Goal: Information Seeking & Learning: Learn about a topic

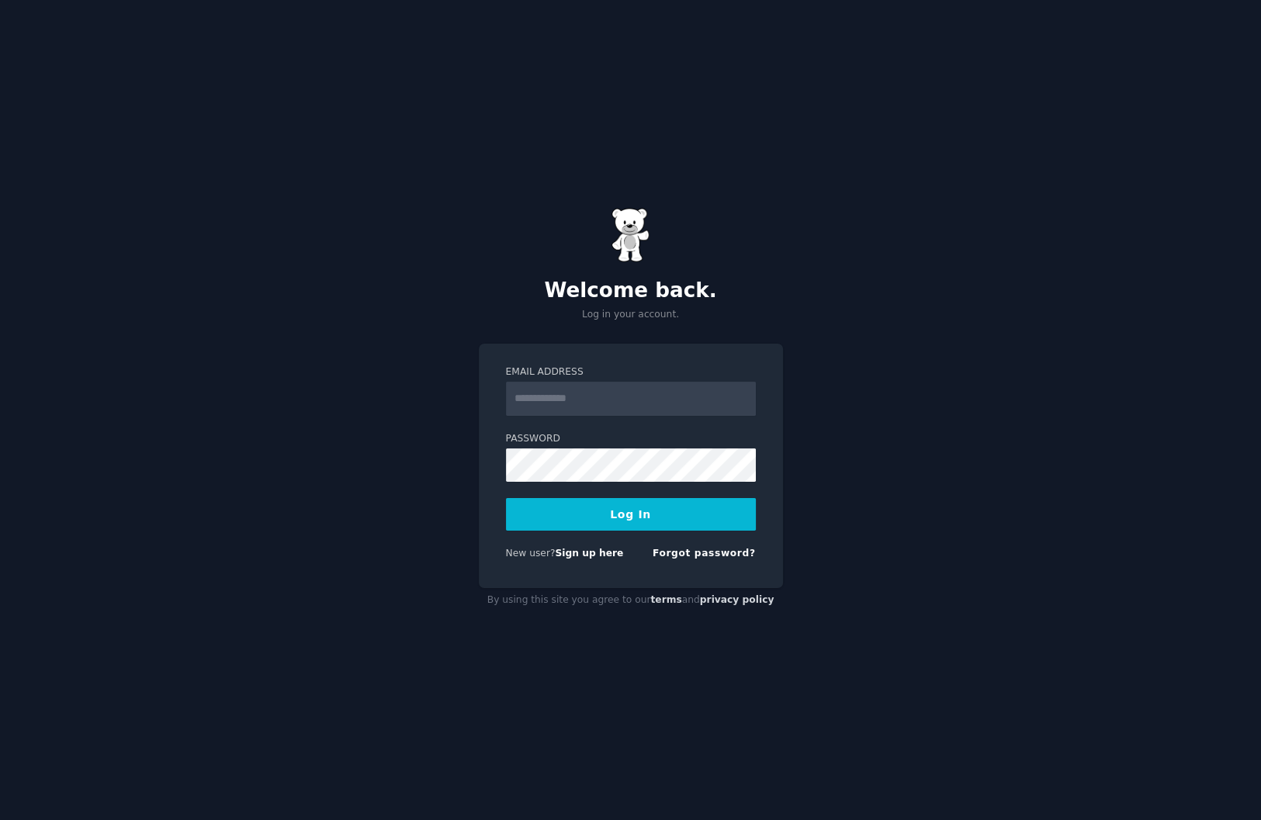
type input "**********"
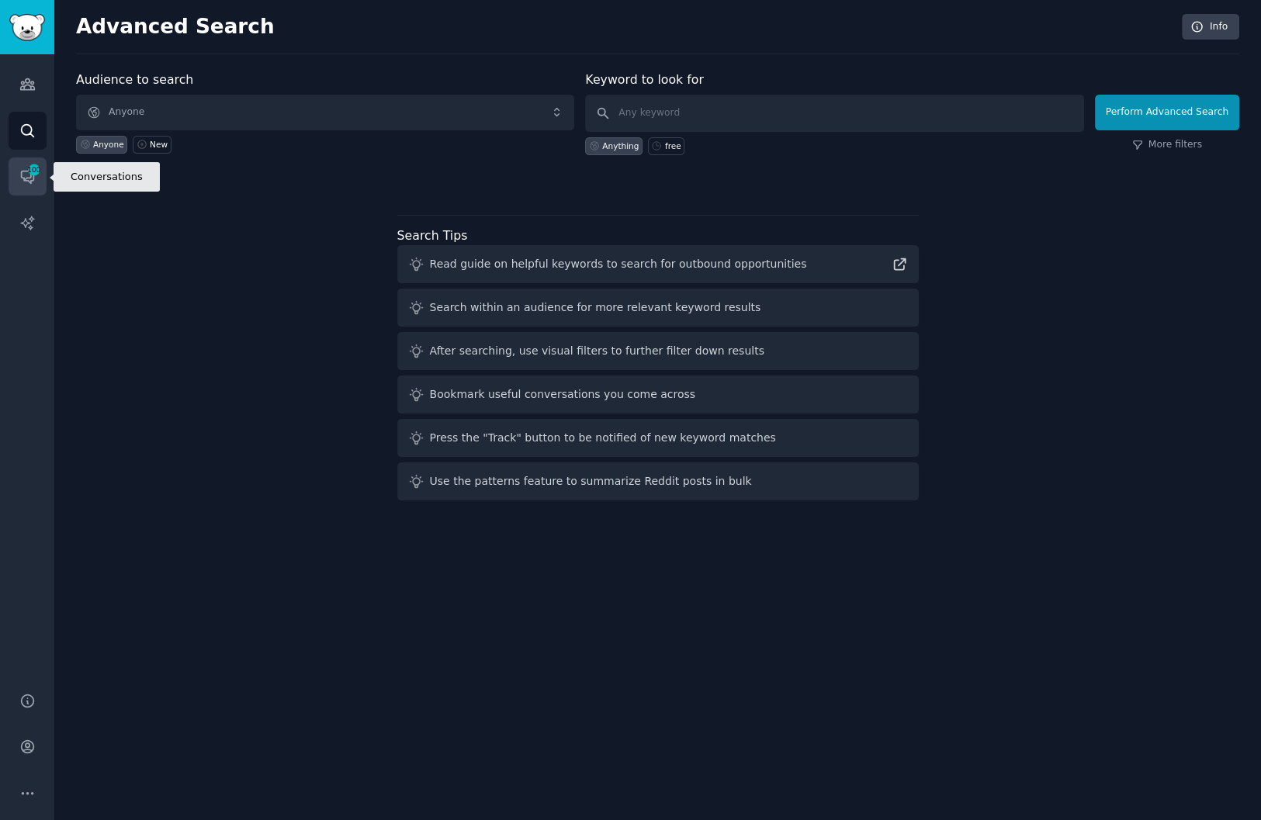
click at [21, 172] on icon "Sidebar" at bounding box center [27, 178] width 12 height 12
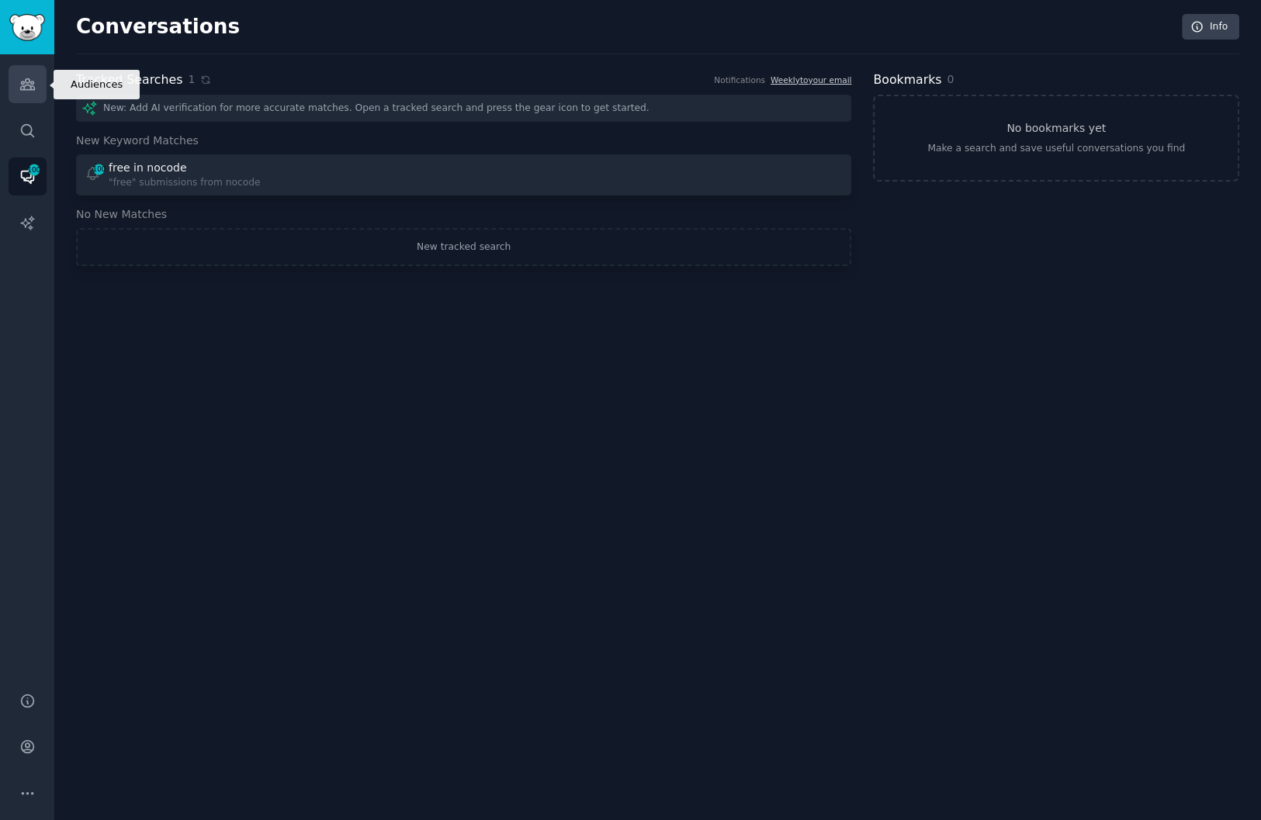
click at [16, 79] on link "Audiences" at bounding box center [28, 84] width 38 height 38
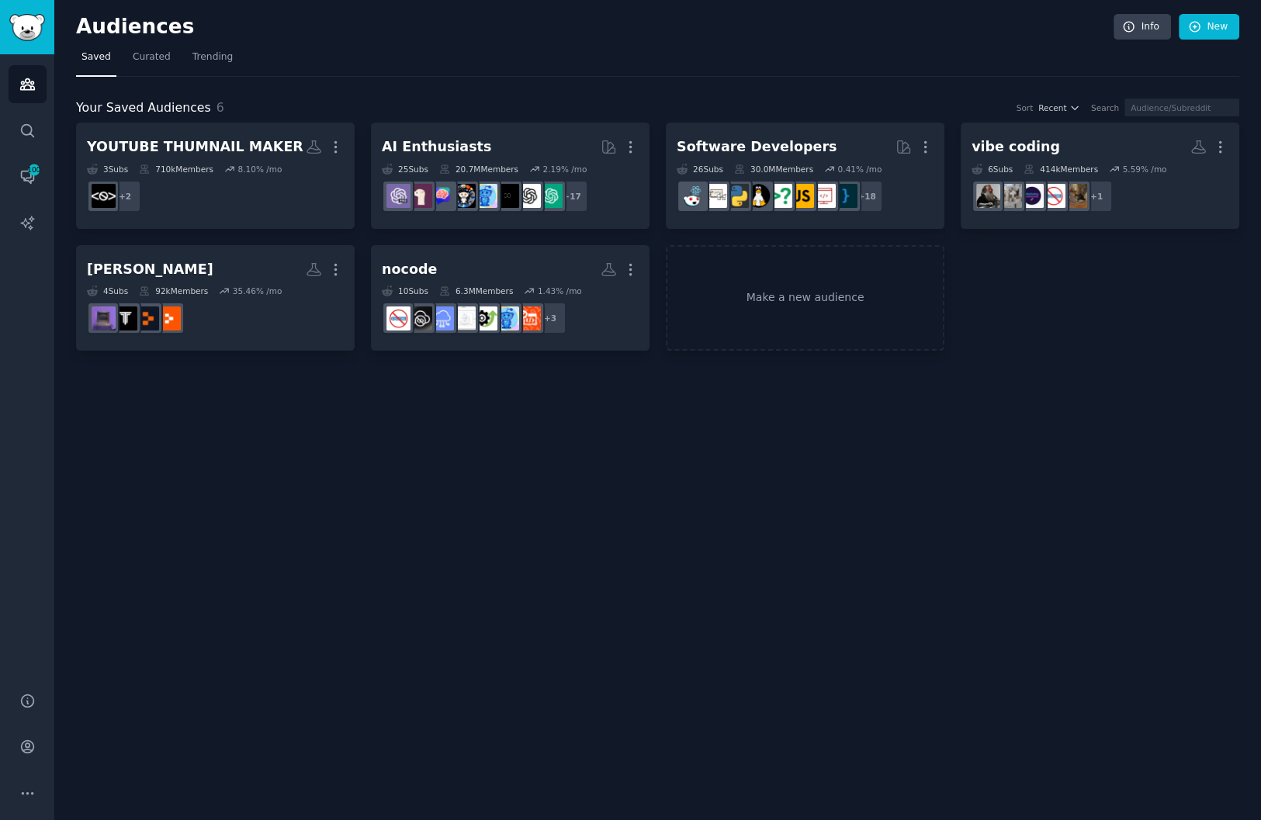
click at [654, 383] on div "Audiences Info New Saved Curated Trending Your Saved Audiences 6 Sort Recent Se…" at bounding box center [657, 410] width 1207 height 820
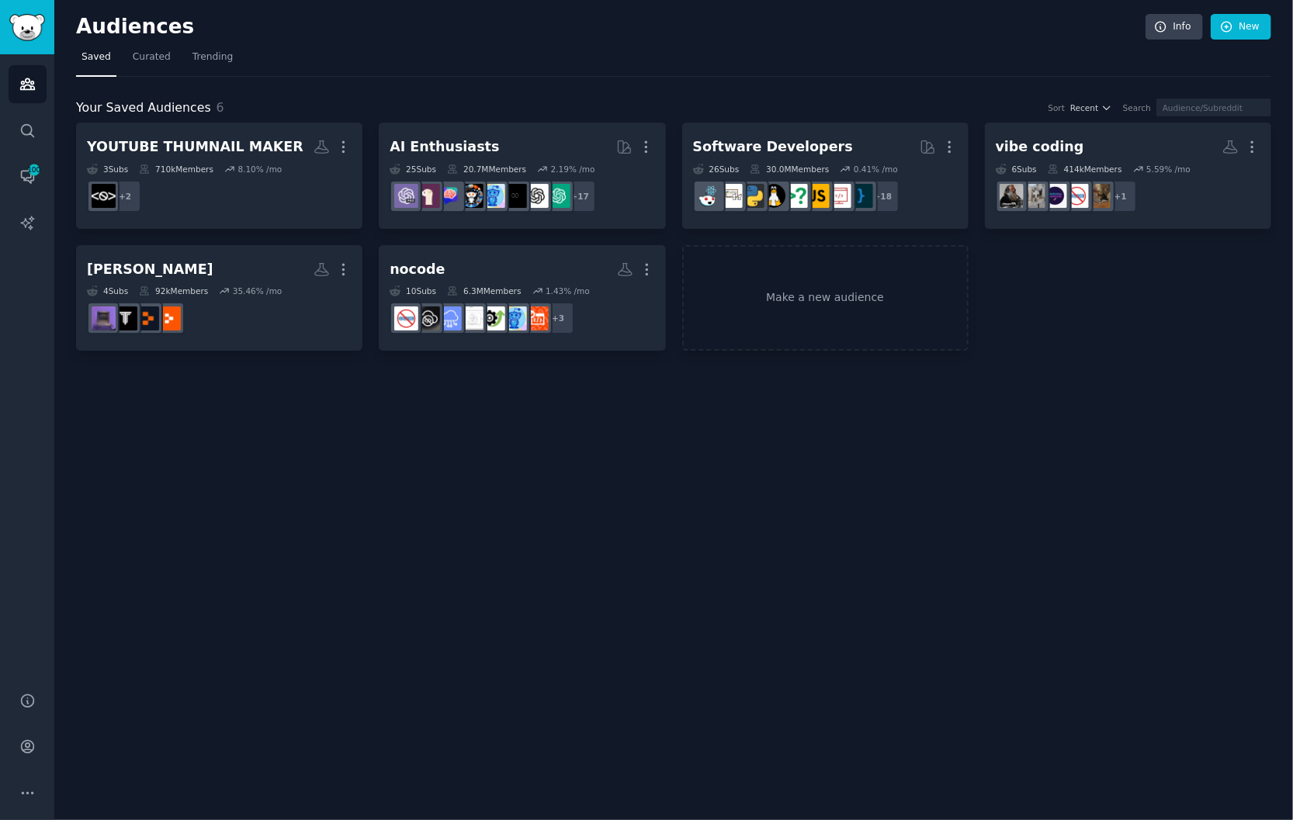
click at [609, 442] on div "Audiences Info New Saved Curated Trending Your Saved Audiences 6 Sort Recent Se…" at bounding box center [673, 410] width 1239 height 820
click at [736, 446] on div "Audiences Info New Saved Curated Trending Your Saved Audiences 6 Sort Recent Se…" at bounding box center [673, 410] width 1239 height 820
click at [30, 19] on img "Sidebar" at bounding box center [27, 27] width 36 height 27
click at [846, 512] on div "Audiences Info New Saved Curated Trending Your Saved Audiences 6 Sort Recent Se…" at bounding box center [673, 410] width 1239 height 820
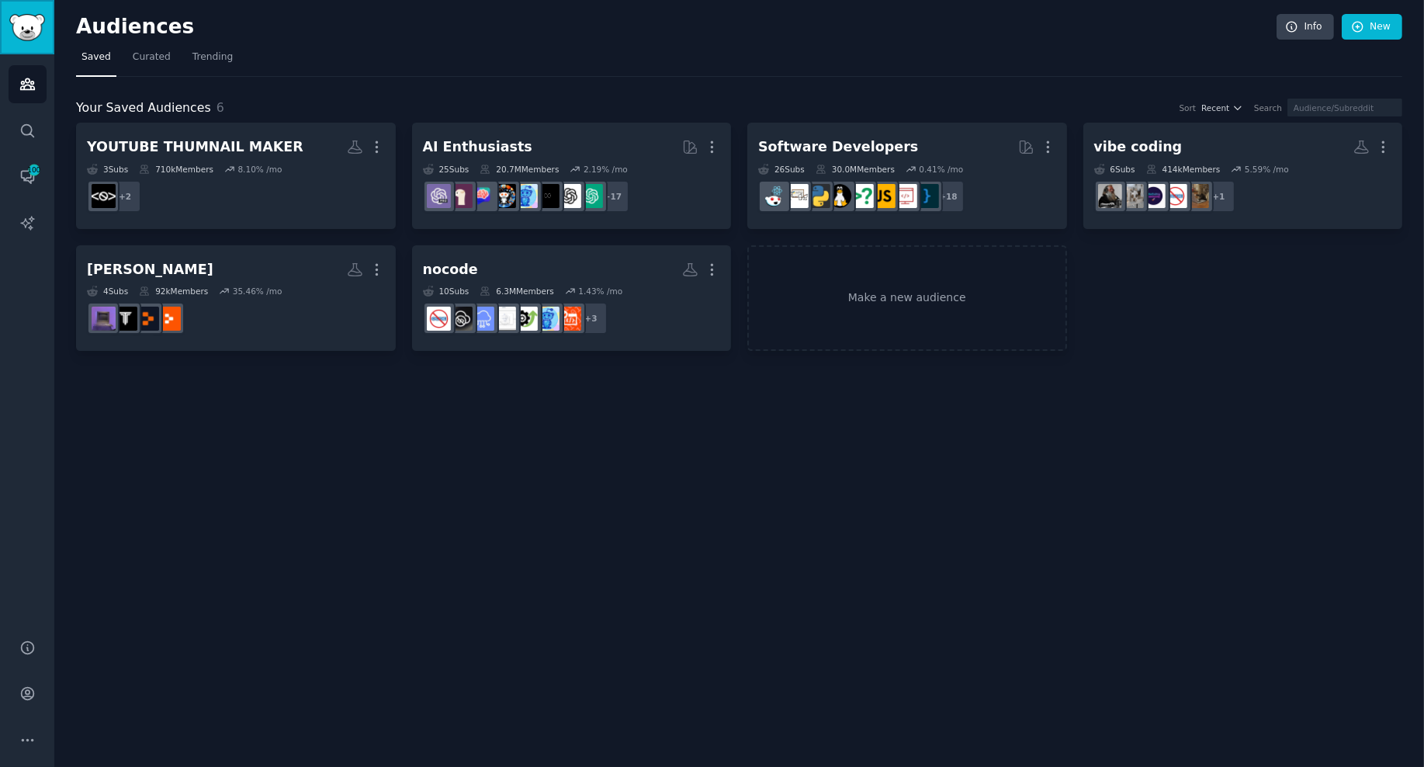
click at [35, 21] on img "Sidebar" at bounding box center [27, 27] width 36 height 27
click at [763, 515] on div "Audiences Info New Saved Curated Trending Your Saved Audiences 6 Sort Recent Se…" at bounding box center [739, 383] width 1370 height 767
click at [824, 472] on div "Audiences Info New Saved Curated Trending Your Saved Audiences 6 Sort Recent Se…" at bounding box center [739, 383] width 1370 height 767
click at [734, 417] on div "Audiences Info New Saved Curated Trending Your Saved Audiences 6 Sort Recent Se…" at bounding box center [739, 383] width 1370 height 767
click at [37, 23] on img "Sidebar" at bounding box center [27, 27] width 36 height 27
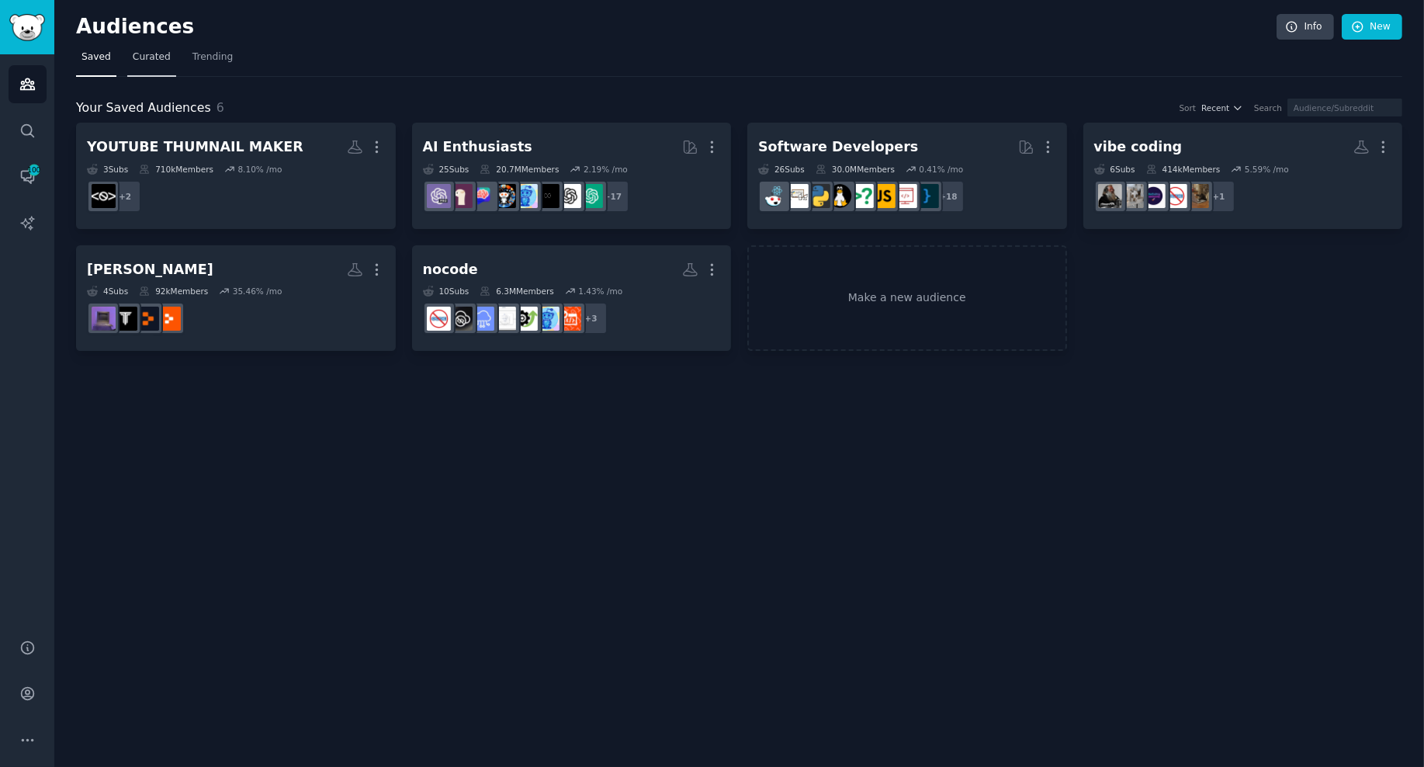
click at [139, 54] on span "Curated" at bounding box center [152, 57] width 38 height 14
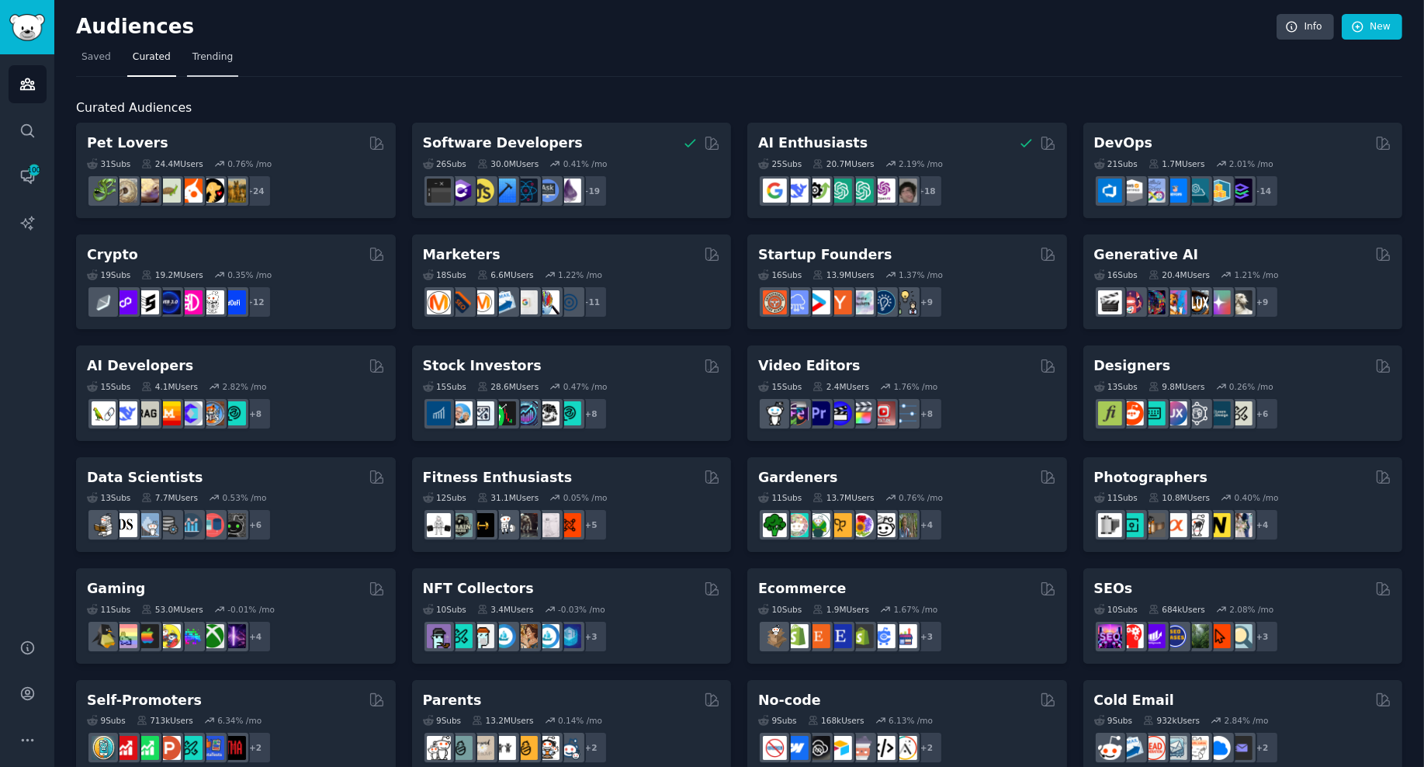
click at [206, 58] on span "Trending" at bounding box center [213, 57] width 40 height 14
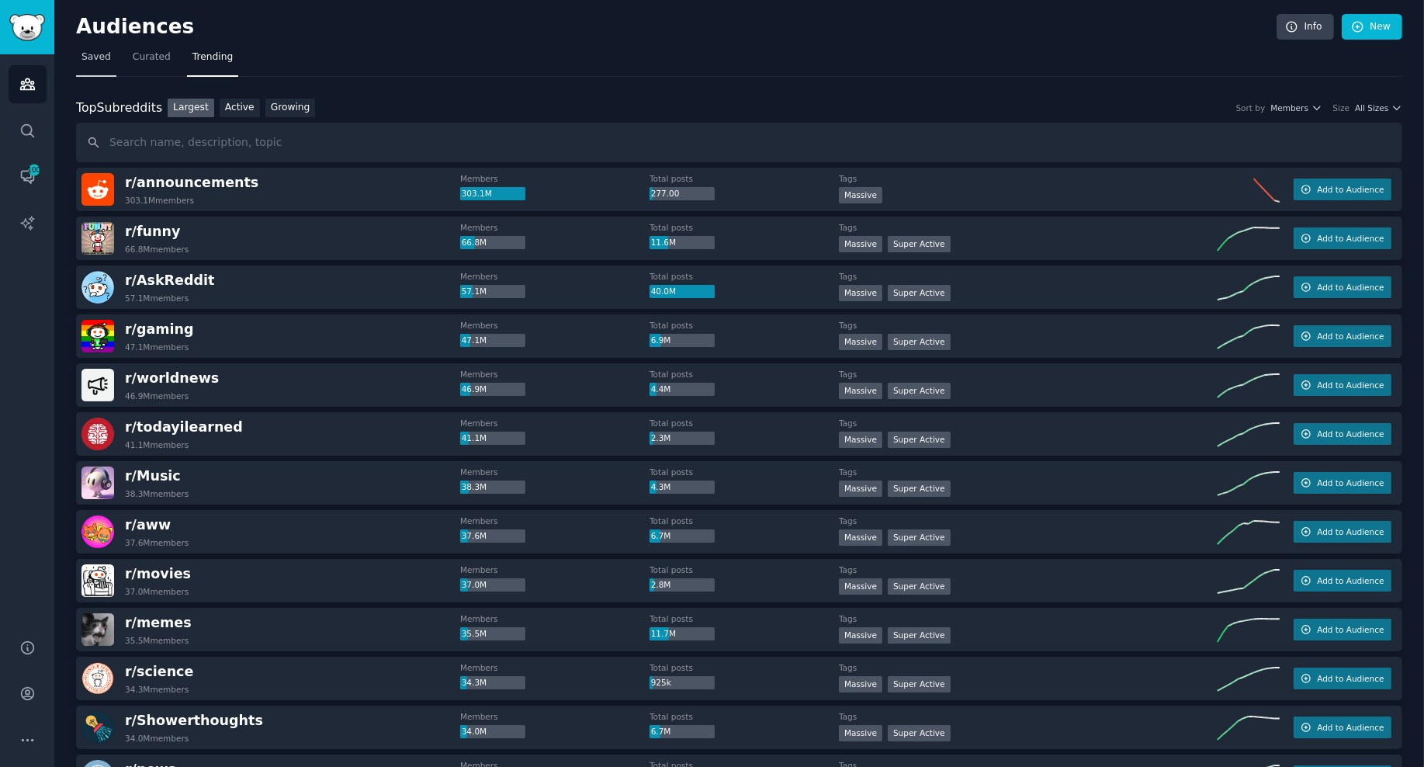
click at [92, 52] on span "Saved" at bounding box center [96, 57] width 29 height 14
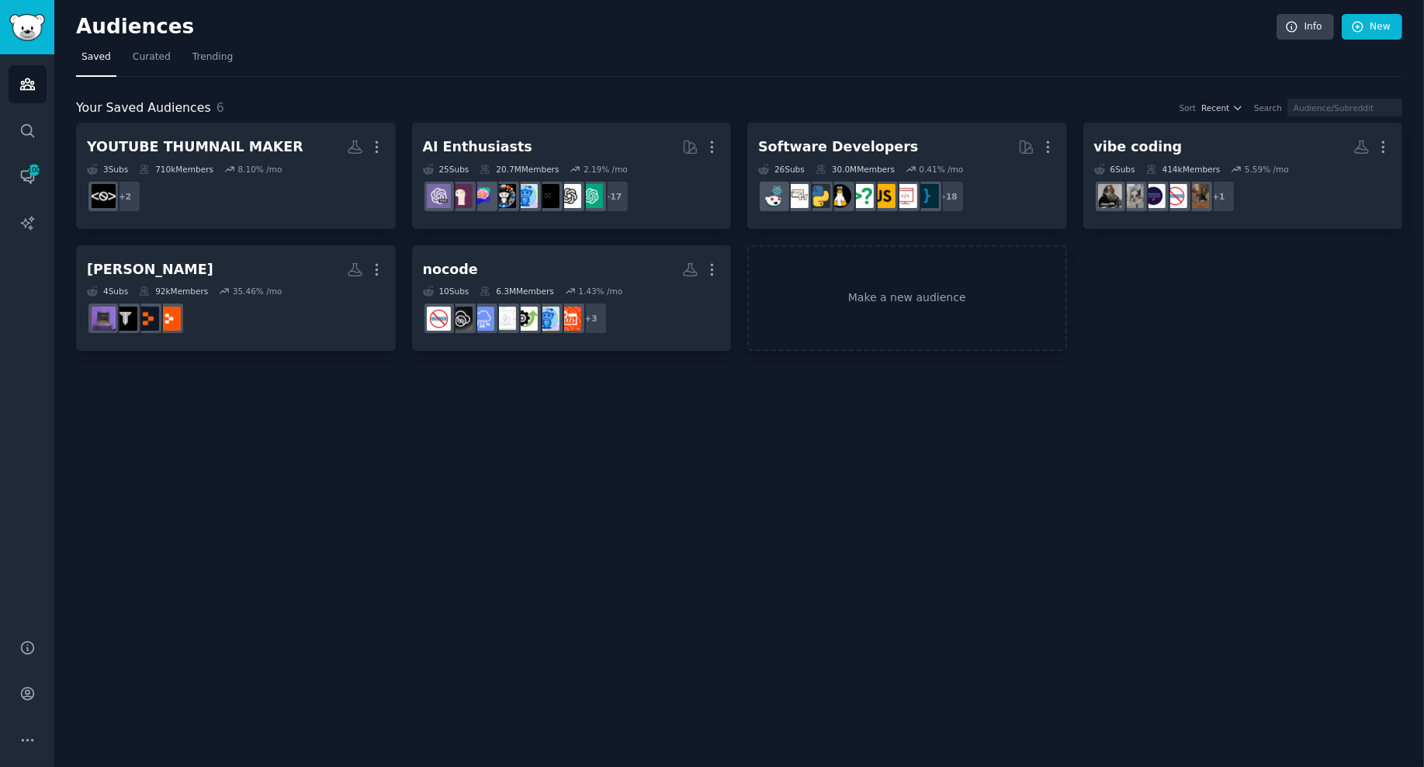
click at [786, 467] on div "Audiences Info New Saved Curated Trending Your Saved Audiences 6 Sort Recent Se…" at bounding box center [739, 383] width 1370 height 767
click at [717, 493] on div "Audiences Info New Saved Curated Trending Your Saved Audiences 6 Sort Recent Se…" at bounding box center [739, 383] width 1370 height 767
click at [26, 84] on icon "Sidebar" at bounding box center [27, 84] width 14 height 11
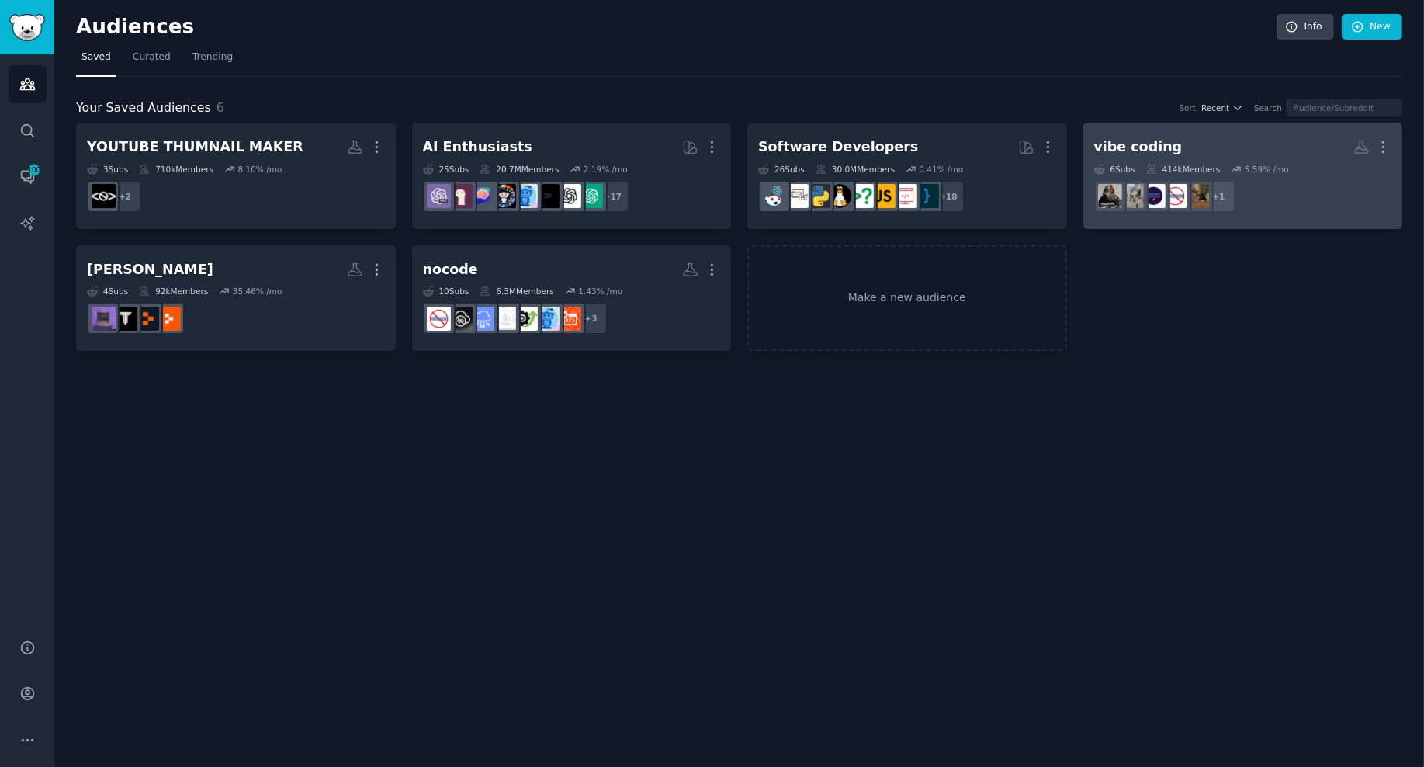
click at [1261, 140] on h2 "vibe coding More" at bounding box center [1243, 147] width 298 height 27
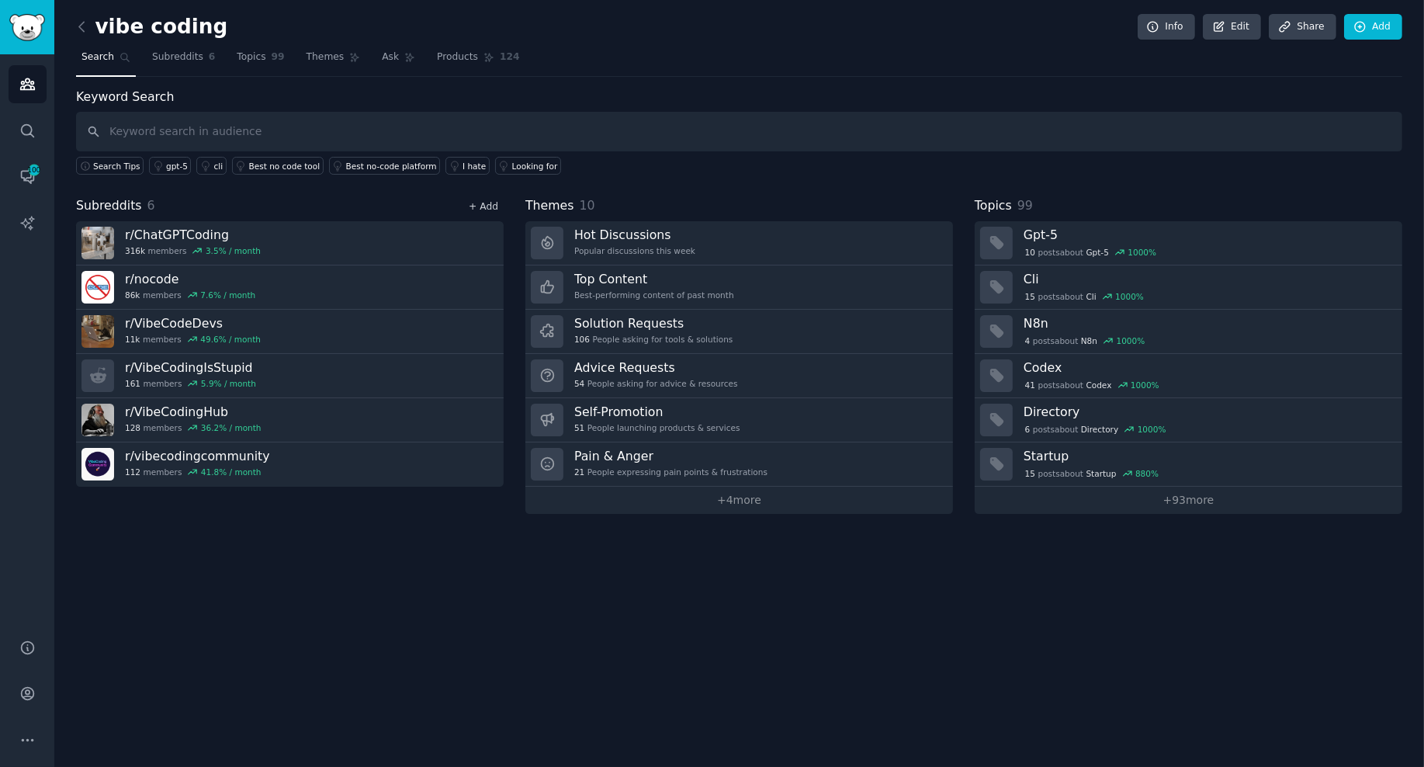
click at [493, 204] on link "+ Add" at bounding box center [483, 206] width 29 height 11
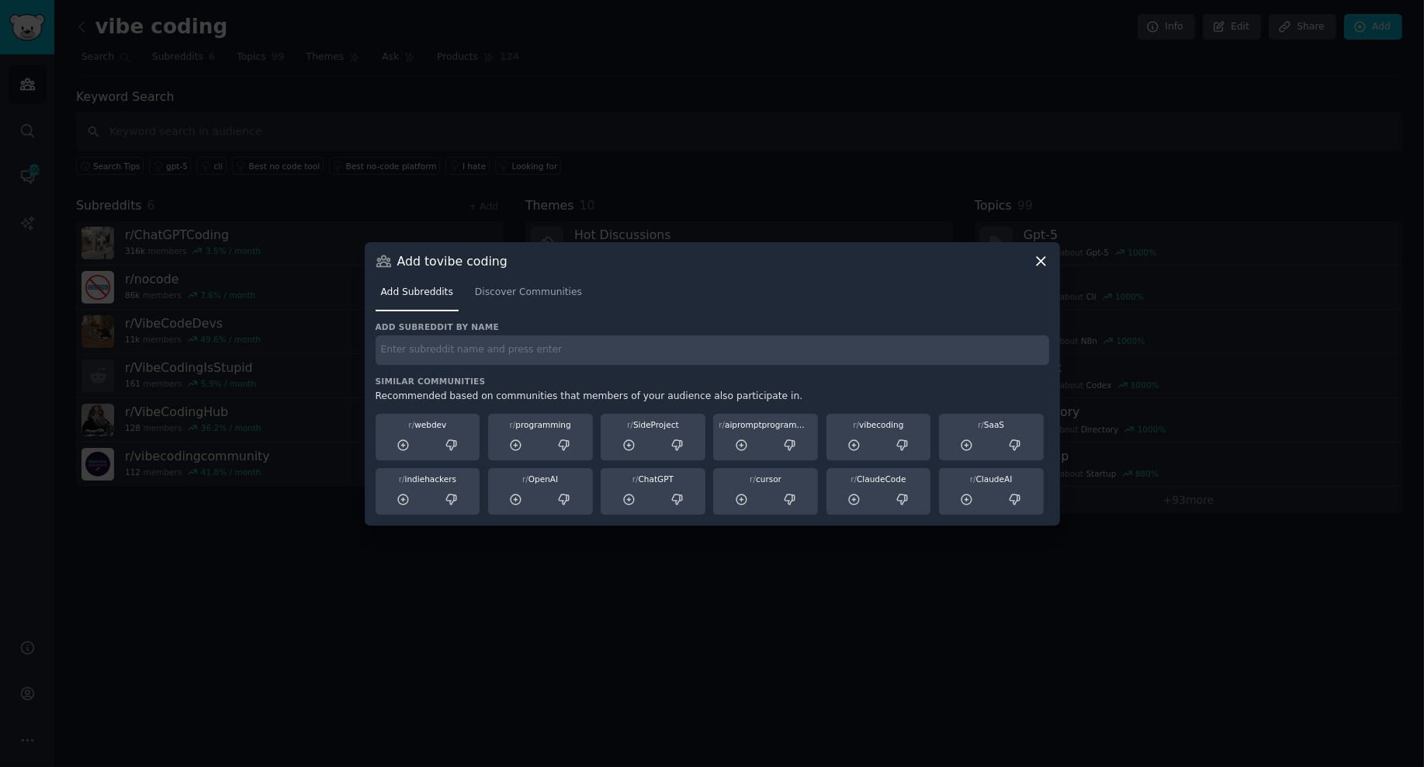
click at [419, 353] on input "text" at bounding box center [713, 350] width 674 height 30
type input "lovable"
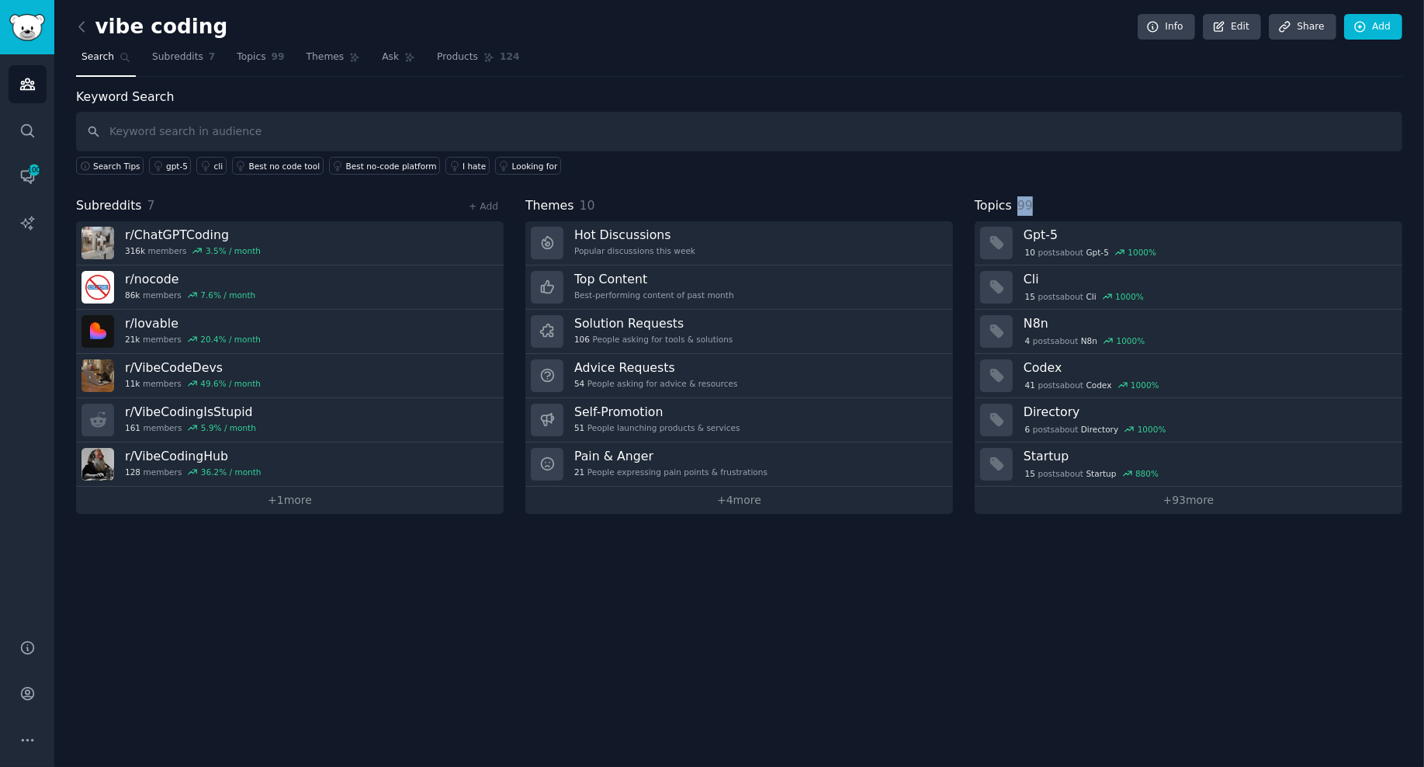
drag, startPoint x: 1018, startPoint y: 205, endPoint x: 1045, endPoint y: 204, distance: 26.4
click at [1045, 204] on div "Topics 99" at bounding box center [1189, 205] width 428 height 19
click at [1144, 199] on div "Topics 99" at bounding box center [1189, 205] width 428 height 19
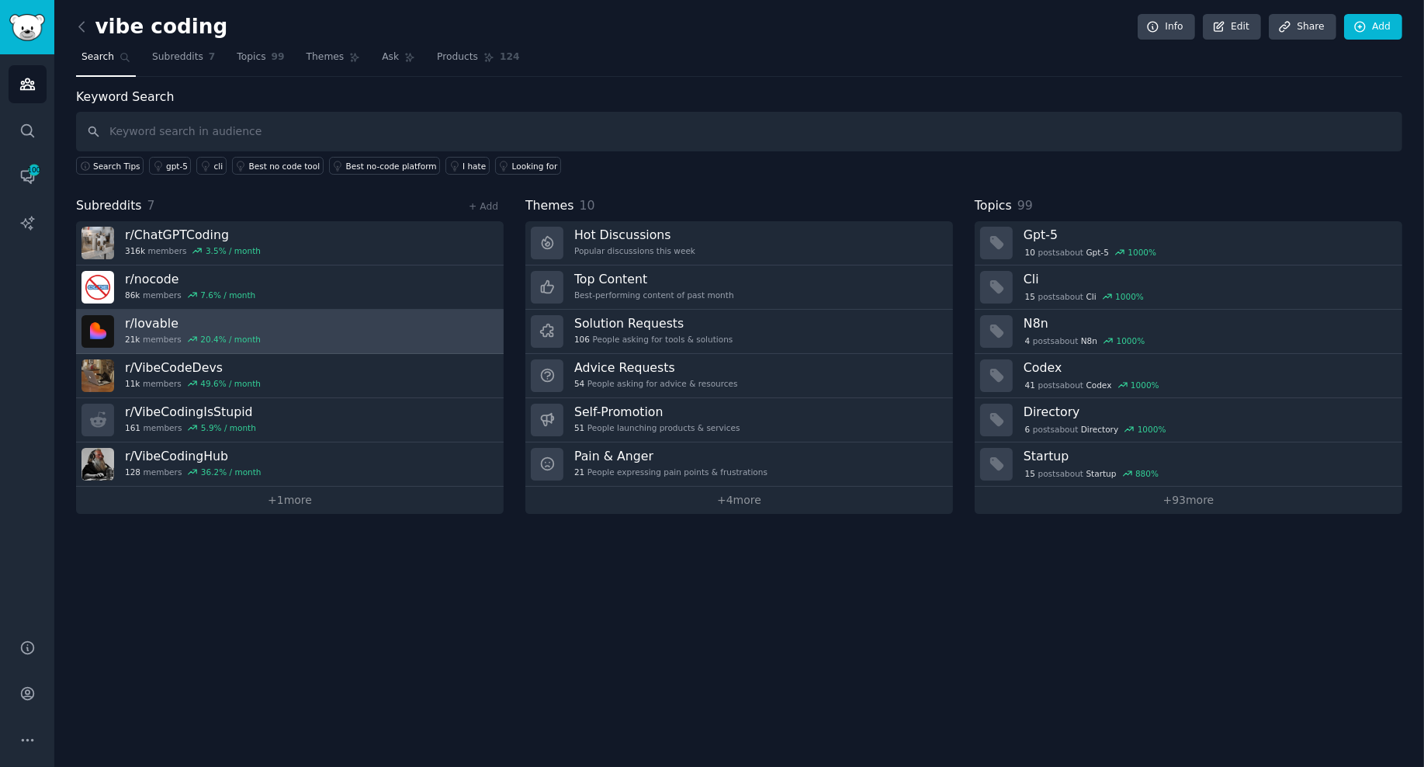
click at [317, 321] on link "r/ lovable 21k members 20.4 % / month" at bounding box center [290, 332] width 428 height 44
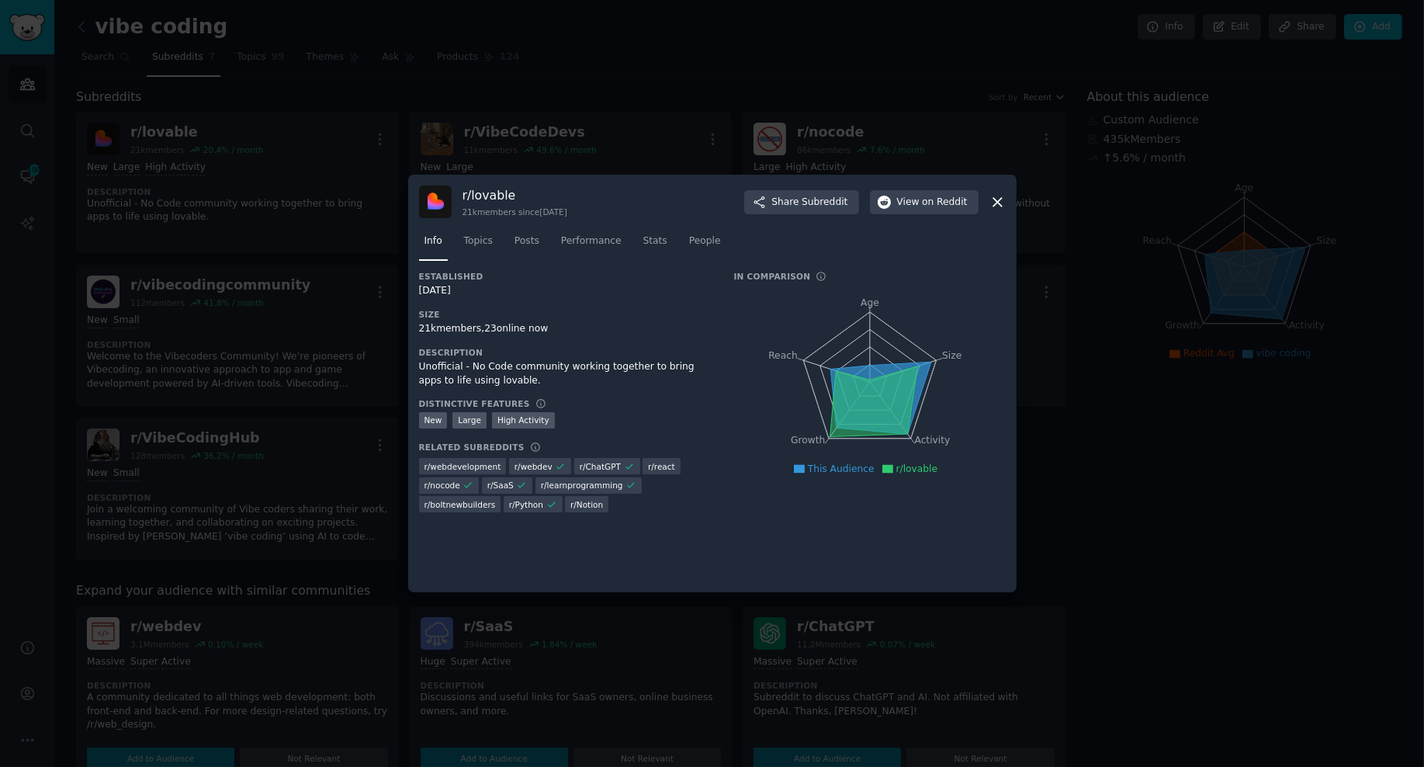
click at [999, 203] on icon at bounding box center [998, 202] width 9 height 9
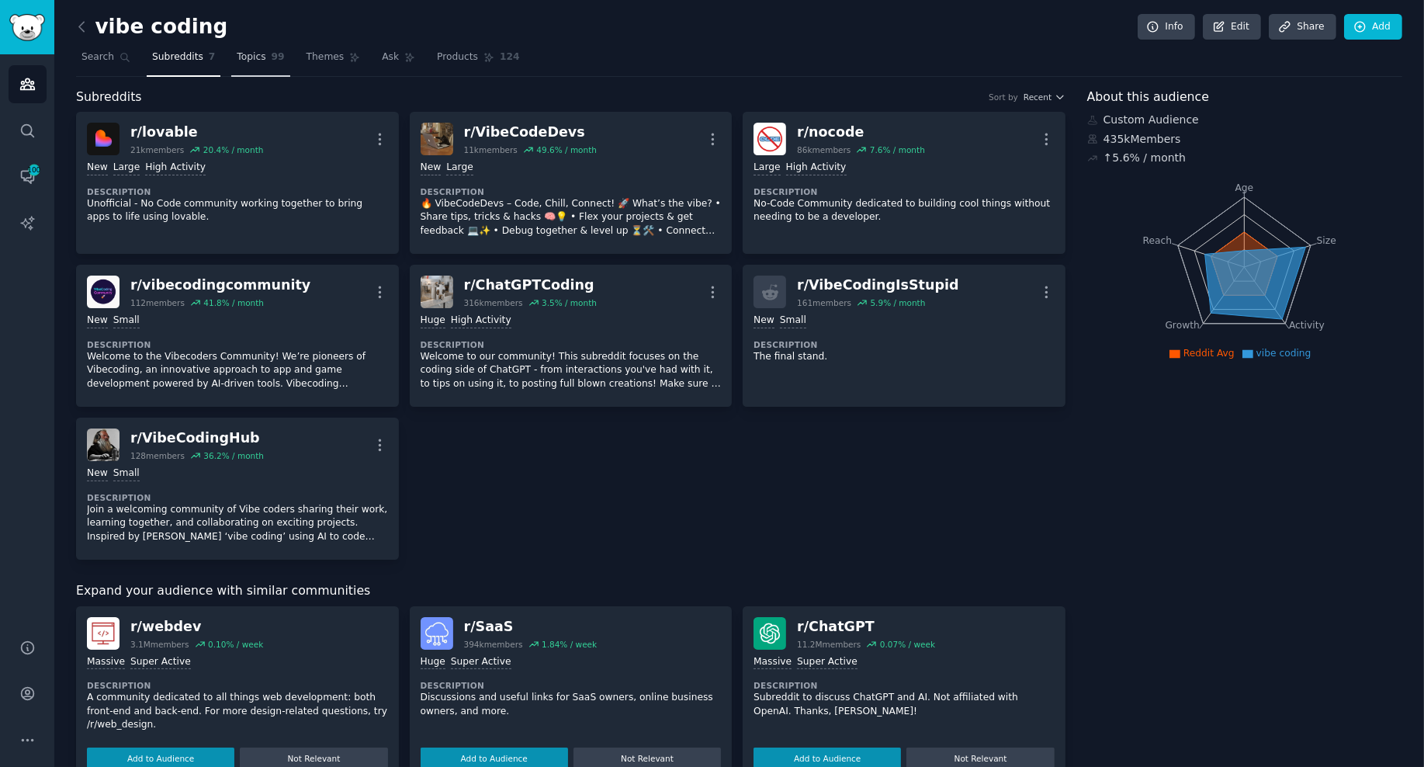
click at [250, 59] on span "Topics" at bounding box center [251, 57] width 29 height 14
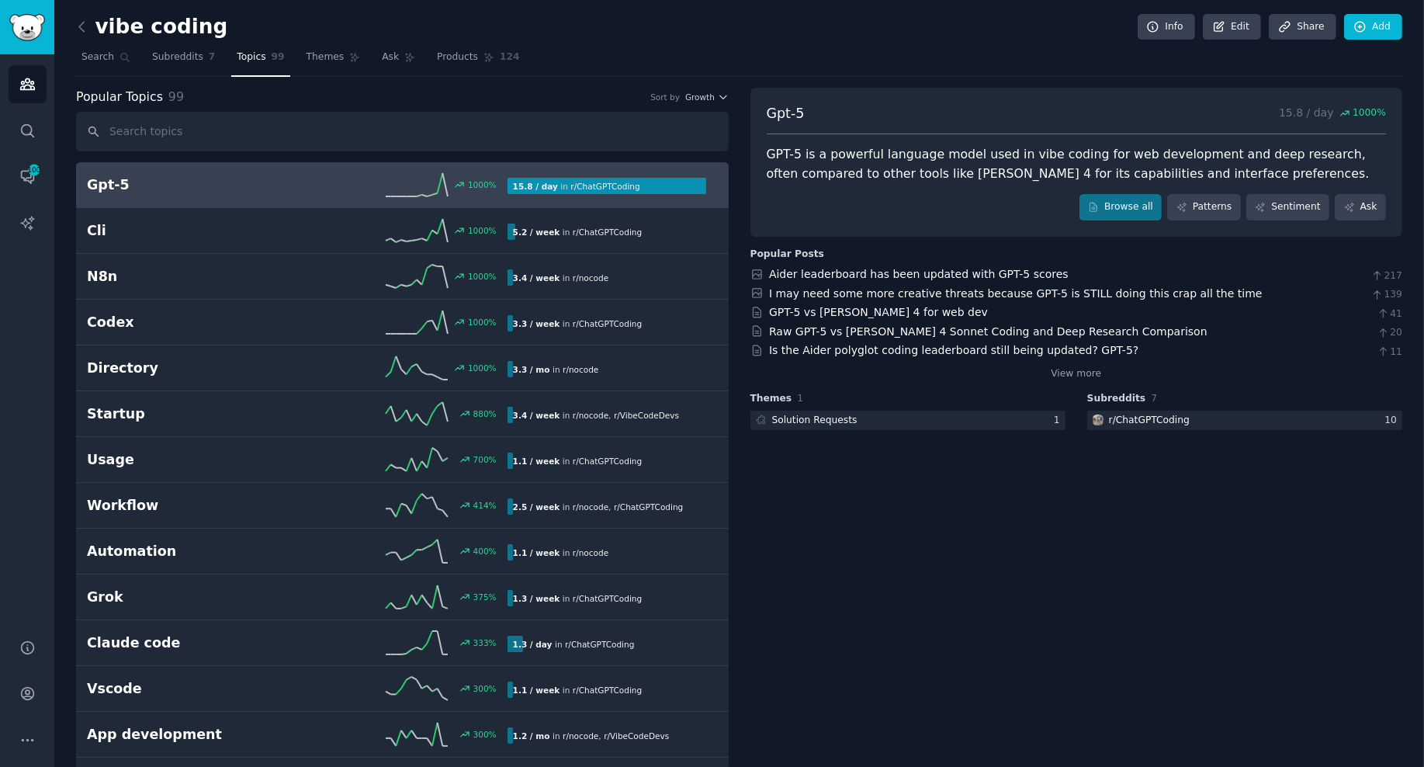
click at [120, 185] on h2 "Gpt-5" at bounding box center [192, 184] width 210 height 19
click at [85, 26] on icon at bounding box center [82, 27] width 16 height 16
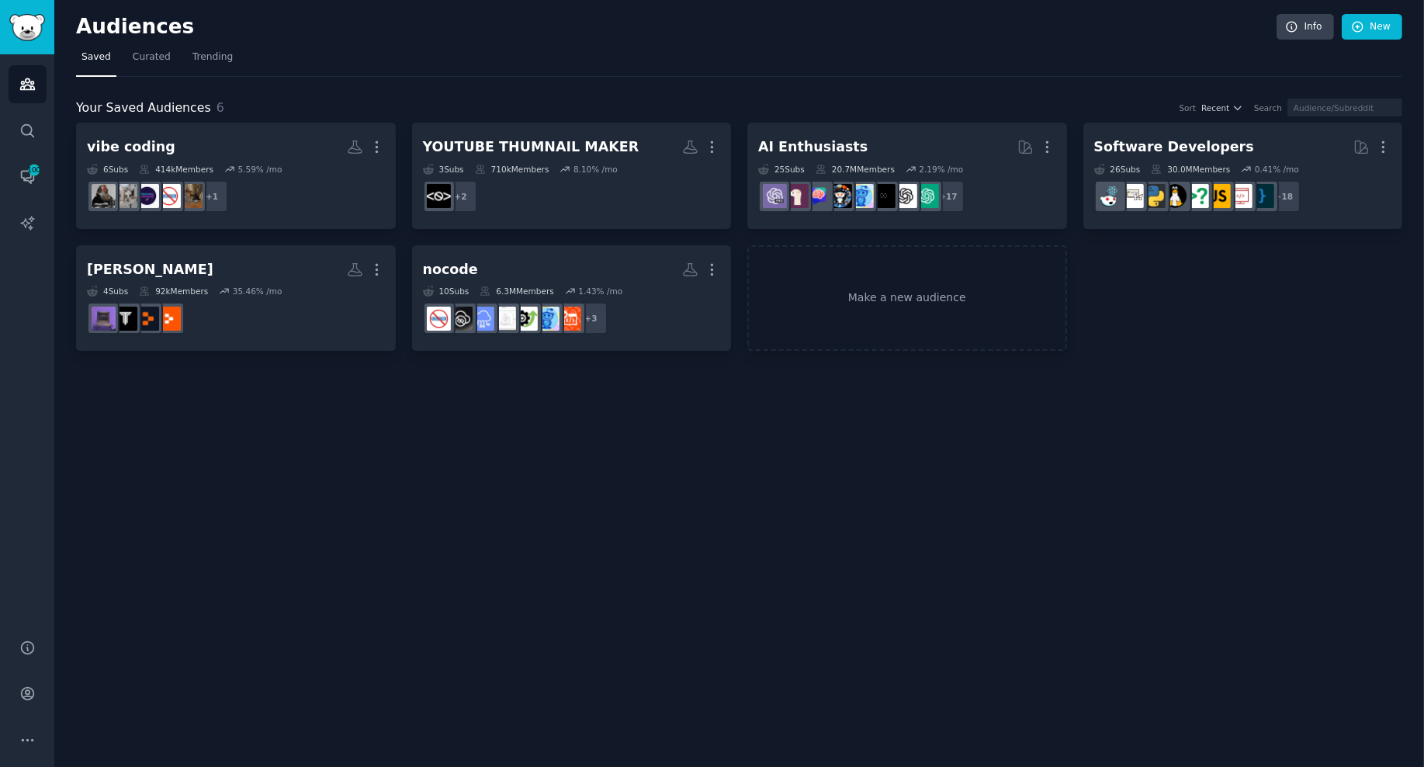
click at [603, 452] on div "Audiences Info New Saved Curated Trending Your Saved Audiences 6 Sort Recent Se…" at bounding box center [739, 383] width 1370 height 767
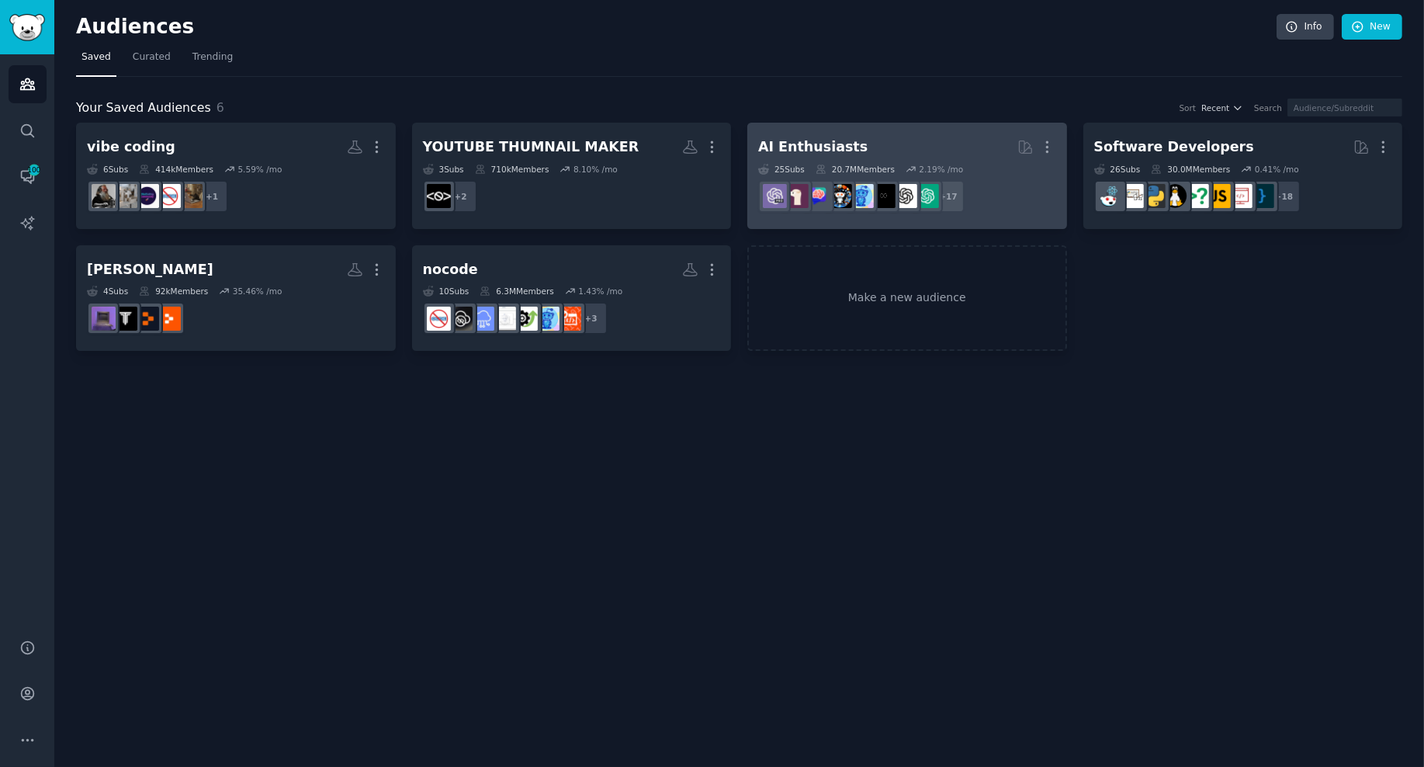
click at [894, 151] on h2 "AI Enthusiasts More" at bounding box center [907, 147] width 298 height 27
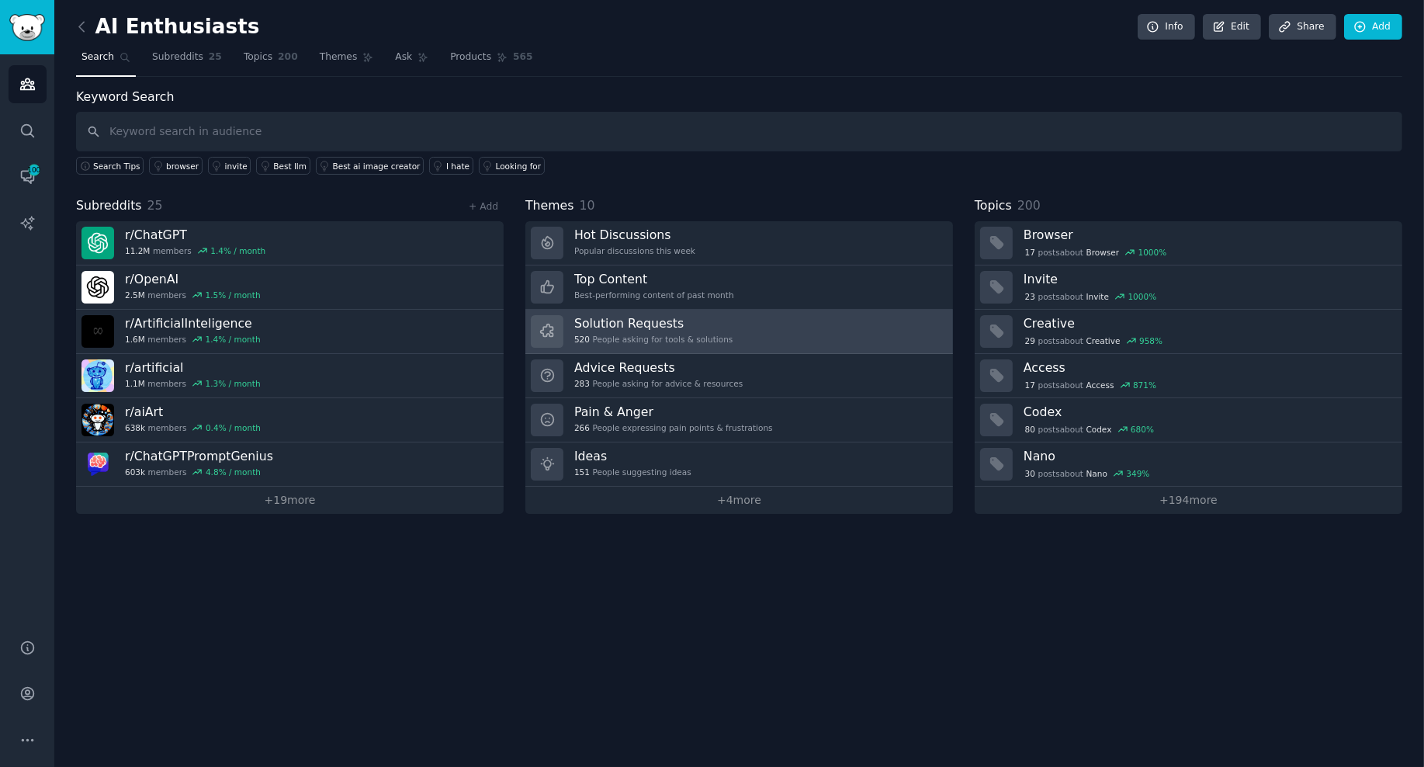
click at [632, 334] on div "520 People asking for tools & solutions" at bounding box center [653, 339] width 158 height 11
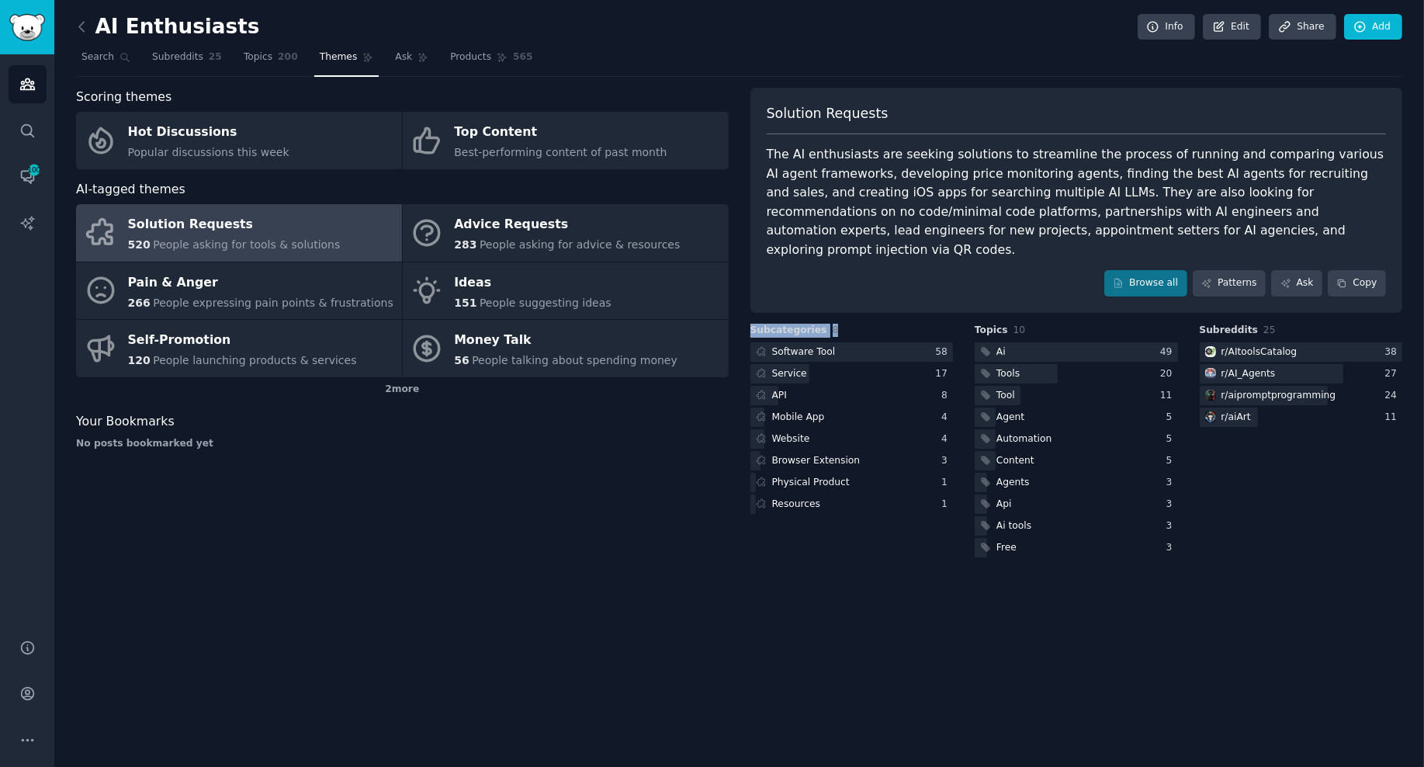
drag, startPoint x: 749, startPoint y: 310, endPoint x: 834, endPoint y: 311, distance: 85.4
click at [834, 311] on div "Scoring themes Hot Discussions Popular discussions this week Top Content Best-p…" at bounding box center [739, 324] width 1327 height 473
click at [1004, 345] on div "Ai" at bounding box center [1001, 352] width 9 height 14
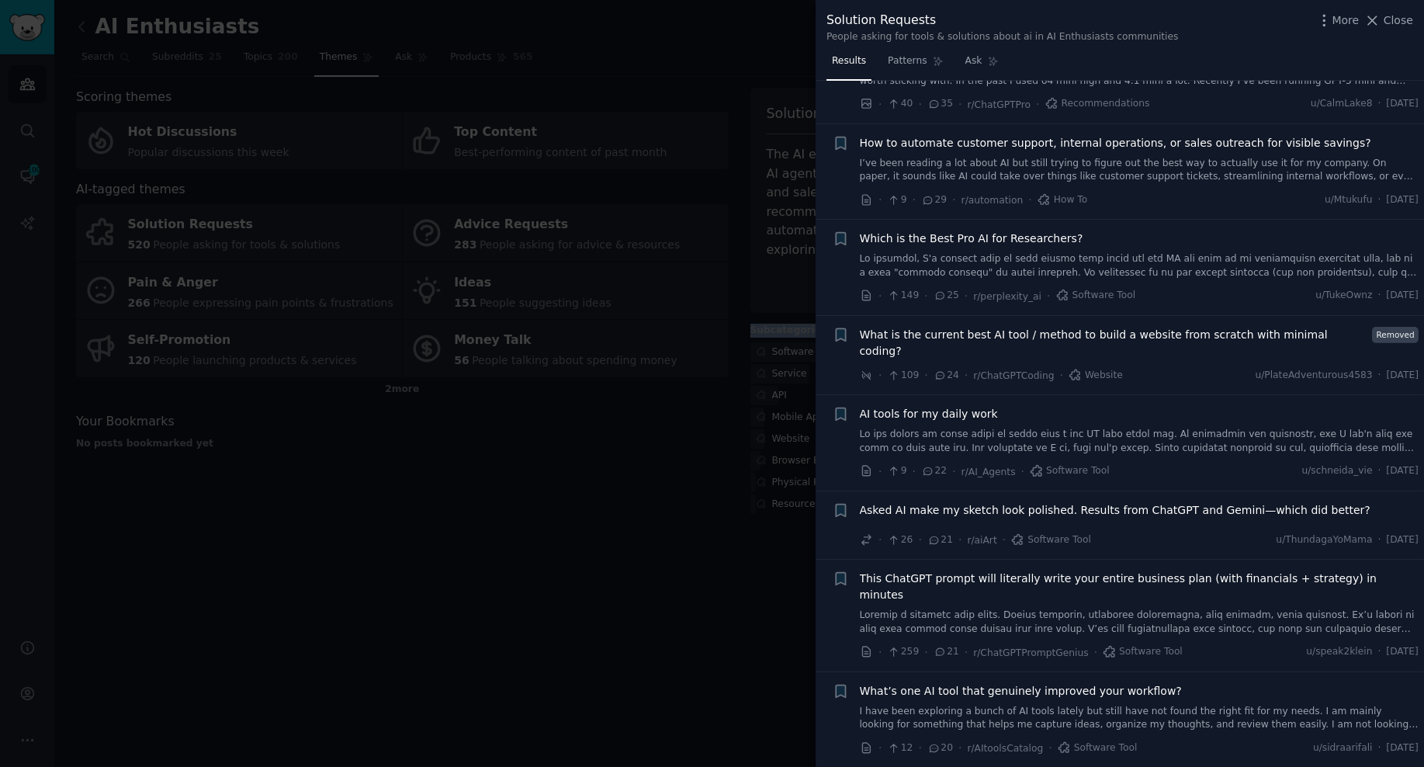
scroll to position [859, 0]
click at [398, 434] on div at bounding box center [712, 383] width 1424 height 767
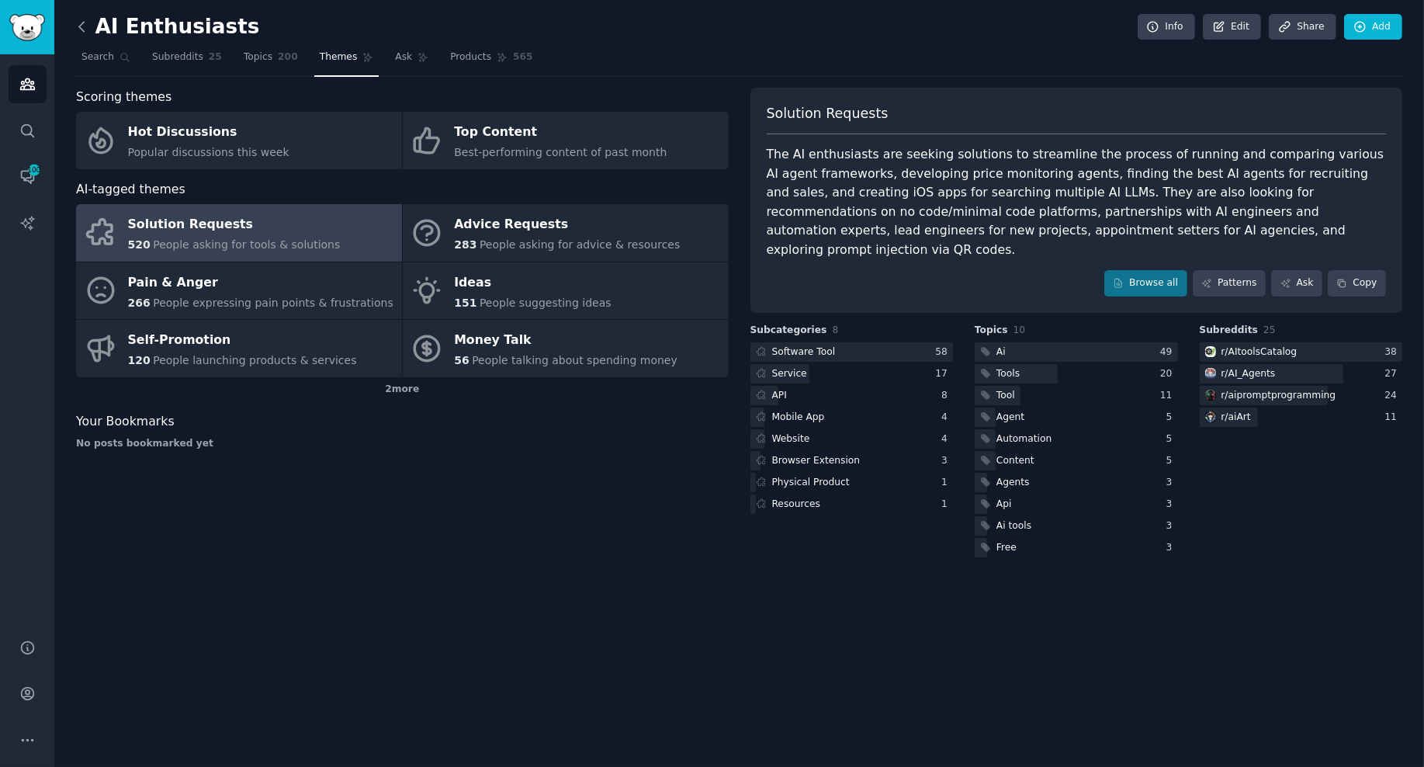
click at [81, 25] on icon at bounding box center [82, 27] width 16 height 16
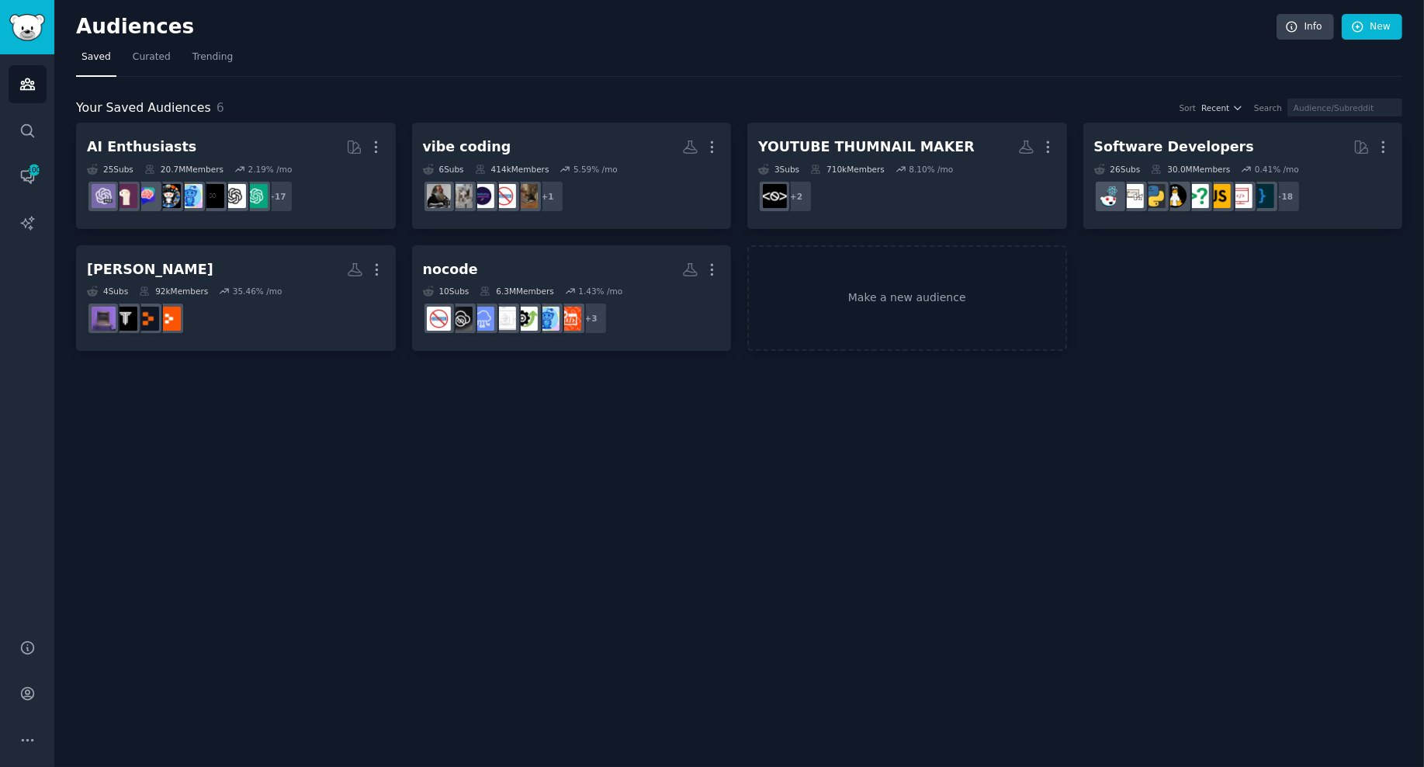
click at [739, 422] on div "Audiences Info New Saved Curated Trending Your Saved Audiences 6 Sort Recent Se…" at bounding box center [739, 383] width 1370 height 767
click at [739, 419] on div "Audiences Info New Saved Curated Trending Your Saved Audiences 6 Sort Recent Se…" at bounding box center [739, 383] width 1370 height 767
click at [725, 456] on div "Audiences Info New Saved Curated Trending Your Saved Audiences 6 Sort Recent Se…" at bounding box center [739, 383] width 1370 height 767
click at [790, 465] on div "Audiences Info New Saved Curated Trending Your Saved Audiences 6 Sort Recent Se…" at bounding box center [739, 383] width 1370 height 767
click at [26, 131] on icon "Sidebar" at bounding box center [27, 131] width 16 height 16
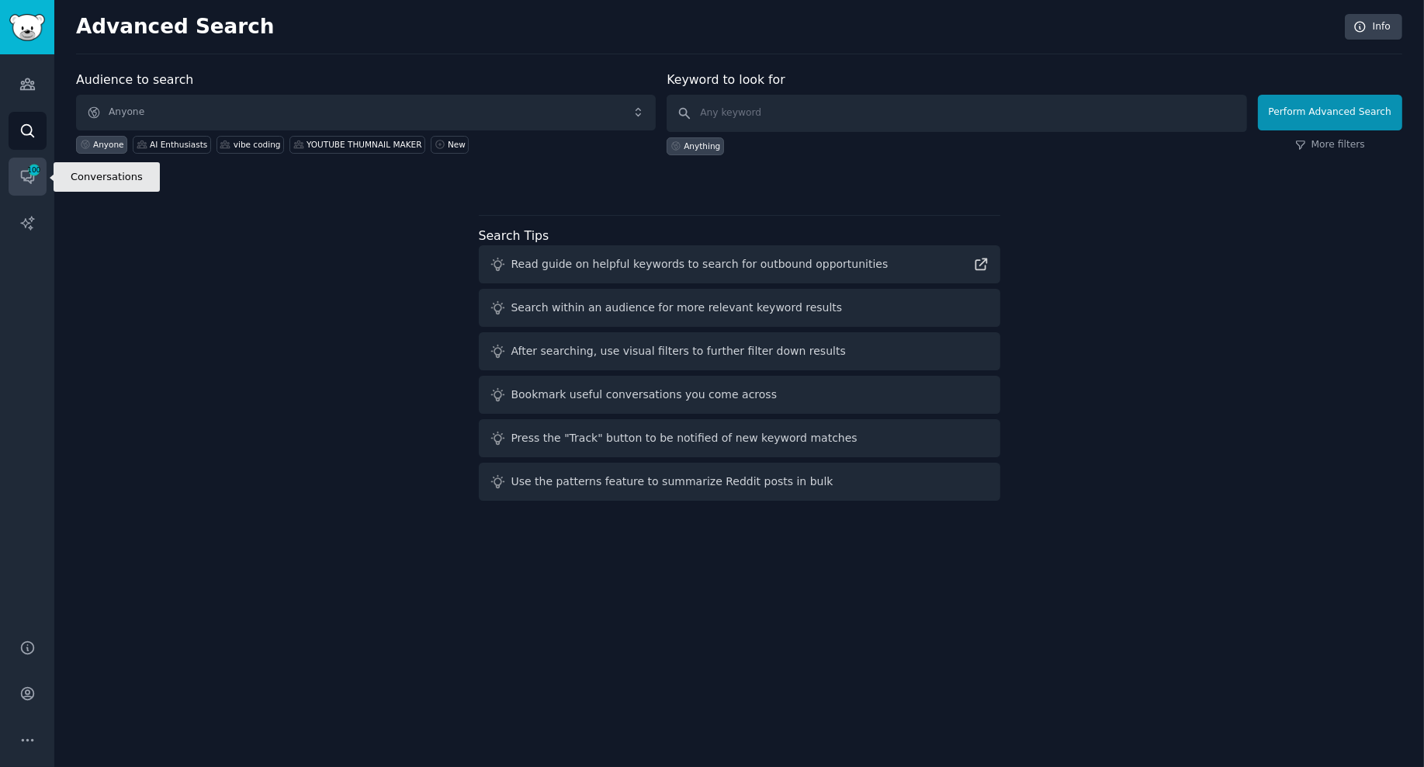
click at [29, 181] on icon "Sidebar" at bounding box center [27, 178] width 12 height 12
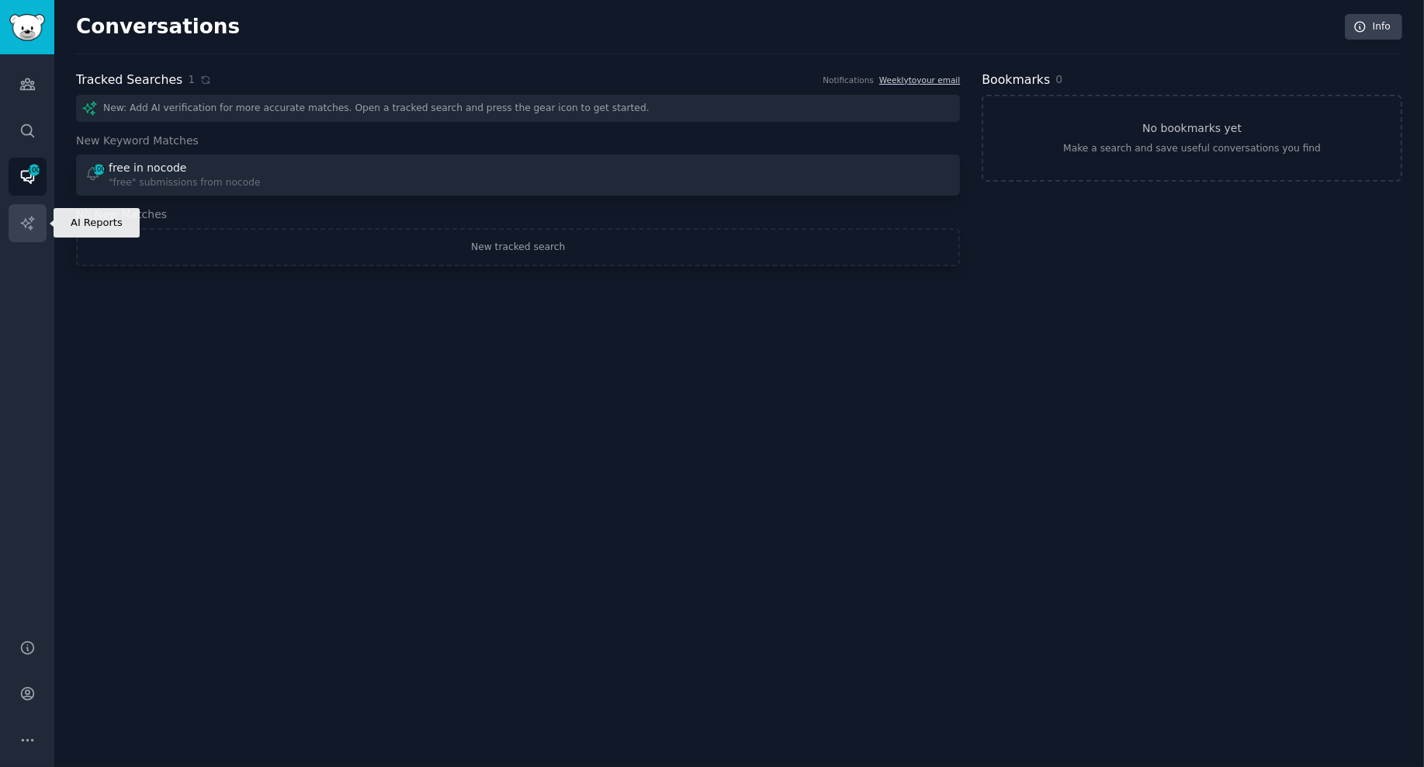
click at [27, 213] on link "AI Reports" at bounding box center [28, 223] width 38 height 38
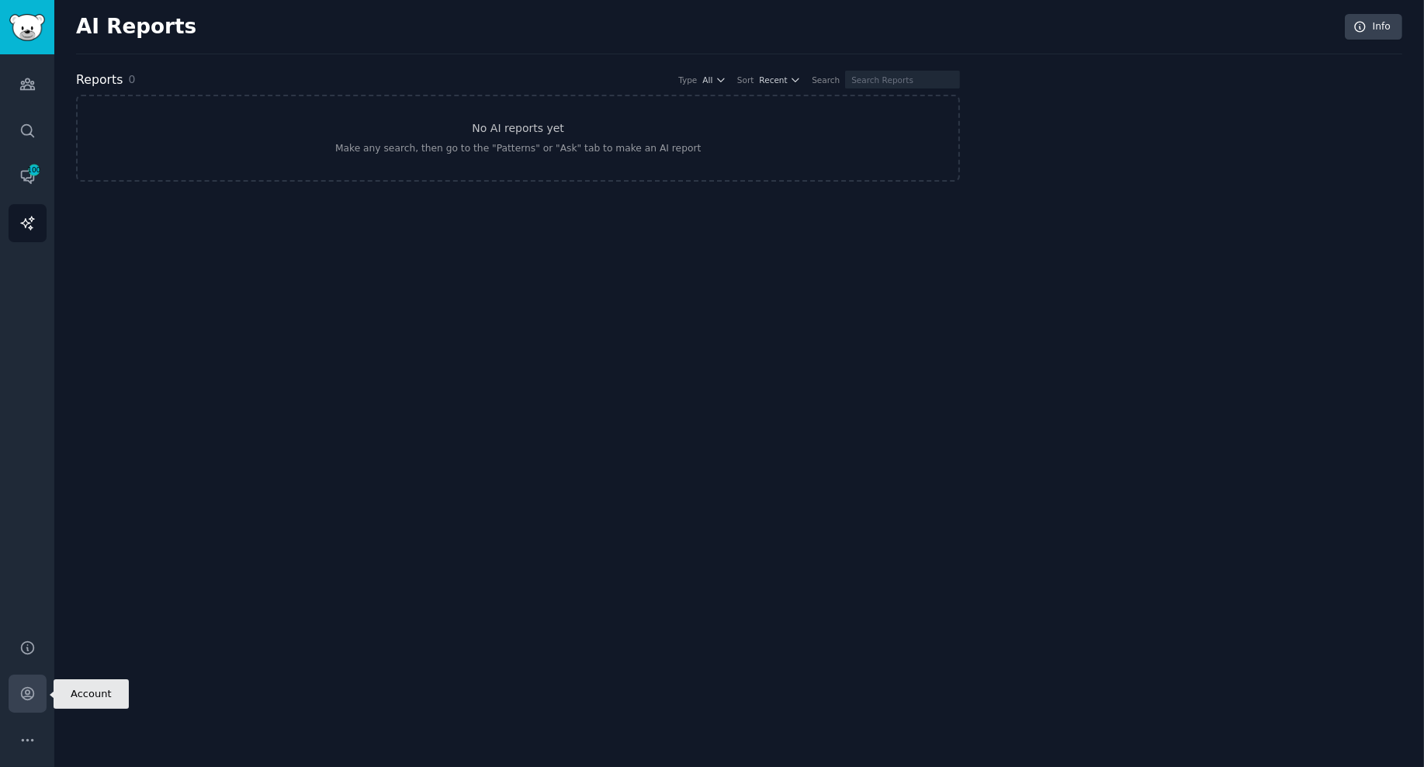
click at [27, 699] on icon "Sidebar" at bounding box center [27, 693] width 16 height 16
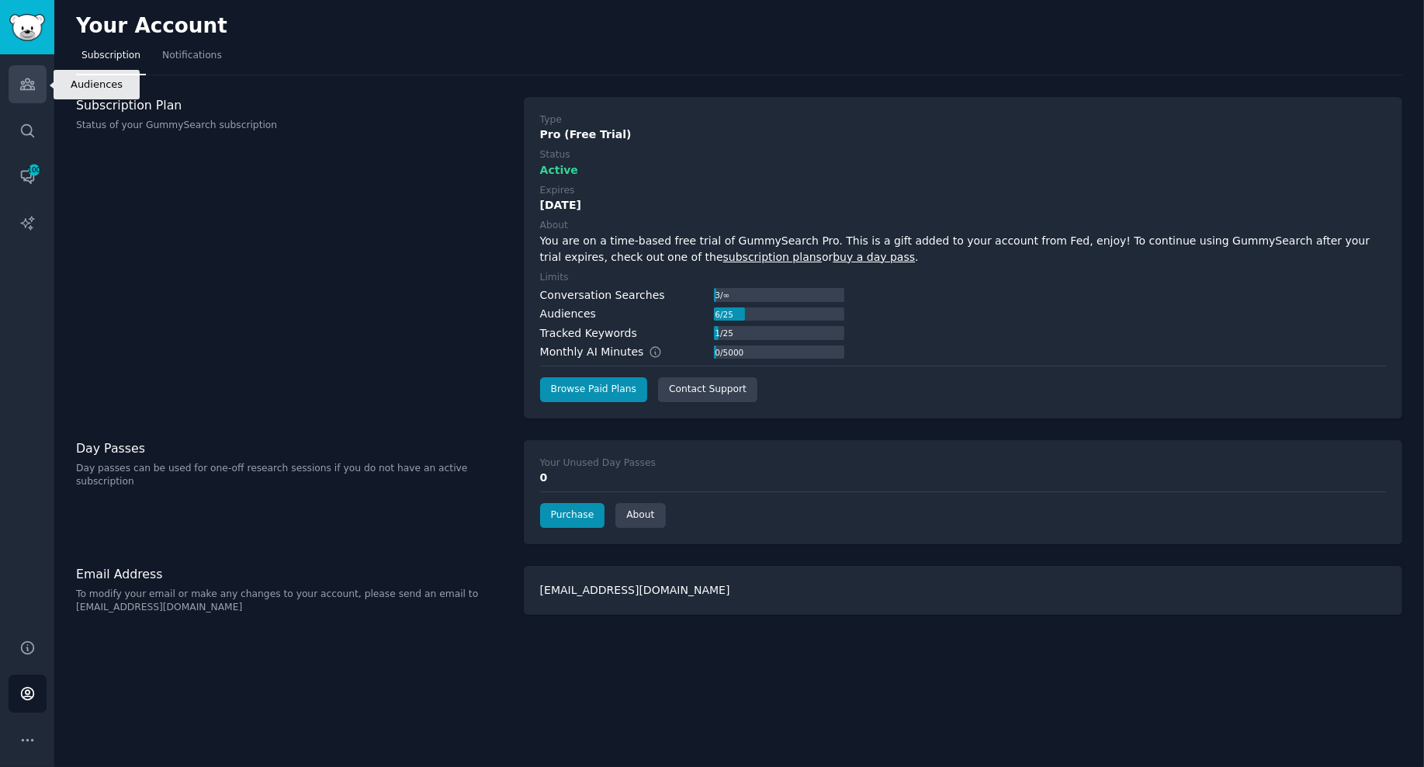
click at [24, 88] on icon "Sidebar" at bounding box center [27, 84] width 16 height 16
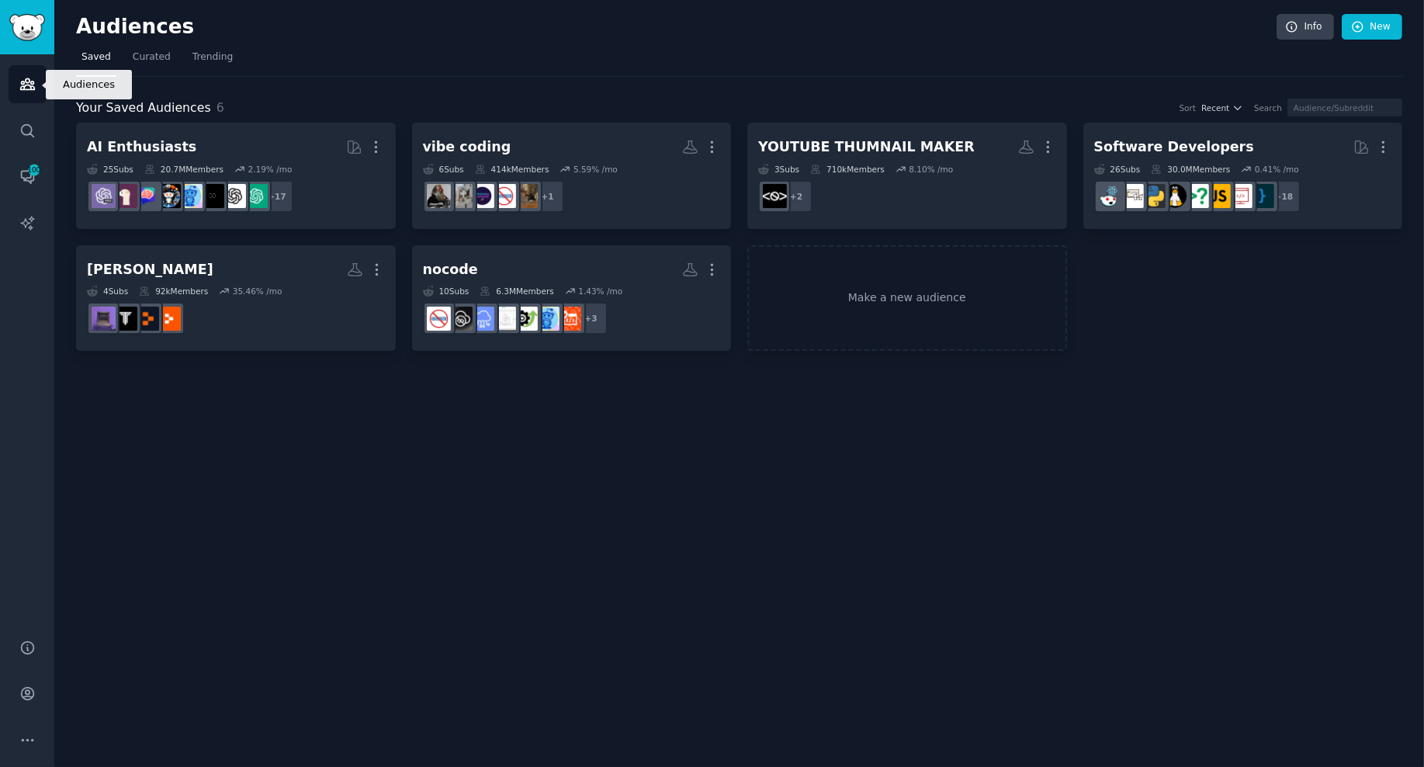
click at [15, 75] on link "Audiences" at bounding box center [28, 84] width 38 height 38
click at [1261, 31] on link "New" at bounding box center [1372, 27] width 61 height 26
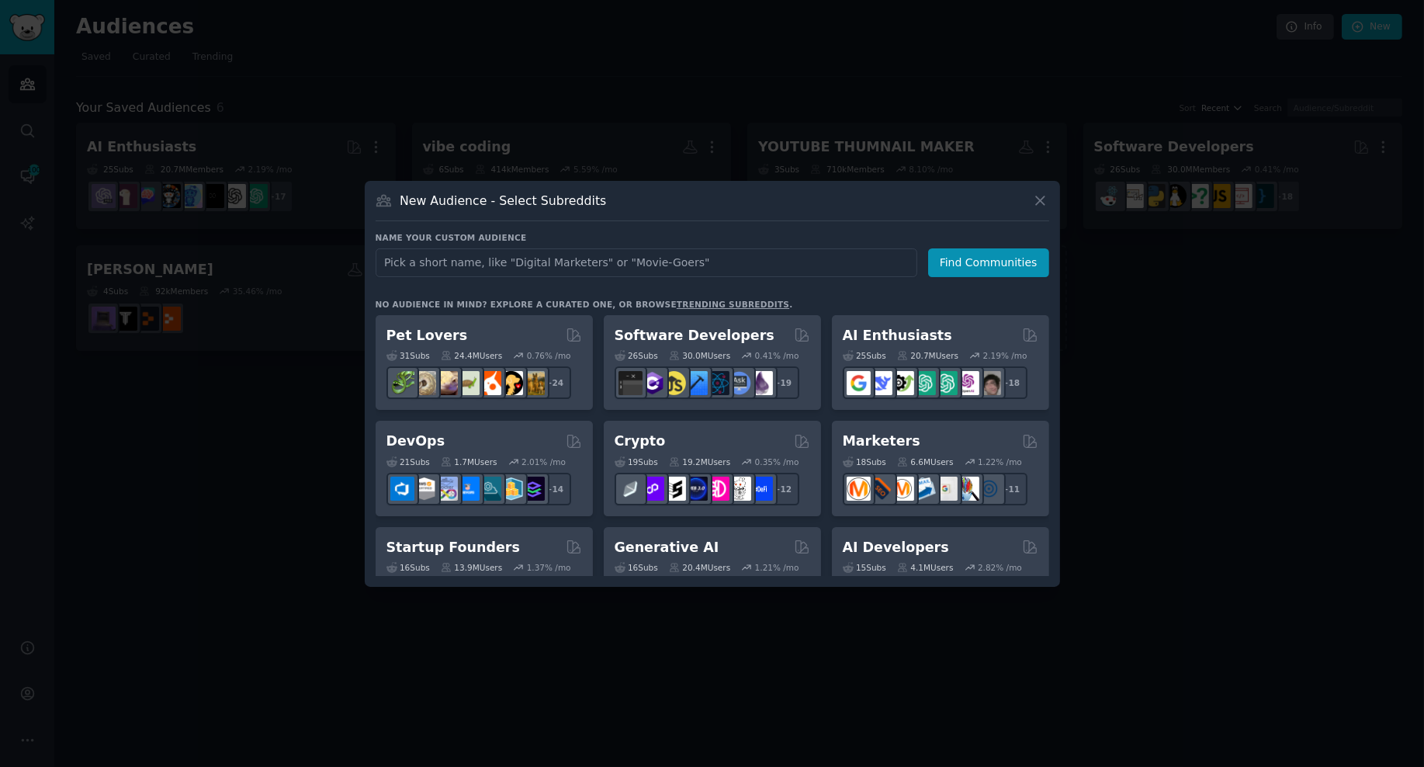
click at [442, 265] on input "text" at bounding box center [647, 262] width 542 height 29
click at [594, 262] on input "text" at bounding box center [647, 262] width 542 height 29
type input "mobile app"
click button "Find Communities" at bounding box center [988, 262] width 121 height 29
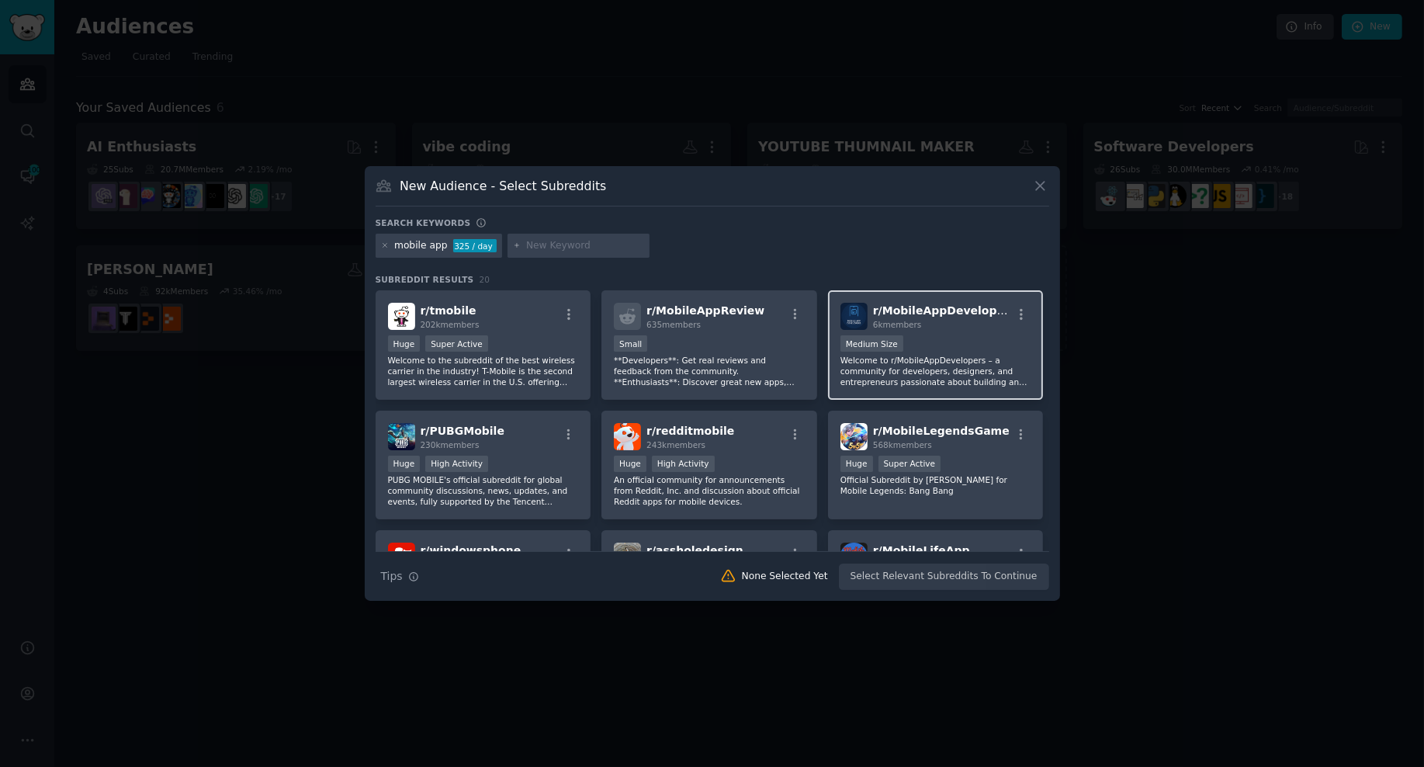
click at [935, 338] on div "Medium Size" at bounding box center [936, 344] width 191 height 19
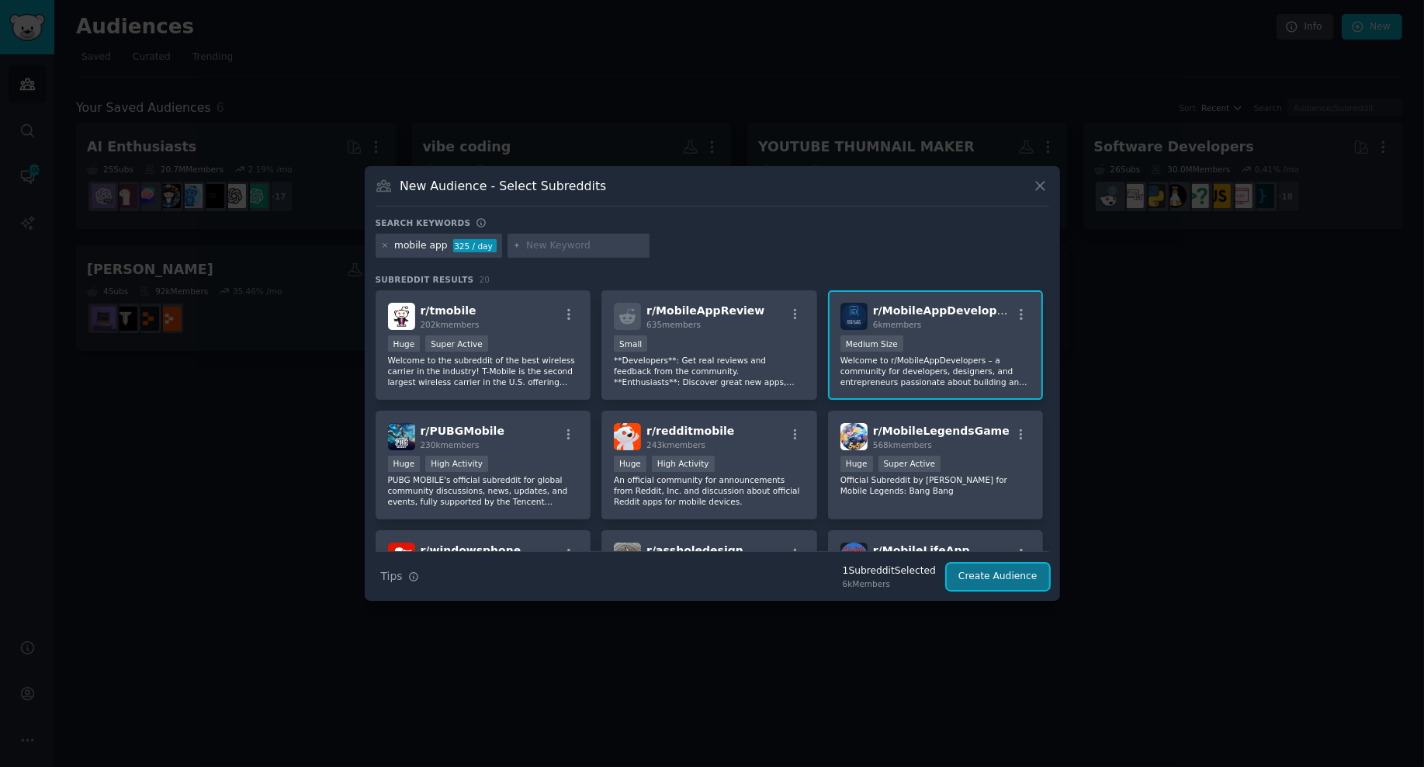
click at [1005, 571] on button "Create Audience" at bounding box center [998, 577] width 102 height 26
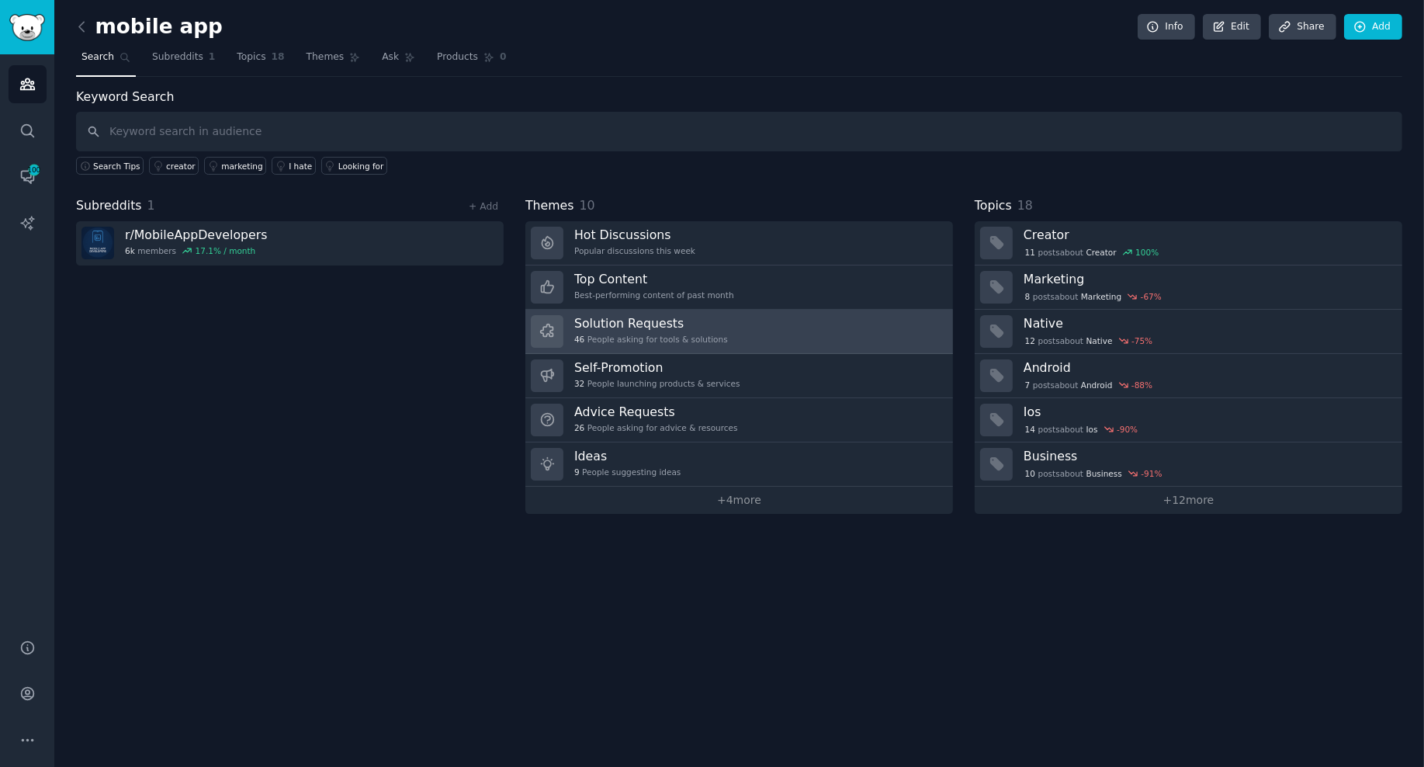
click at [689, 316] on h3 "Solution Requests" at bounding box center [651, 323] width 154 height 16
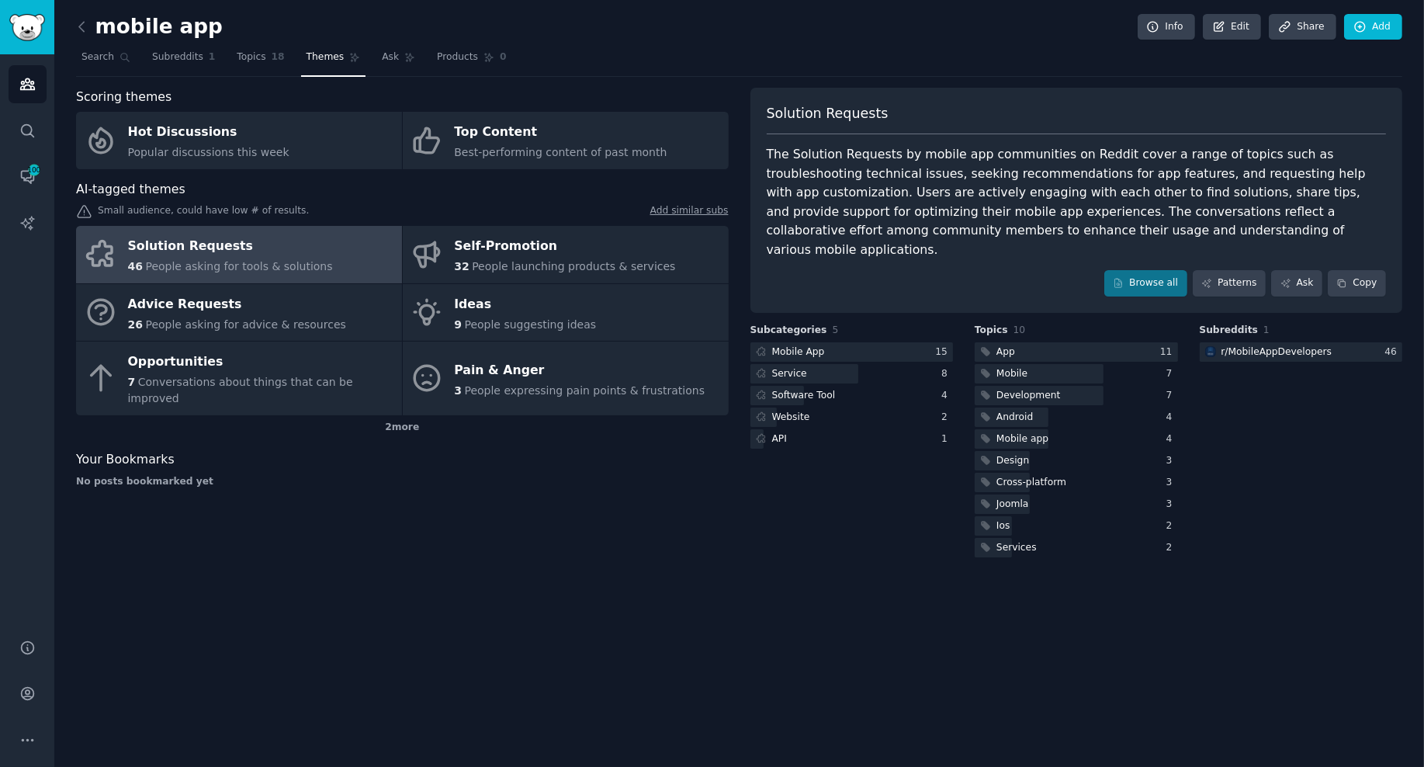
drag, startPoint x: 784, startPoint y: 106, endPoint x: 943, endPoint y: 101, distance: 159.2
click at [943, 101] on div "Solution Requests The Solution Requests by mobile app communities on Reddit cov…" at bounding box center [1077, 200] width 653 height 225
drag, startPoint x: 857, startPoint y: 164, endPoint x: 879, endPoint y: 159, distance: 22.2
click at [868, 162] on div "The Solution Requests by mobile app communities on Reddit cover a range of topi…" at bounding box center [1077, 202] width 620 height 114
drag, startPoint x: 948, startPoint y: 158, endPoint x: 1118, endPoint y: 155, distance: 170.0
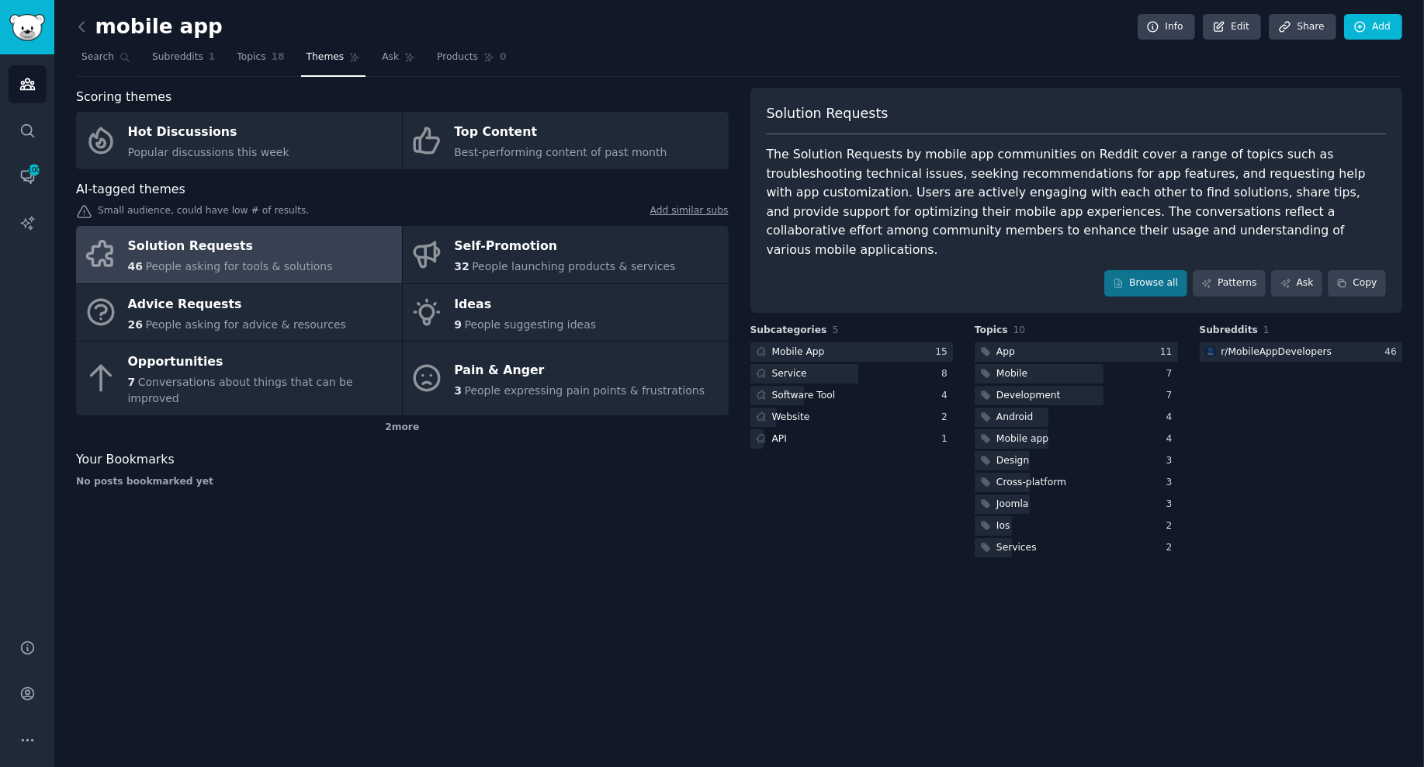
click at [1087, 155] on div "The Solution Requests by mobile app communities on Reddit cover a range of topi…" at bounding box center [1077, 202] width 620 height 114
drag, startPoint x: 1132, startPoint y: 155, endPoint x: 939, endPoint y: 161, distance: 192.6
click at [939, 161] on div "The Solution Requests by mobile app communities on Reddit cover a range of topi…" at bounding box center [1077, 202] width 620 height 114
drag, startPoint x: 931, startPoint y: 191, endPoint x: 926, endPoint y: 227, distance: 36.8
click at [931, 191] on div "The Solution Requests by mobile app communities on Reddit cover a range of topi…" at bounding box center [1077, 202] width 620 height 114
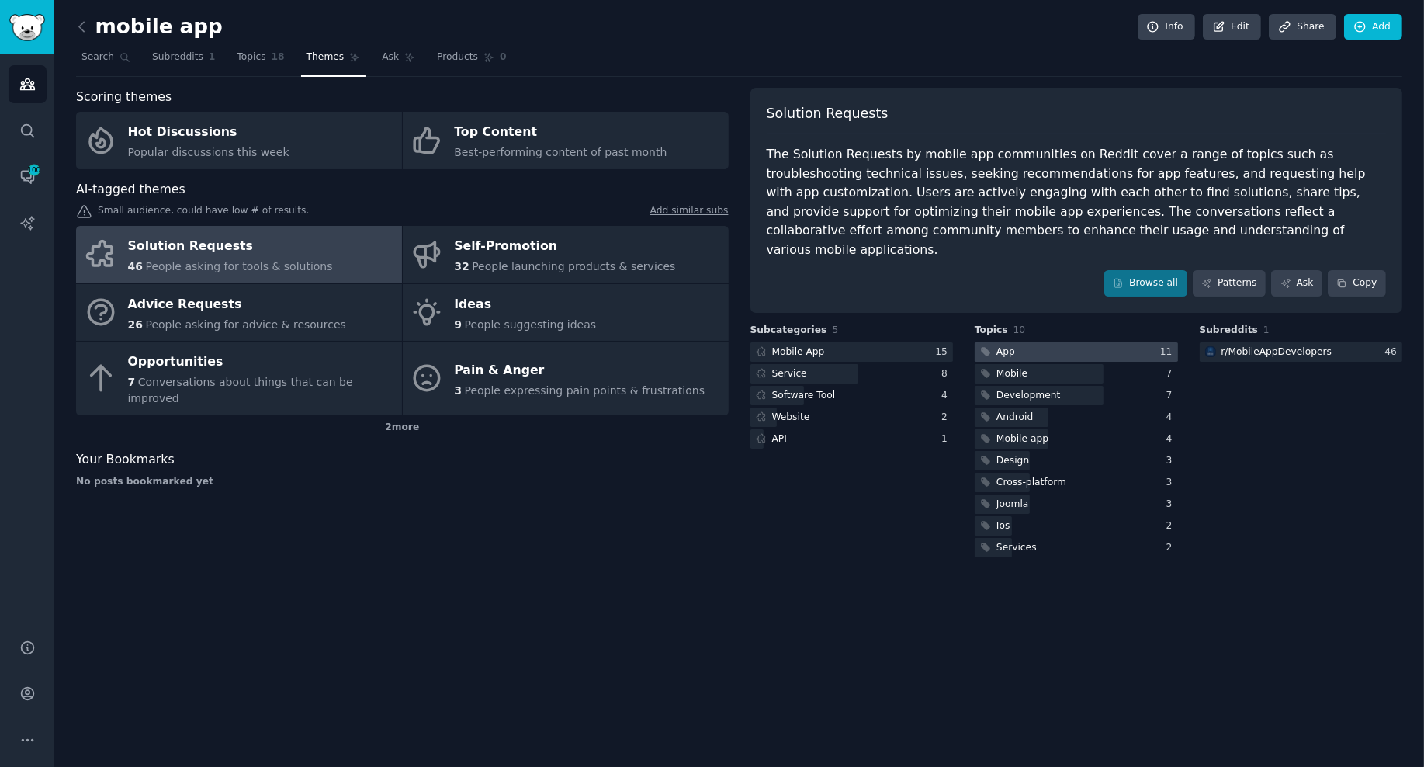
click at [1049, 342] on div at bounding box center [1076, 351] width 203 height 19
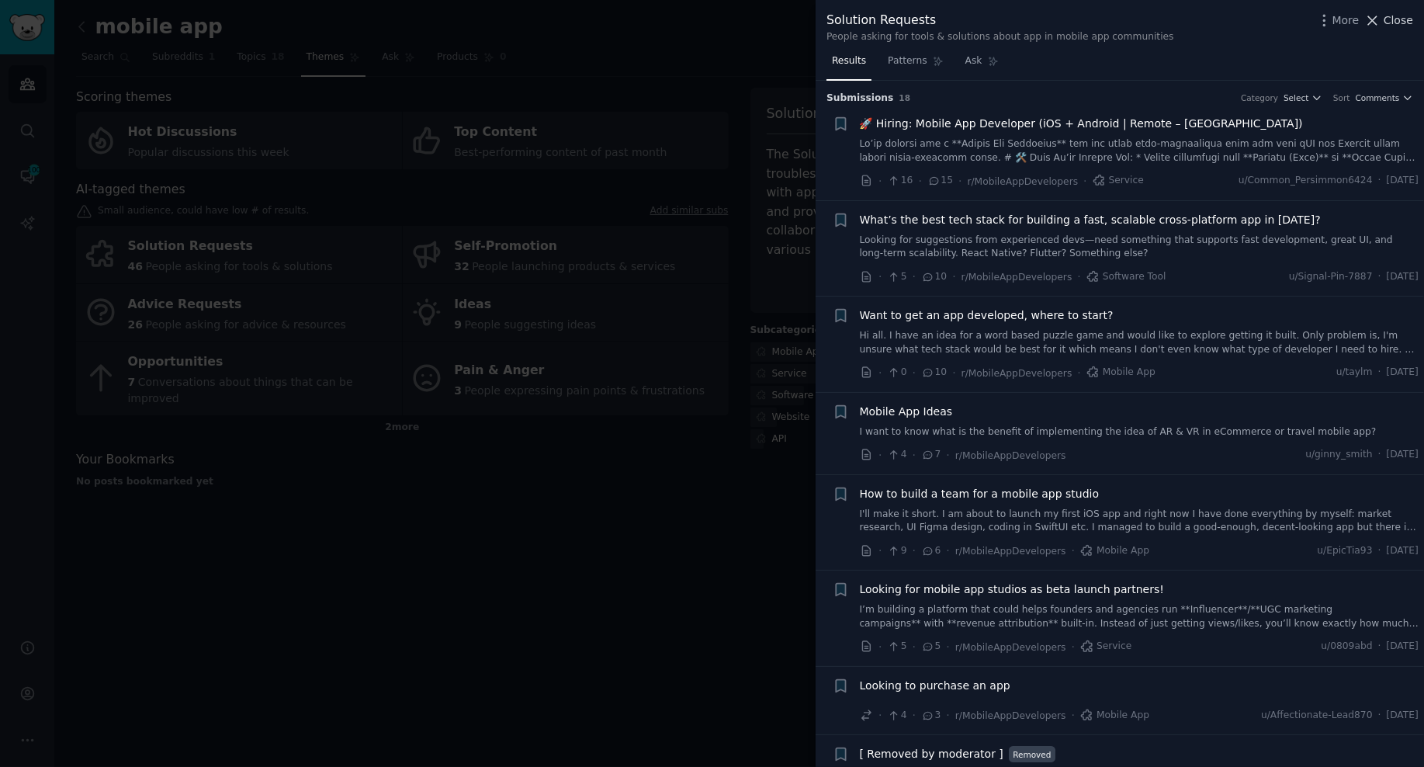
click at [1261, 19] on span "Close" at bounding box center [1398, 20] width 29 height 16
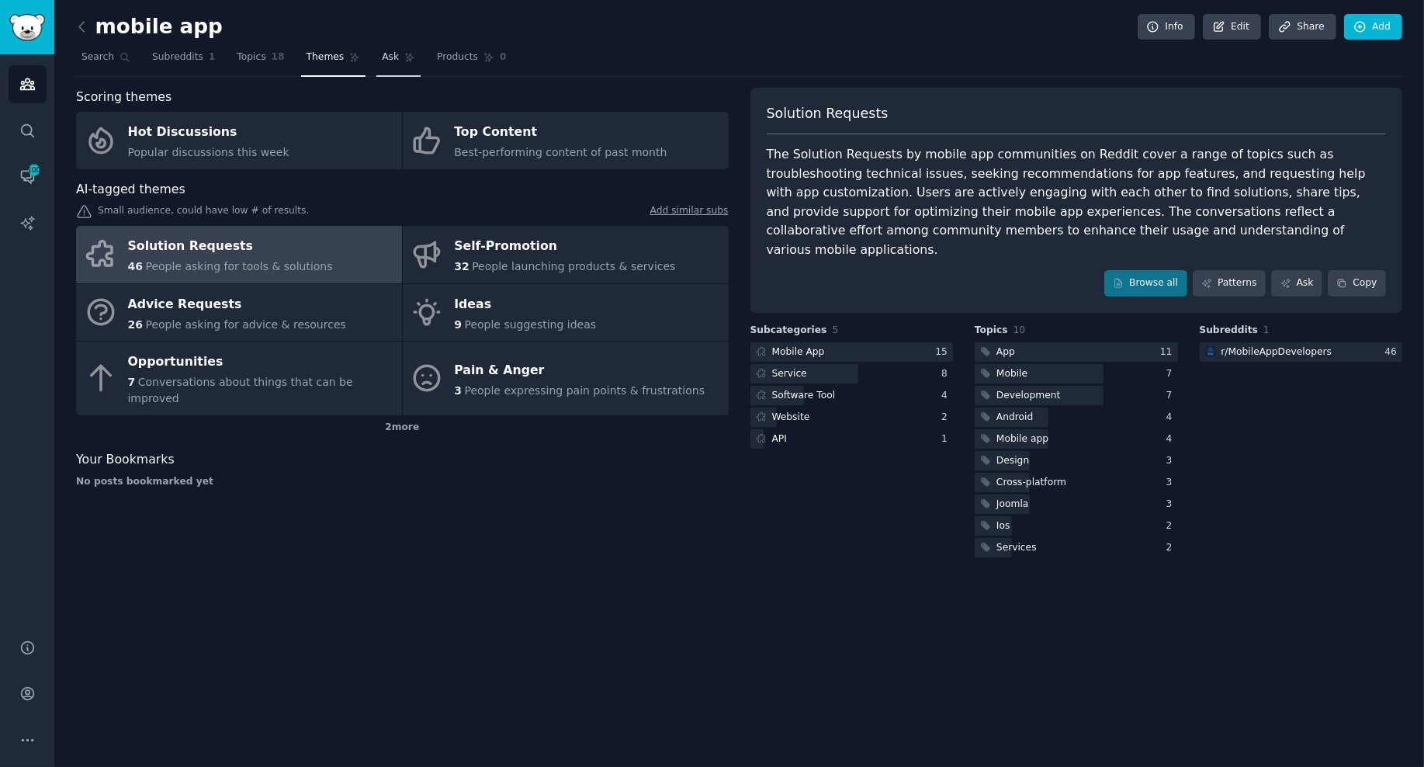
click at [383, 52] on span "Ask" at bounding box center [390, 57] width 17 height 14
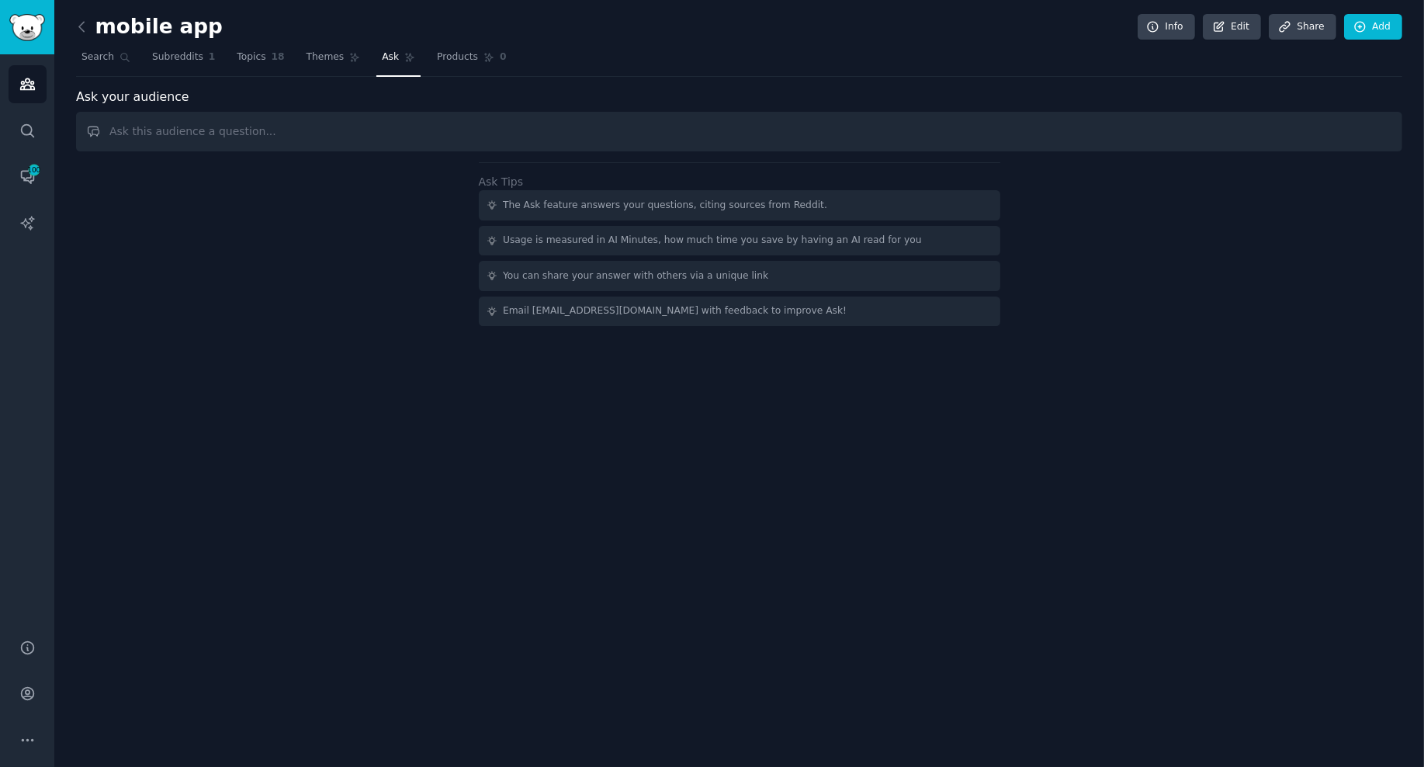
click at [196, 127] on input "text" at bounding box center [739, 132] width 1327 height 40
drag, startPoint x: 151, startPoint y: 130, endPoint x: 154, endPoint y: 146, distance: 15.8
click at [152, 133] on input "any proplems with nocode tools" at bounding box center [739, 132] width 1327 height 40
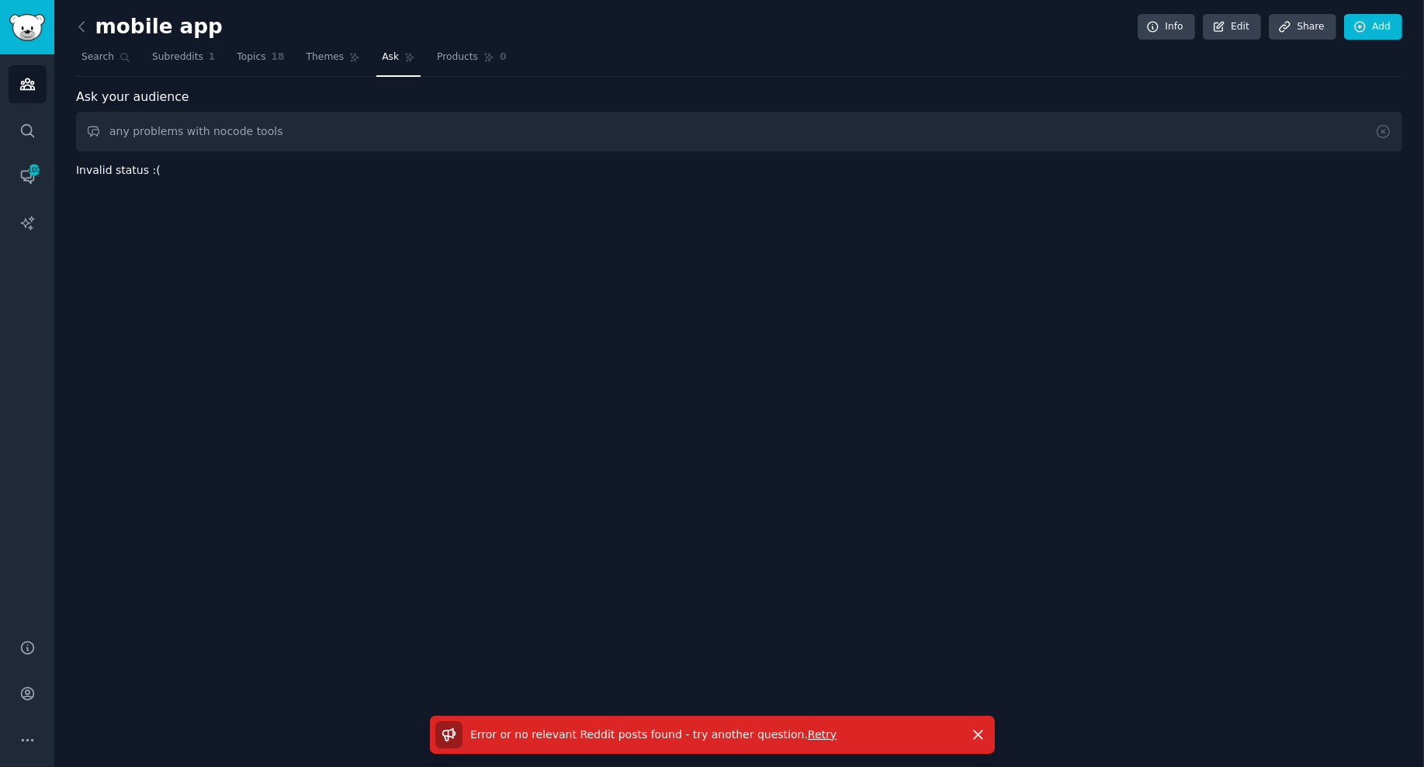
click at [272, 134] on input "any problems with nocode tools" at bounding box center [739, 132] width 1327 height 40
drag, startPoint x: 204, startPoint y: 128, endPoint x: 100, endPoint y: 128, distance: 104.0
click at [100, 128] on input "any problems with nocode tools" at bounding box center [739, 132] width 1327 height 40
type input "nocode"
click at [99, 54] on span "Search" at bounding box center [98, 57] width 33 height 14
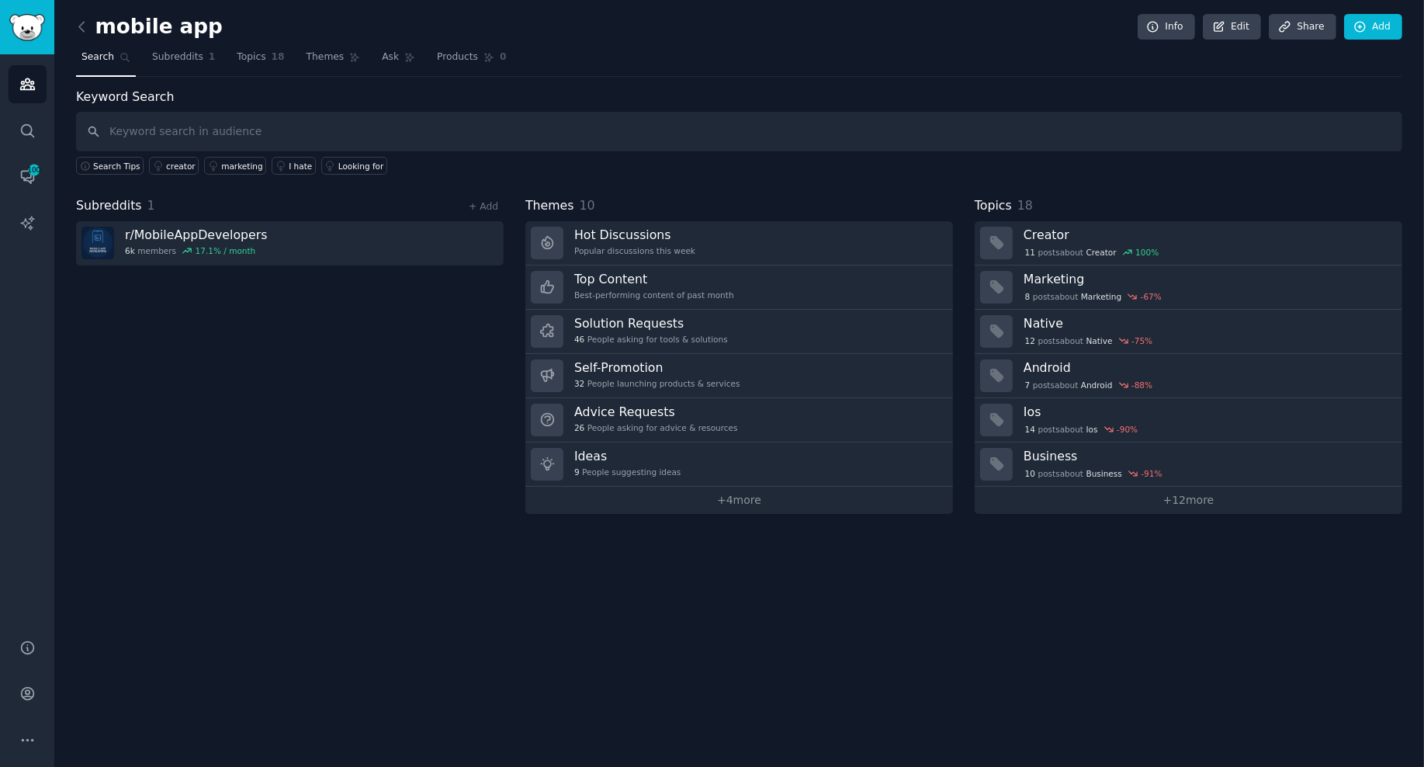
click at [316, 420] on div "Subreddits 1 + Add r/ MobileAppDevelopers 6k members 17.1 % / month" at bounding box center [290, 354] width 428 height 317
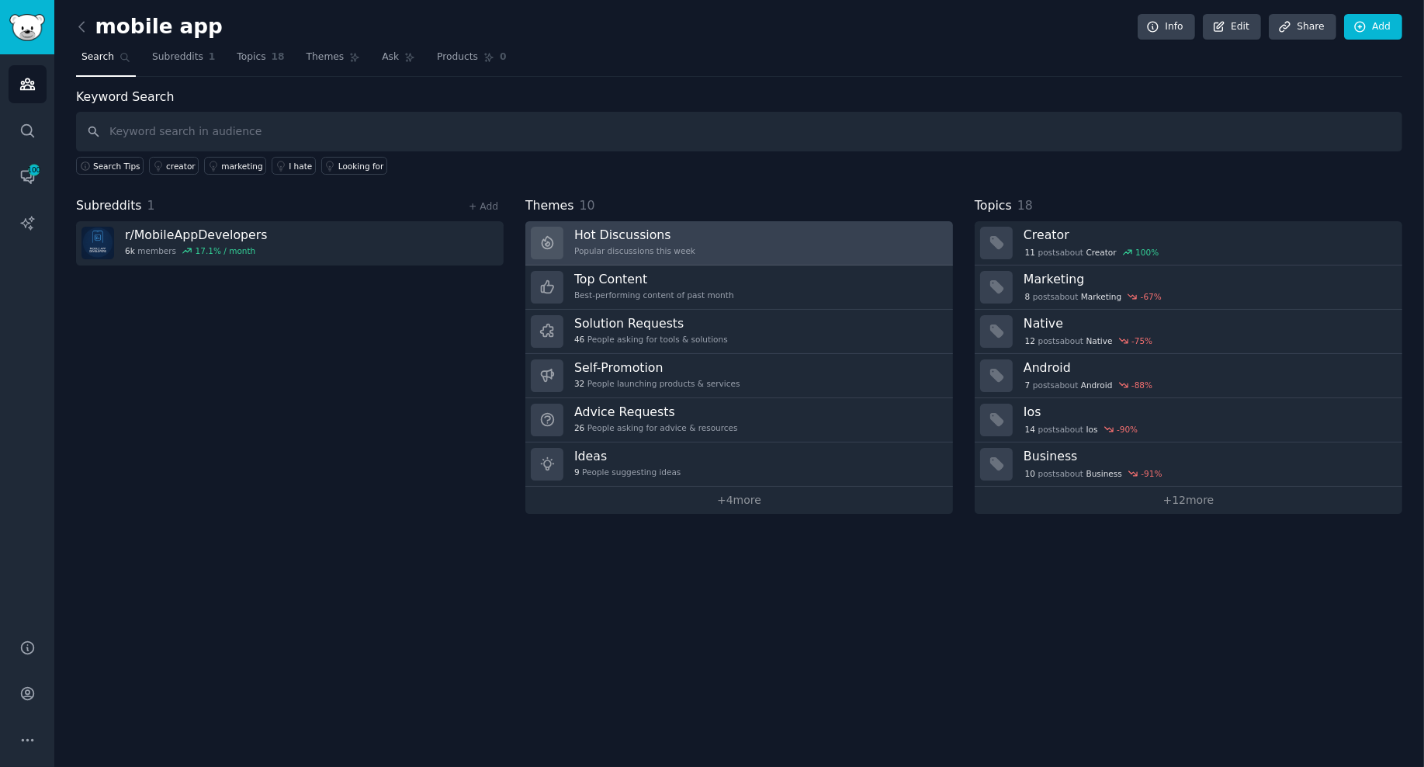
click at [629, 246] on div "Popular discussions this week" at bounding box center [634, 250] width 121 height 11
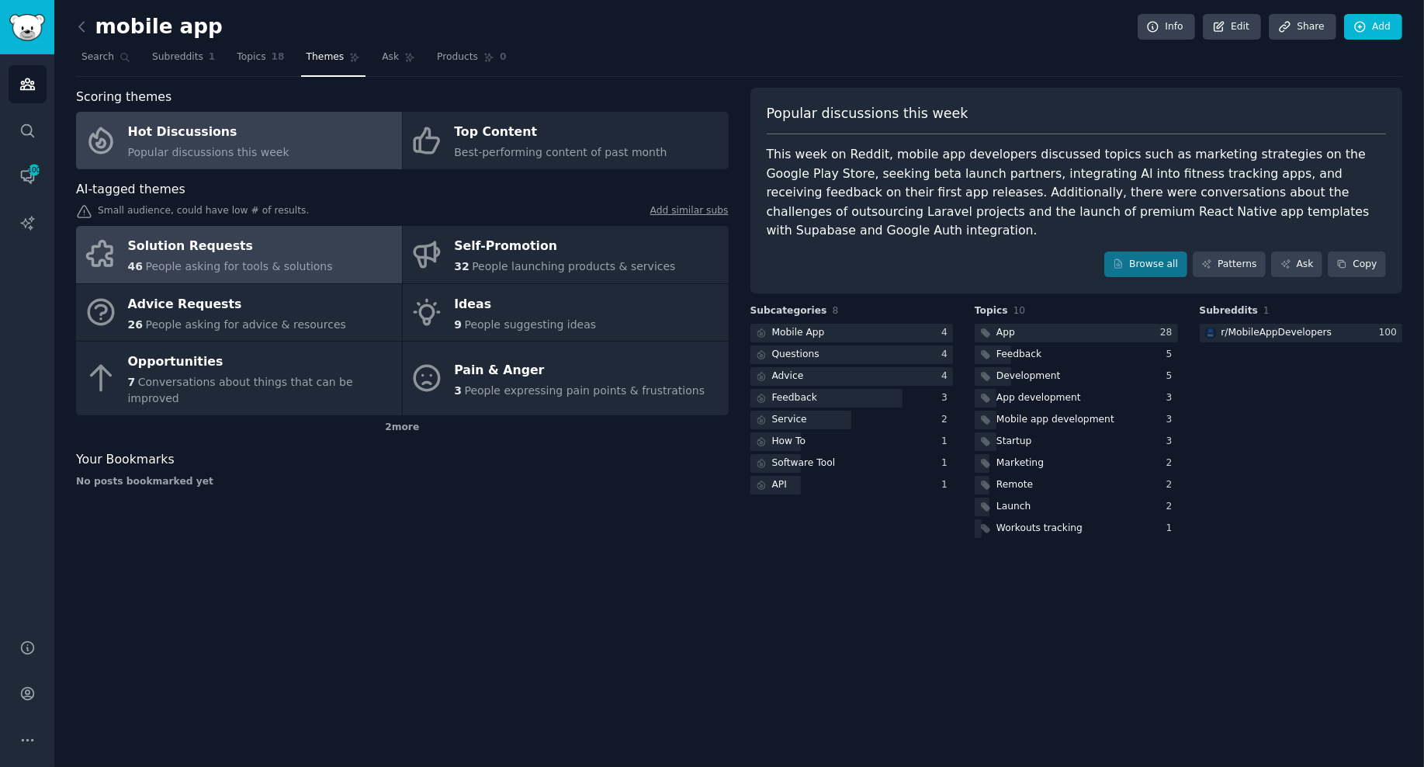
click at [217, 252] on div "Solution Requests" at bounding box center [230, 246] width 205 height 25
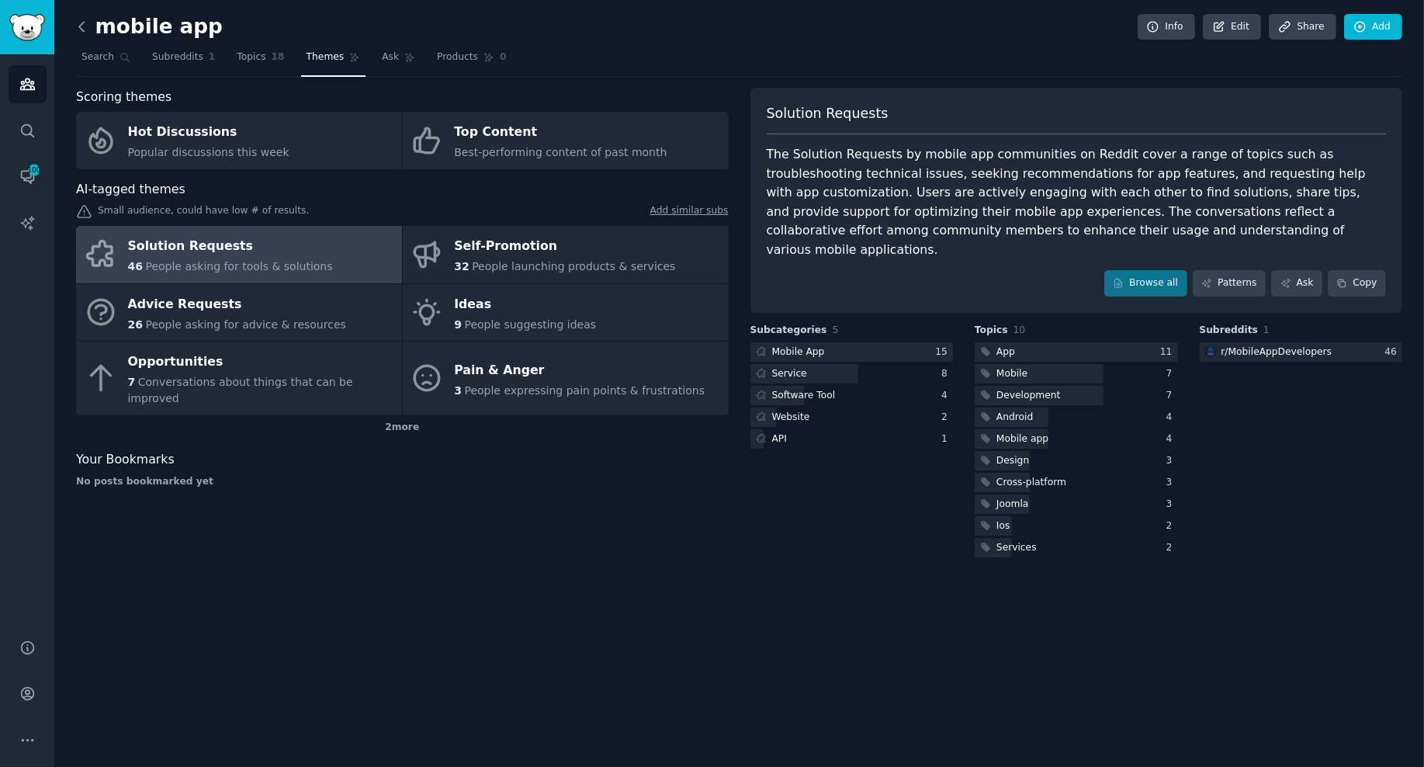
click at [82, 26] on icon at bounding box center [82, 27] width 16 height 16
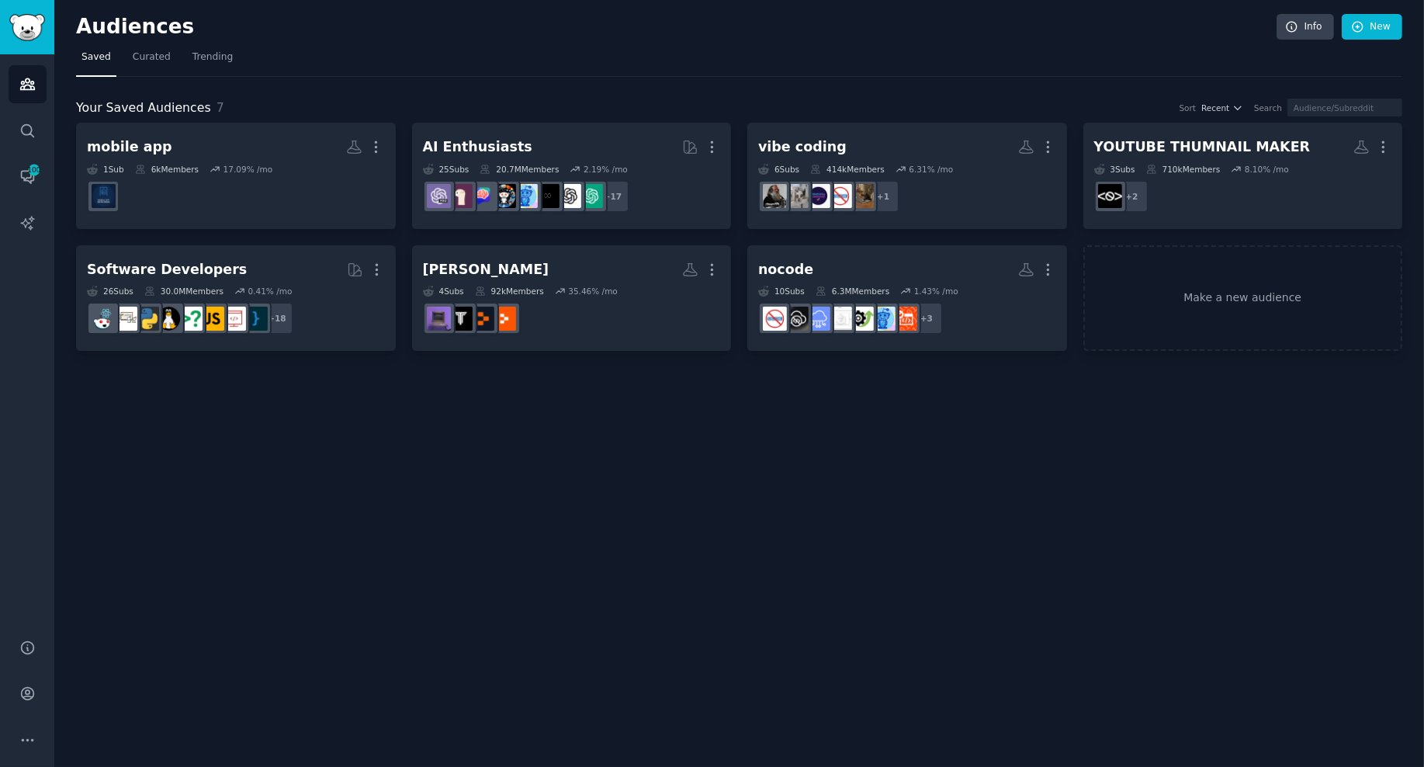
click at [689, 499] on div "Audiences Info New Saved Curated Trending Your Saved Audiences 7 Sort Recent Se…" at bounding box center [739, 383] width 1370 height 767
click at [127, 53] on link "Curated" at bounding box center [151, 61] width 49 height 32
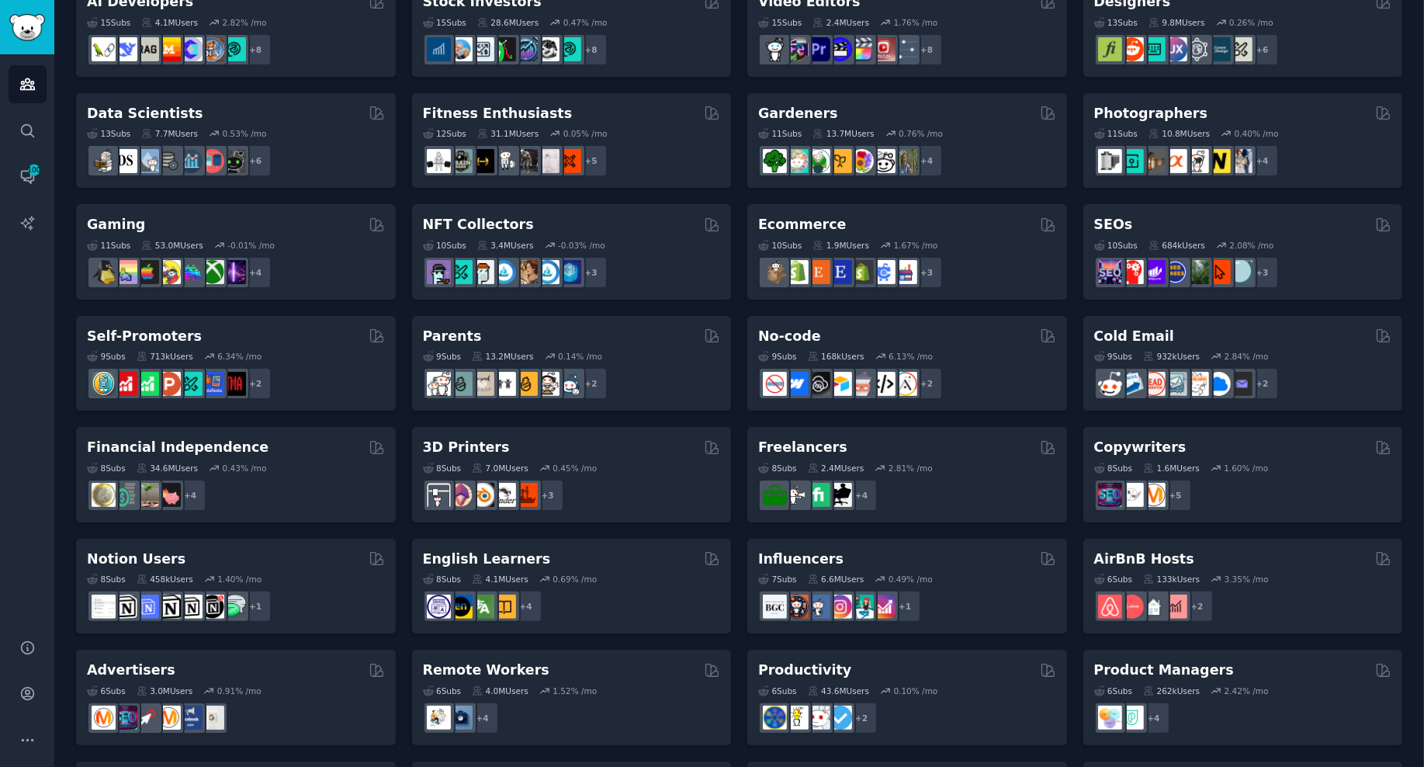
scroll to position [286, 0]
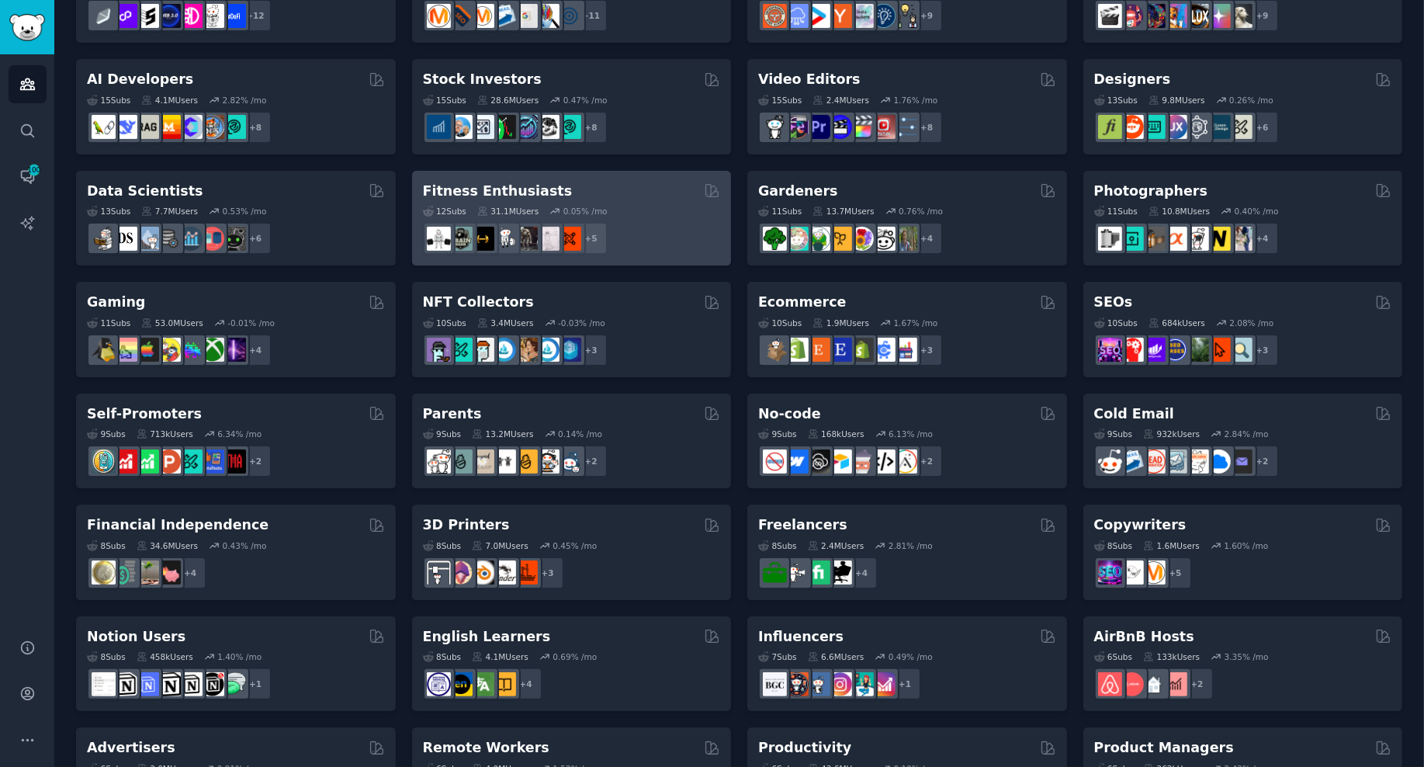
click at [637, 184] on div "Fitness Enthusiasts Curated by GummySearch" at bounding box center [572, 191] width 298 height 19
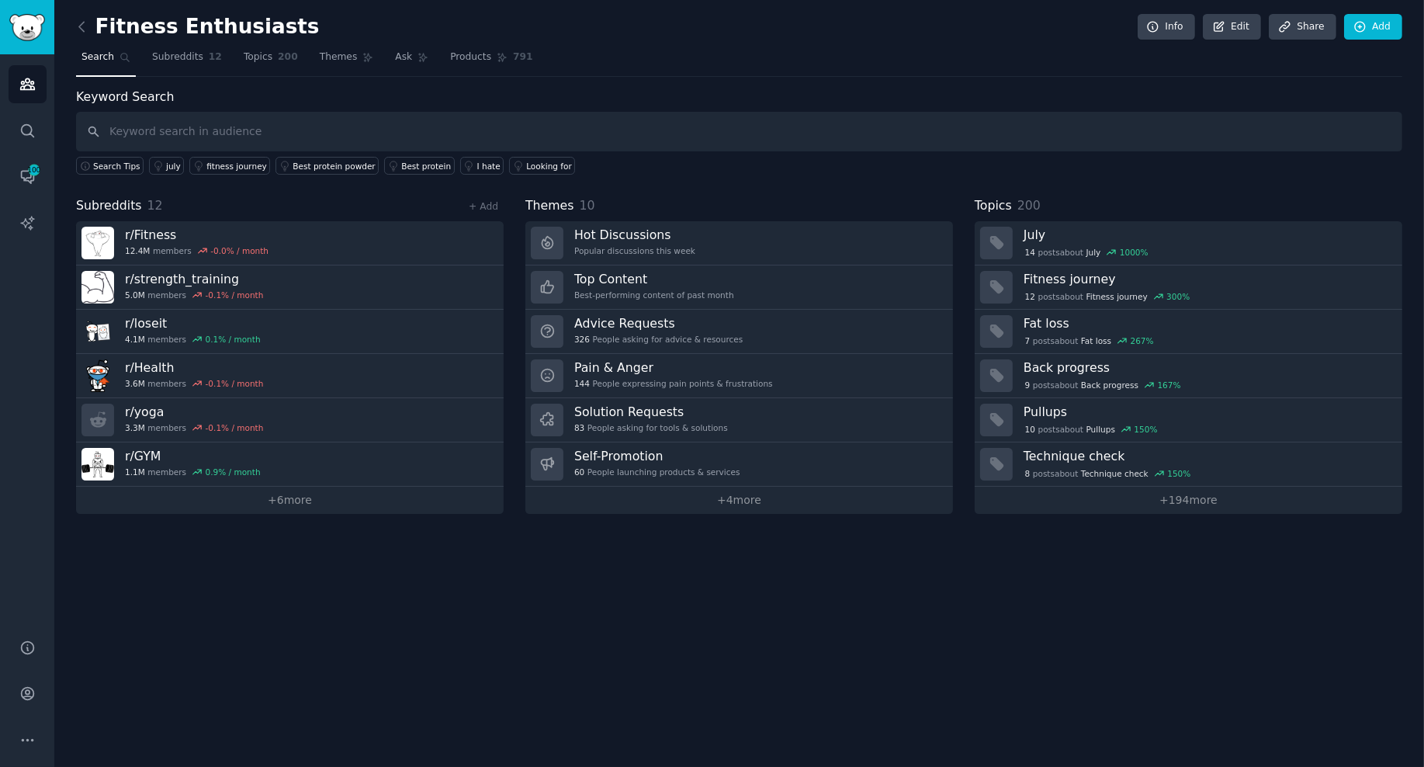
click at [680, 607] on div "Fitness Enthusiasts Info Edit Share Add Search Subreddits 12 Topics 200 Themes …" at bounding box center [739, 383] width 1370 height 767
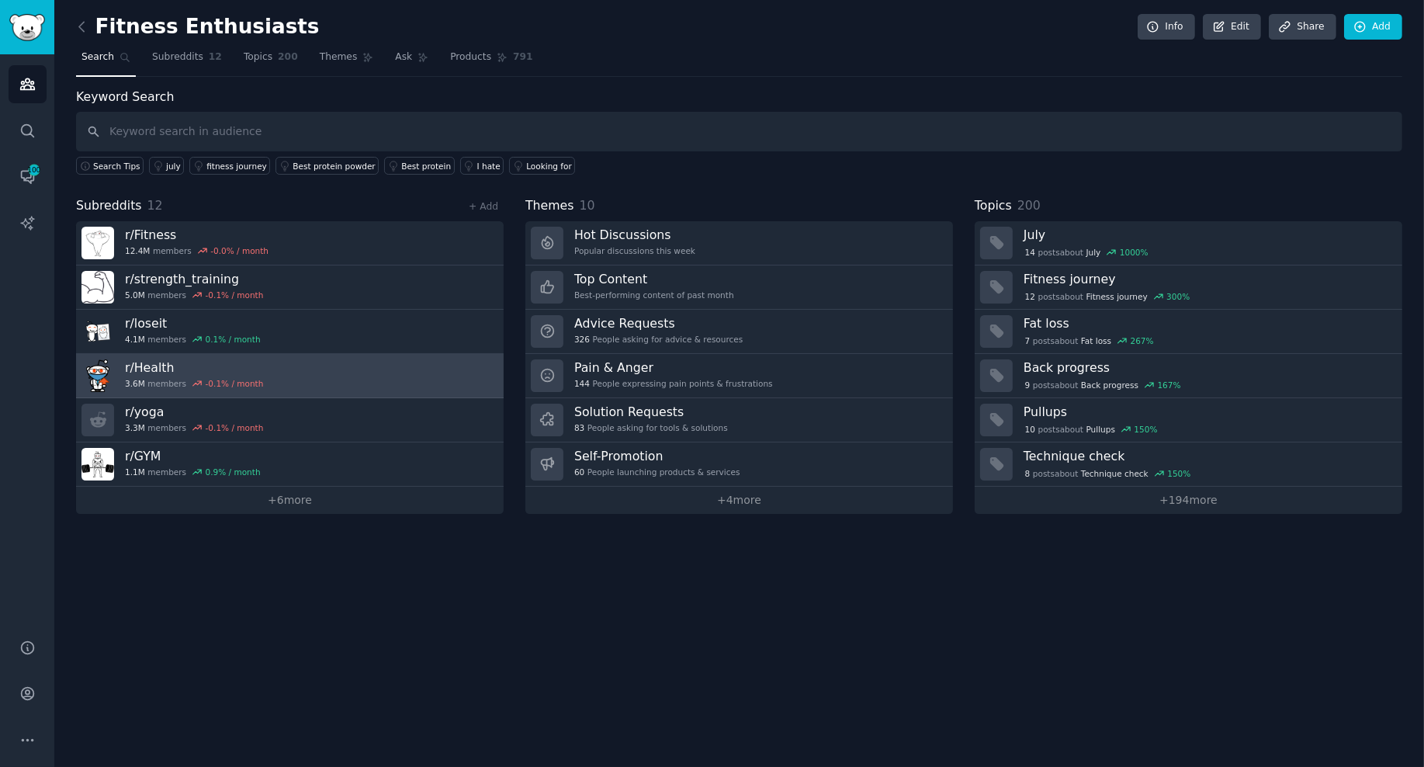
drag, startPoint x: 981, startPoint y: 567, endPoint x: 410, endPoint y: 382, distance: 600.4
click at [410, 382] on div "Fitness Enthusiasts Info Edit Share Add Search Subreddits 12 Topics 200 Themes …" at bounding box center [739, 383] width 1370 height 767
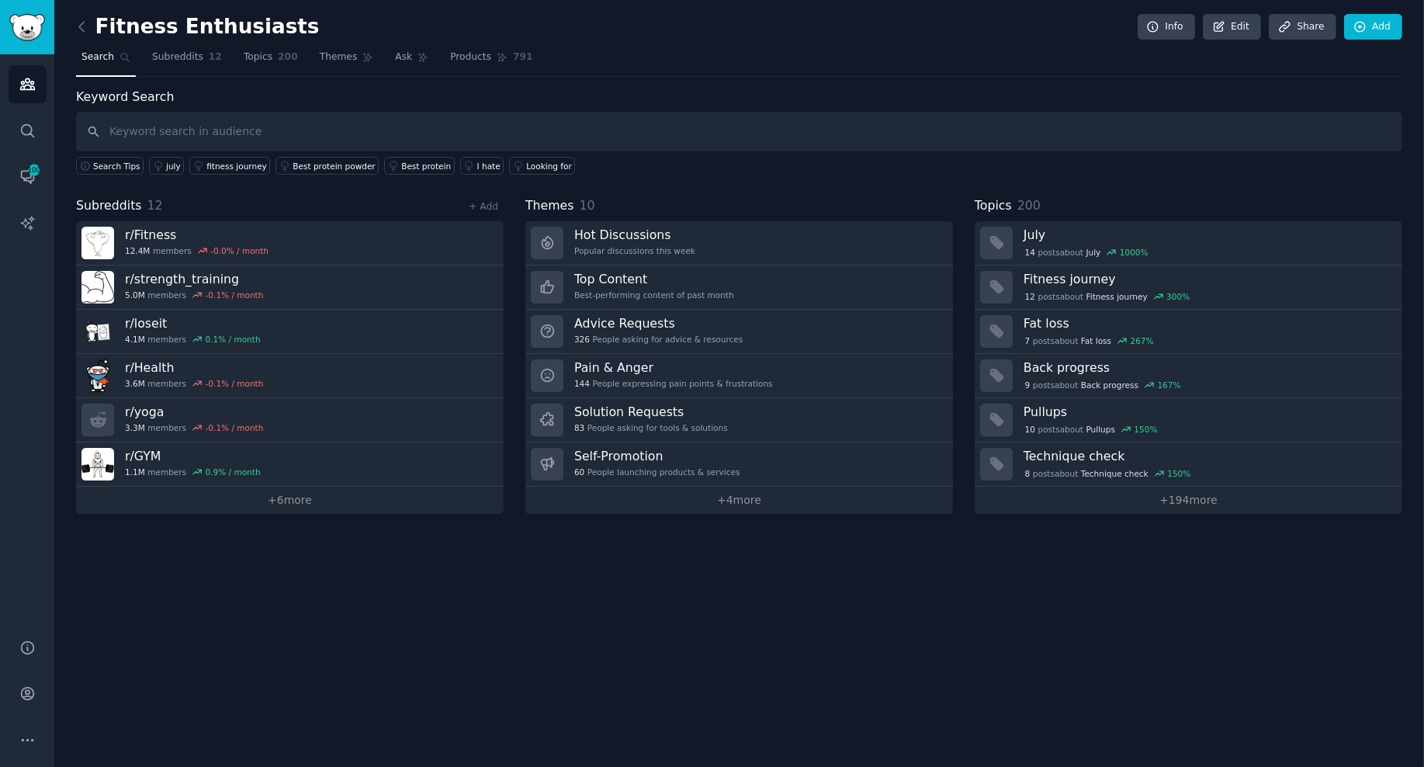
click at [678, 35] on div "Fitness Enthusiasts Info Edit Share Add" at bounding box center [739, 30] width 1327 height 32
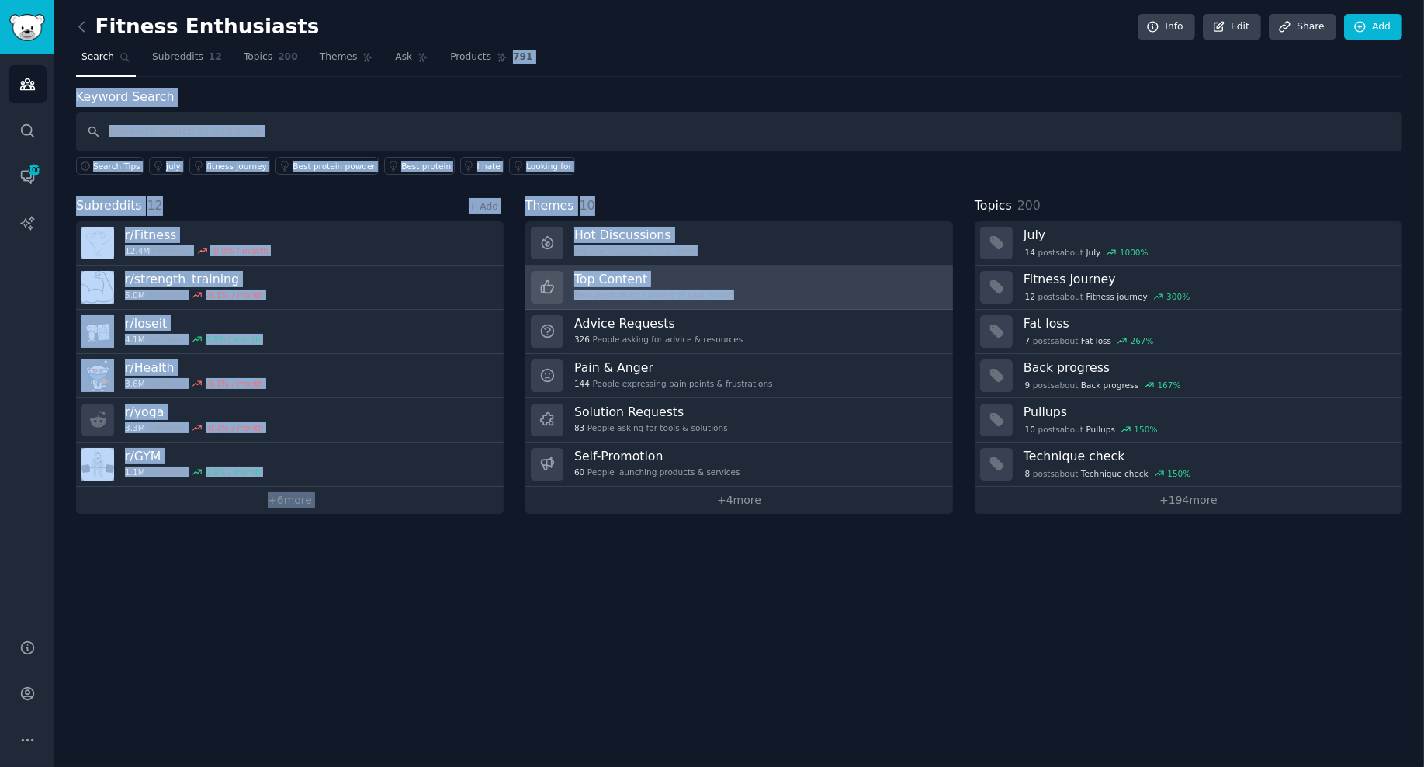
drag, startPoint x: 758, startPoint y: 47, endPoint x: 640, endPoint y: 300, distance: 279.2
click at [640, 300] on div "Fitness Enthusiasts Info Edit Share Add Search Subreddits 12 Topics 200 Themes …" at bounding box center [739, 268] width 1327 height 492
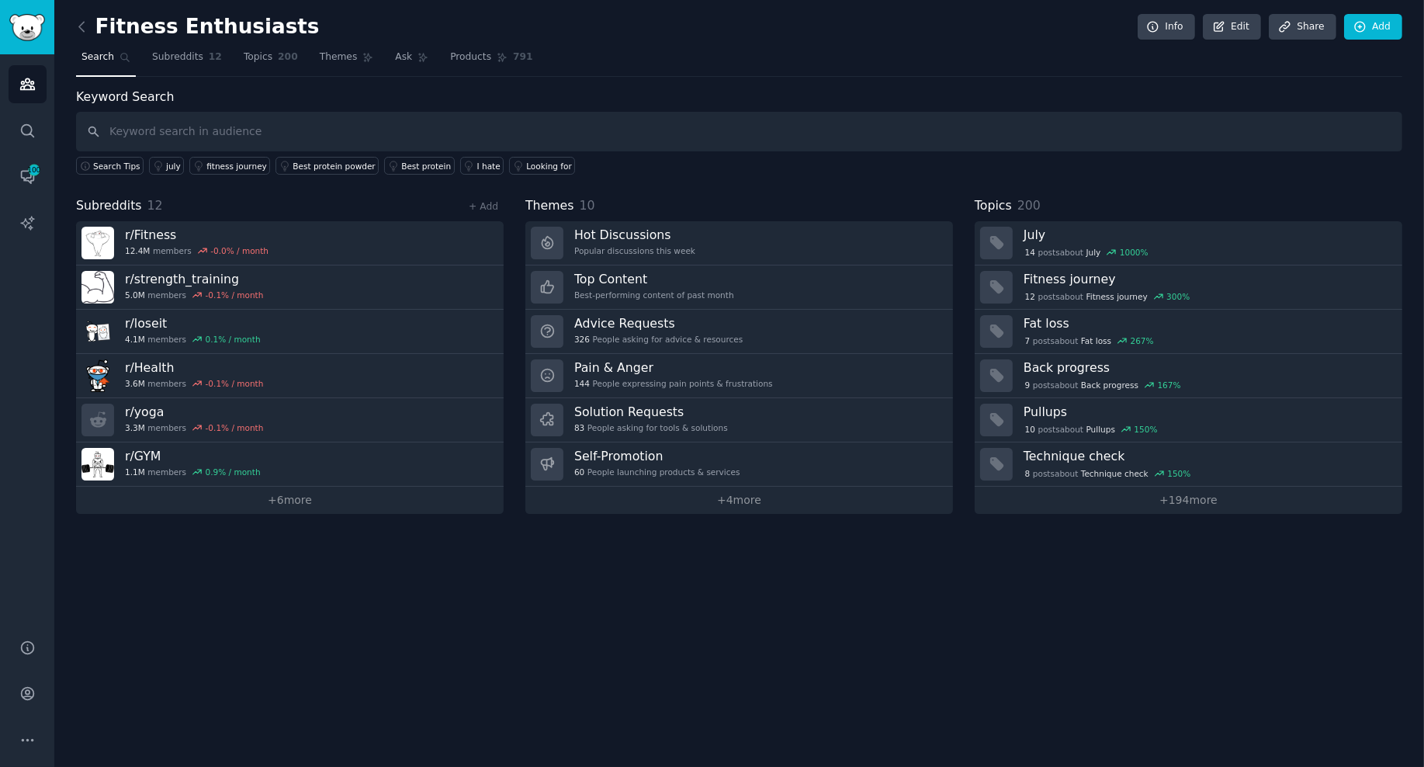
click at [634, 19] on div "Fitness Enthusiasts Info Edit Share Add" at bounding box center [739, 30] width 1327 height 32
click at [30, 85] on icon "Sidebar" at bounding box center [27, 84] width 16 height 16
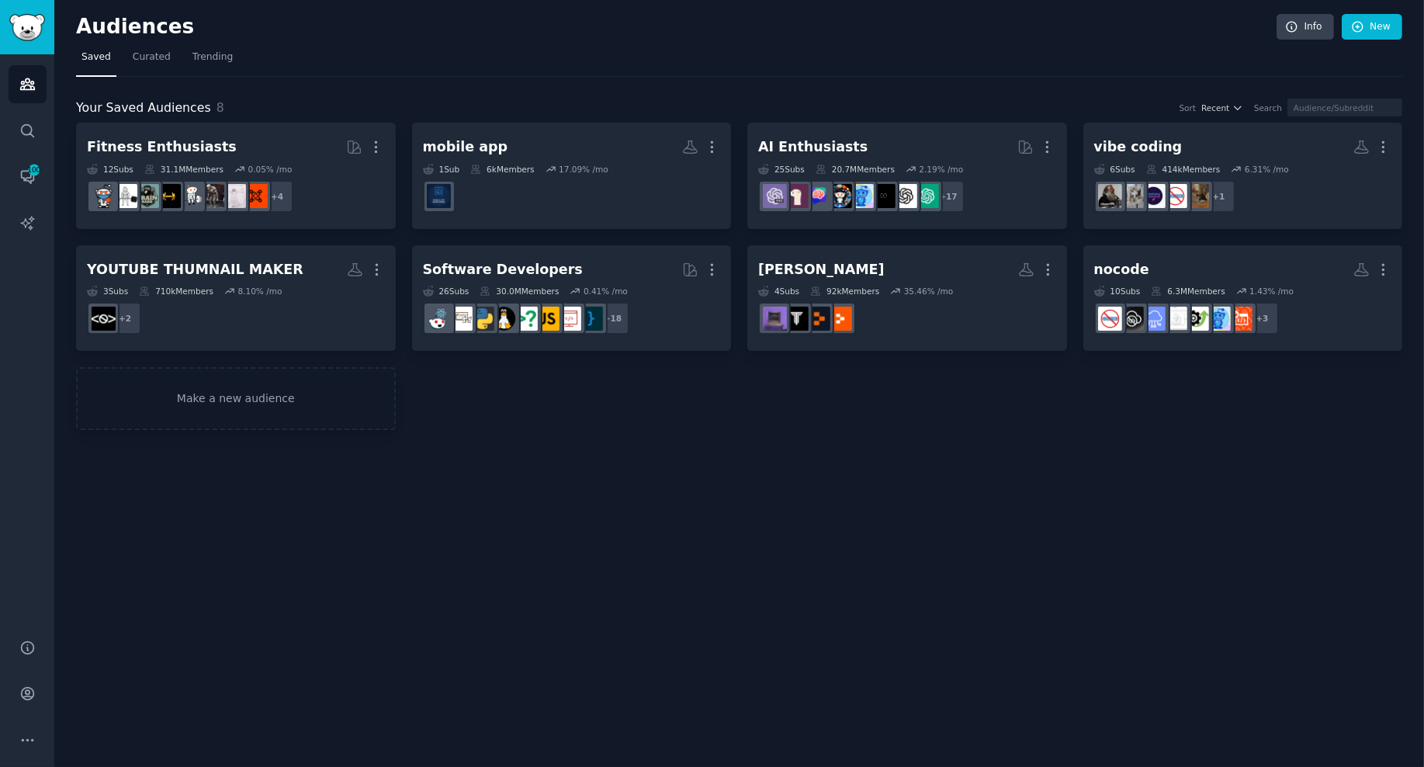
click at [729, 597] on div "Audiences Info New Saved Curated Trending Your Saved Audiences 8 Sort Recent Se…" at bounding box center [739, 383] width 1370 height 767
click at [753, 462] on div "Audiences Info New Saved Curated Trending Your Saved Audiences 8 Sort Recent Se…" at bounding box center [739, 383] width 1370 height 767
click at [768, 560] on div "Audiences Info New Saved Curated Trending Your Saved Audiences 8 Sort Recent Se…" at bounding box center [739, 383] width 1370 height 767
click at [14, 71] on link "Audiences" at bounding box center [28, 84] width 38 height 38
click at [761, 481] on div "Audiences Info New Saved Curated Trending Your Saved Audiences 8 Sort Recent Se…" at bounding box center [739, 383] width 1370 height 767
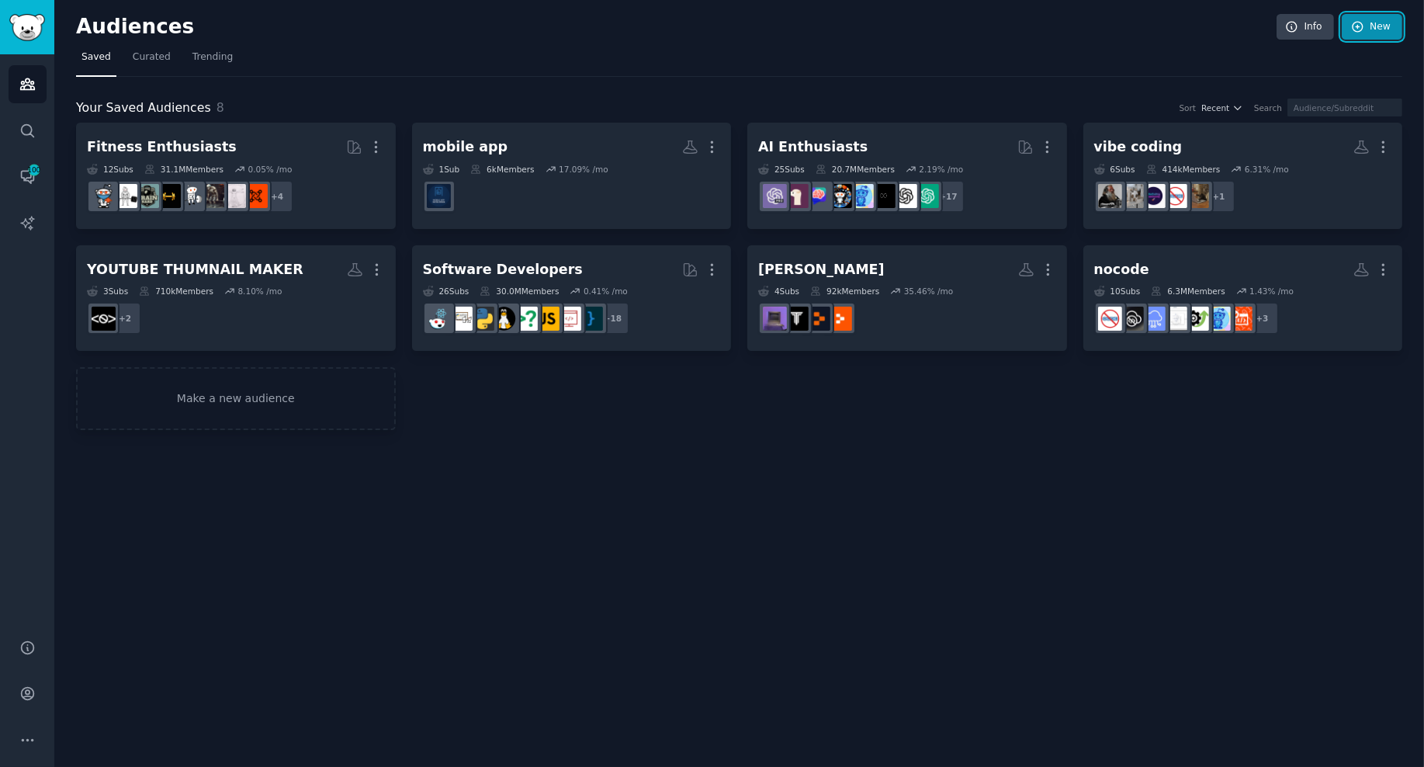
click at [1261, 30] on link "New" at bounding box center [1372, 27] width 61 height 26
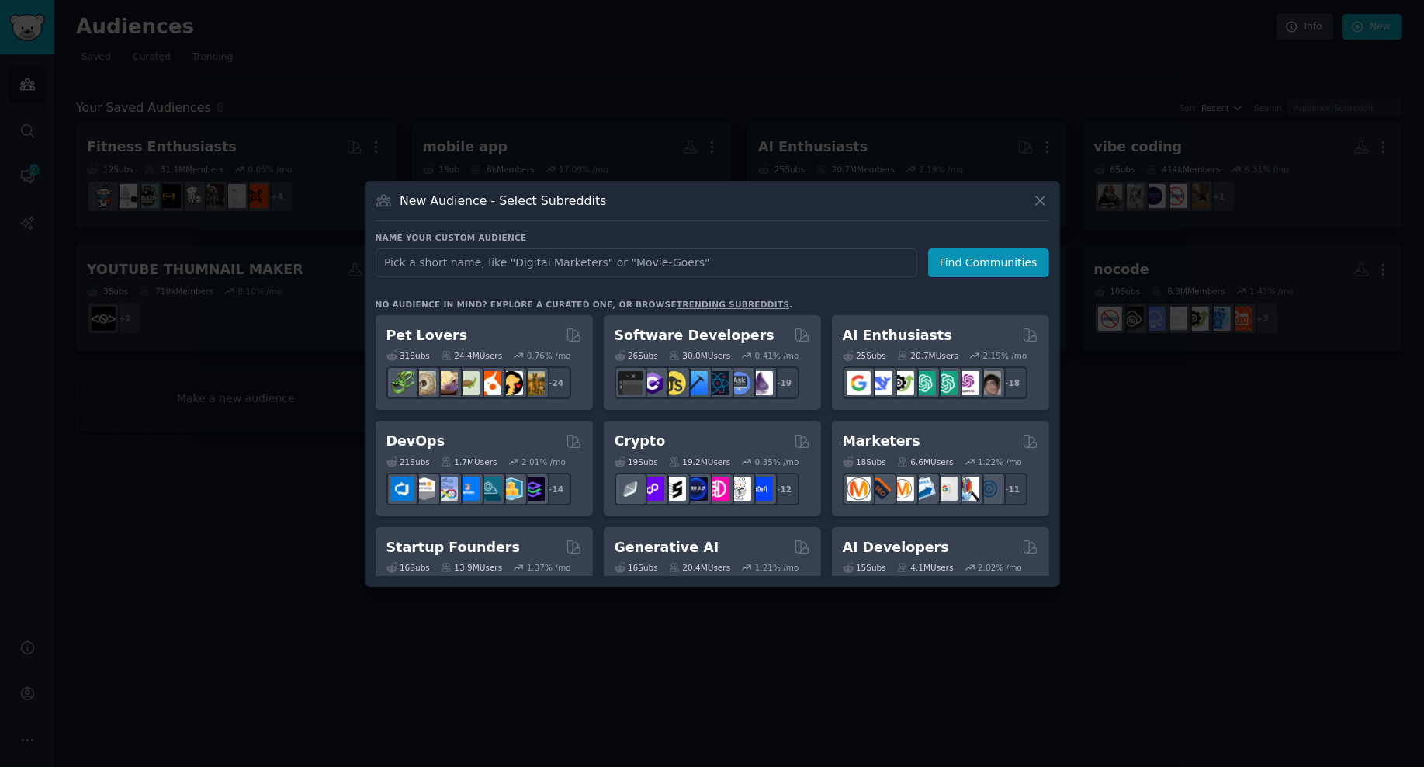
click at [295, 428] on div at bounding box center [712, 383] width 1424 height 767
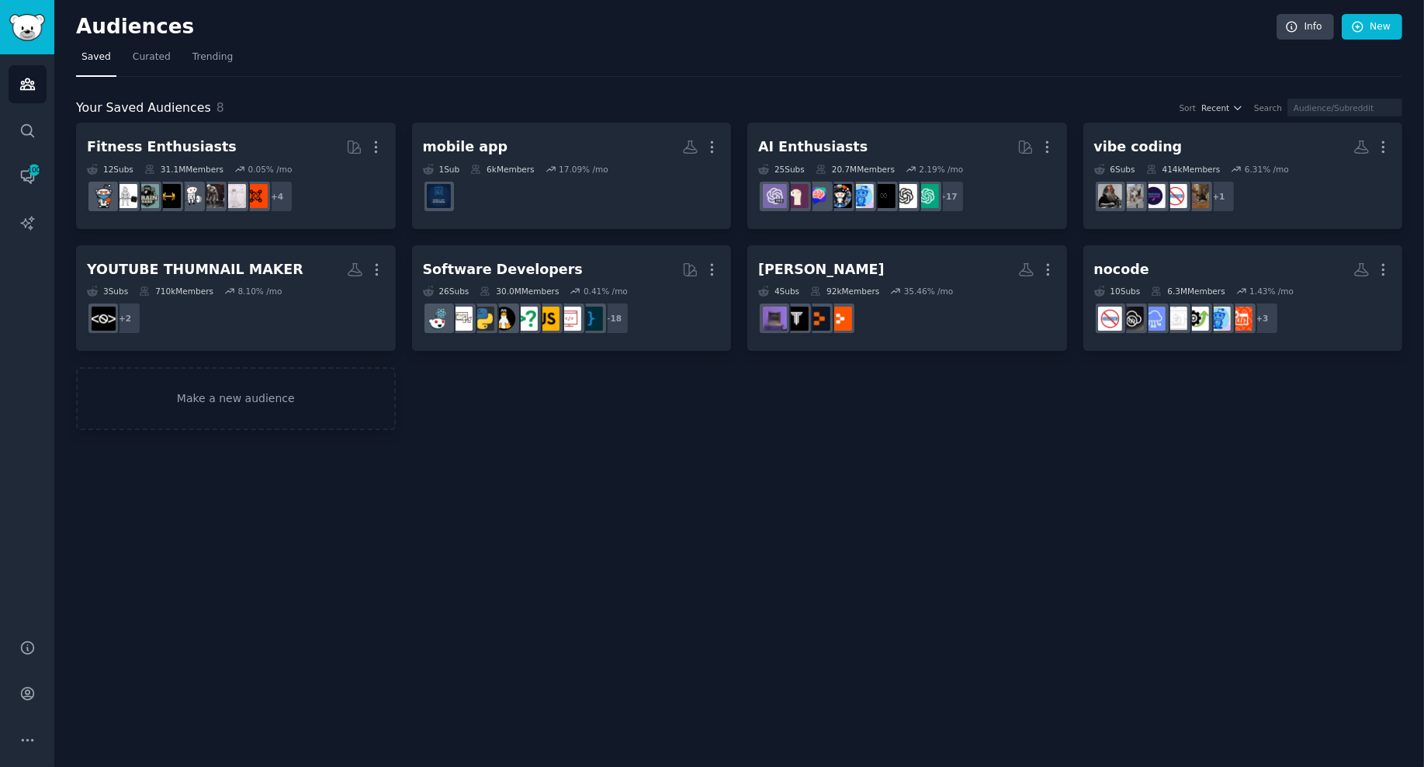
click at [706, 519] on div "Audiences Info New Saved Curated Trending Your Saved Audiences 8 Sort Recent Se…" at bounding box center [739, 383] width 1370 height 767
click at [1261, 25] on link "New" at bounding box center [1372, 27] width 61 height 26
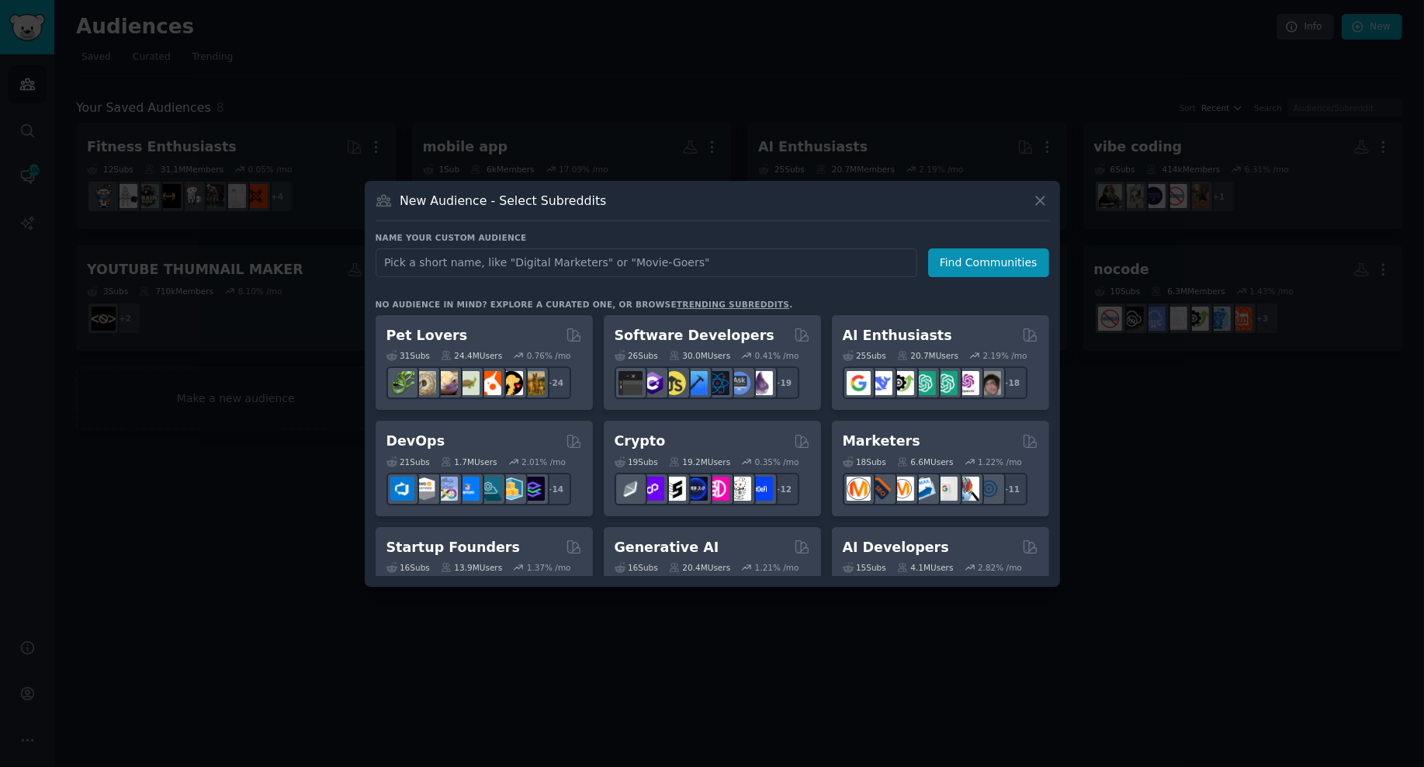
click at [460, 265] on input "text" at bounding box center [647, 262] width 542 height 29
type input "app developement"
click button "Find Communities" at bounding box center [988, 262] width 121 height 29
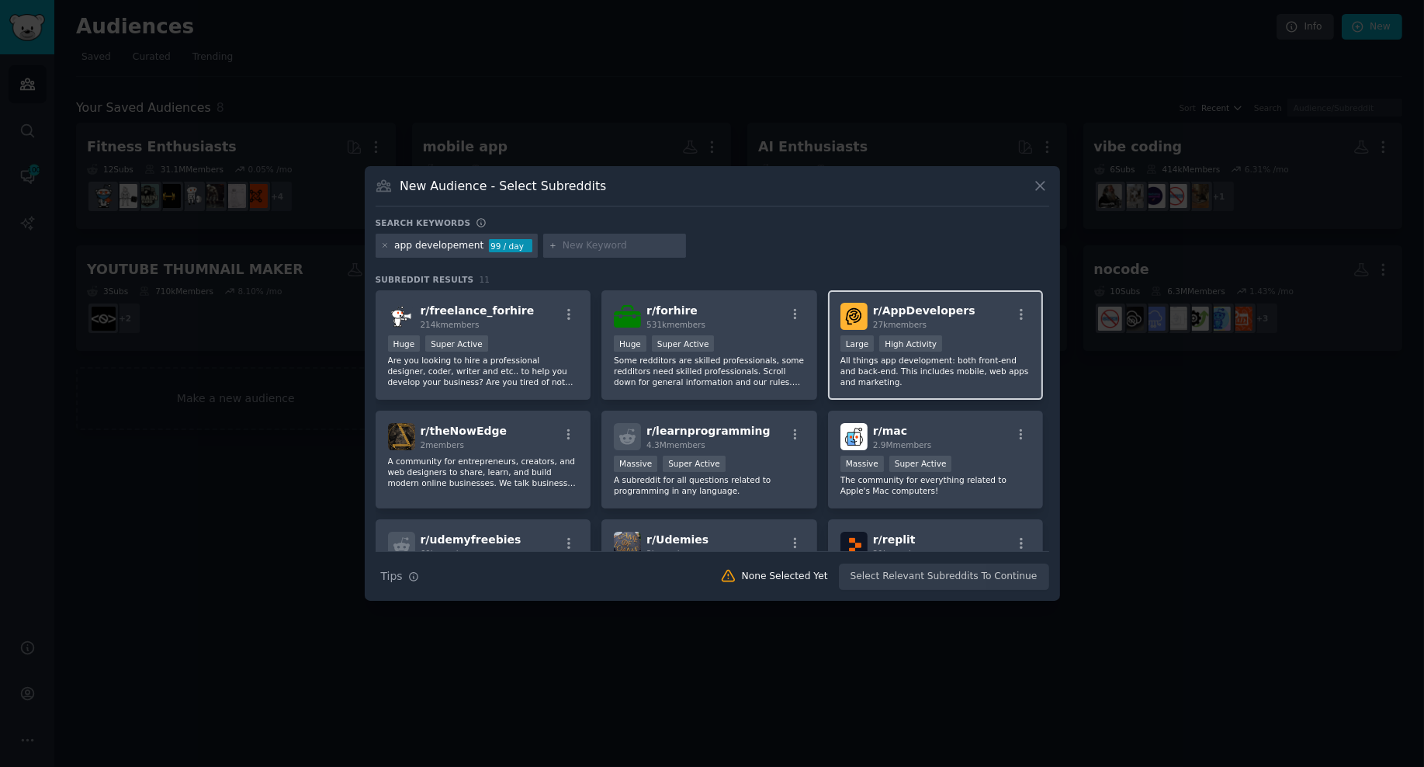
click at [952, 366] on p "All things app development: both front-end and back-end. This includes mobile, …" at bounding box center [936, 371] width 191 height 33
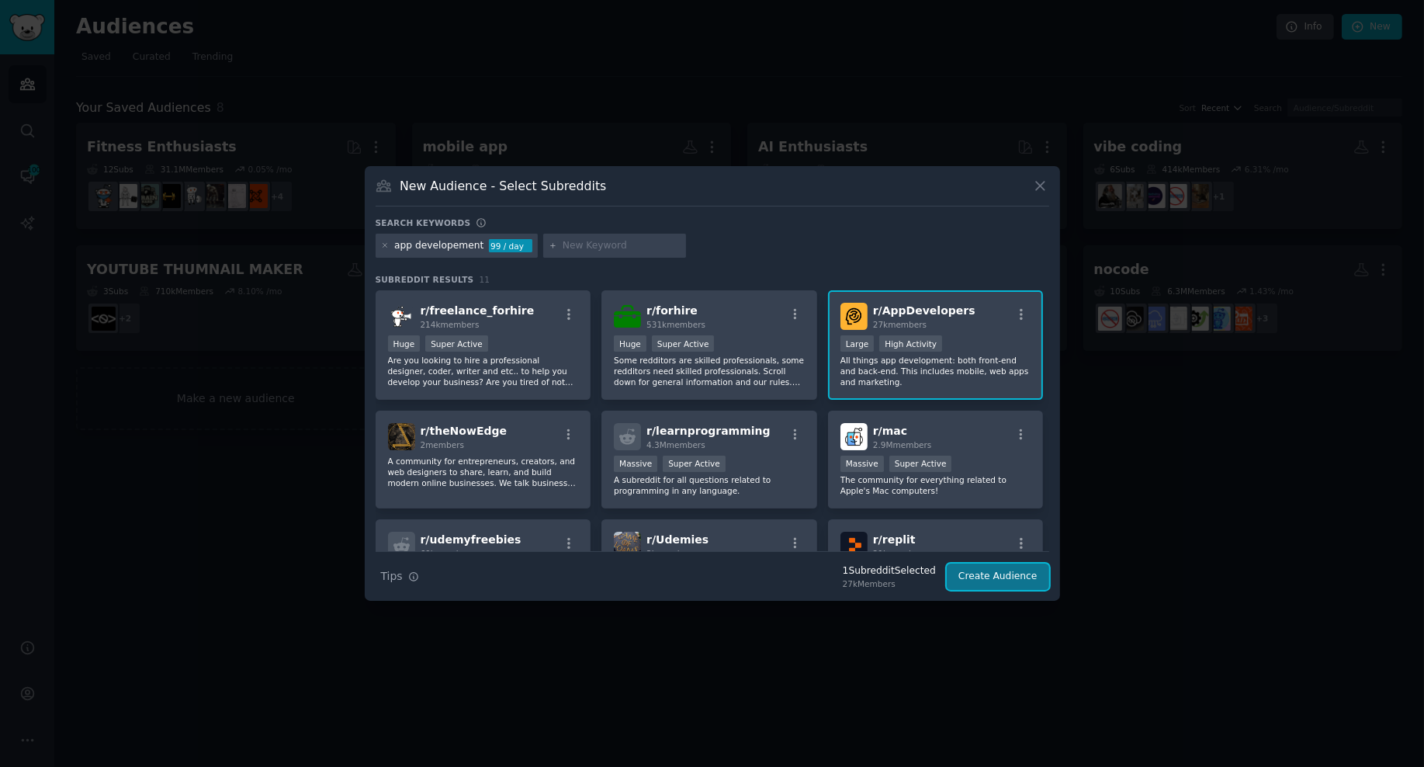
click at [1011, 586] on button "Create Audience" at bounding box center [998, 577] width 102 height 26
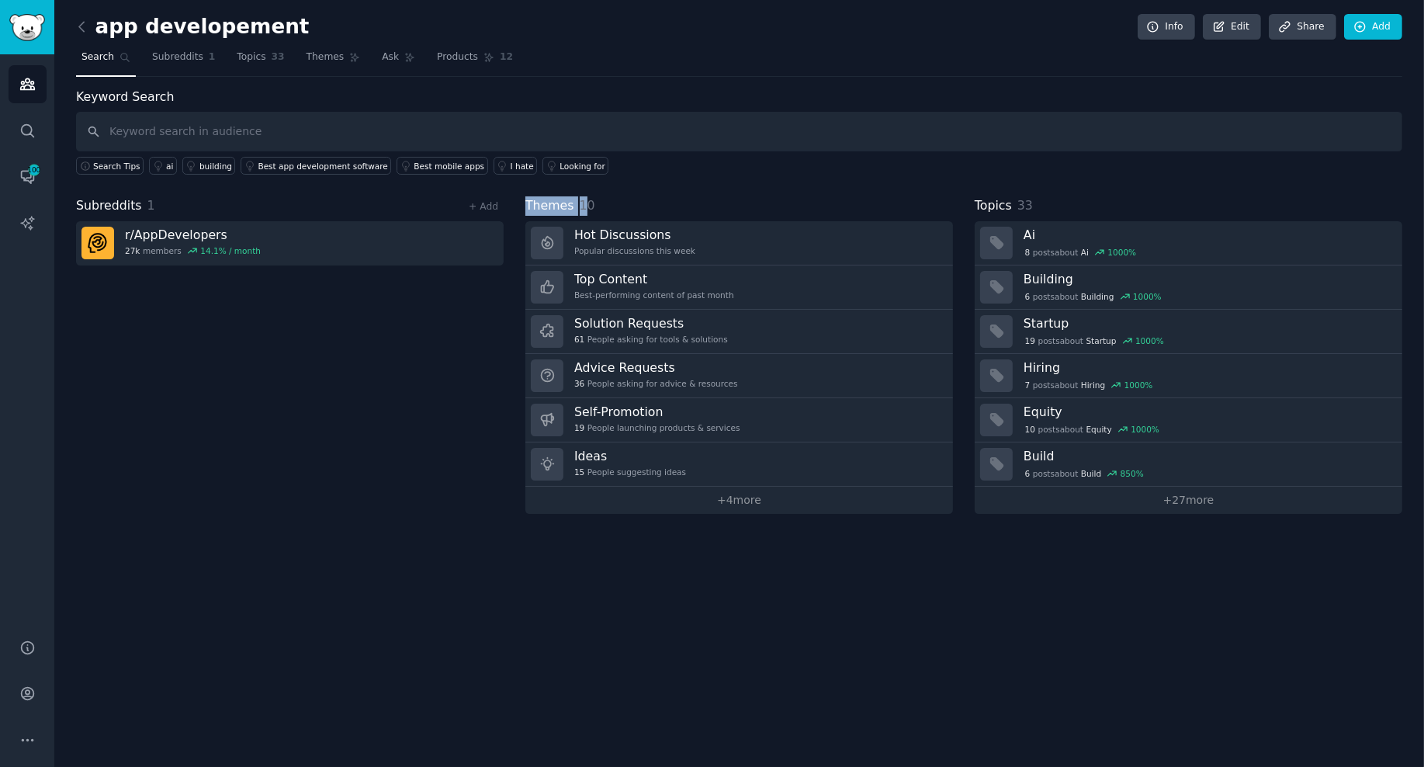
drag, startPoint x: 524, startPoint y: 203, endPoint x: 583, endPoint y: 210, distance: 59.3
click at [583, 209] on div "Subreddits 1 + Add r/ AppDevelopers 27k members 14.1 % / month Themes 10 Hot Di…" at bounding box center [739, 354] width 1327 height 317
click at [609, 204] on div "Themes 10" at bounding box center [740, 205] width 428 height 19
click at [751, 497] on link "+ 4 more" at bounding box center [740, 500] width 428 height 27
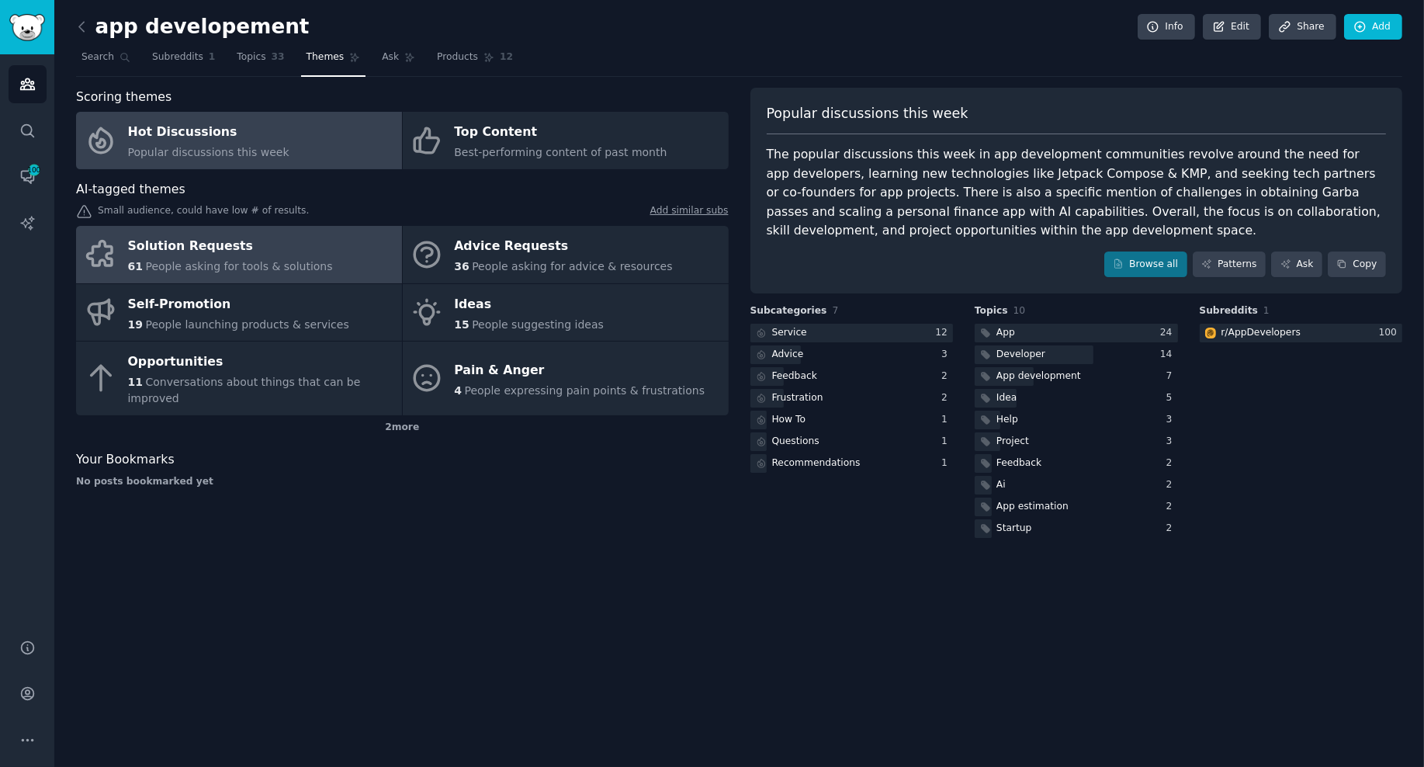
click at [179, 247] on div "Solution Requests" at bounding box center [230, 246] width 205 height 25
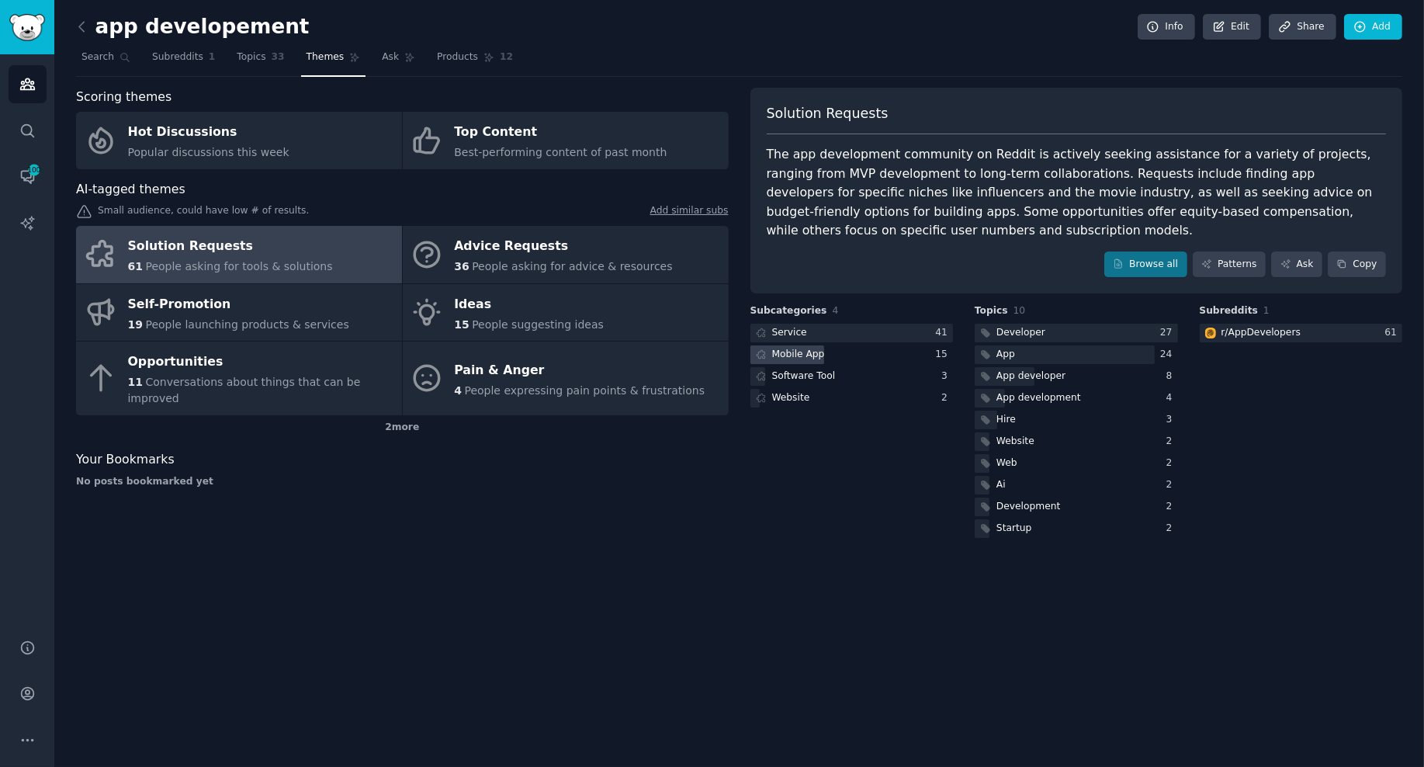
click at [788, 356] on div "Mobile App" at bounding box center [798, 355] width 53 height 14
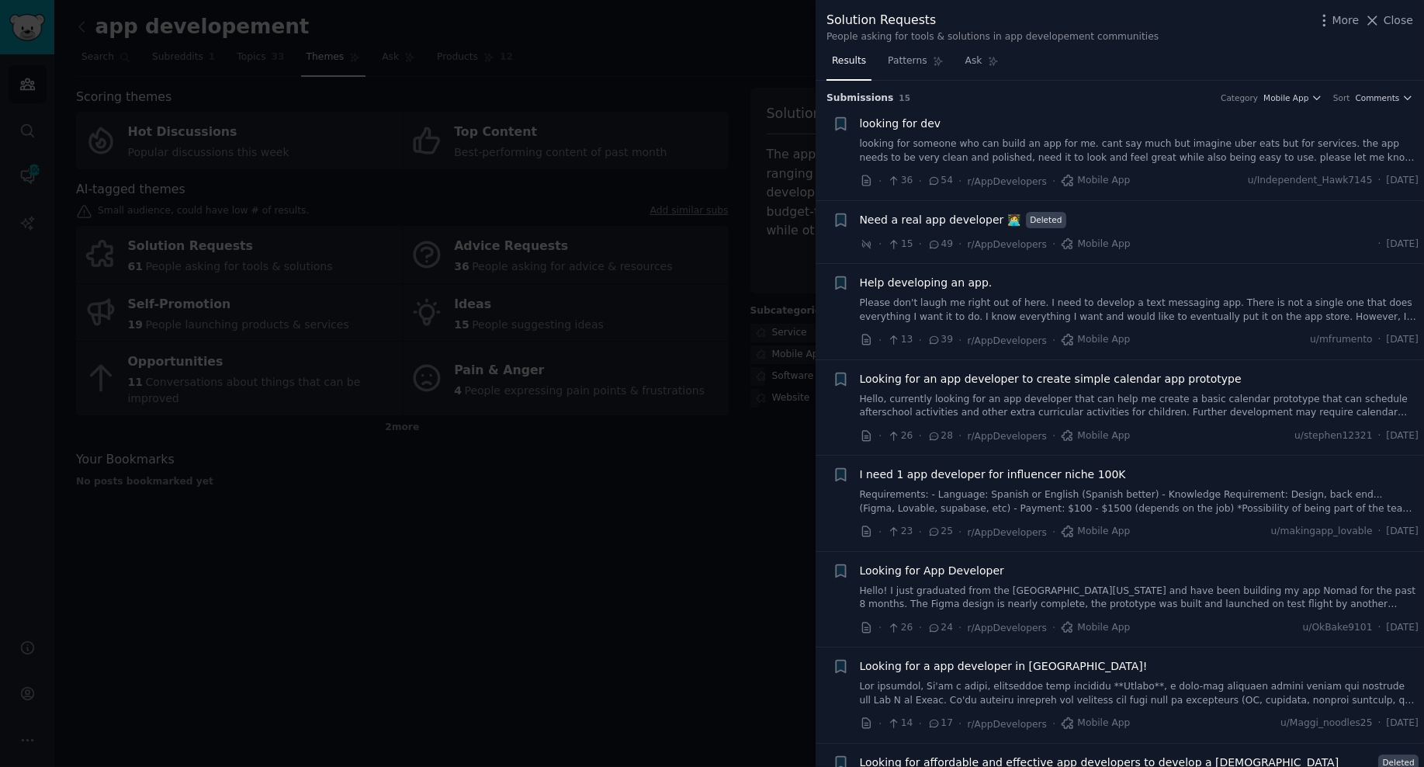
click at [640, 428] on div at bounding box center [712, 383] width 1424 height 767
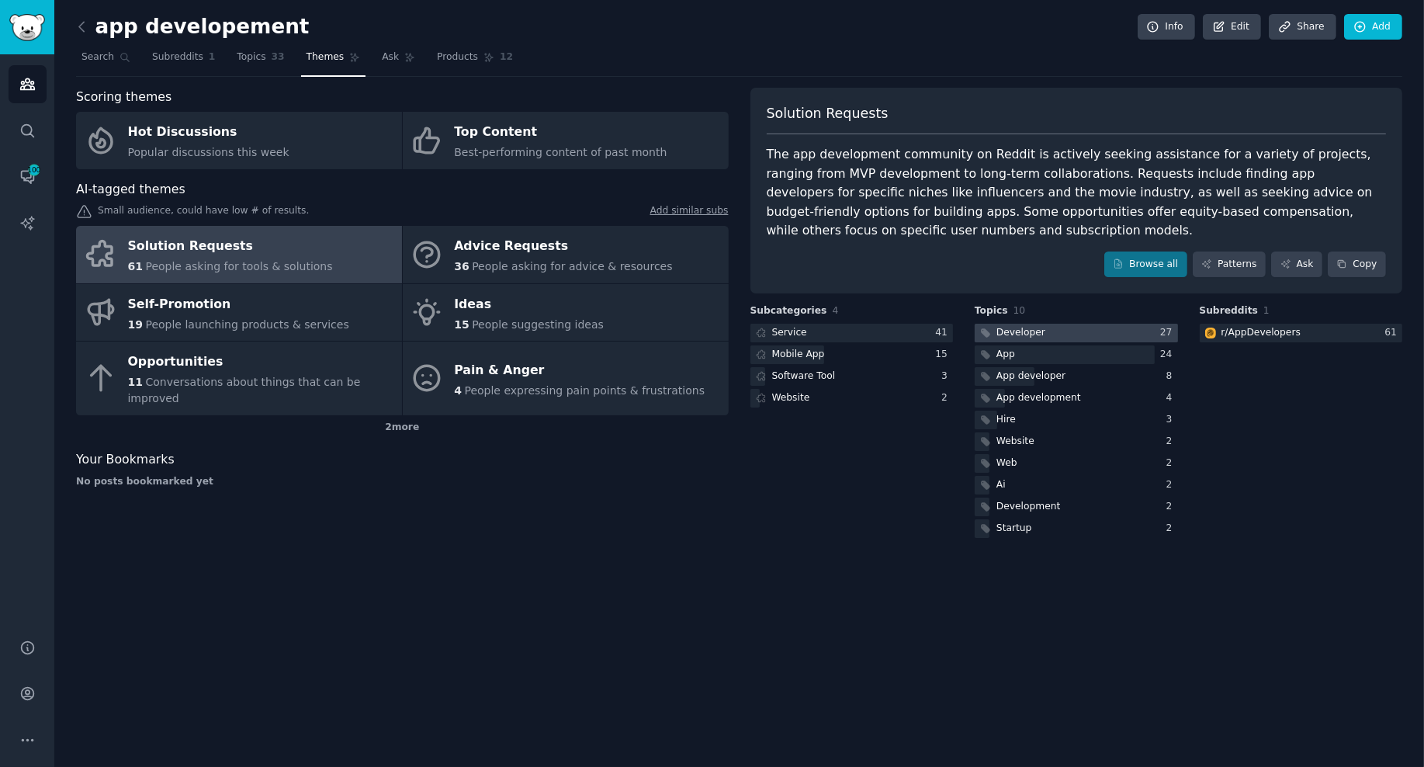
click at [1053, 330] on div at bounding box center [1076, 333] width 203 height 19
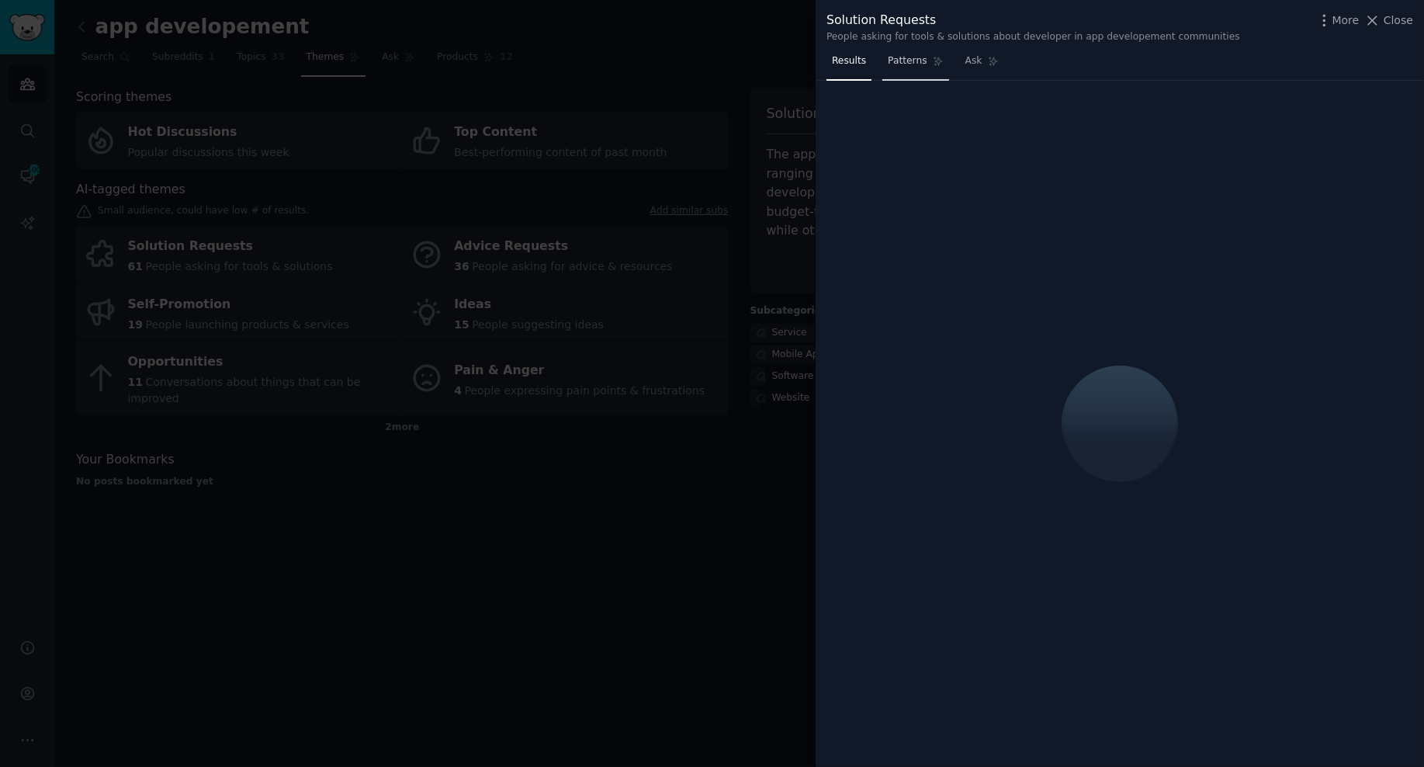
click at [900, 61] on span "Patterns" at bounding box center [907, 61] width 39 height 14
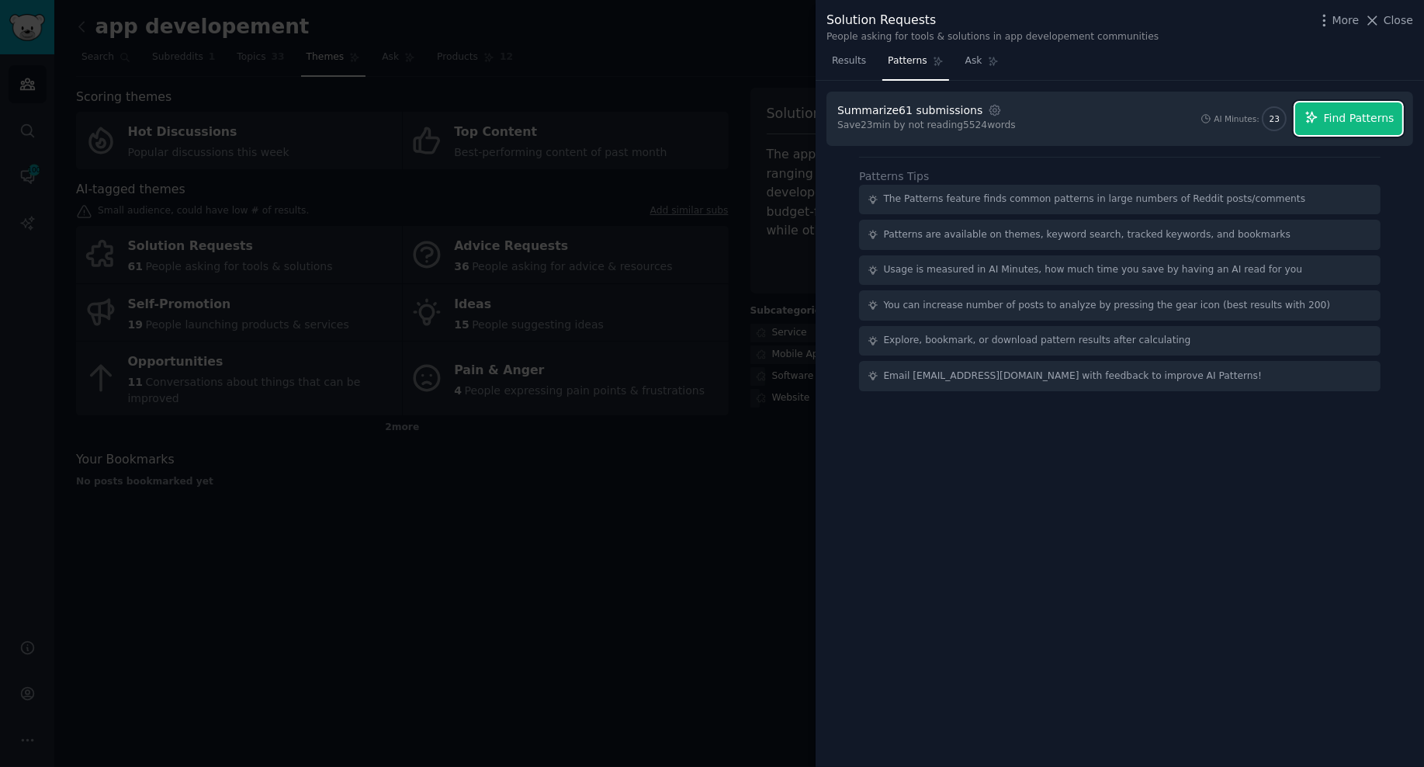
click at [1261, 116] on span "Find Patterns" at bounding box center [1359, 118] width 71 height 16
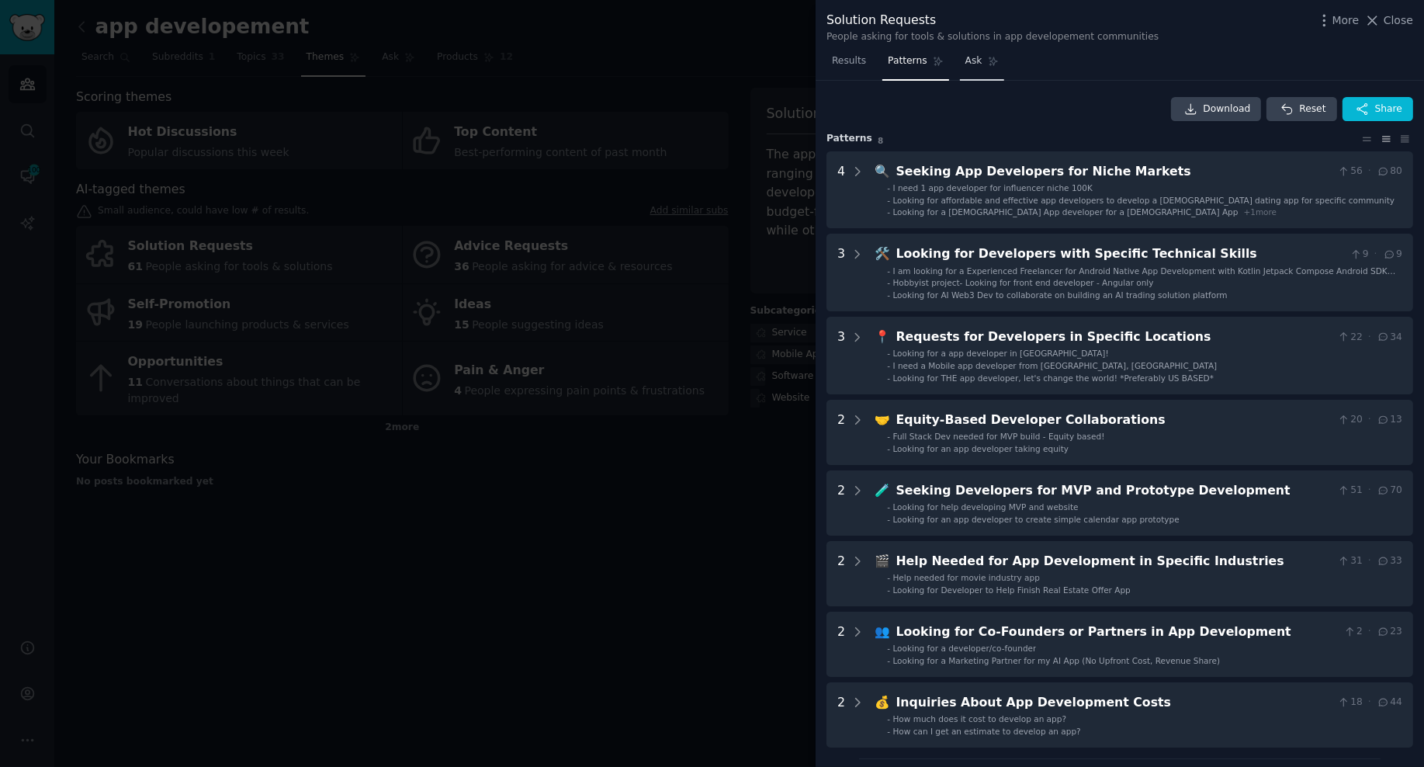
click at [977, 59] on span "Ask" at bounding box center [974, 61] width 17 height 14
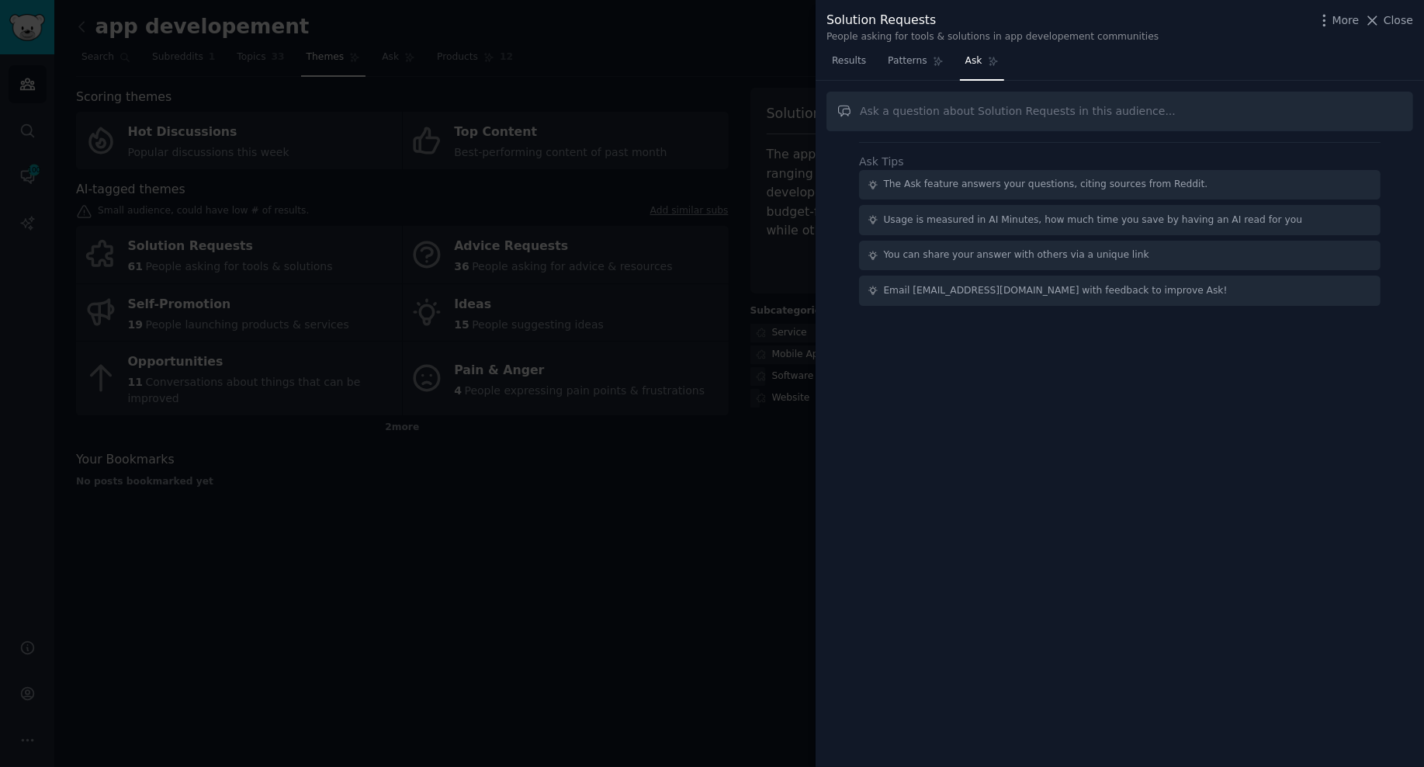
click at [937, 114] on input "text" at bounding box center [1120, 112] width 587 height 40
click at [963, 106] on input "text" at bounding box center [1120, 112] width 587 height 40
type input "nocode"
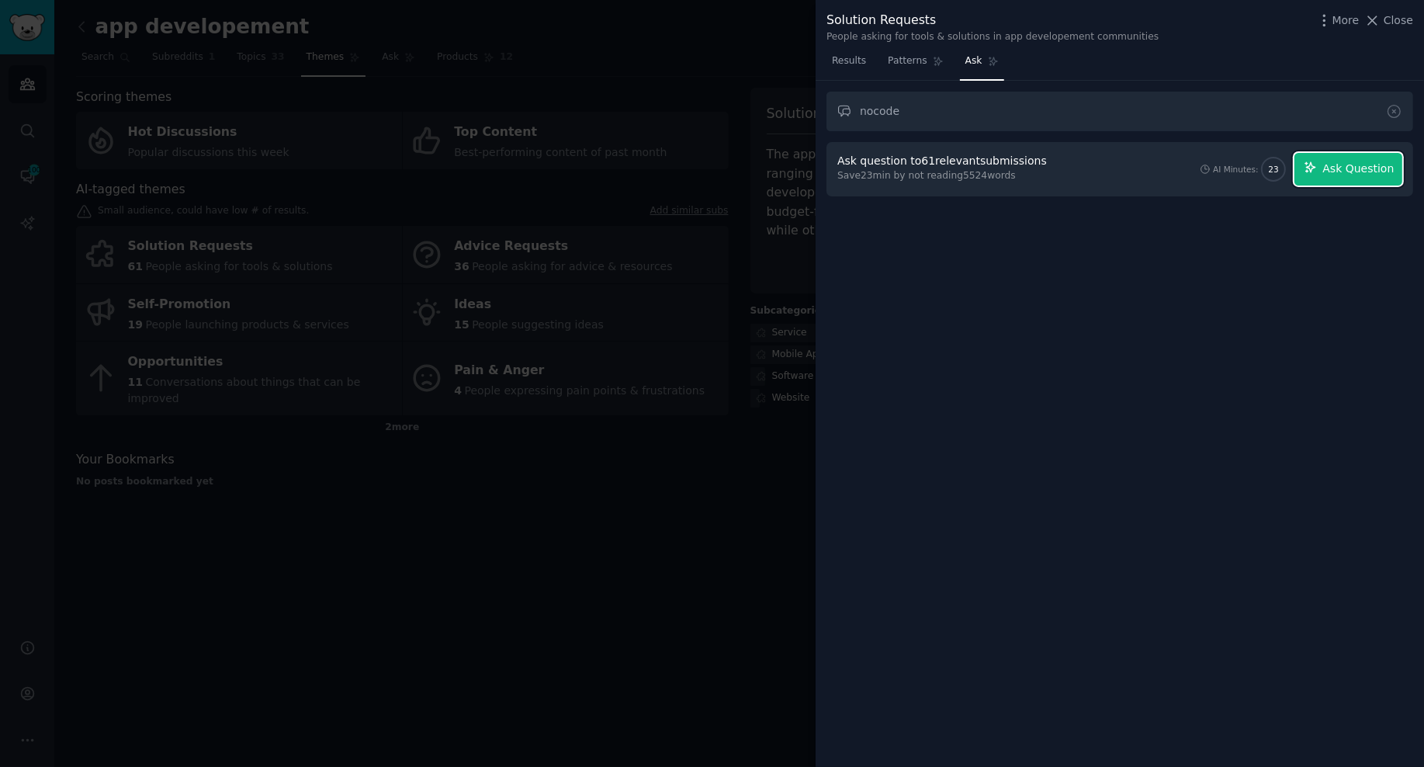
click at [1261, 165] on span "Ask Question" at bounding box center [1358, 169] width 71 height 16
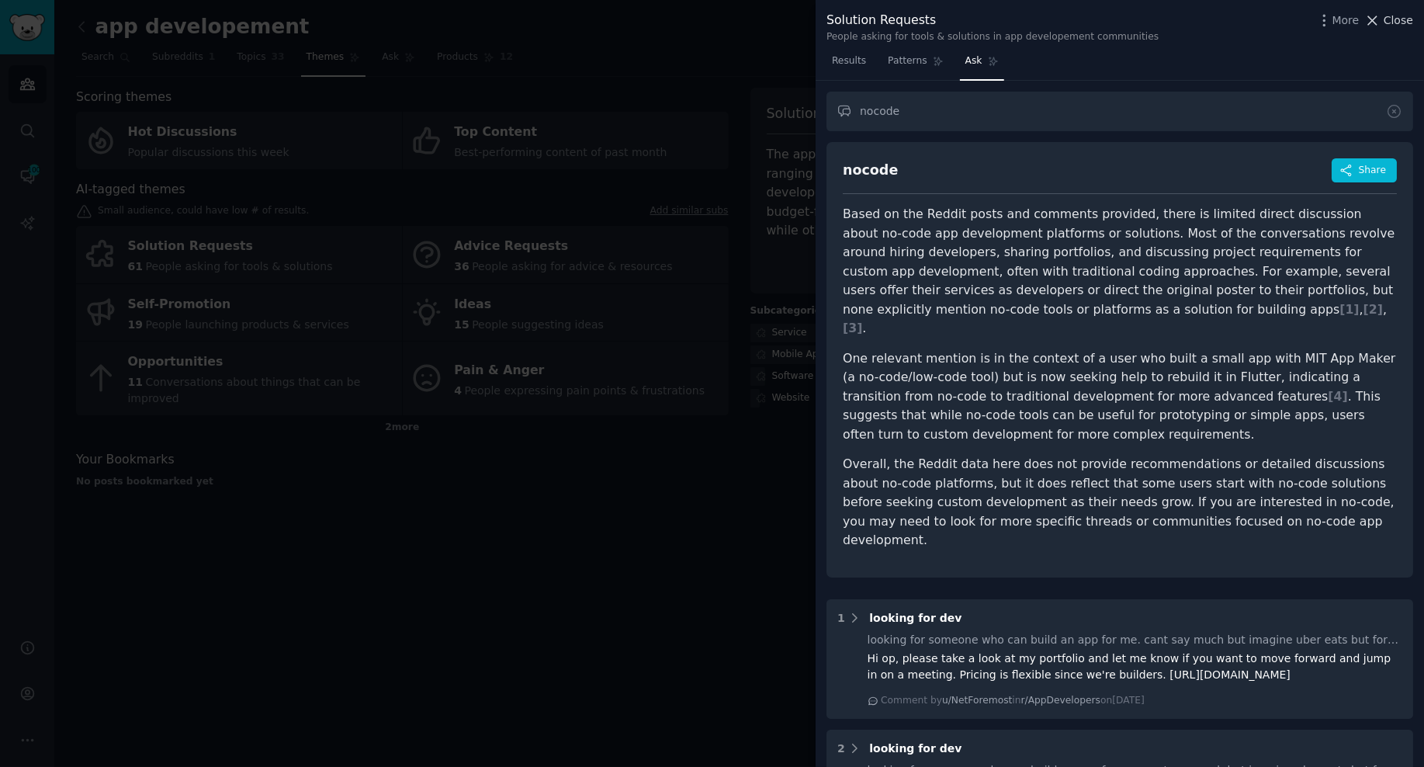
click at [1261, 18] on span "Close" at bounding box center [1398, 20] width 29 height 16
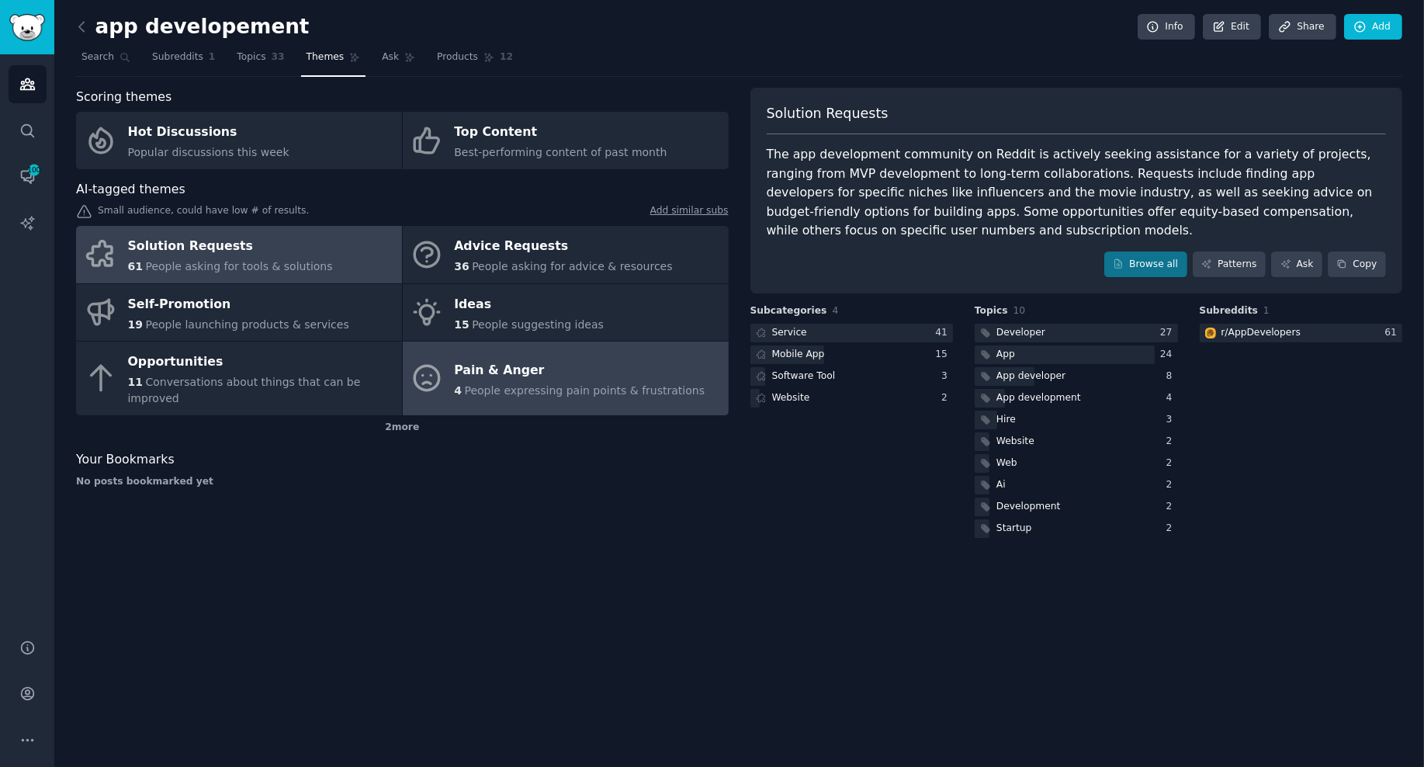
click at [510, 372] on div "Pain & Anger" at bounding box center [579, 370] width 251 height 25
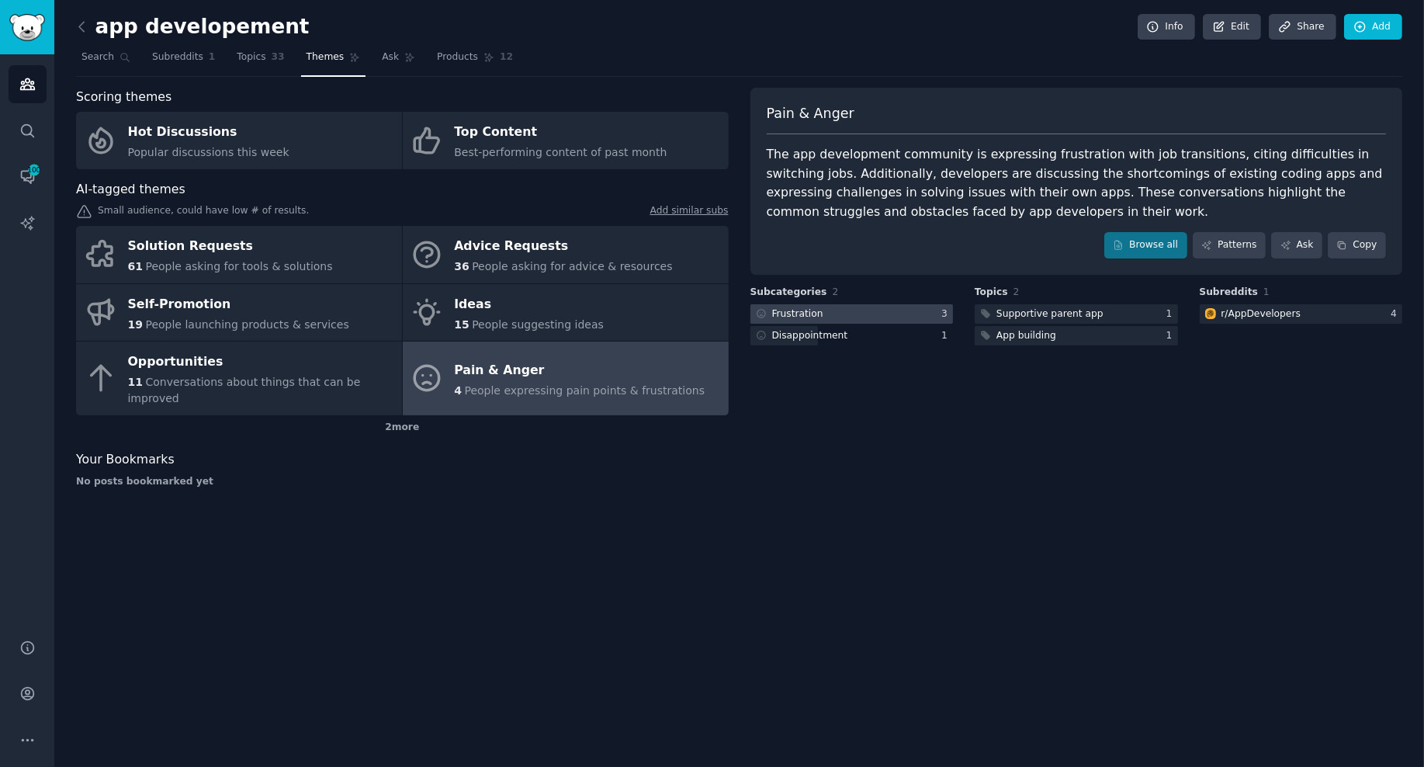
click at [793, 308] on div "Frustration" at bounding box center [797, 314] width 51 height 14
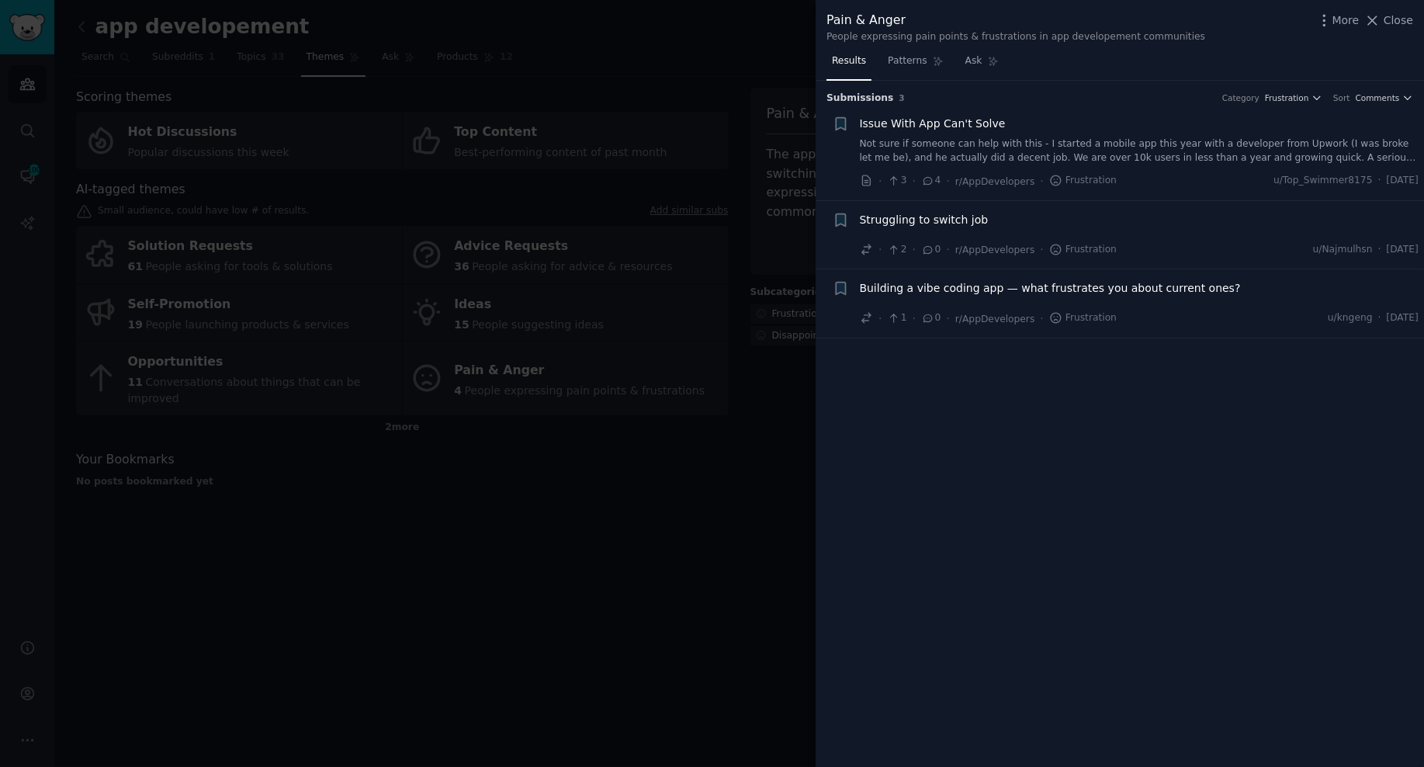
click at [593, 552] on div at bounding box center [712, 383] width 1424 height 767
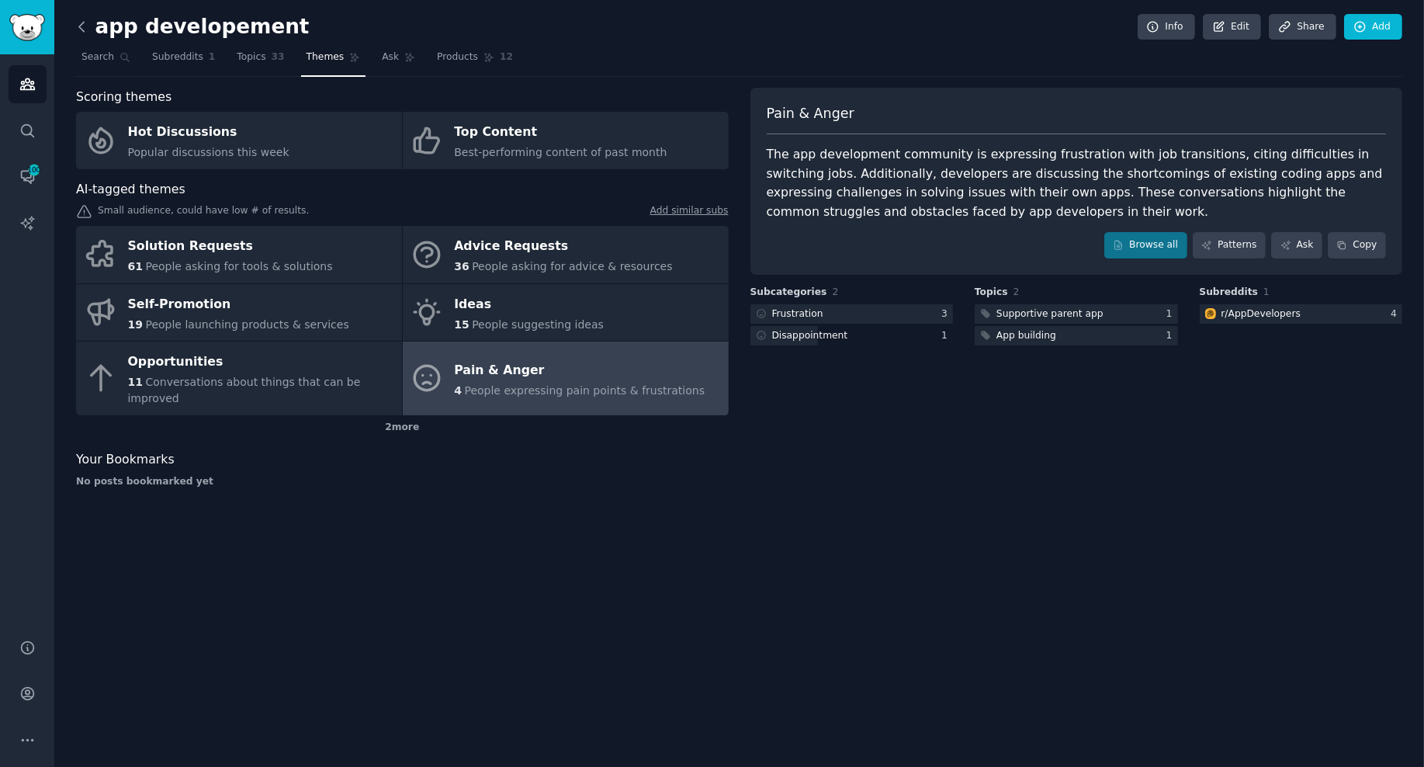
click at [85, 26] on icon at bounding box center [82, 27] width 16 height 16
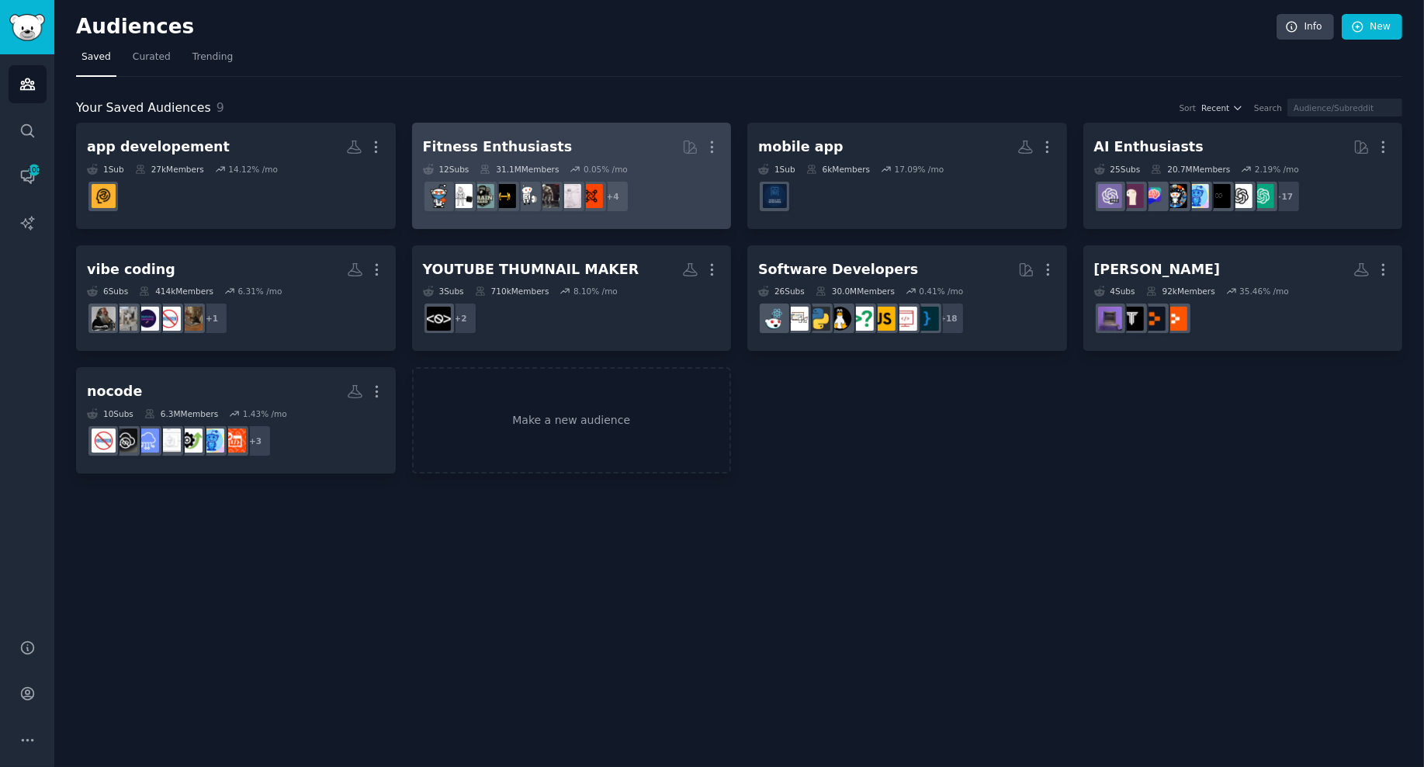
click at [572, 148] on h2 "Fitness Enthusiasts More" at bounding box center [572, 147] width 298 height 27
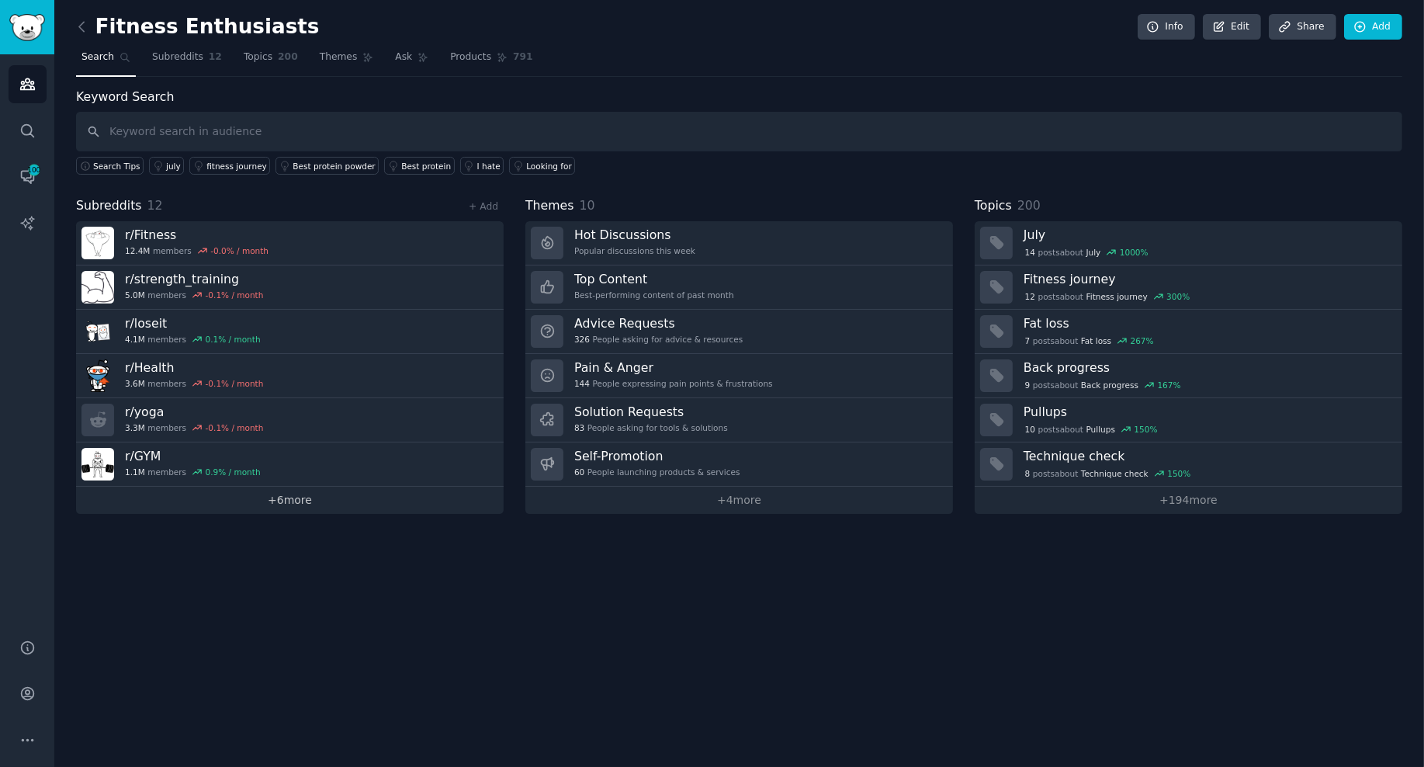
click at [293, 494] on link "+ 6 more" at bounding box center [290, 500] width 428 height 27
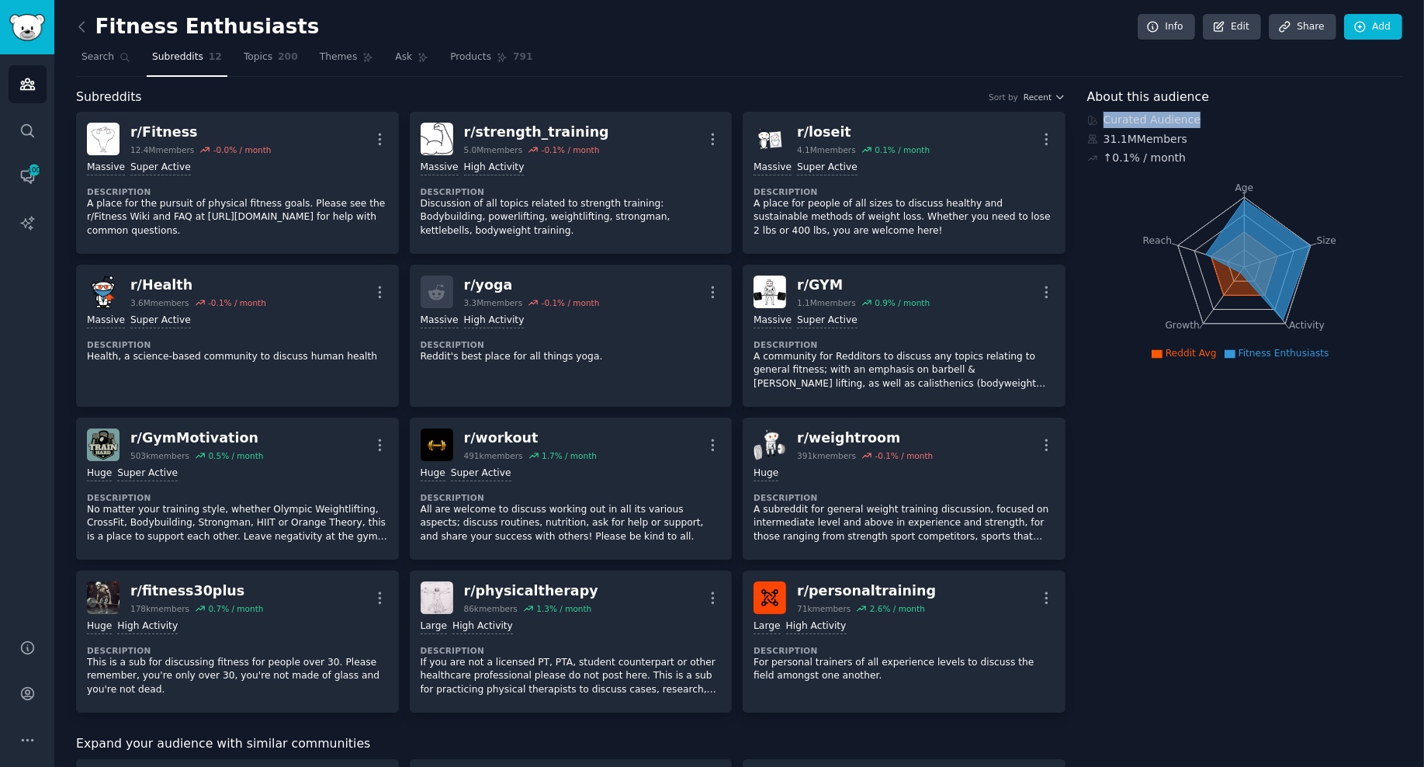
drag, startPoint x: 1200, startPoint y: 138, endPoint x: 1077, endPoint y: 106, distance: 126.7
click at [663, 35] on div "Fitness Enthusiasts Info Edit Share Add" at bounding box center [739, 30] width 1327 height 32
click at [245, 61] on span "Topics" at bounding box center [258, 57] width 29 height 14
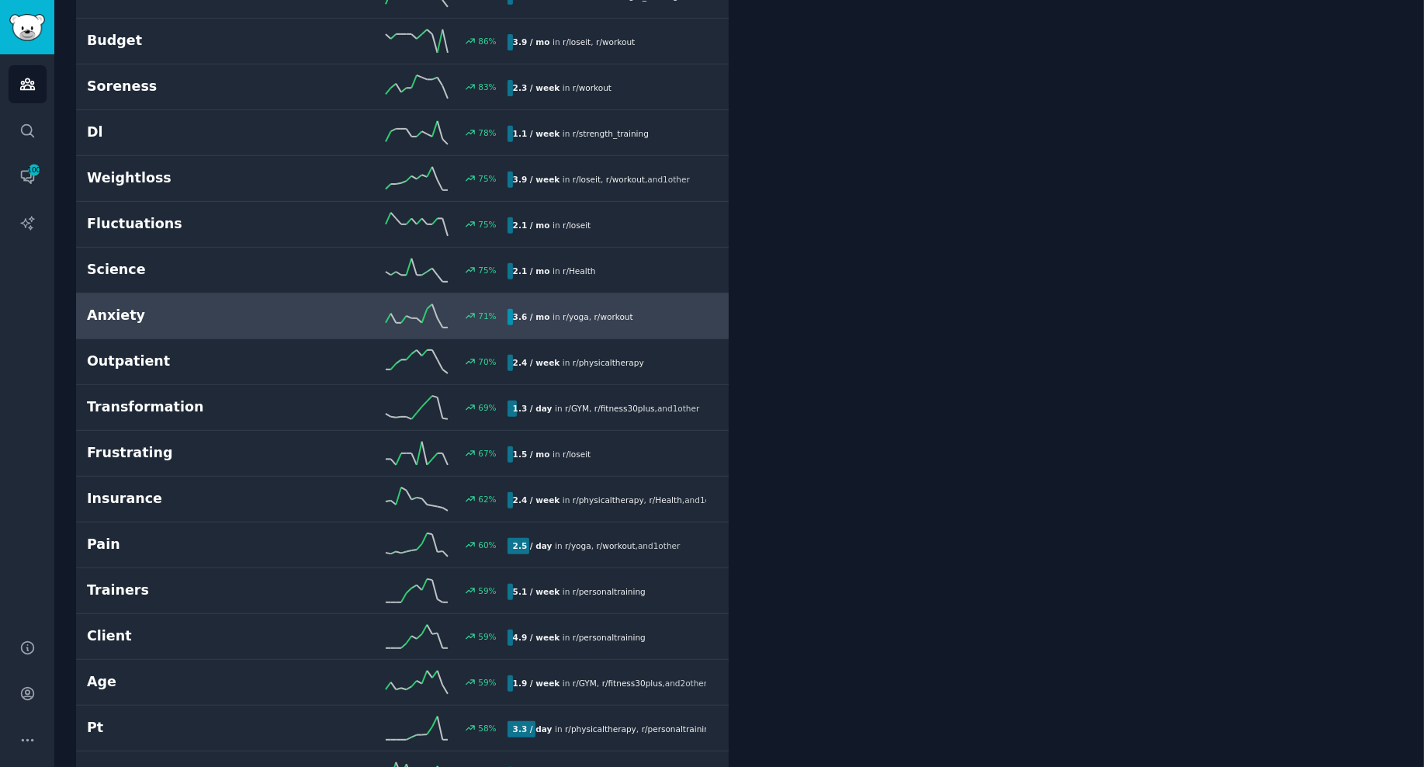
scroll to position [782, 0]
click at [127, 310] on h2 "Anxiety" at bounding box center [192, 314] width 210 height 19
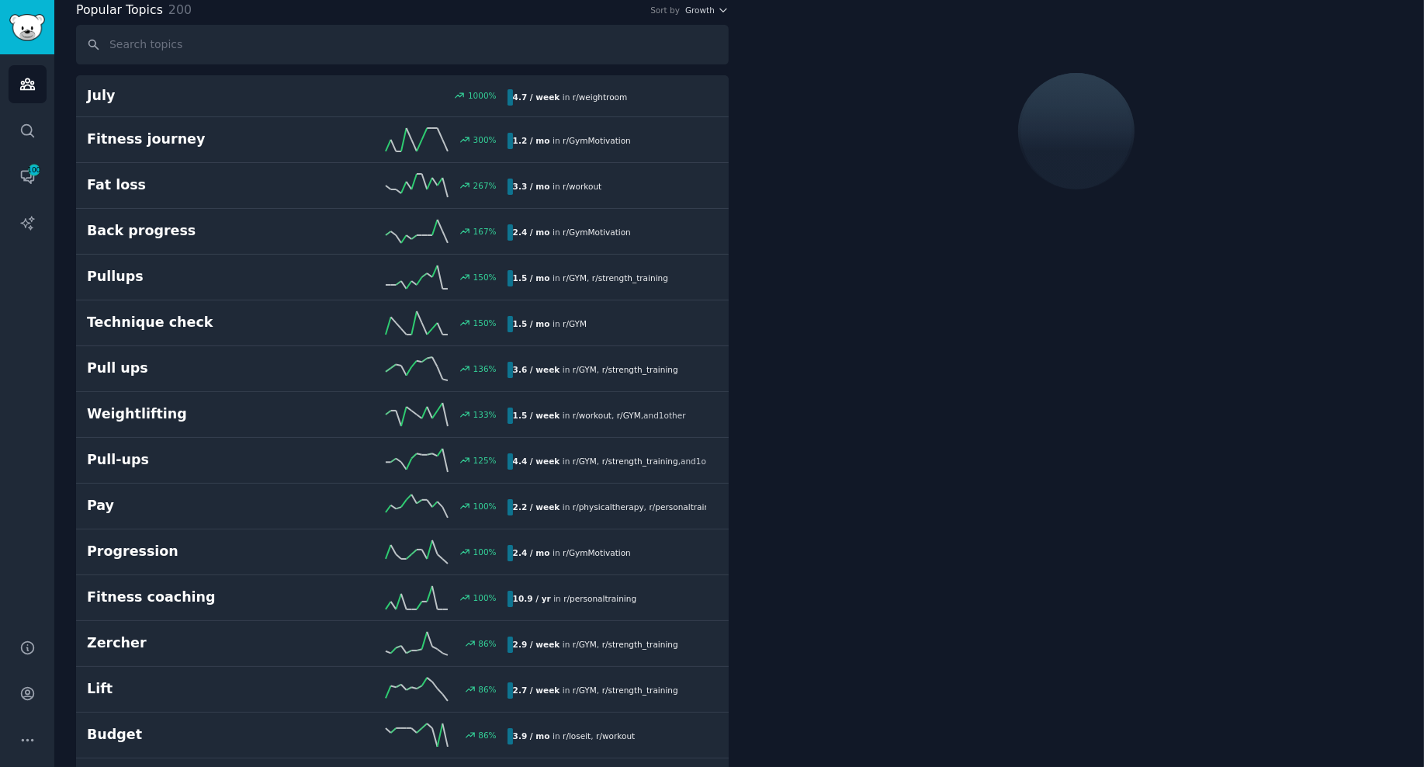
scroll to position [86, 0]
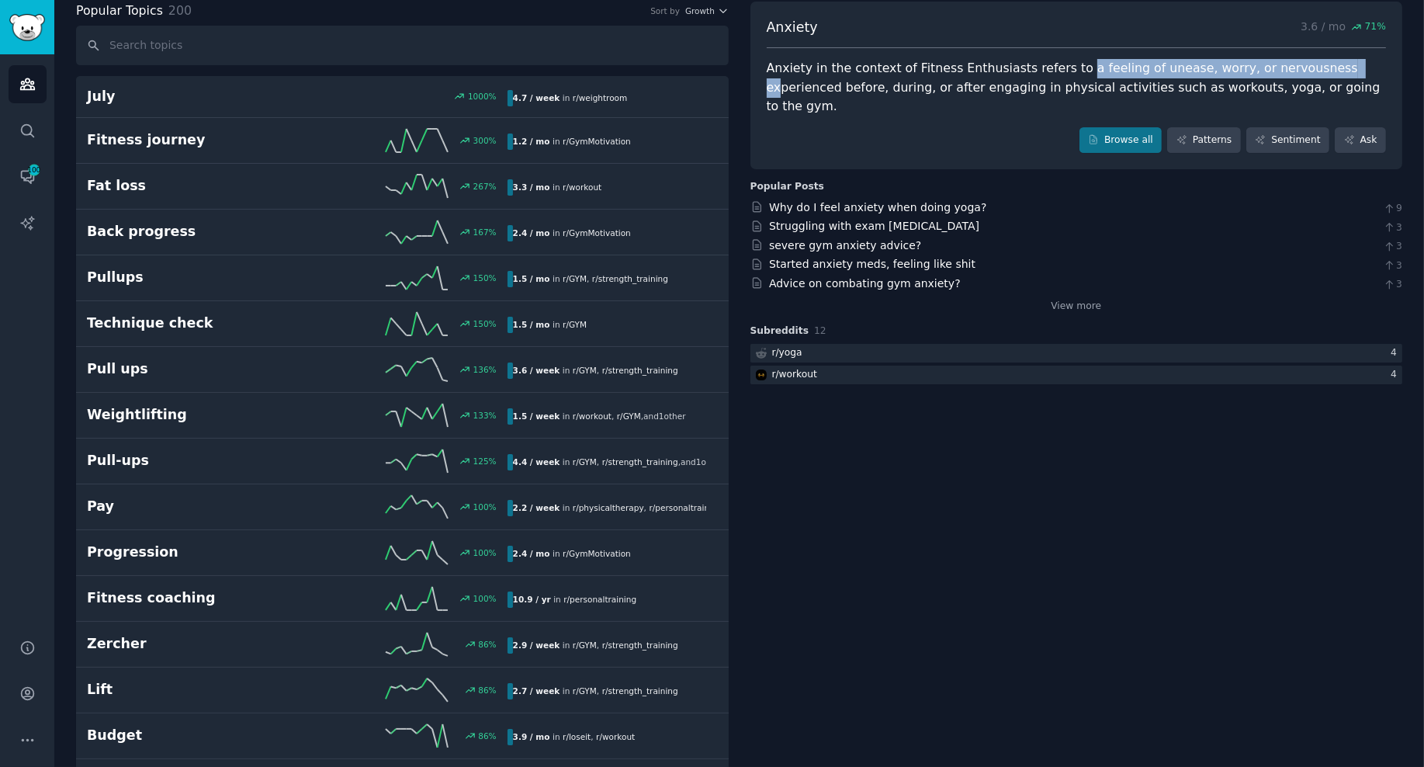
drag, startPoint x: 1061, startPoint y: 67, endPoint x: 1309, endPoint y: 65, distance: 248.4
click at [1261, 65] on div "Anxiety in the context of Fitness Enthusiasts refers to a feeling of unease, wo…" at bounding box center [1077, 87] width 620 height 57
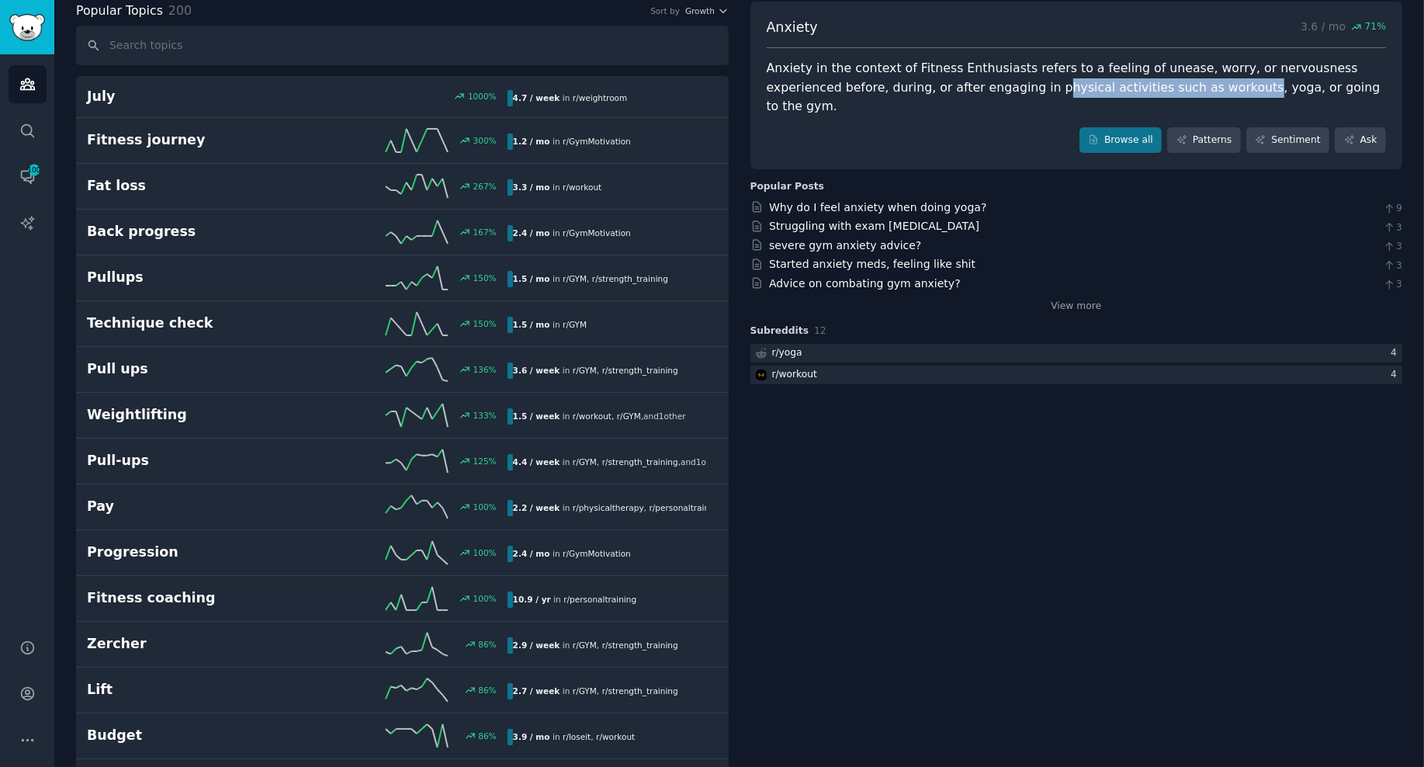
drag, startPoint x: 966, startPoint y: 84, endPoint x: 1160, endPoint y: 80, distance: 194.1
click at [1160, 80] on div "Anxiety in the context of Fitness Enthusiasts refers to a feeling of unease, wo…" at bounding box center [1077, 87] width 620 height 57
click at [1027, 79] on div "Anxiety in the context of Fitness Enthusiasts refers to a feeling of unease, wo…" at bounding box center [1077, 87] width 620 height 57
click at [1212, 127] on link "Patterns" at bounding box center [1203, 140] width 73 height 26
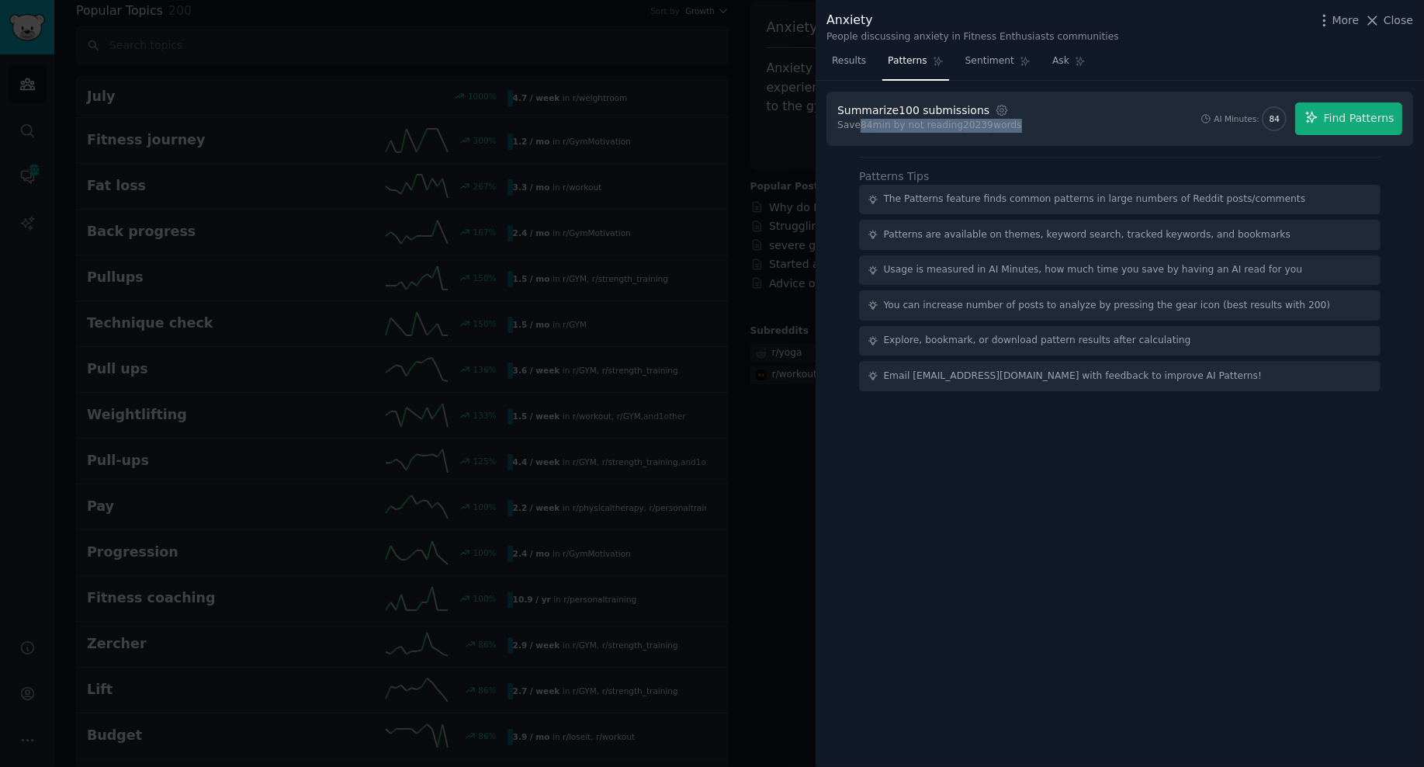
drag, startPoint x: 862, startPoint y: 124, endPoint x: 1016, endPoint y: 125, distance: 154.5
click at [1016, 125] on div "Save 84 min by not reading 20239 words" at bounding box center [930, 126] width 185 height 14
click at [1261, 123] on span "Find Patterns" at bounding box center [1359, 118] width 71 height 16
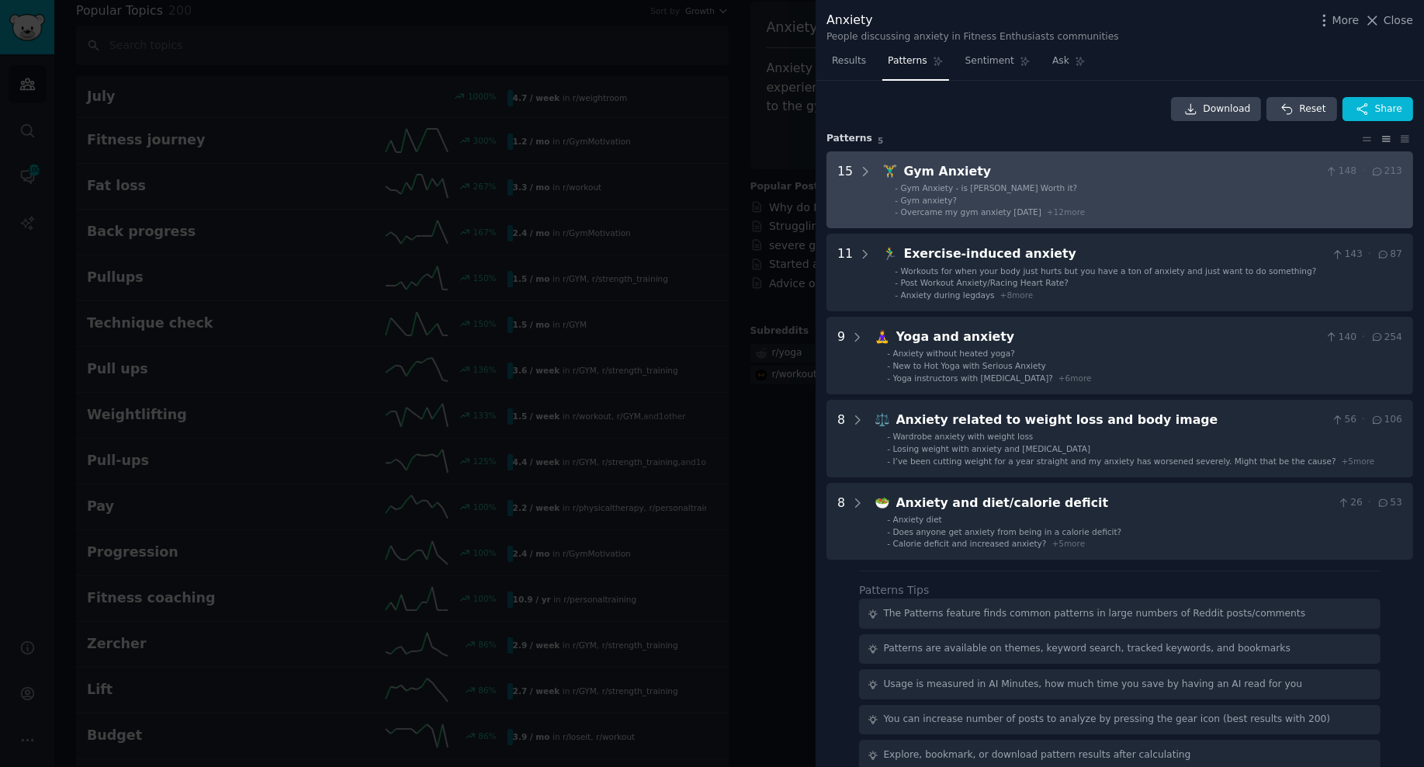
click at [947, 159] on Anxiety "15 🏋️‍♂️ Gym Anxiety 148 · 213 - Gym Anxiety - is [PERSON_NAME] Worth it? - Gym…" at bounding box center [1120, 190] width 587 height 78
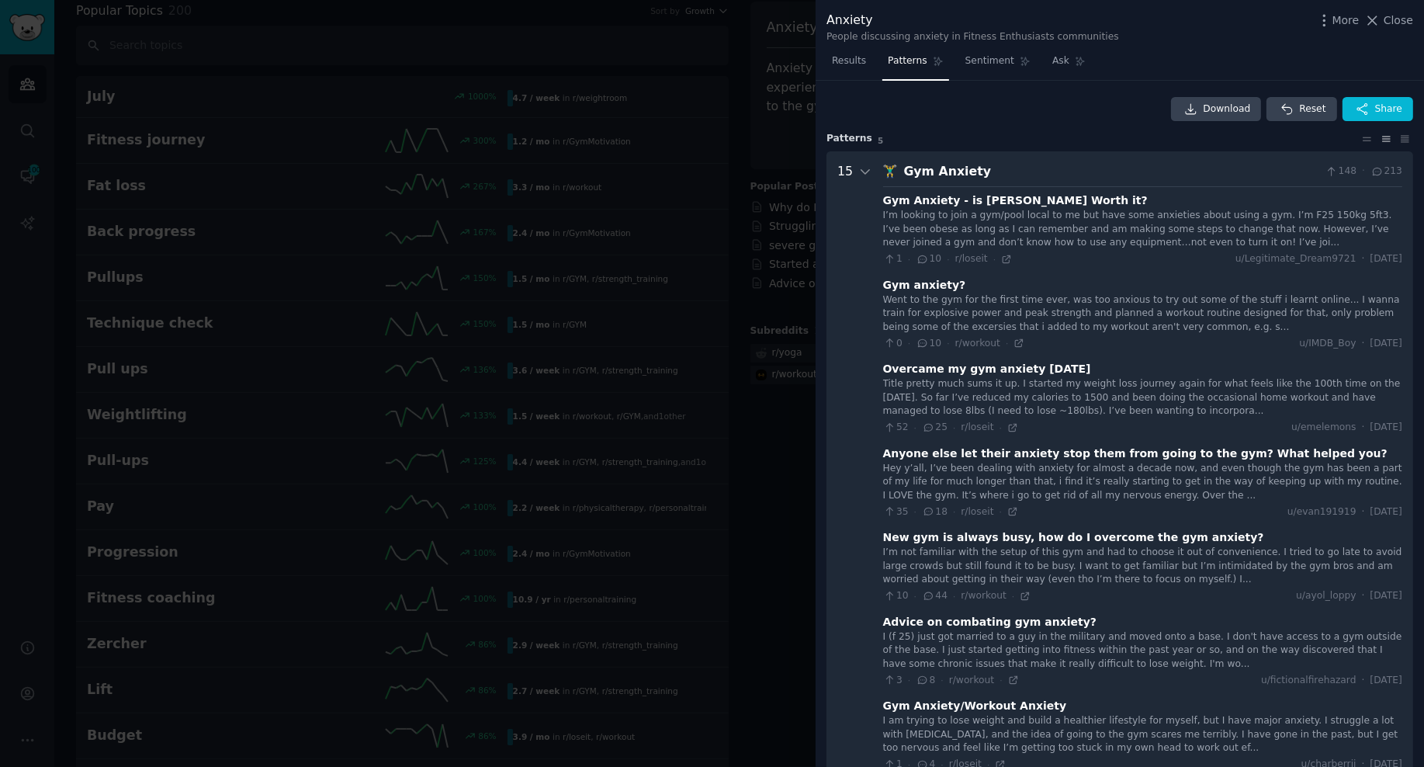
scroll to position [71, 0]
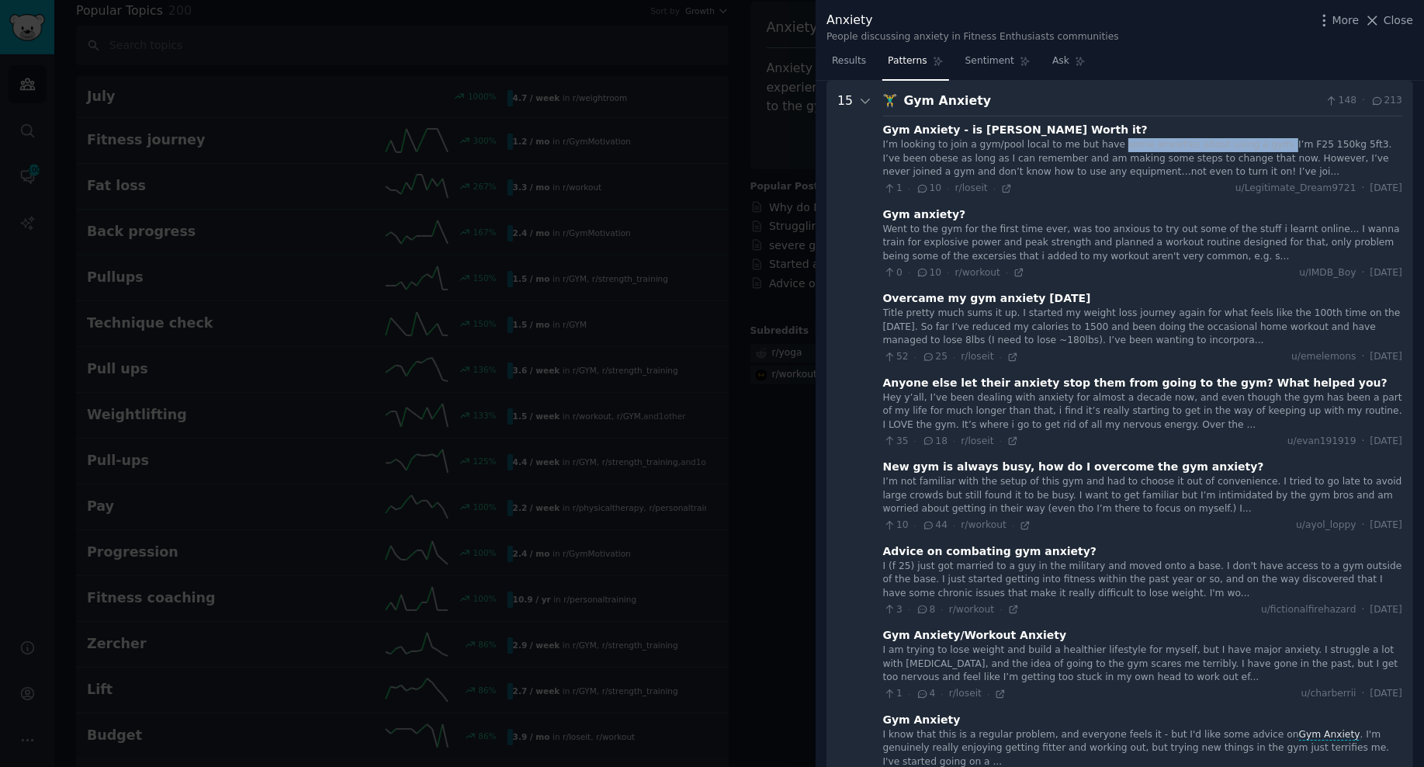
drag, startPoint x: 1106, startPoint y: 144, endPoint x: 1263, endPoint y: 143, distance: 156.8
click at [1261, 143] on div "I’m looking to join a gym/pool local to me but have some anxieties about using …" at bounding box center [1142, 158] width 519 height 41
drag, startPoint x: 1278, startPoint y: 143, endPoint x: 1355, endPoint y: 144, distance: 76.9
click at [1261, 144] on div "I’m looking to join a gym/pool local to me but have some anxieties about using …" at bounding box center [1142, 158] width 519 height 41
drag, startPoint x: 881, startPoint y: 158, endPoint x: 1150, endPoint y: 158, distance: 269.3
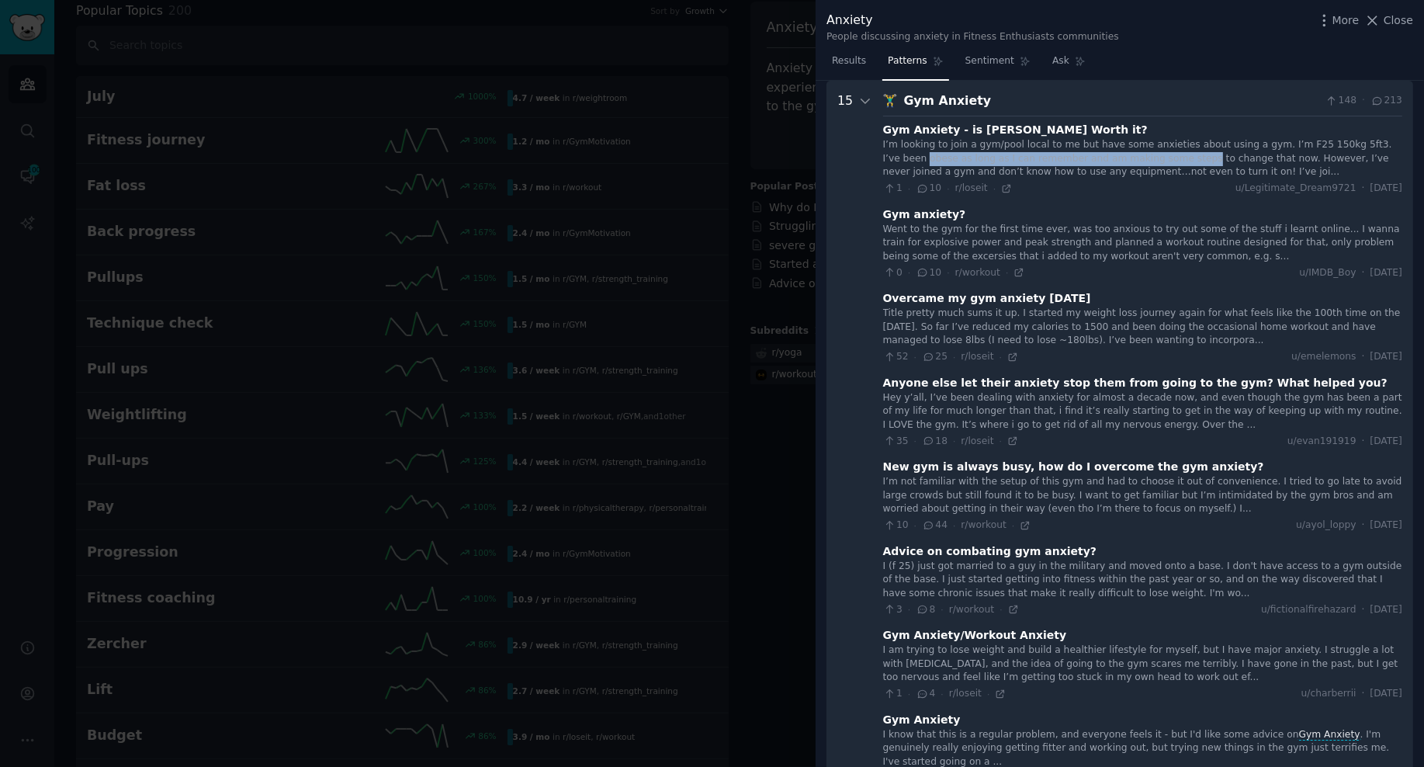
click at [1150, 158] on div "I’m looking to join a gym/pool local to me but have some anxieties about using …" at bounding box center [1142, 158] width 519 height 41
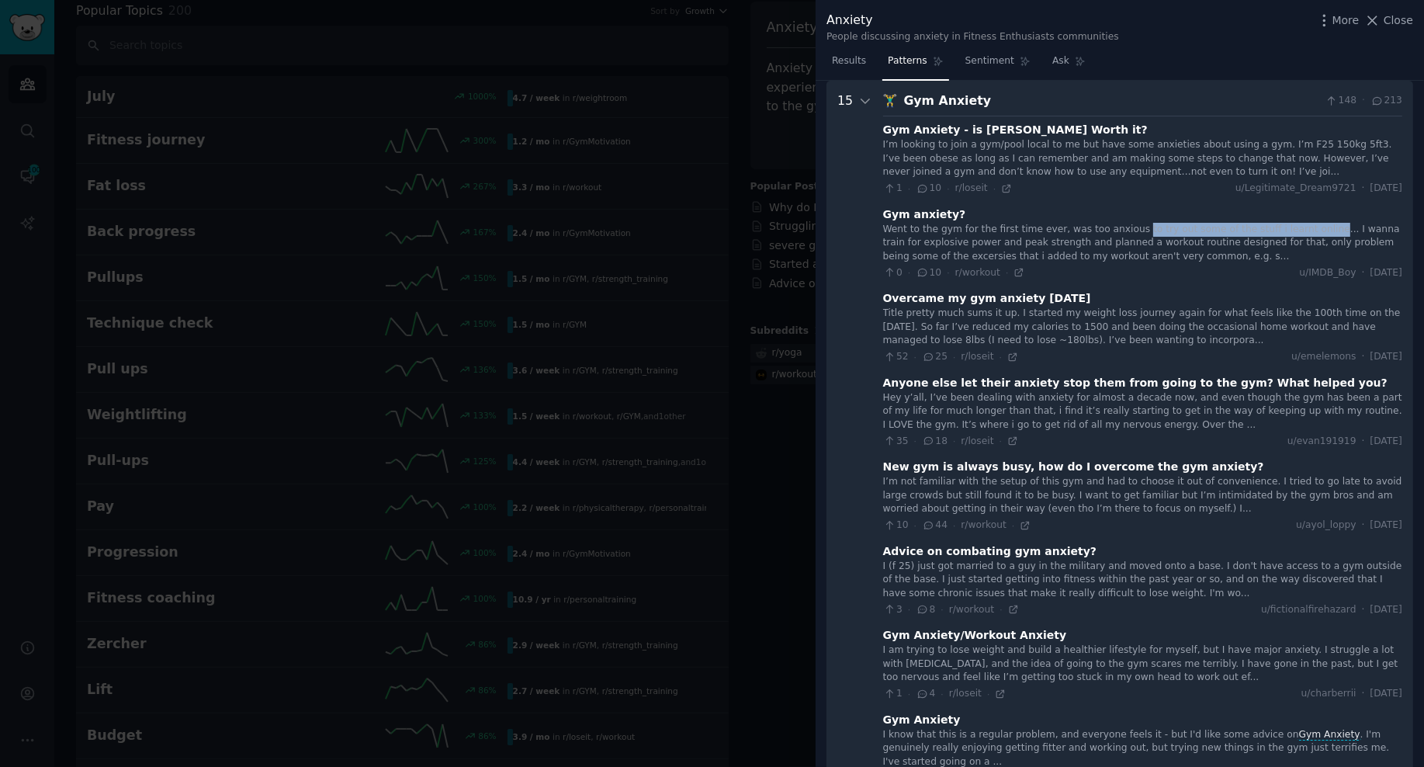
drag, startPoint x: 1130, startPoint y: 232, endPoint x: 1313, endPoint y: 231, distance: 182.4
click at [1261, 231] on div "Went to the gym for the first time ever, was too anxious to try out some of the…" at bounding box center [1142, 243] width 519 height 41
click at [1249, 242] on div "Went to the gym for the first time ever, was too anxious to try out some of the…" at bounding box center [1142, 243] width 519 height 41
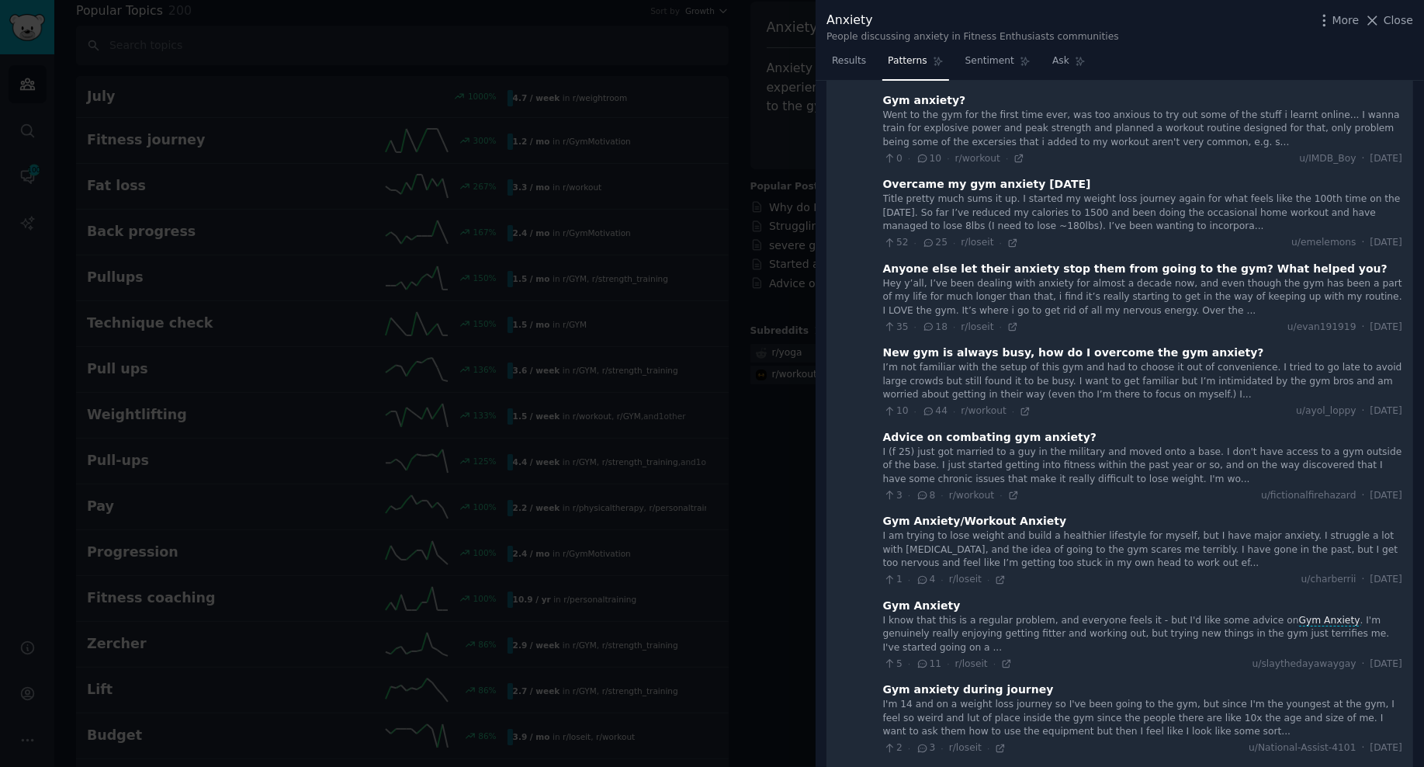
scroll to position [183, 0]
click at [938, 217] on div "Title pretty much sums it up. I started my weight loss journey again for what f…" at bounding box center [1142, 214] width 519 height 41
click at [645, 205] on div at bounding box center [712, 383] width 1424 height 767
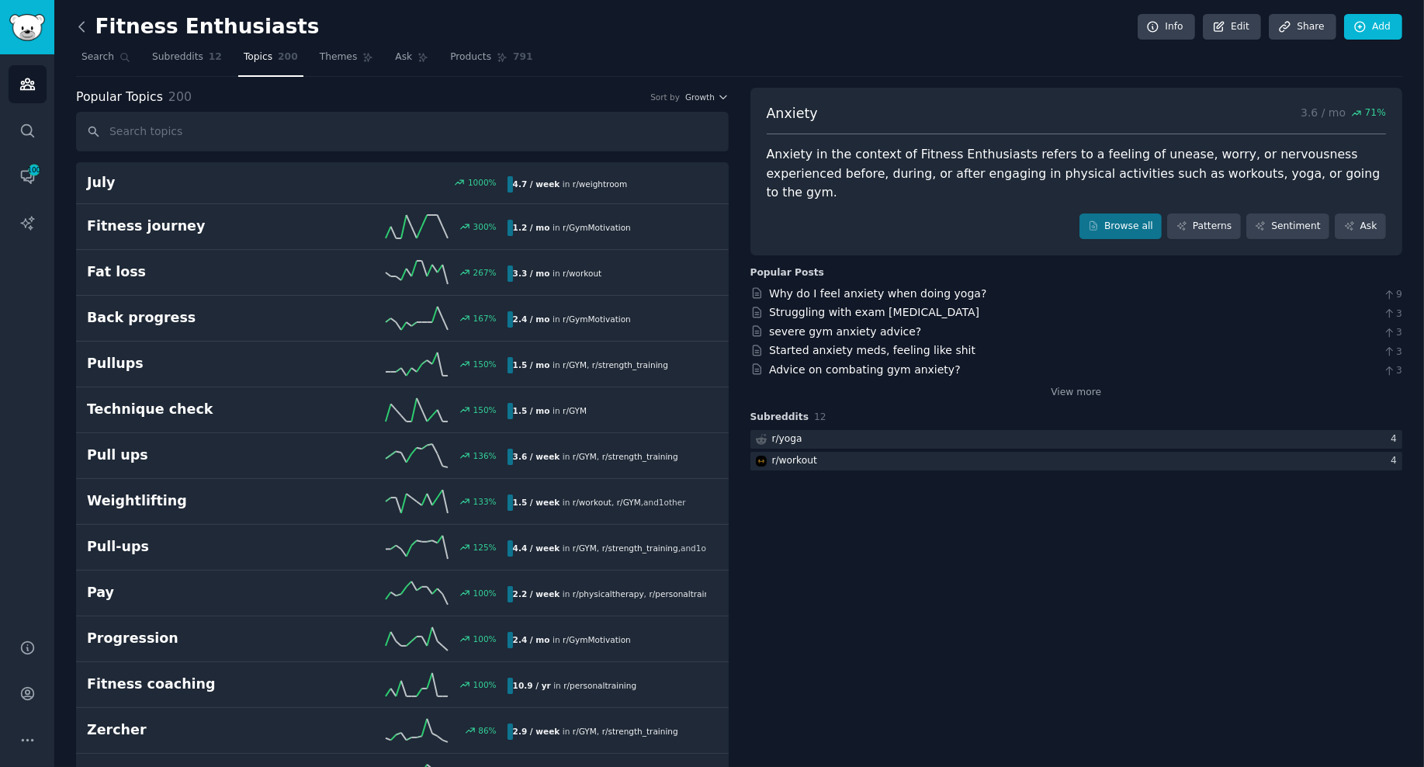
click at [81, 26] on icon at bounding box center [82, 27] width 16 height 16
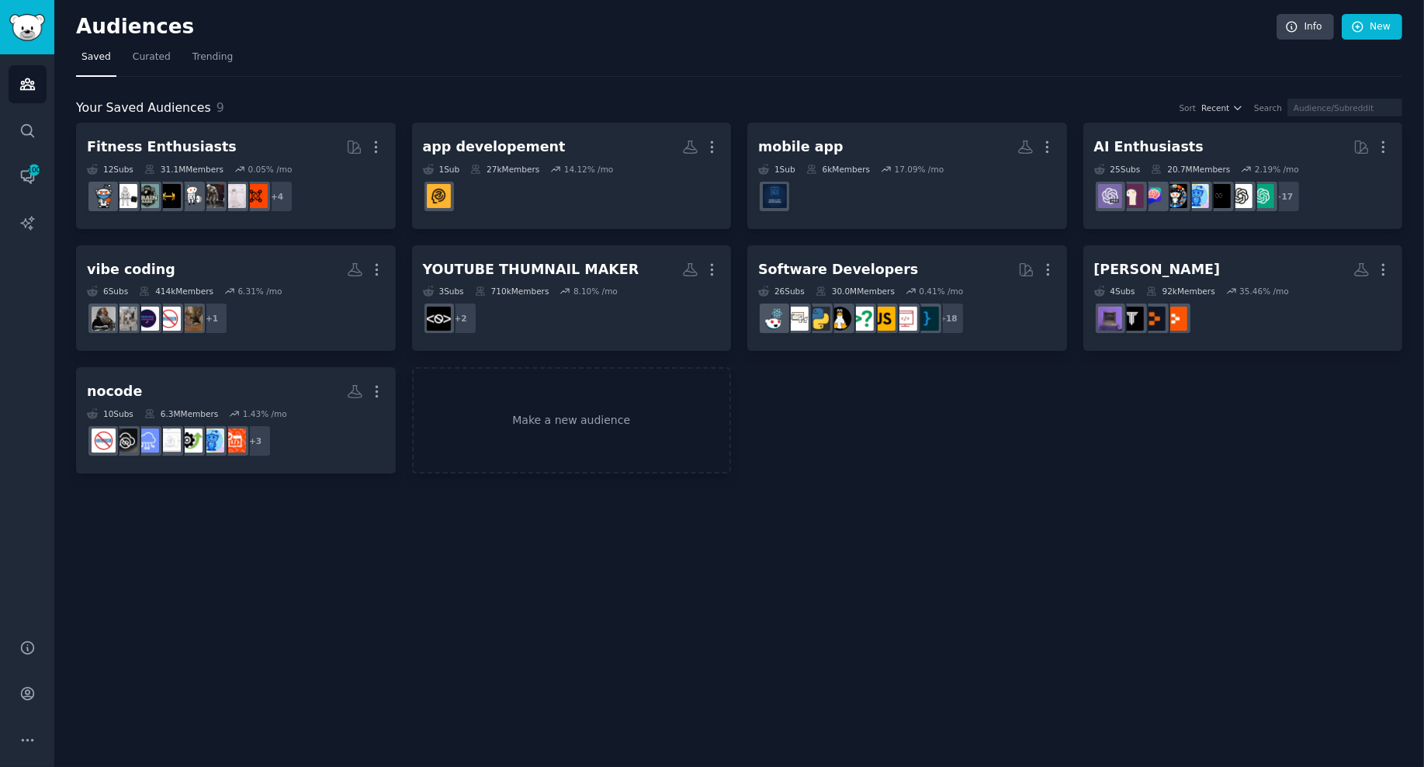
click at [866, 506] on div "Audiences Info New Saved Curated Trending Your Saved Audiences 9 Sort Recent Se…" at bounding box center [739, 383] width 1370 height 767
click at [531, 39] on div "Audiences Info New" at bounding box center [739, 30] width 1327 height 32
click at [1261, 19] on link "New" at bounding box center [1372, 27] width 61 height 26
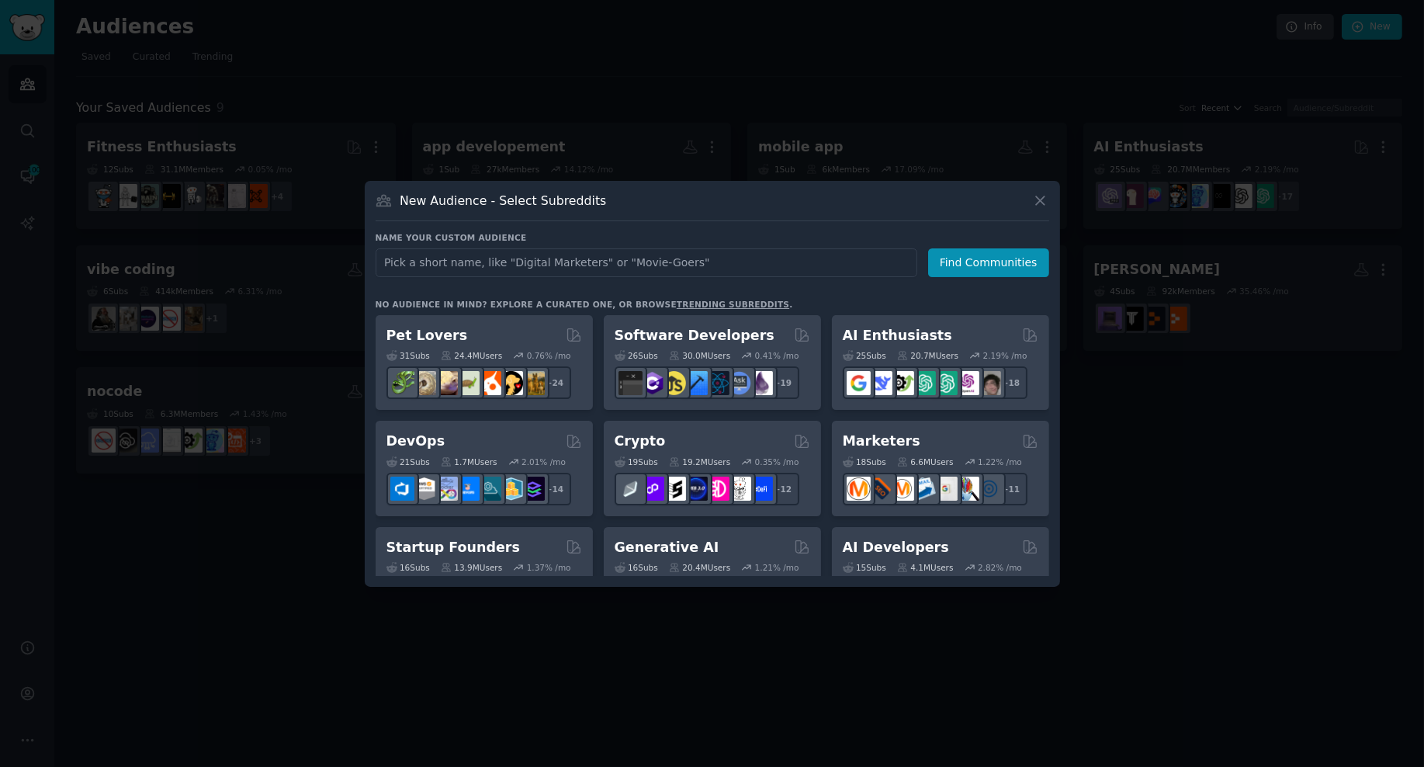
click at [525, 262] on input "text" at bounding box center [647, 262] width 542 height 29
type input "cooking"
click button "Find Communities" at bounding box center [988, 262] width 121 height 29
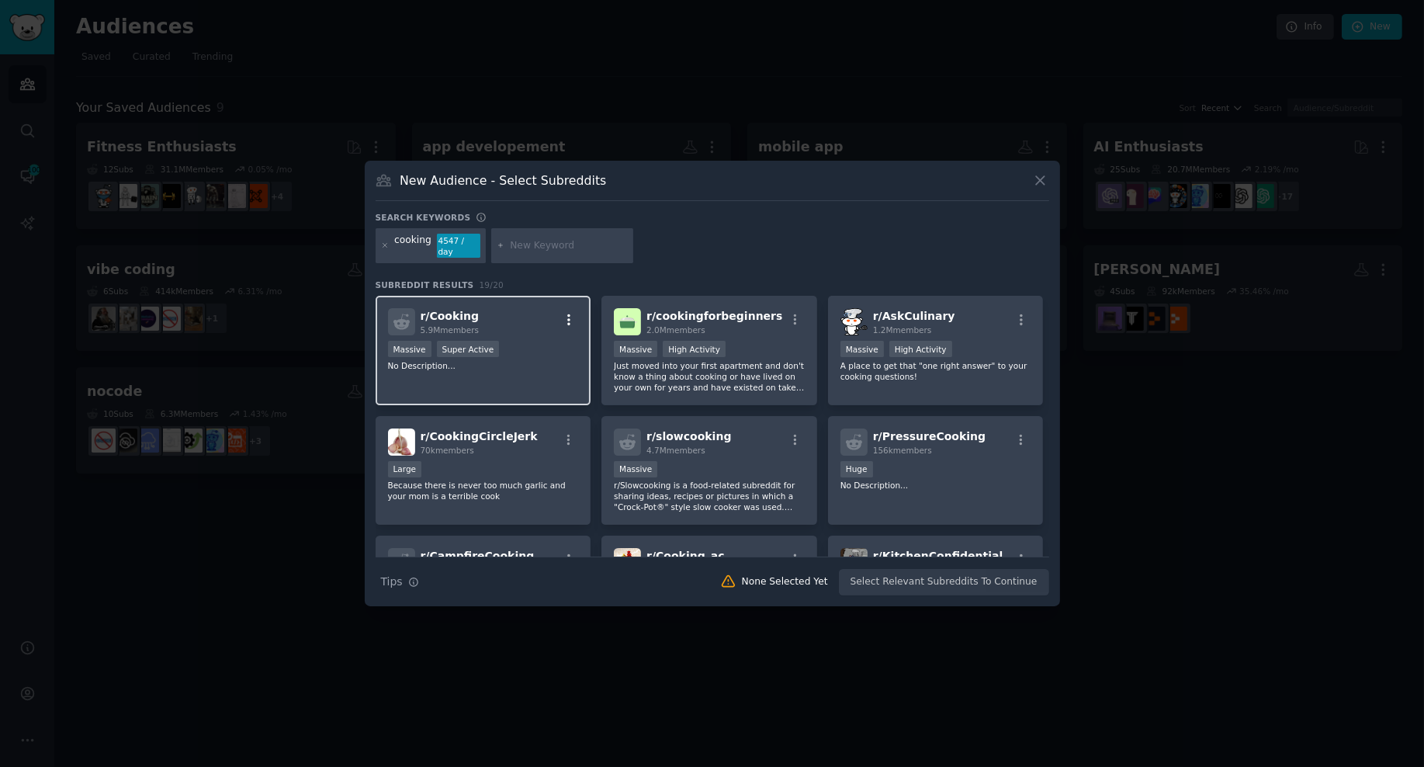
click at [564, 316] on icon "button" at bounding box center [569, 320] width 14 height 14
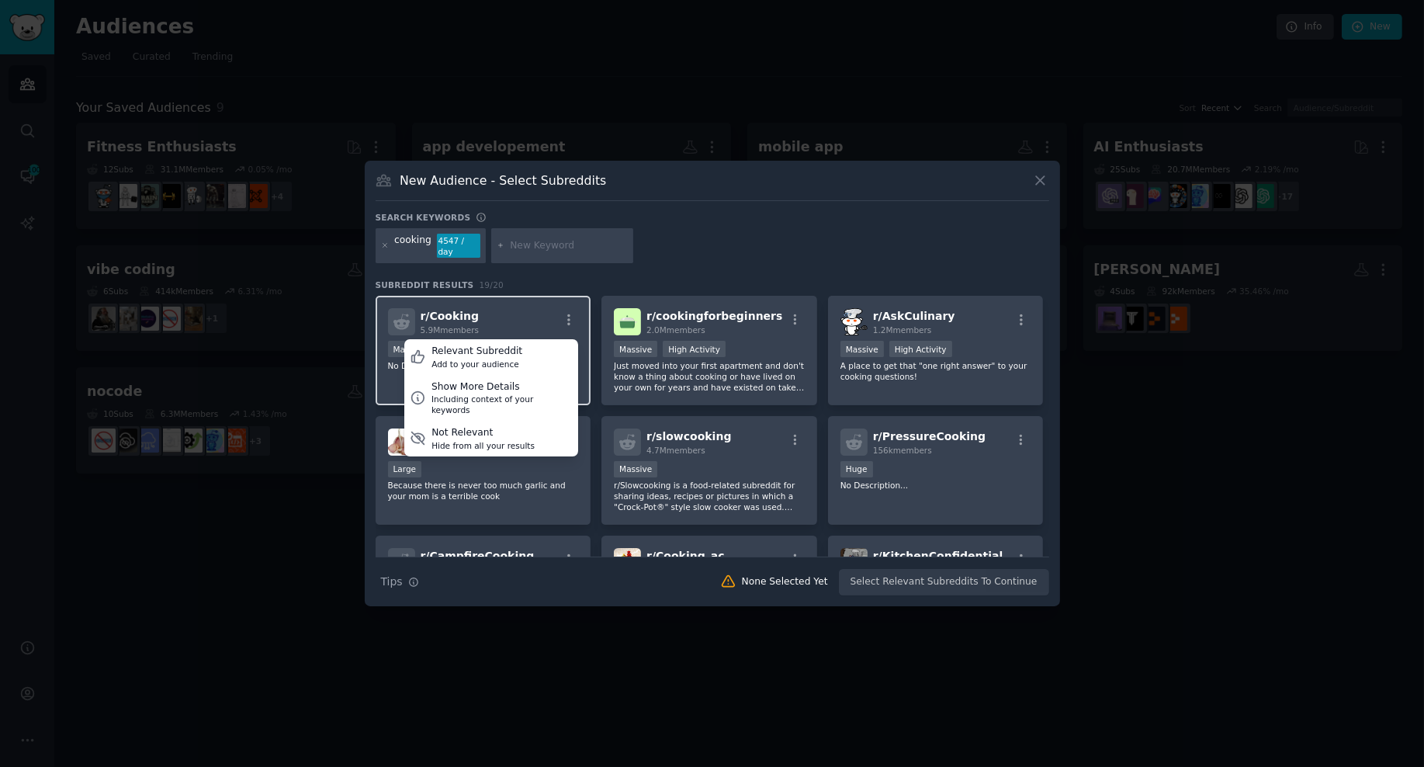
click at [506, 314] on div "r/ Cooking 5.9M members Relevant Subreddit Add to your audience Show More Detai…" at bounding box center [483, 321] width 191 height 27
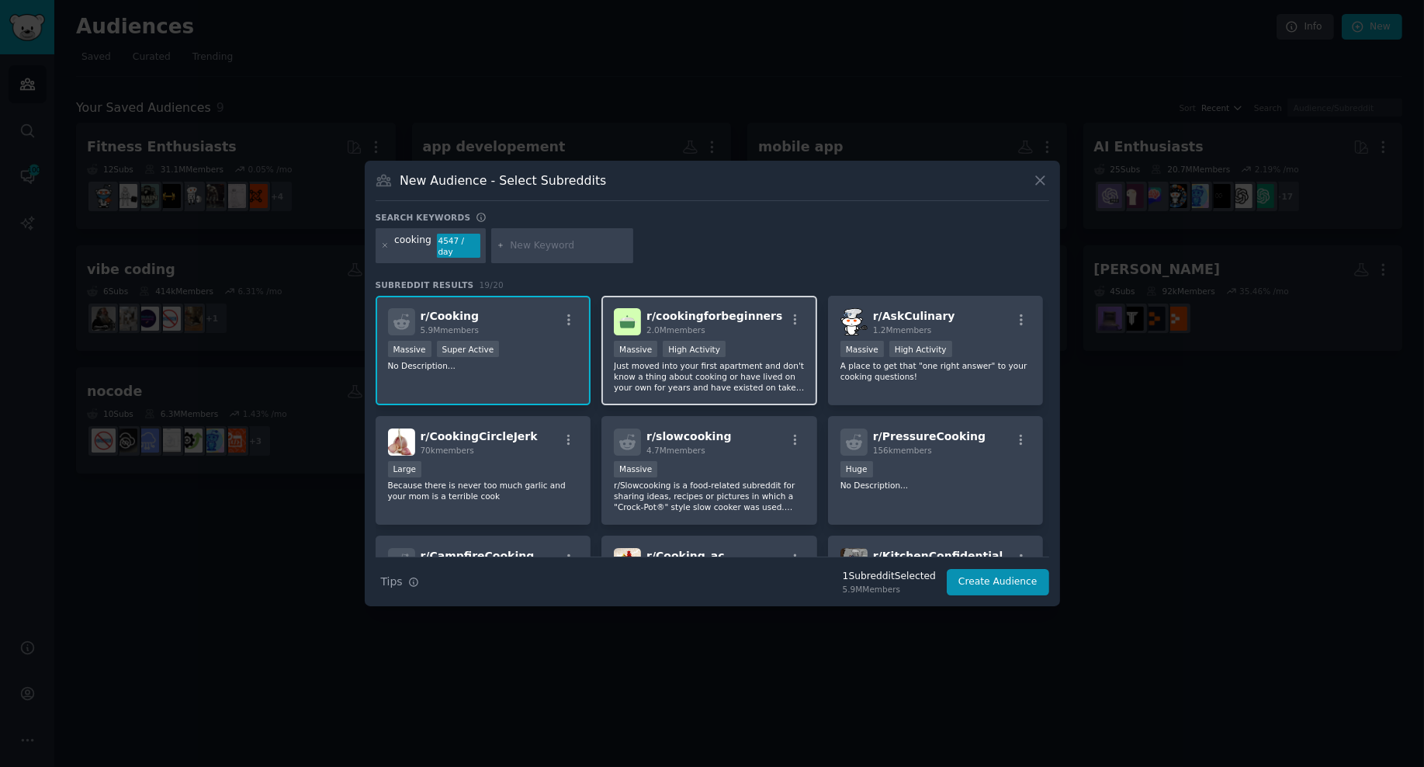
click at [702, 315] on span "r/ cookingforbeginners" at bounding box center [715, 316] width 136 height 12
click at [564, 317] on icon "button" at bounding box center [569, 320] width 14 height 14
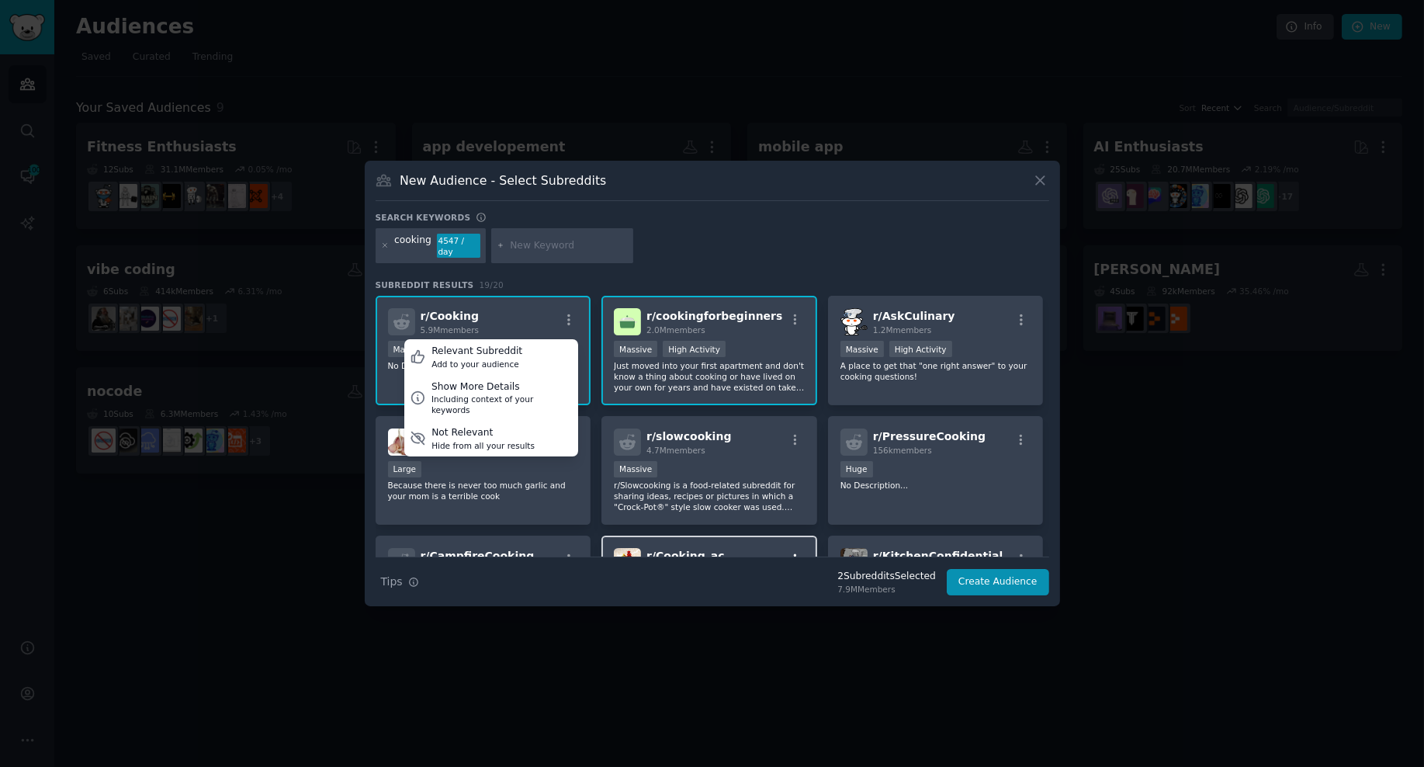
scroll to position [1, 0]
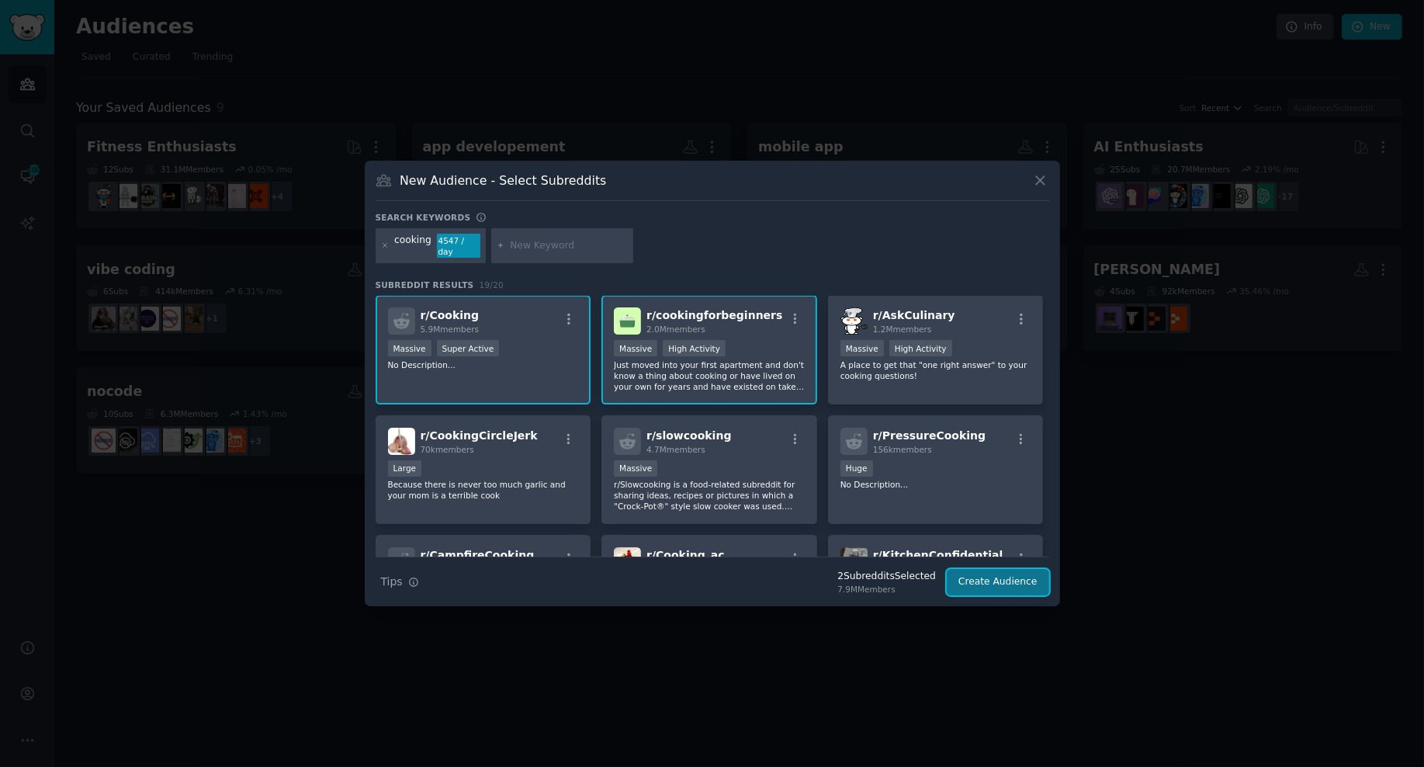
click at [1020, 579] on button "Create Audience" at bounding box center [998, 582] width 102 height 26
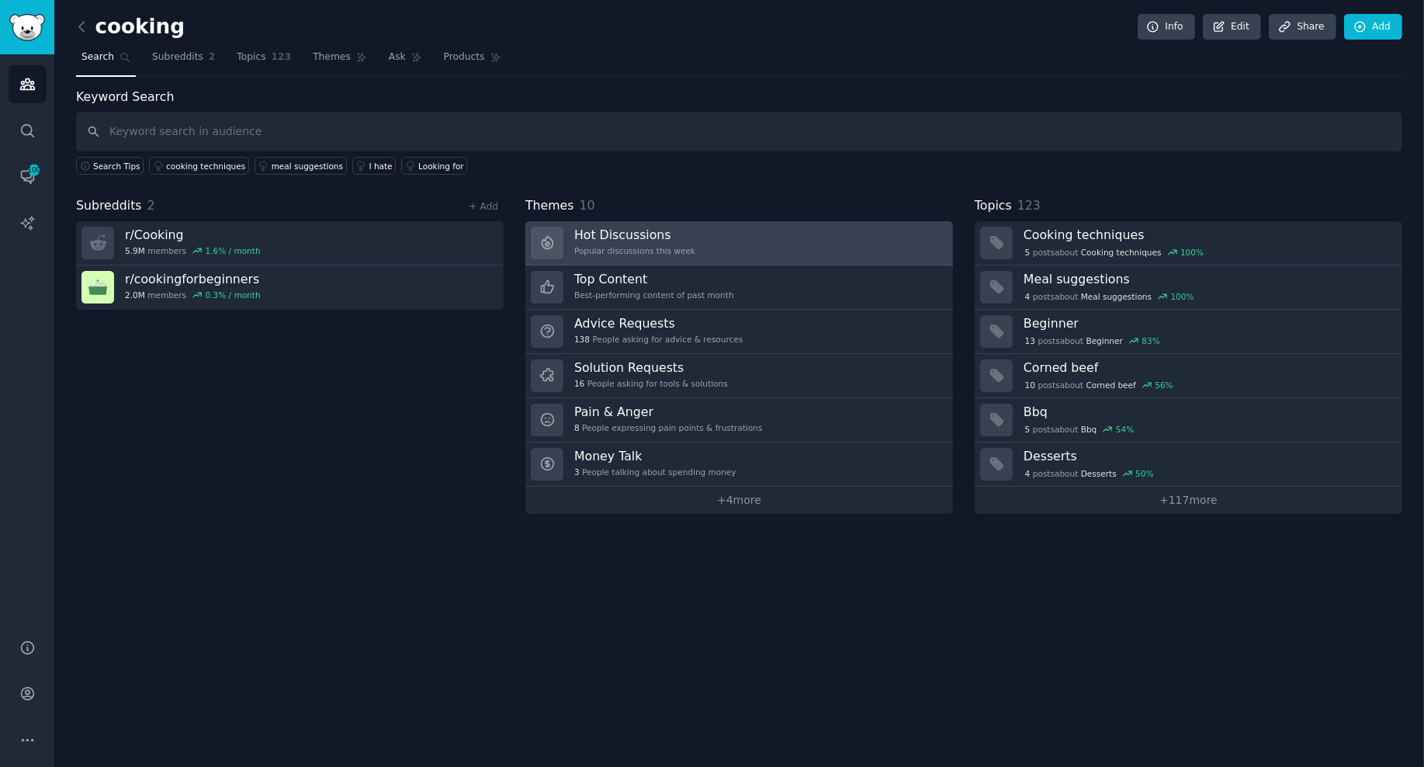
drag, startPoint x: 244, startPoint y: 410, endPoint x: 595, endPoint y: 236, distance: 392.3
click at [244, 410] on div "Subreddits 2 + Add r/ Cooking 5.9M members 1.6 % / month r/ cookingforbeginners…" at bounding box center [290, 354] width 428 height 317
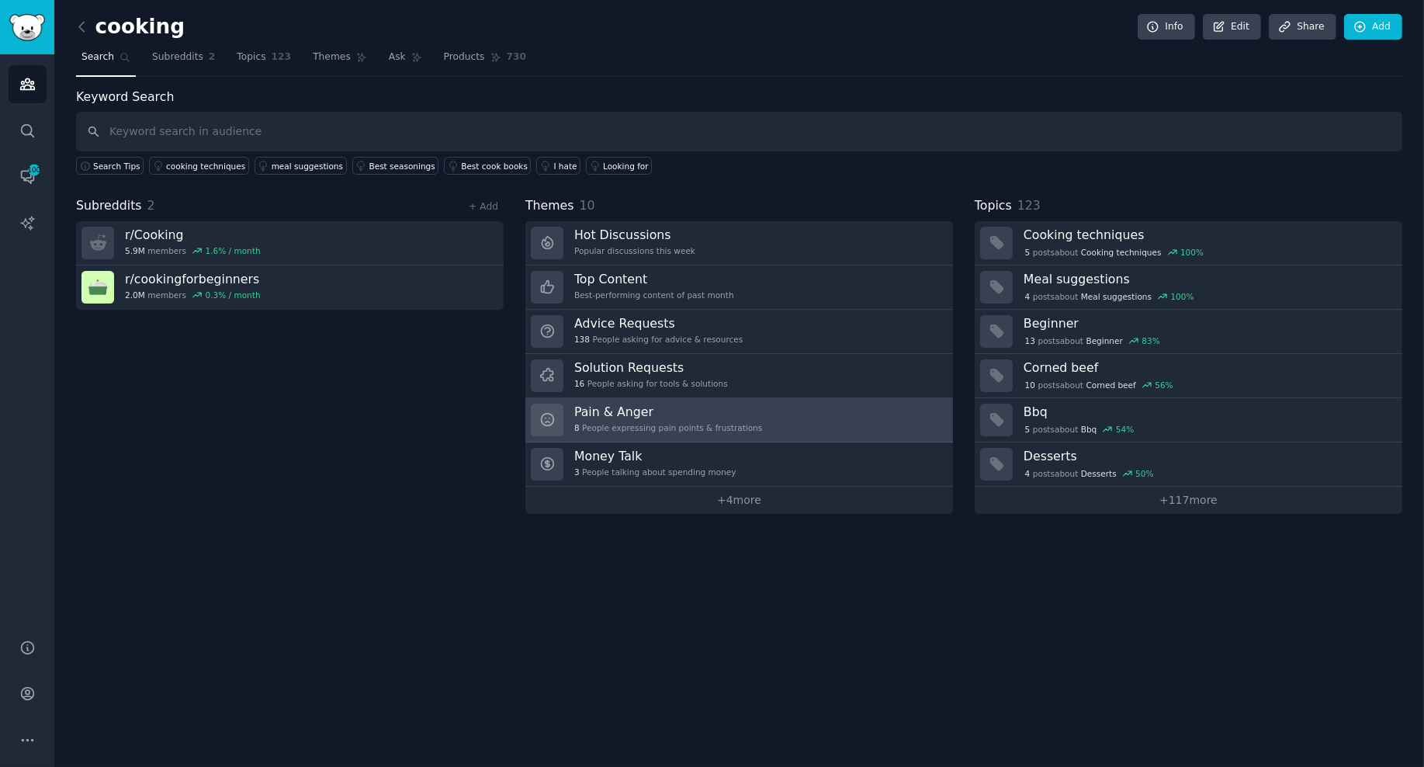
click at [633, 422] on div "8 People expressing pain points & frustrations" at bounding box center [668, 427] width 188 height 11
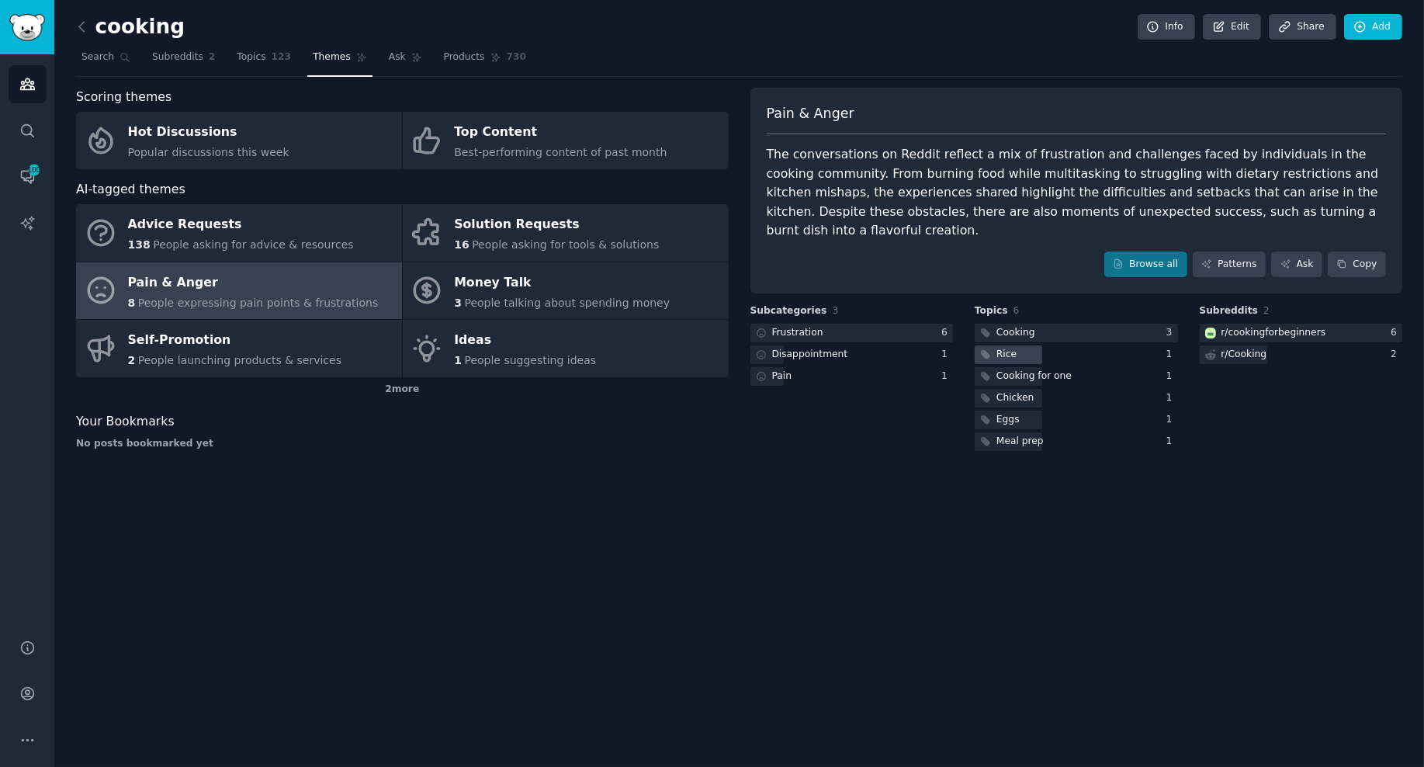
click at [1013, 348] on div "Rice" at bounding box center [1007, 355] width 20 height 14
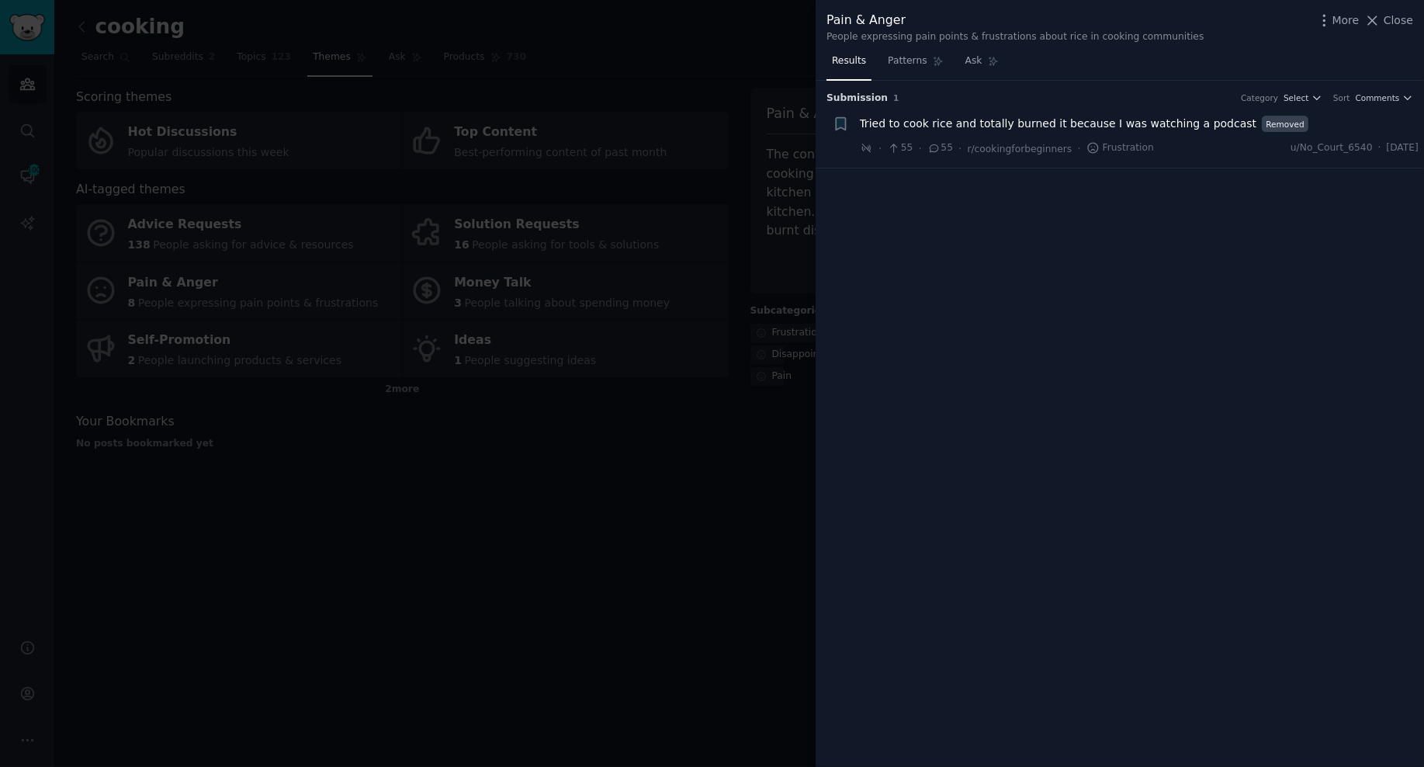
click at [603, 459] on div at bounding box center [712, 383] width 1424 height 767
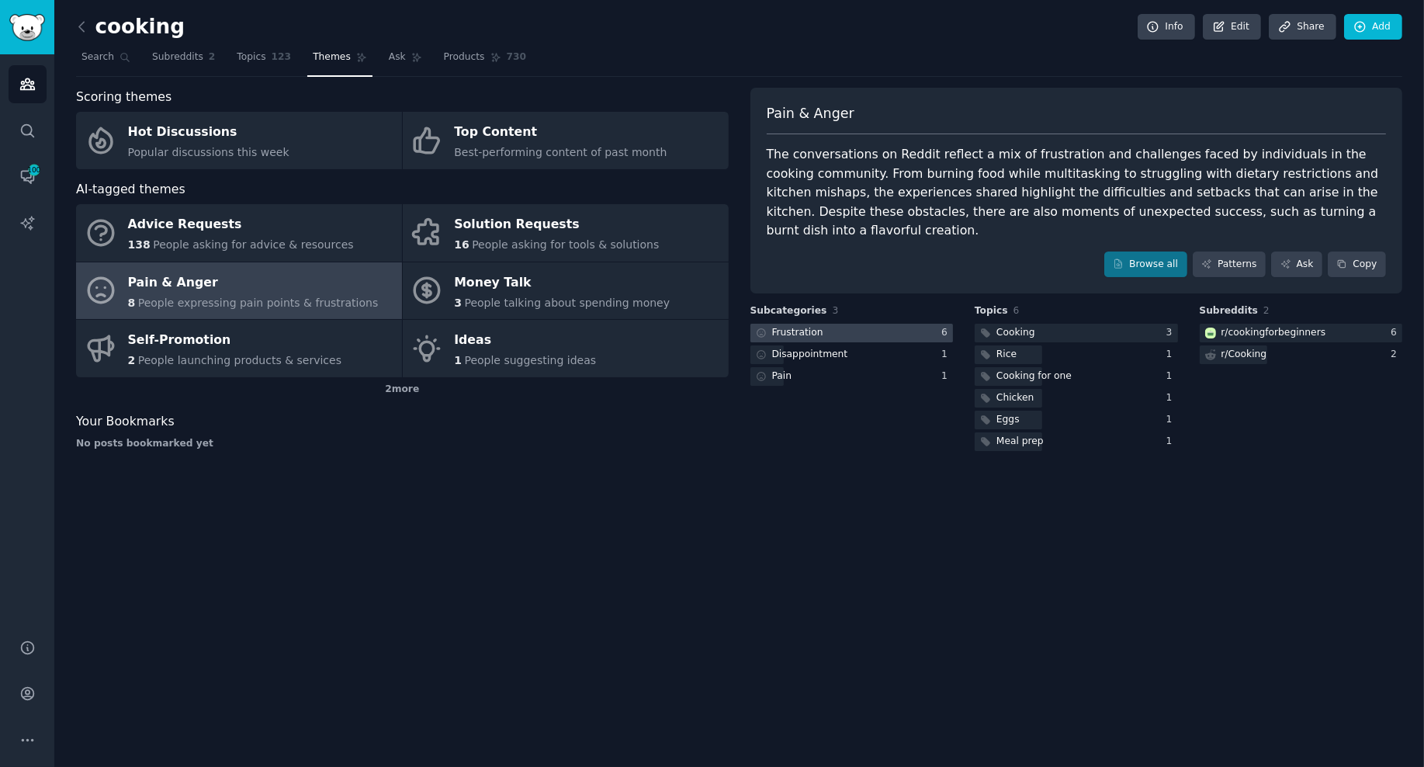
click at [793, 324] on div "Frustration" at bounding box center [789, 333] width 76 height 19
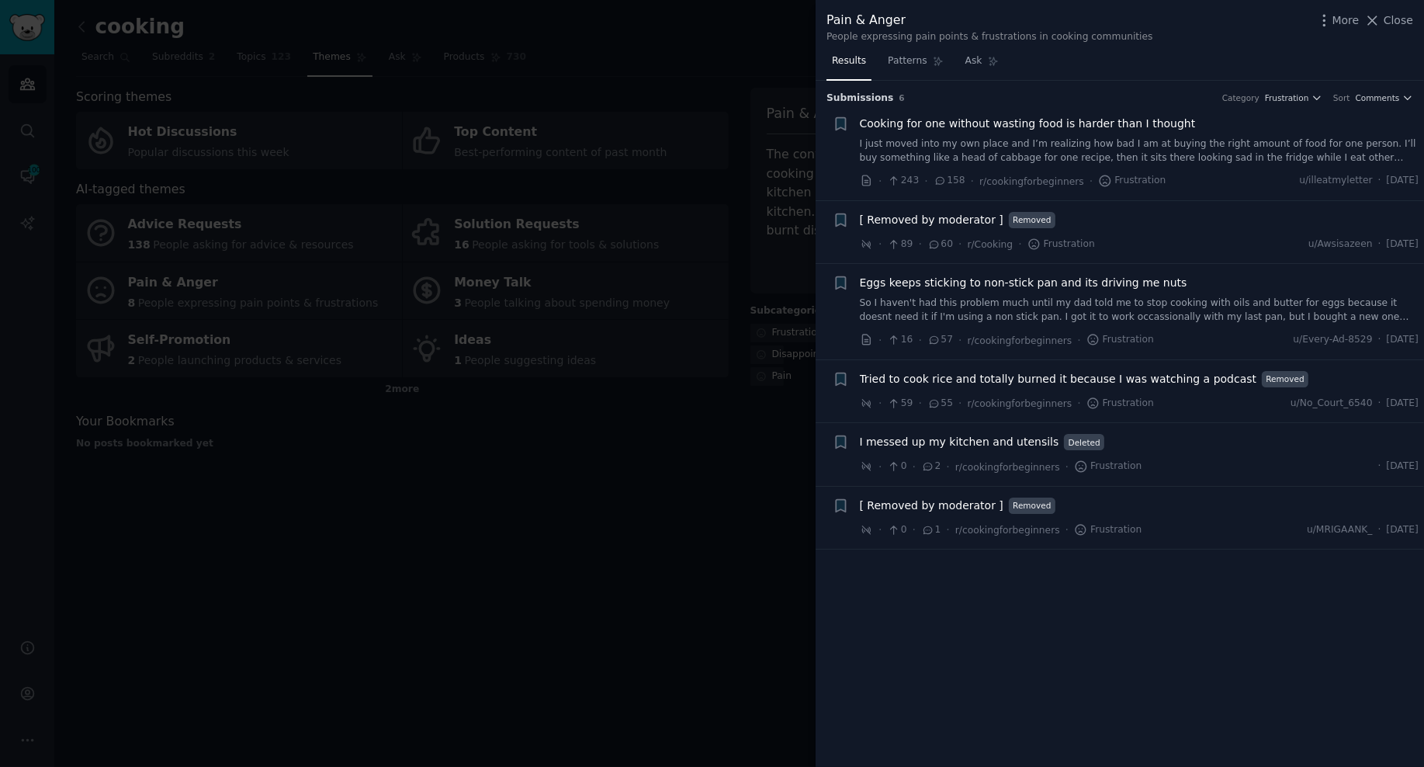
click at [1090, 118] on span "Cooking for one without wasting food is harder than I thought" at bounding box center [1028, 124] width 336 height 16
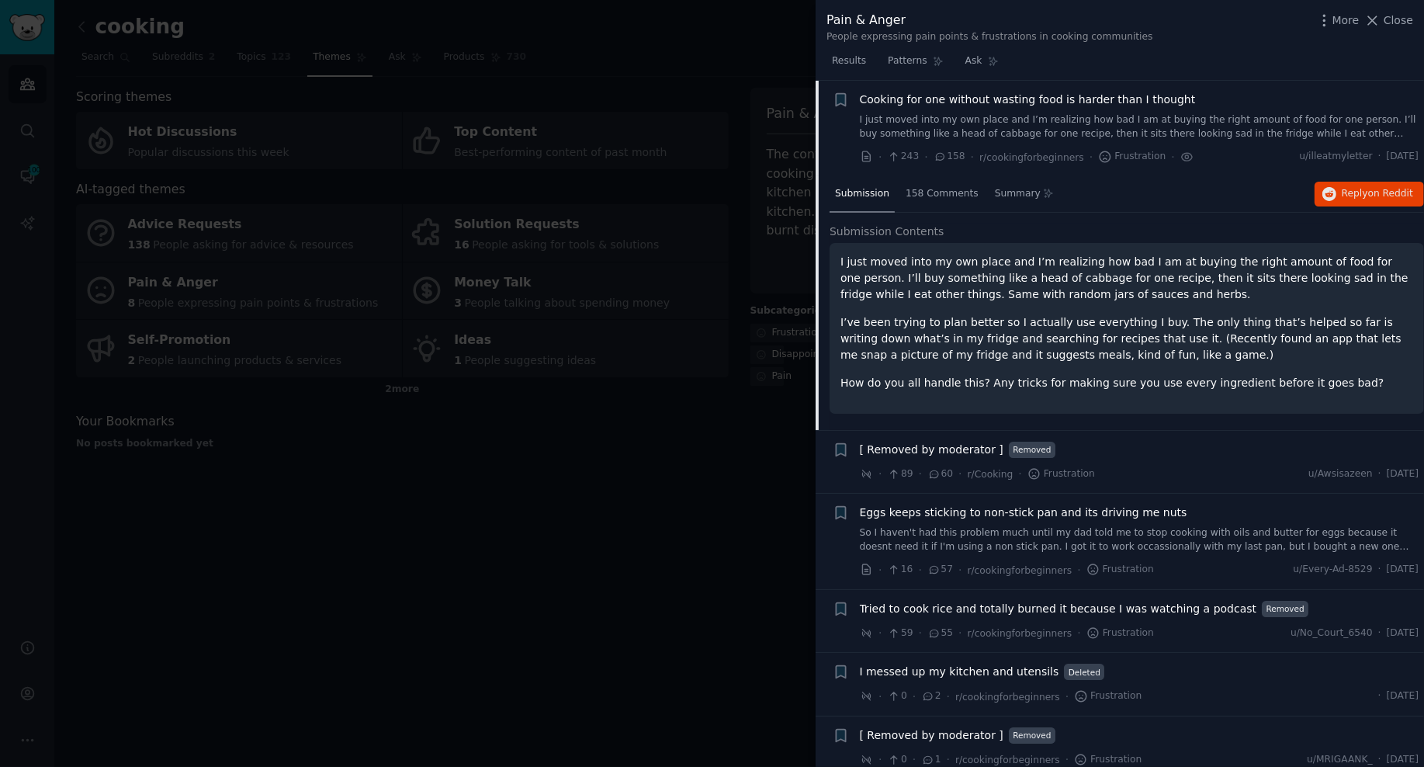
scroll to position [34, 0]
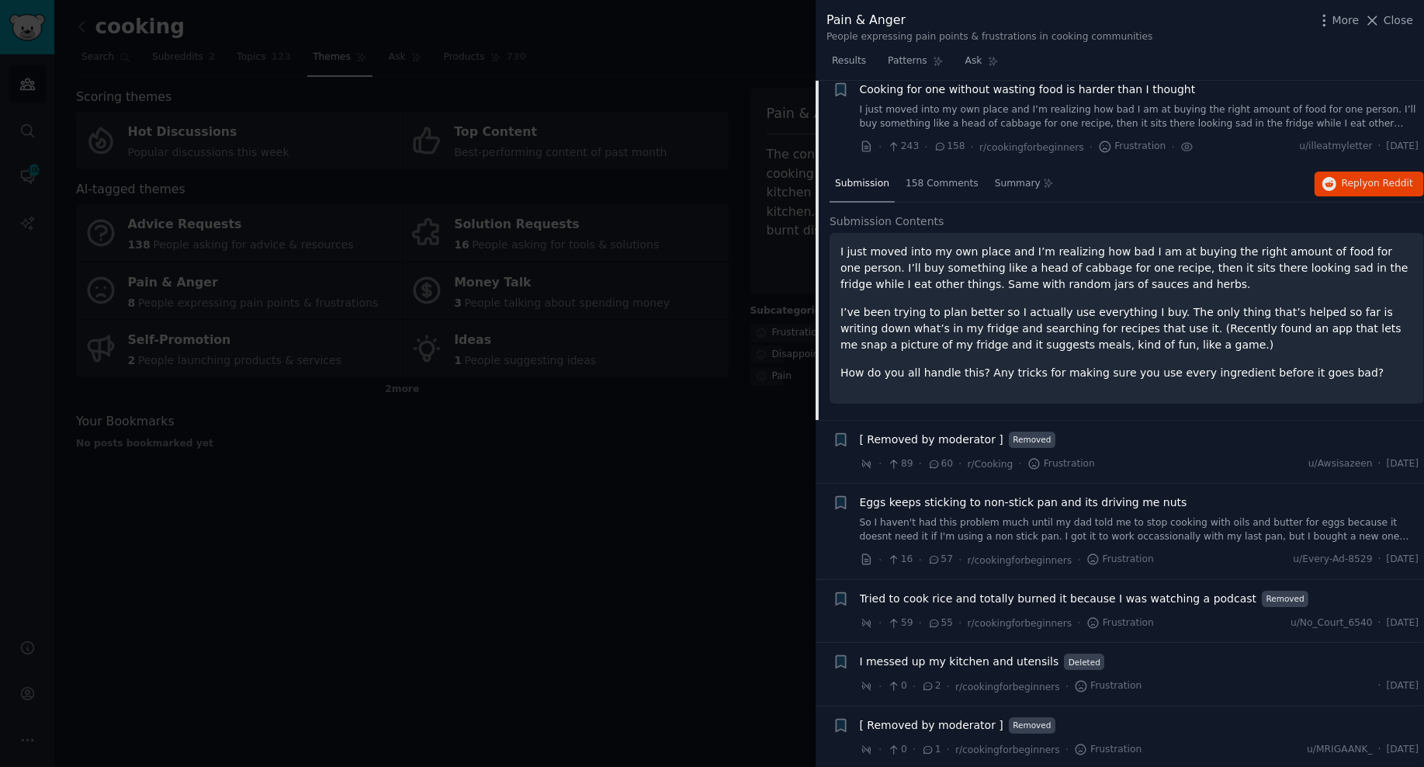
click at [1165, 314] on p "I’ve been trying to plan better so I actually use everything I buy. The only th…" at bounding box center [1127, 328] width 573 height 49
click at [990, 107] on link "I just moved into my own place and I’m realizing how bad I am at buying the rig…" at bounding box center [1140, 116] width 560 height 27
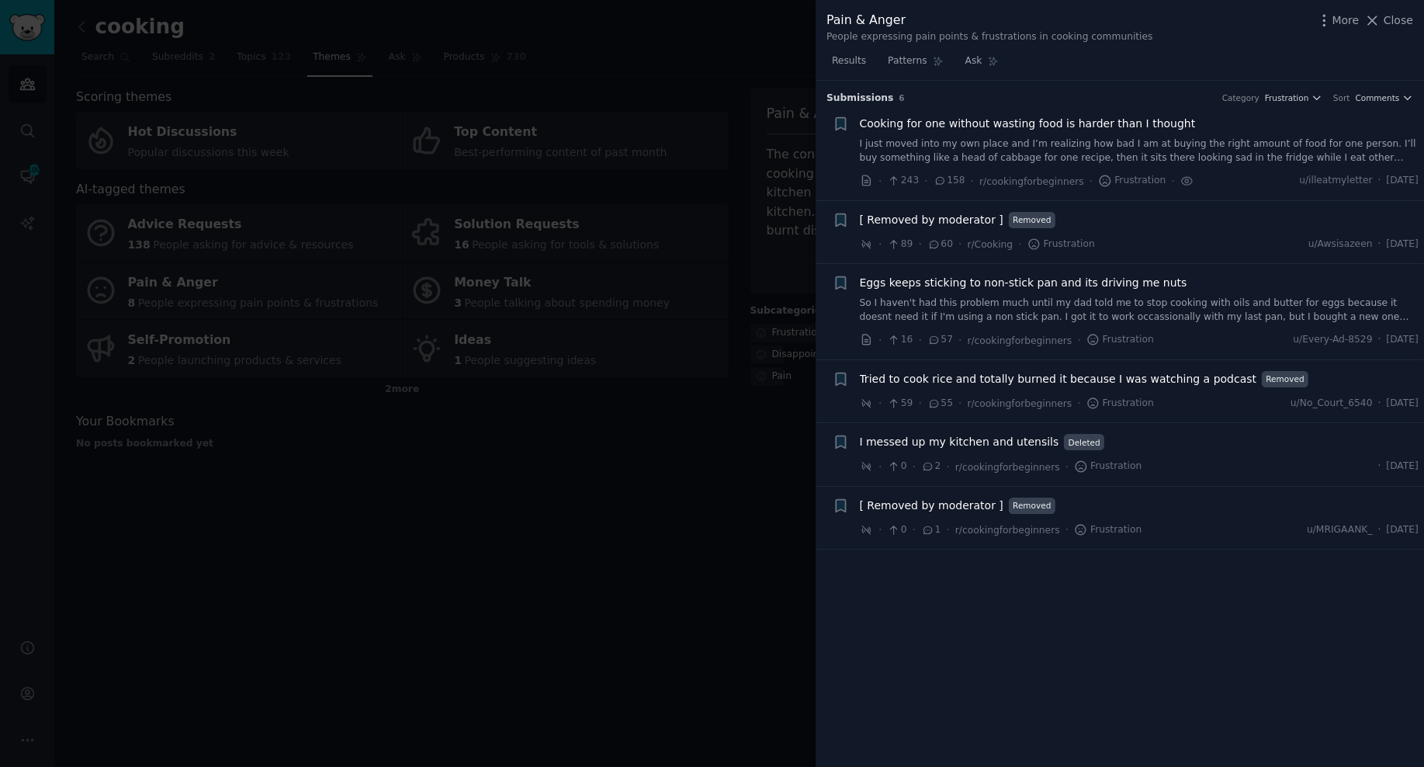
click at [1173, 135] on div "Cooking for one without wasting food is harder than I thought I just moved into…" at bounding box center [1140, 140] width 560 height 49
click at [1067, 127] on span "Cooking for one without wasting food is harder than I thought" at bounding box center [1028, 124] width 336 height 16
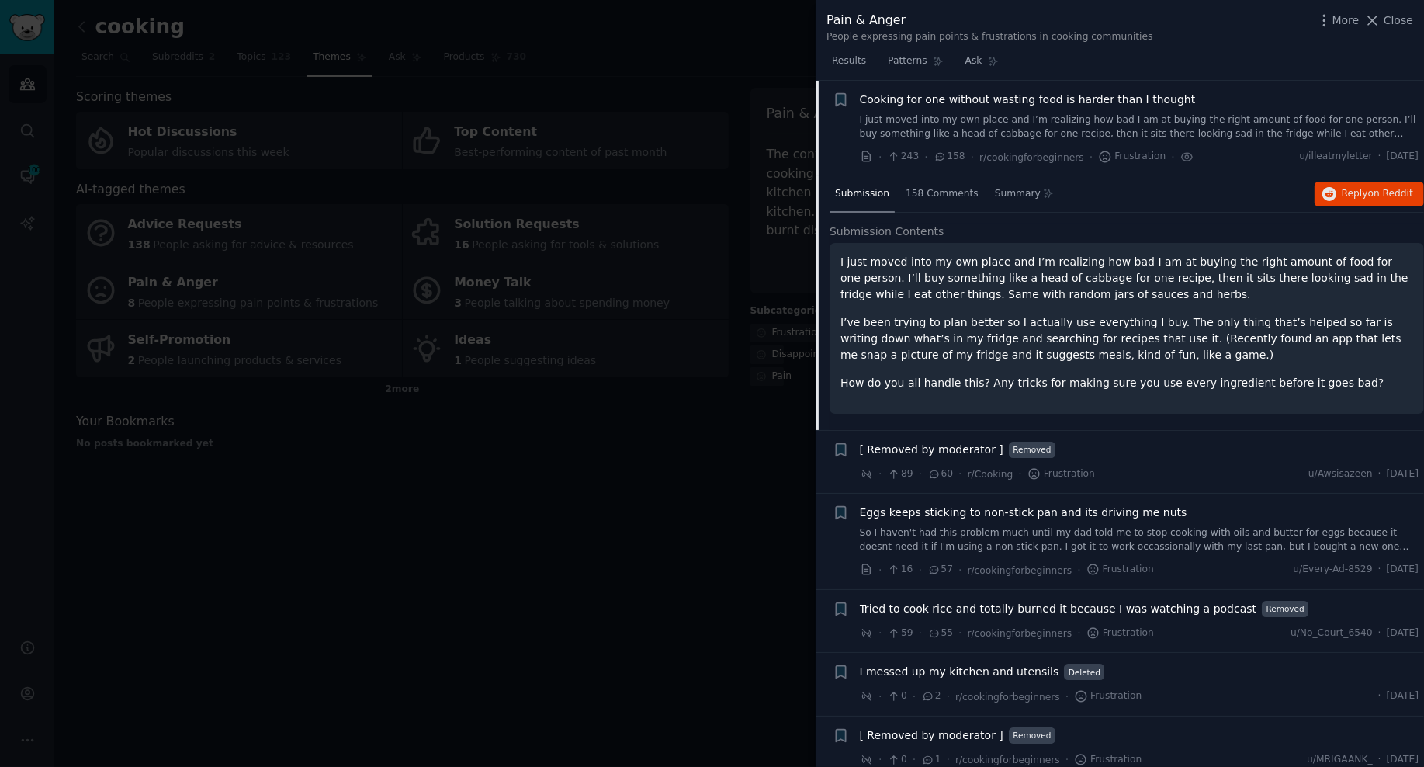
scroll to position [34, 0]
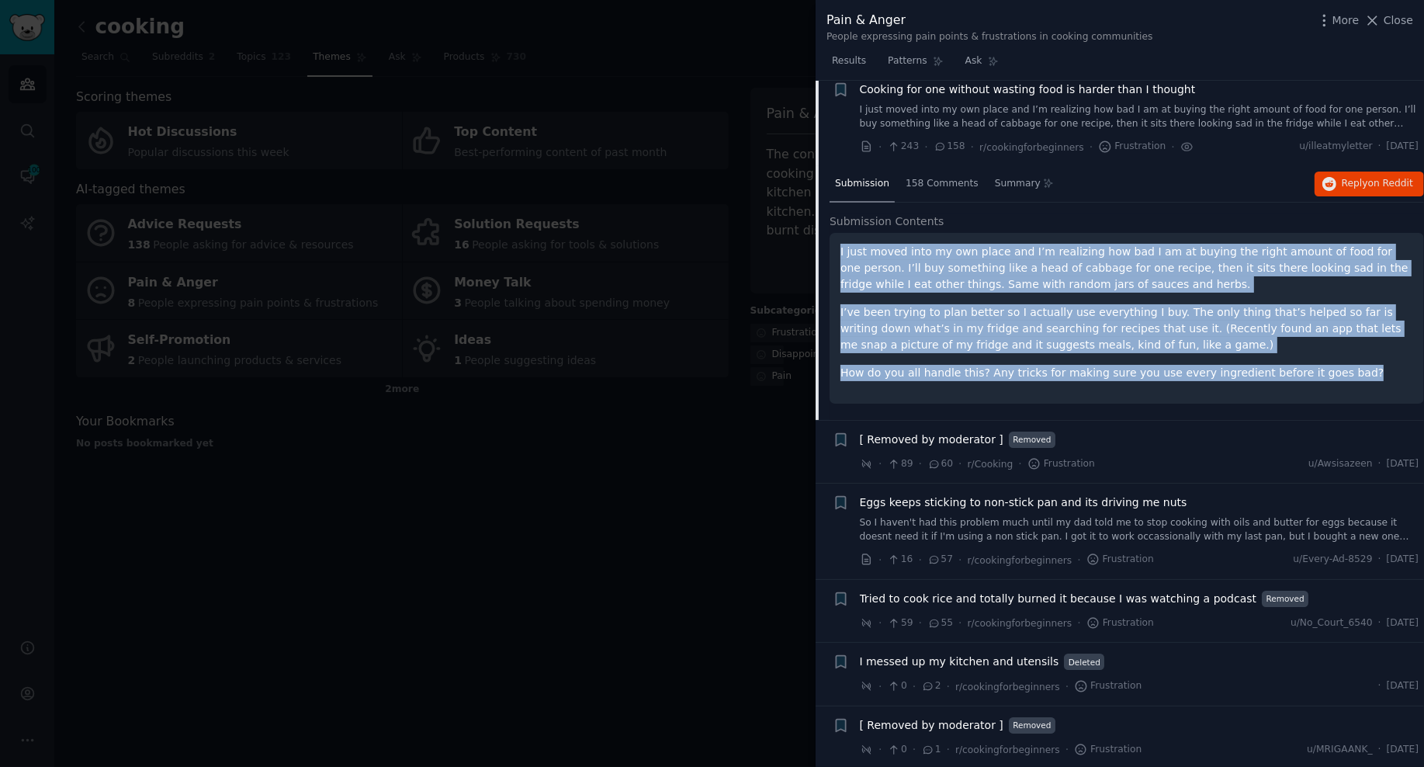
drag, startPoint x: 1340, startPoint y: 371, endPoint x: 818, endPoint y: 238, distance: 538.2
click at [818, 238] on div "Submission 158 Comments Summary Reply on Reddit Submission Contents I just move…" at bounding box center [1120, 293] width 609 height 254
copy div "I just moved into my own place and I’m realizing how bad I am at buying the rig…"
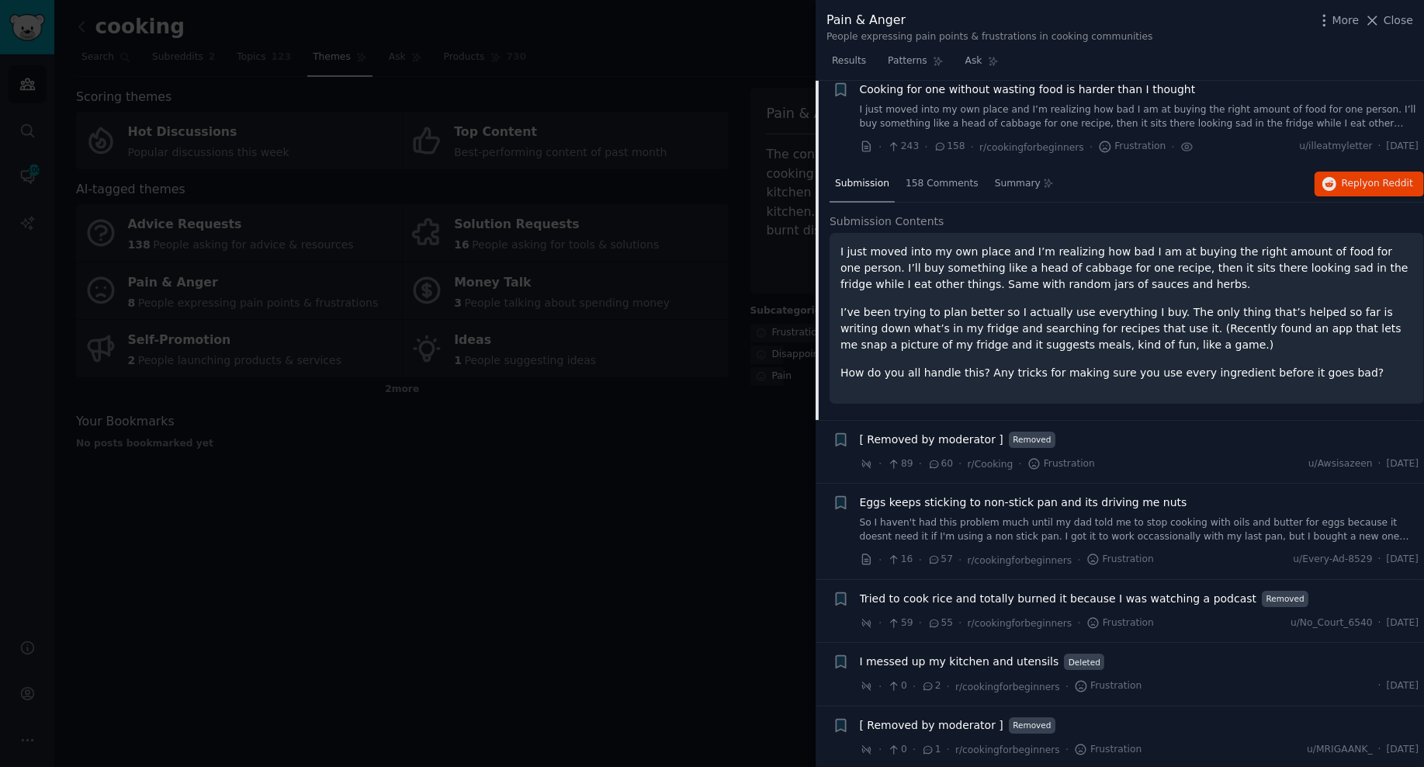
click at [617, 484] on div at bounding box center [712, 383] width 1424 height 767
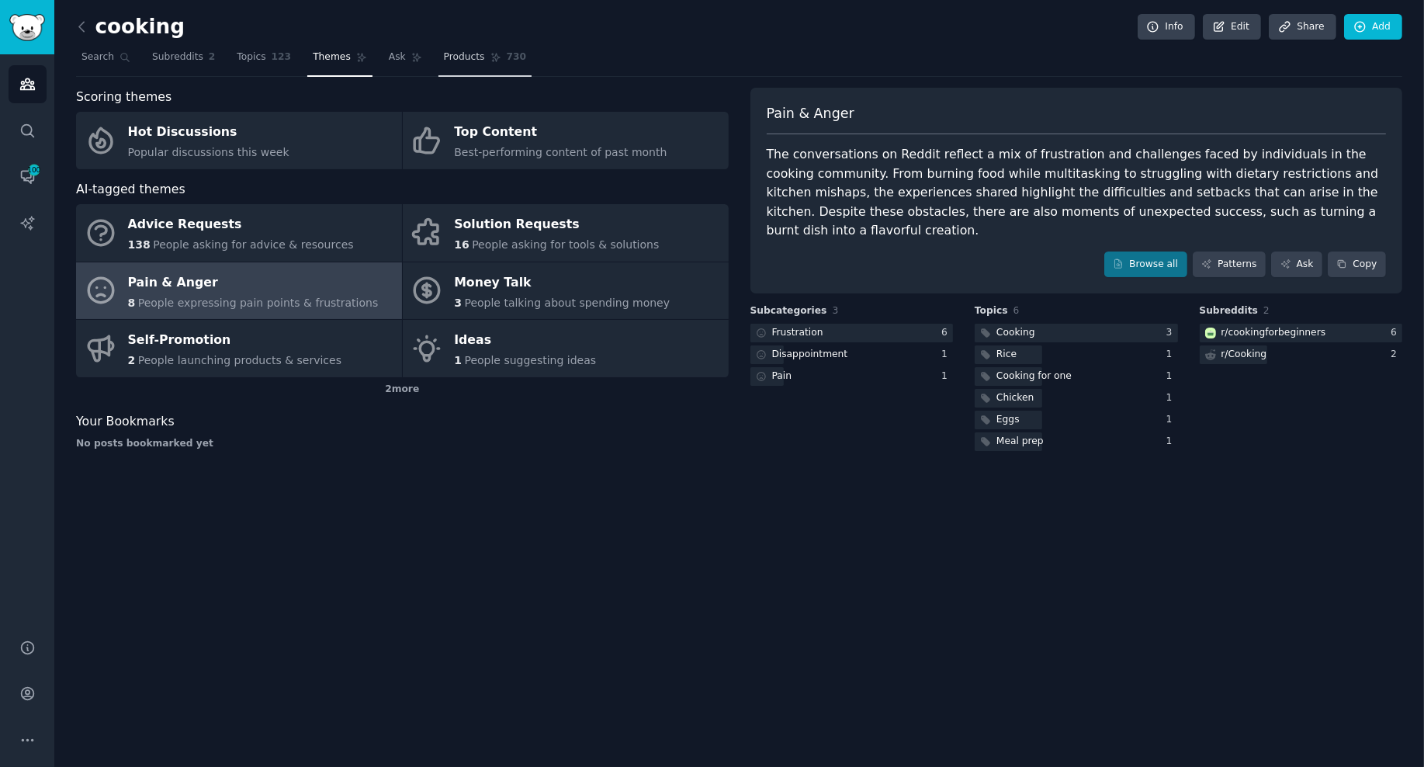
click at [453, 58] on span "Products" at bounding box center [464, 57] width 41 height 14
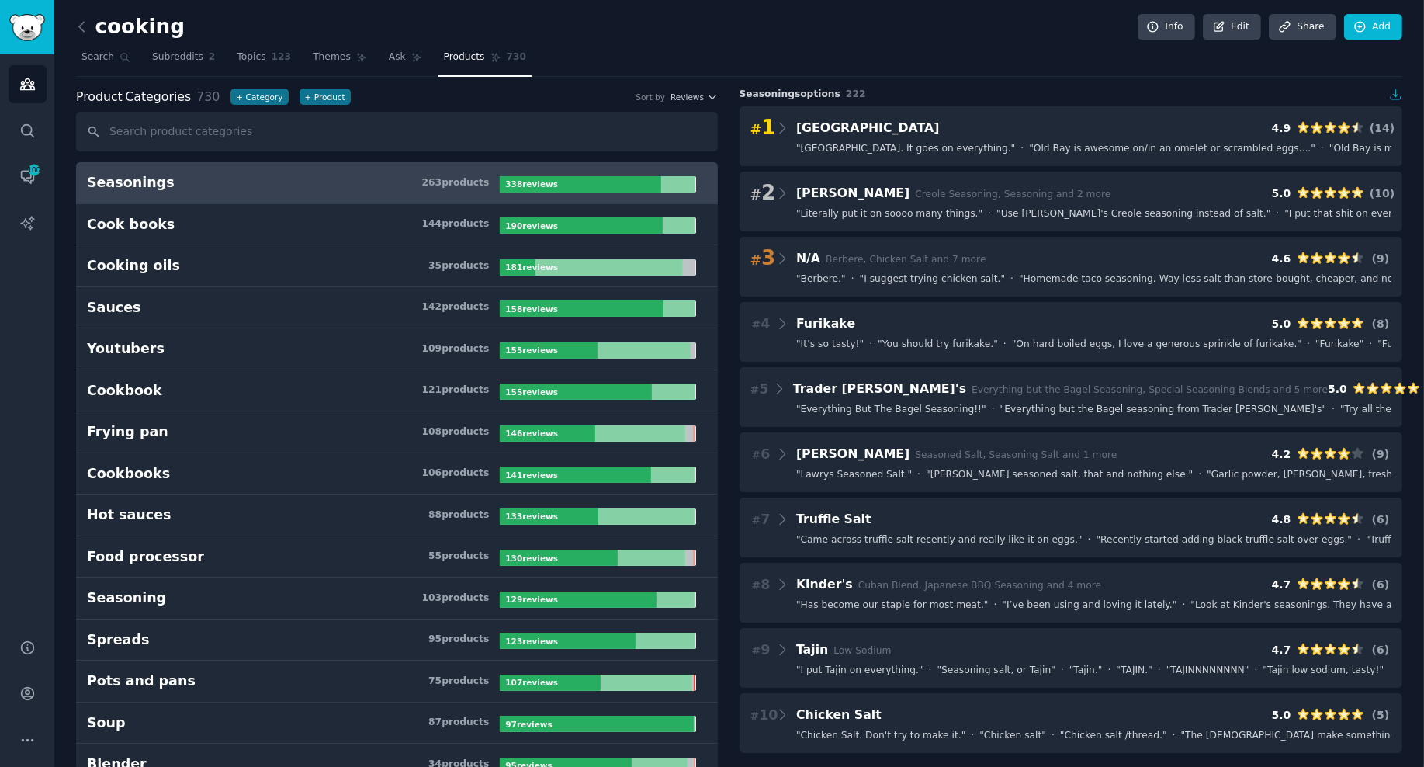
click at [132, 173] on div "Seasonings" at bounding box center [131, 182] width 88 height 19
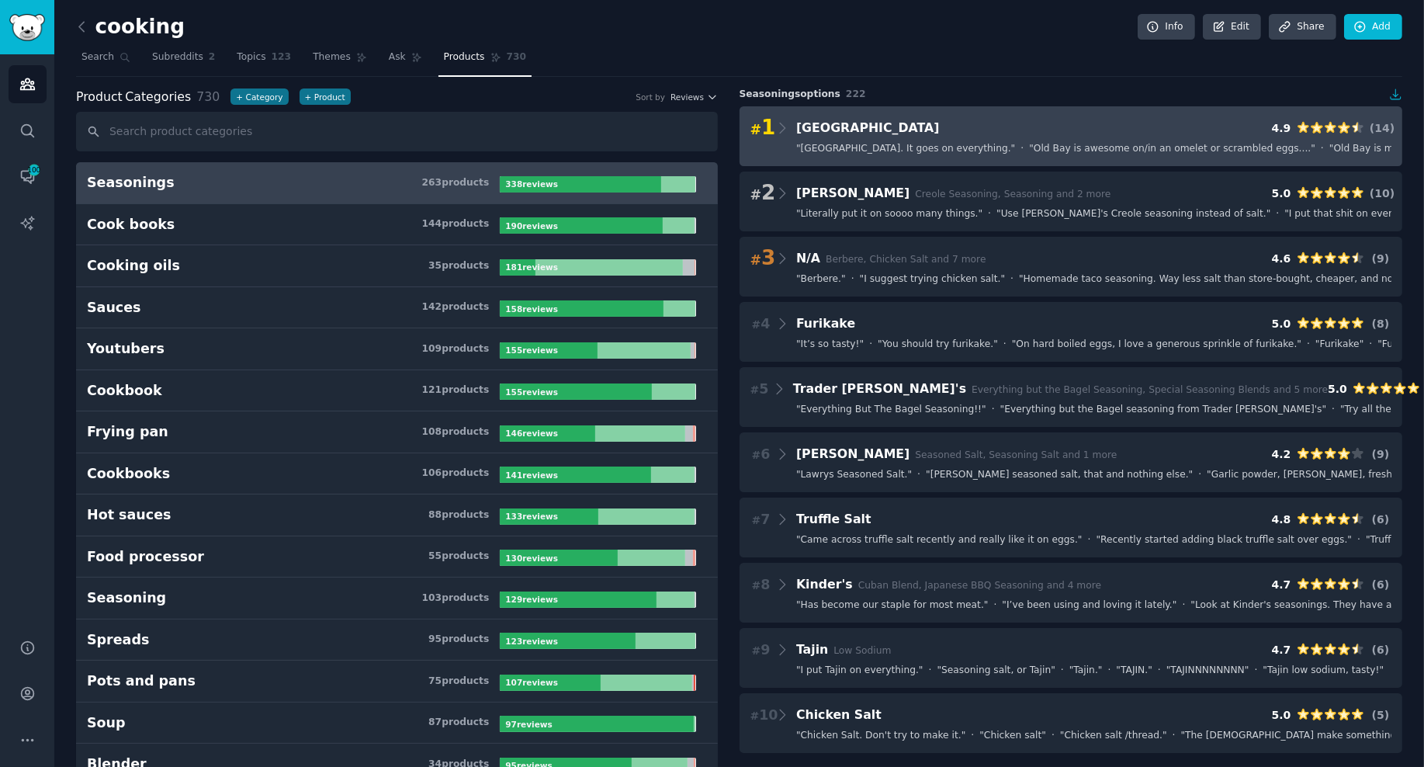
click at [862, 150] on span "" [GEOGRAPHIC_DATA]. It goes on everything. "" at bounding box center [905, 149] width 219 height 14
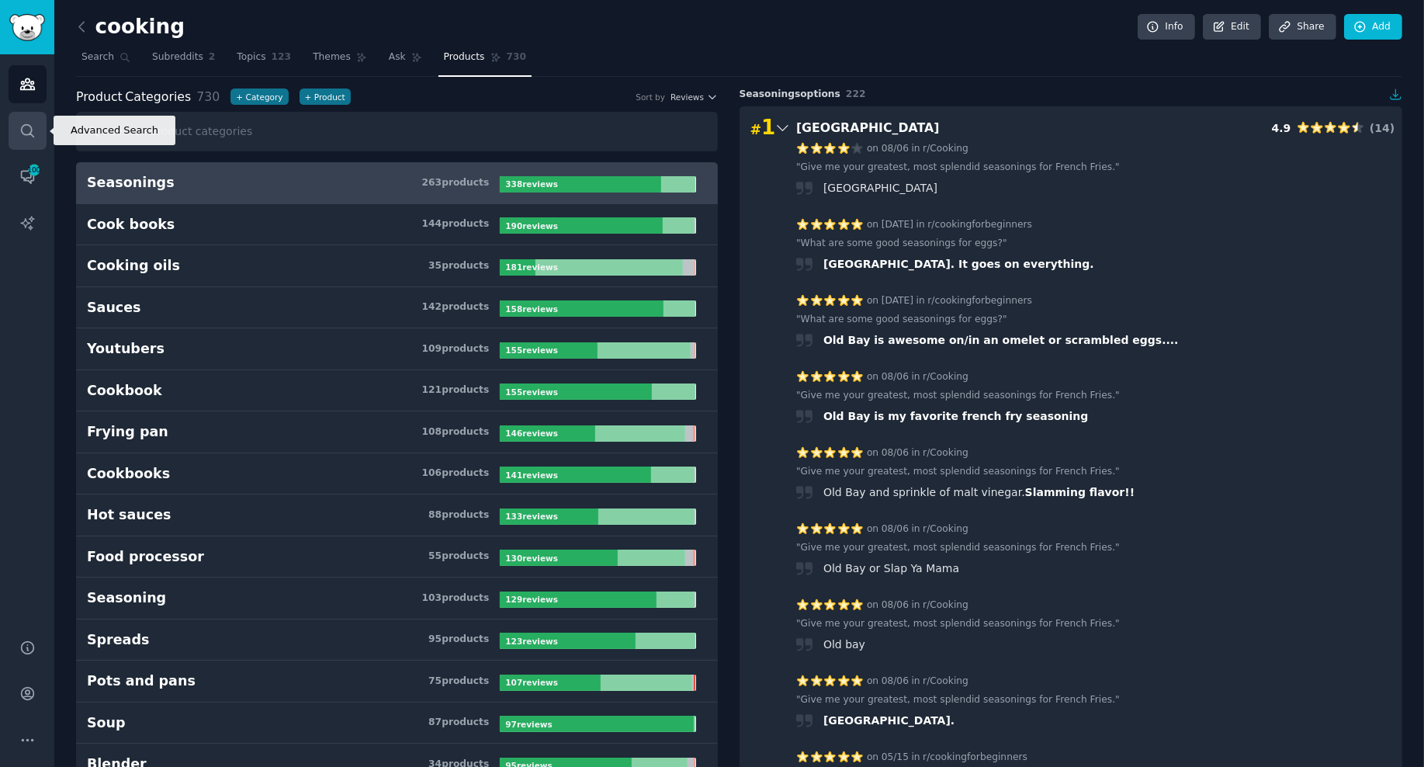
click at [25, 139] on link "Search" at bounding box center [28, 131] width 38 height 38
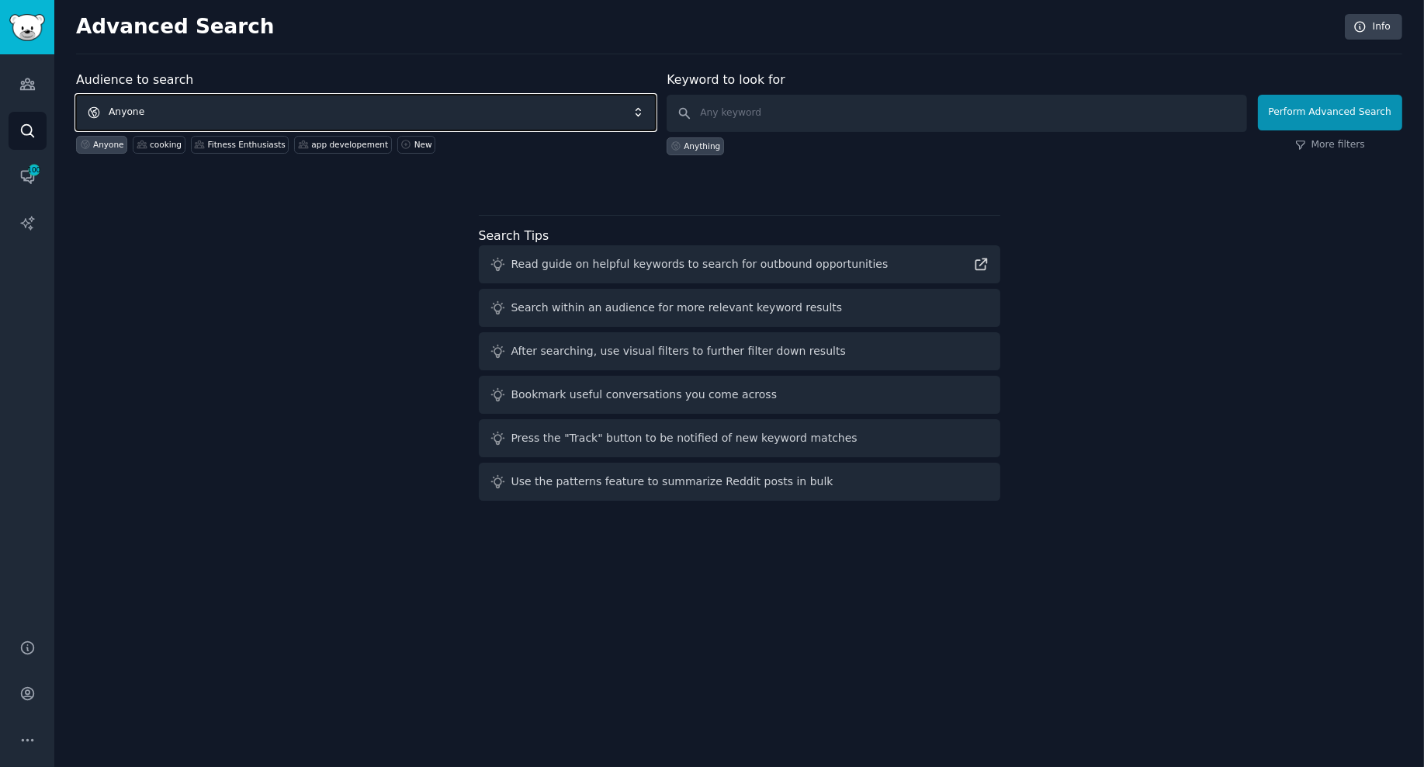
click at [179, 104] on span "Anyone" at bounding box center [366, 113] width 580 height 36
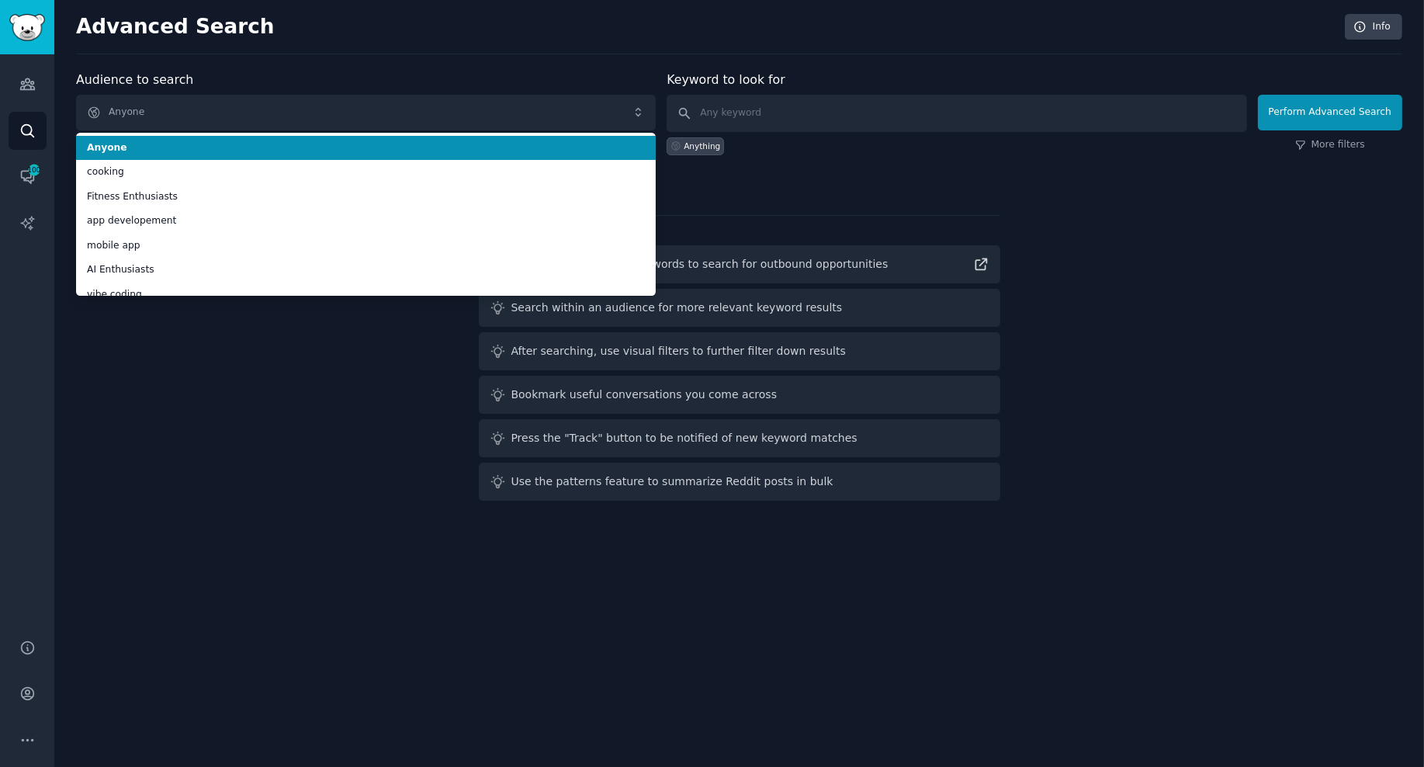
click at [1140, 23] on h2 "Advanced Search" at bounding box center [706, 27] width 1261 height 25
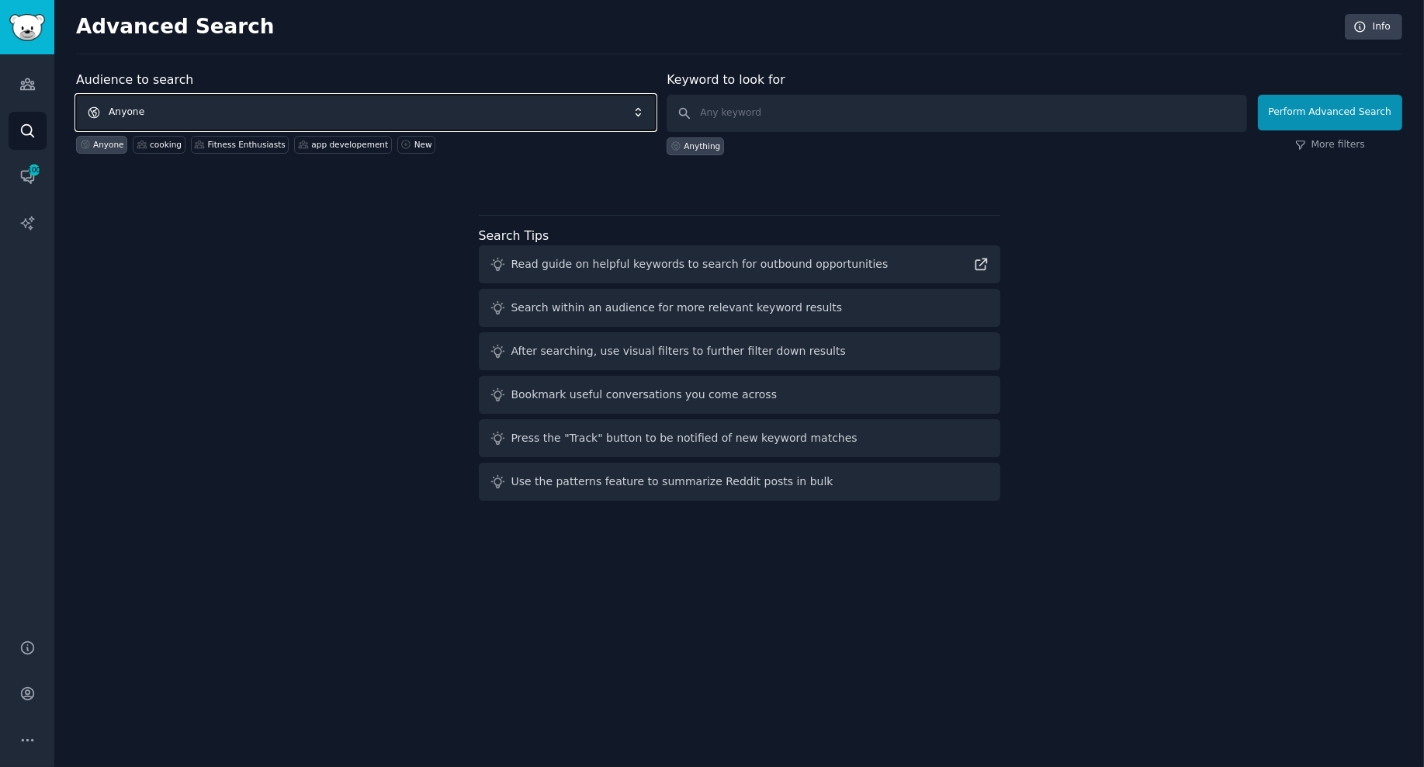
click at [182, 109] on span "Anyone" at bounding box center [366, 113] width 580 height 36
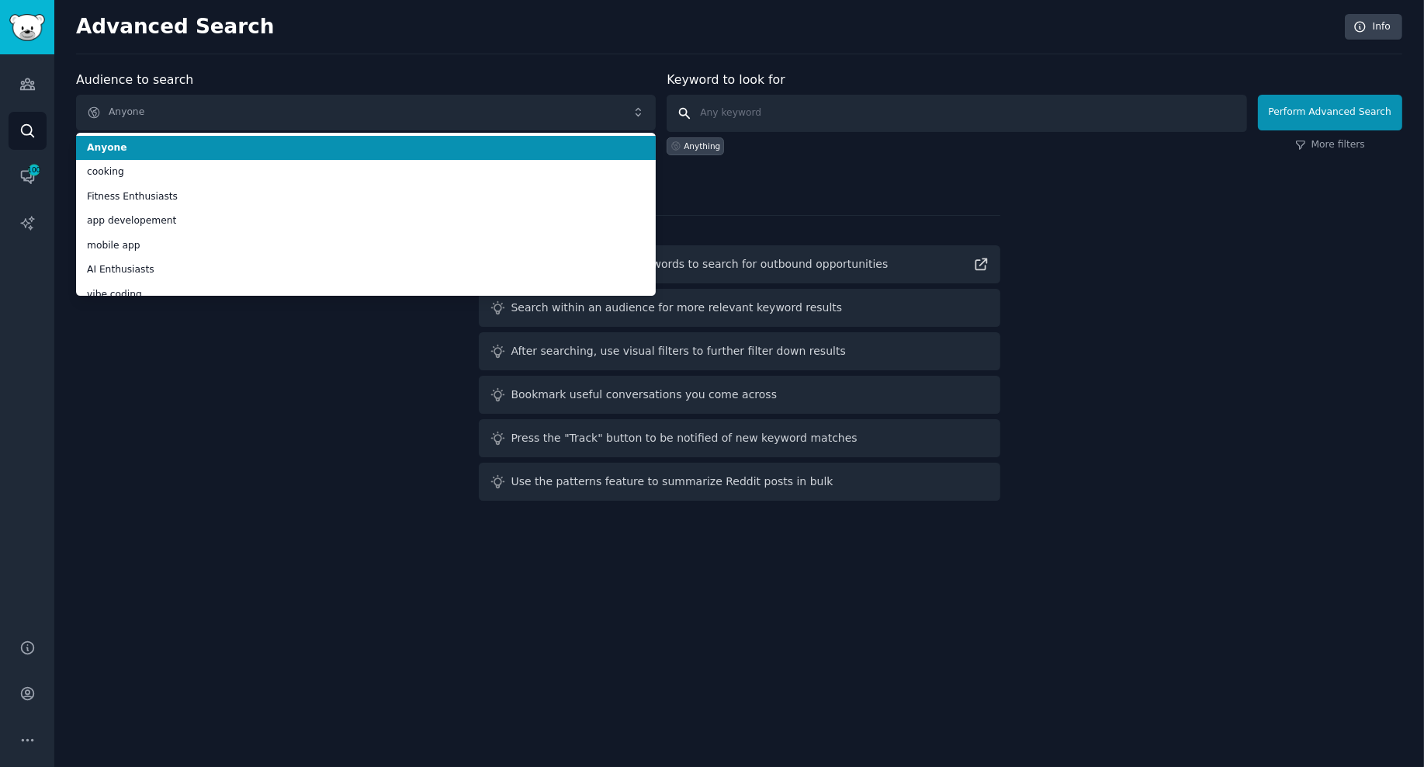
click at [737, 108] on input "text" at bounding box center [957, 113] width 580 height 37
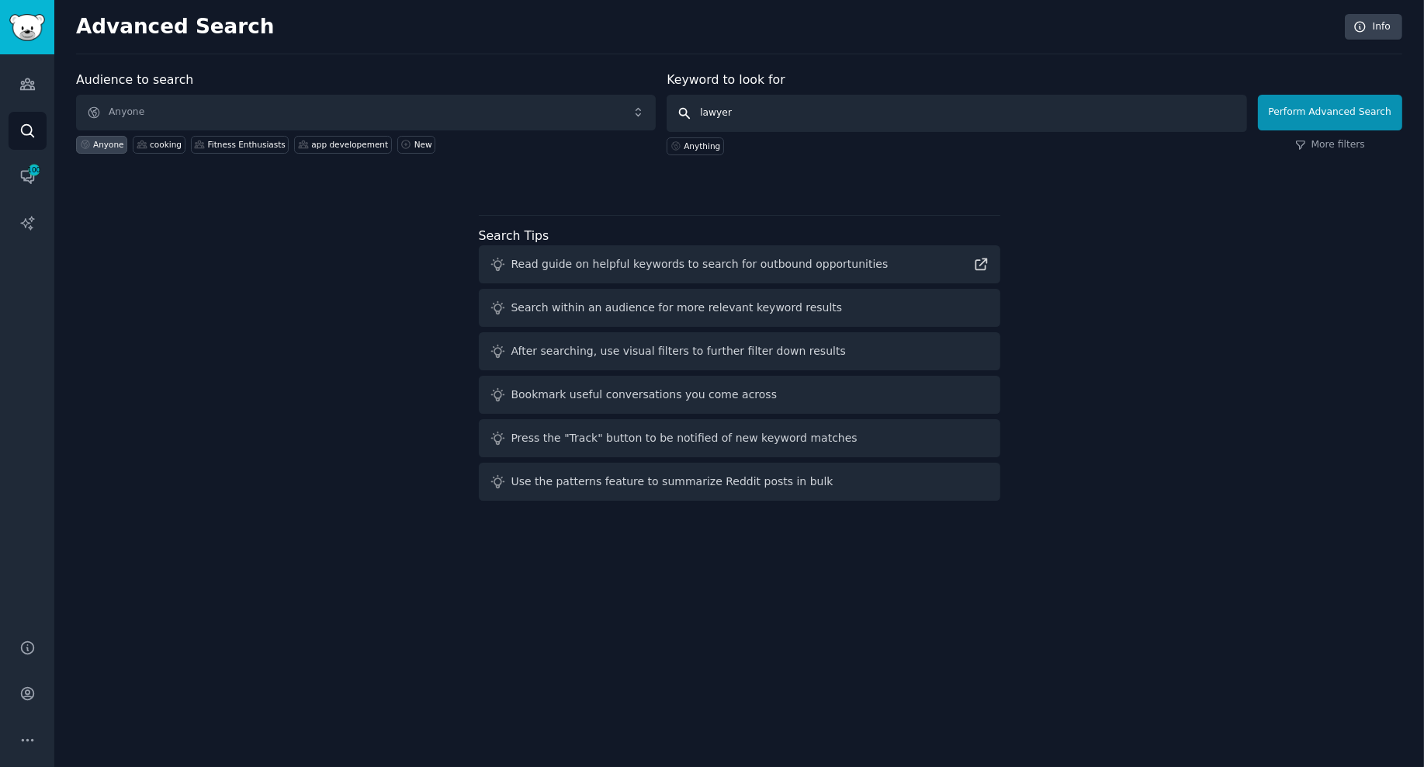
type input "lawyers"
click button "Perform Advanced Search" at bounding box center [1330, 113] width 144 height 36
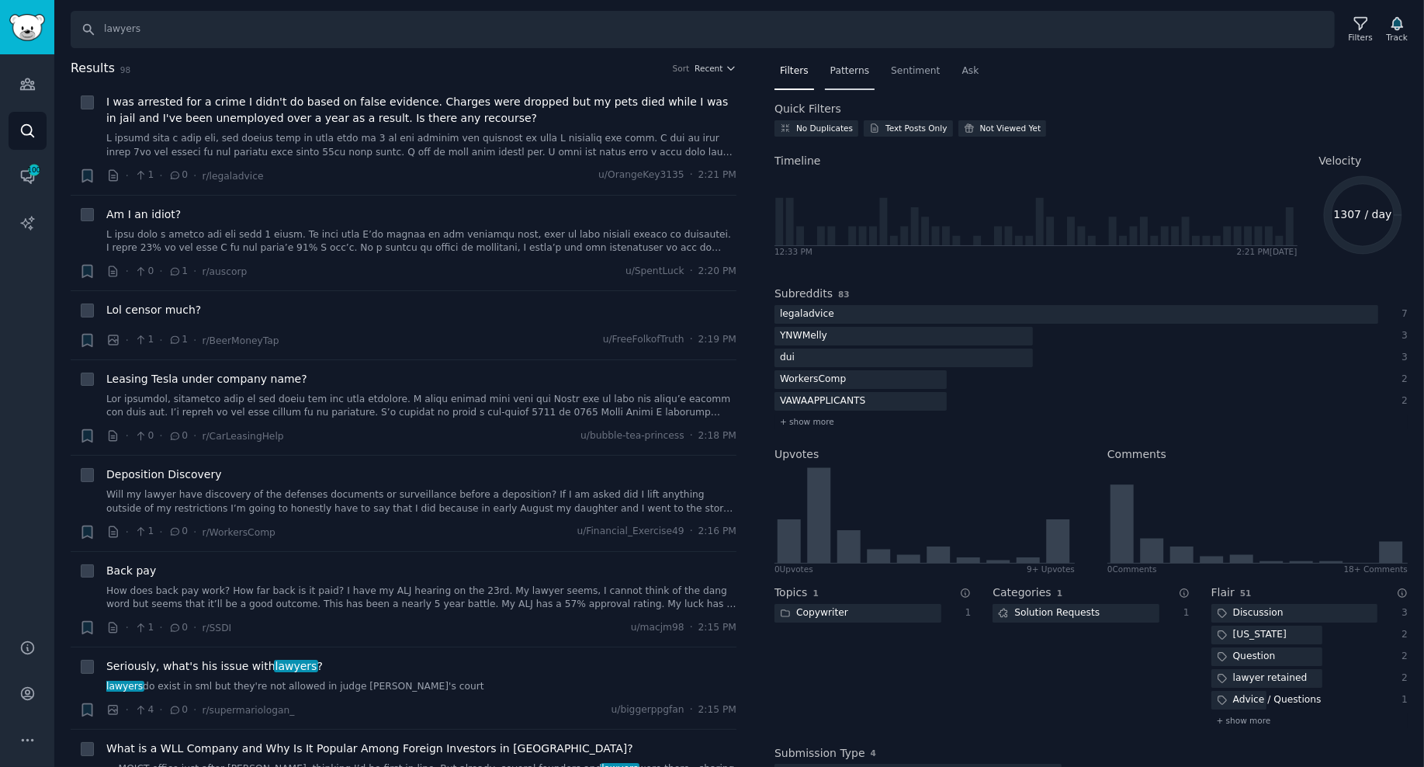
click at [870, 63] on div "Patterns" at bounding box center [850, 75] width 50 height 32
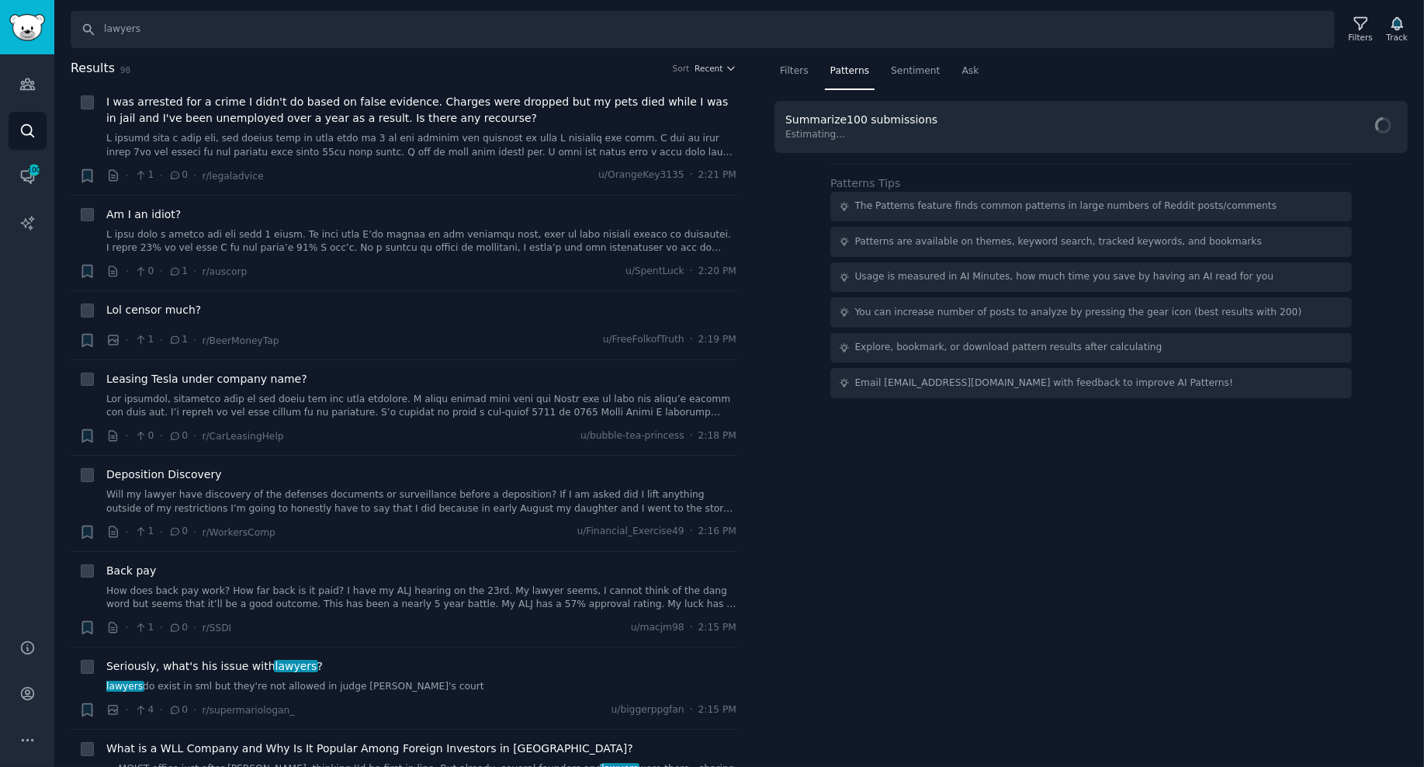
click at [943, 71] on nav "Filters Patterns Sentiment Ask" at bounding box center [1091, 75] width 633 height 32
click at [907, 70] on span "Sentiment" at bounding box center [915, 71] width 49 height 14
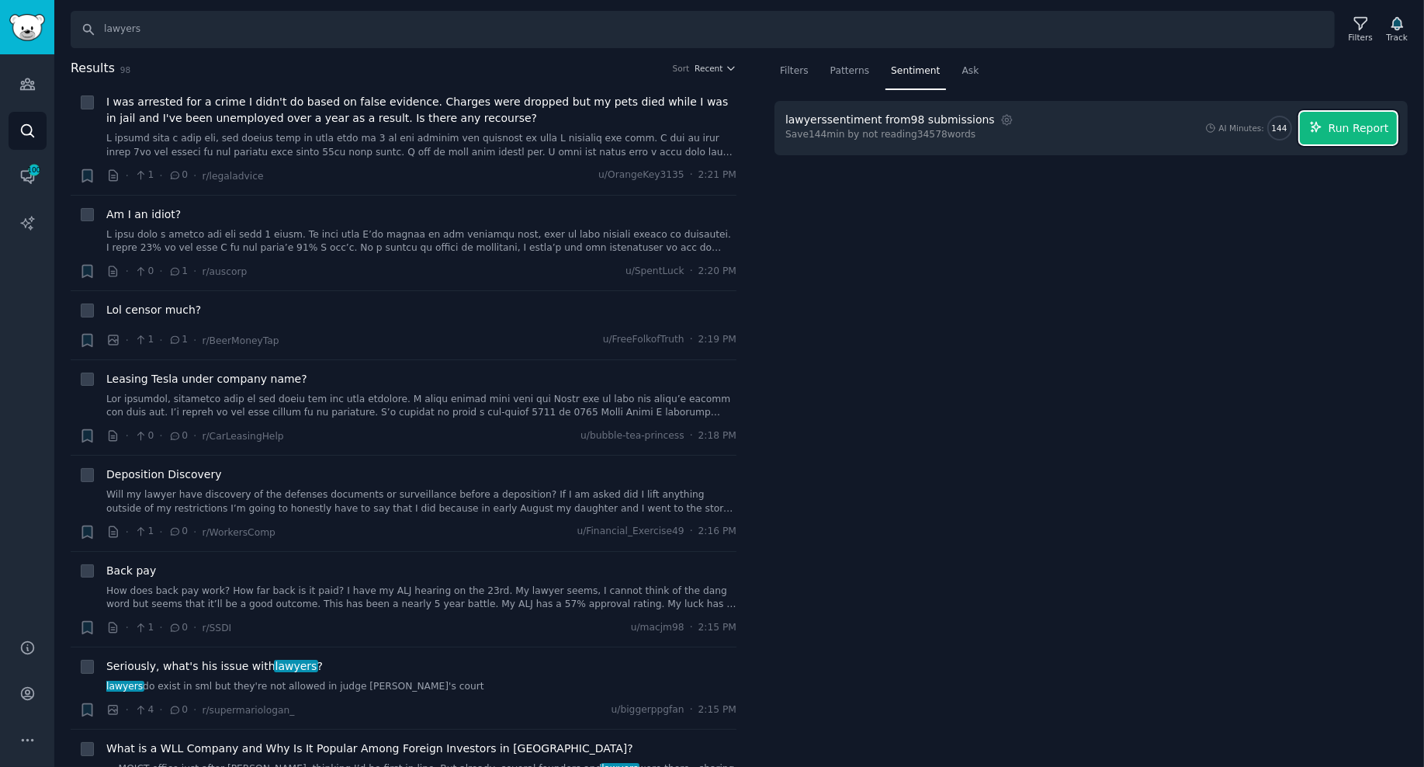
click at [1261, 127] on span "Run Report" at bounding box center [1359, 128] width 61 height 16
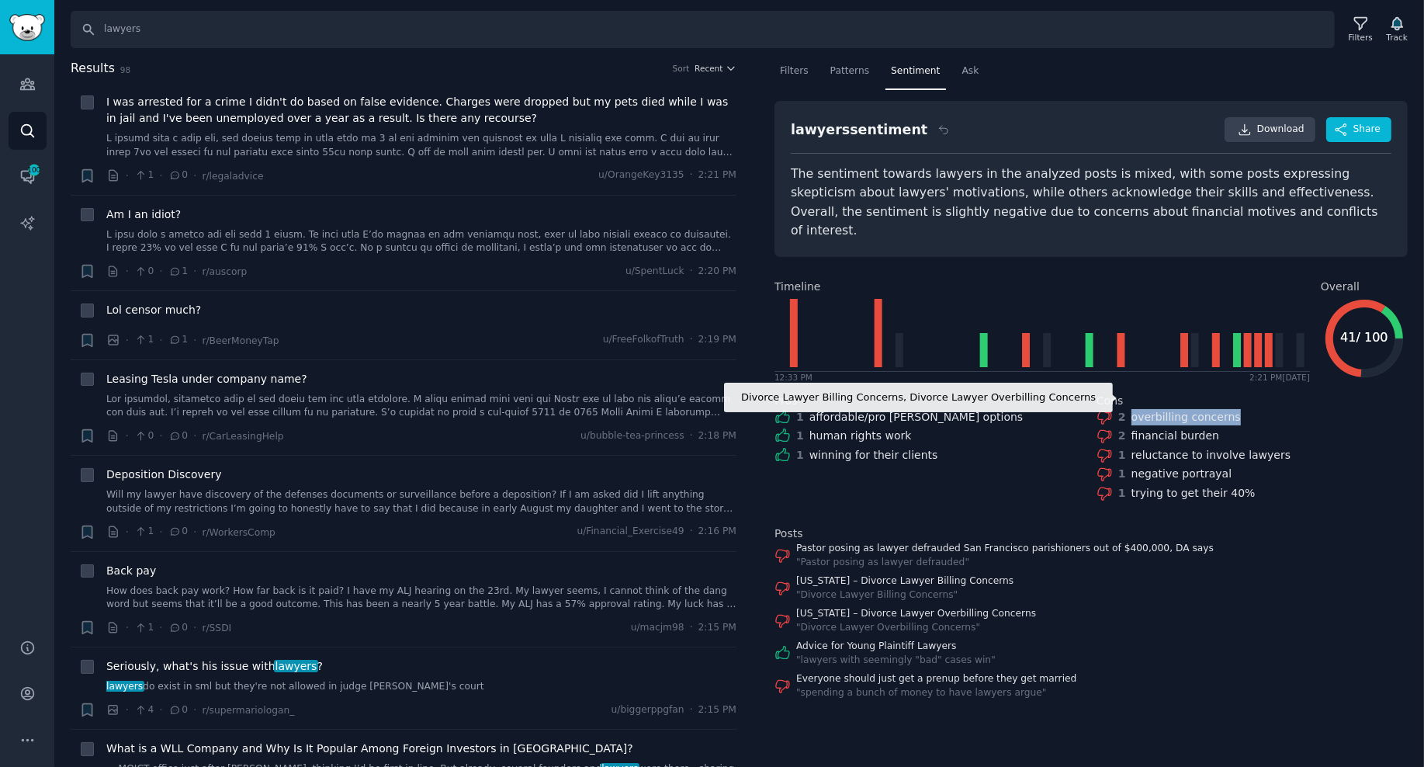
drag, startPoint x: 1133, startPoint y: 394, endPoint x: 1237, endPoint y: 398, distance: 104.9
click at [1237, 409] on div "2 overbilling concerns" at bounding box center [1252, 417] width 311 height 16
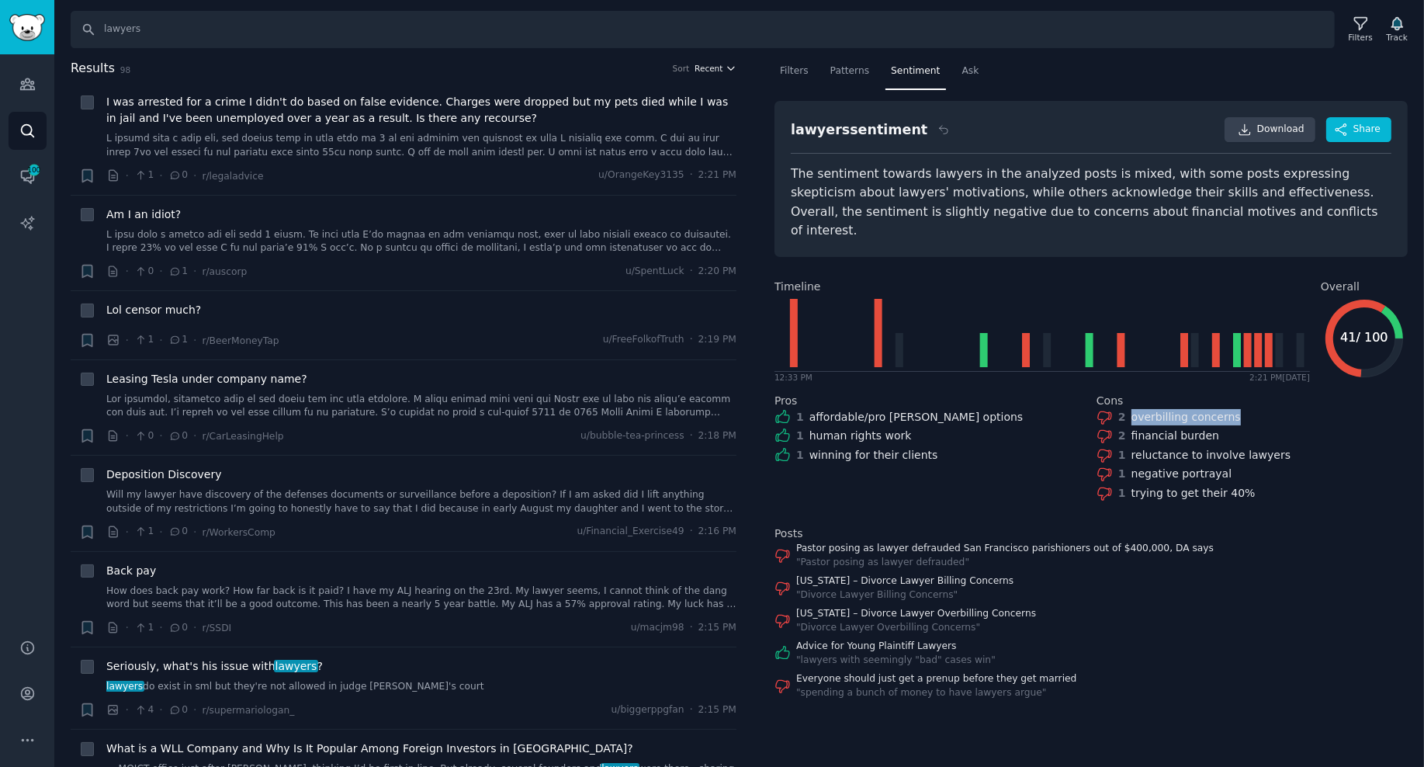
click at [712, 63] on span "Recent" at bounding box center [709, 68] width 28 height 11
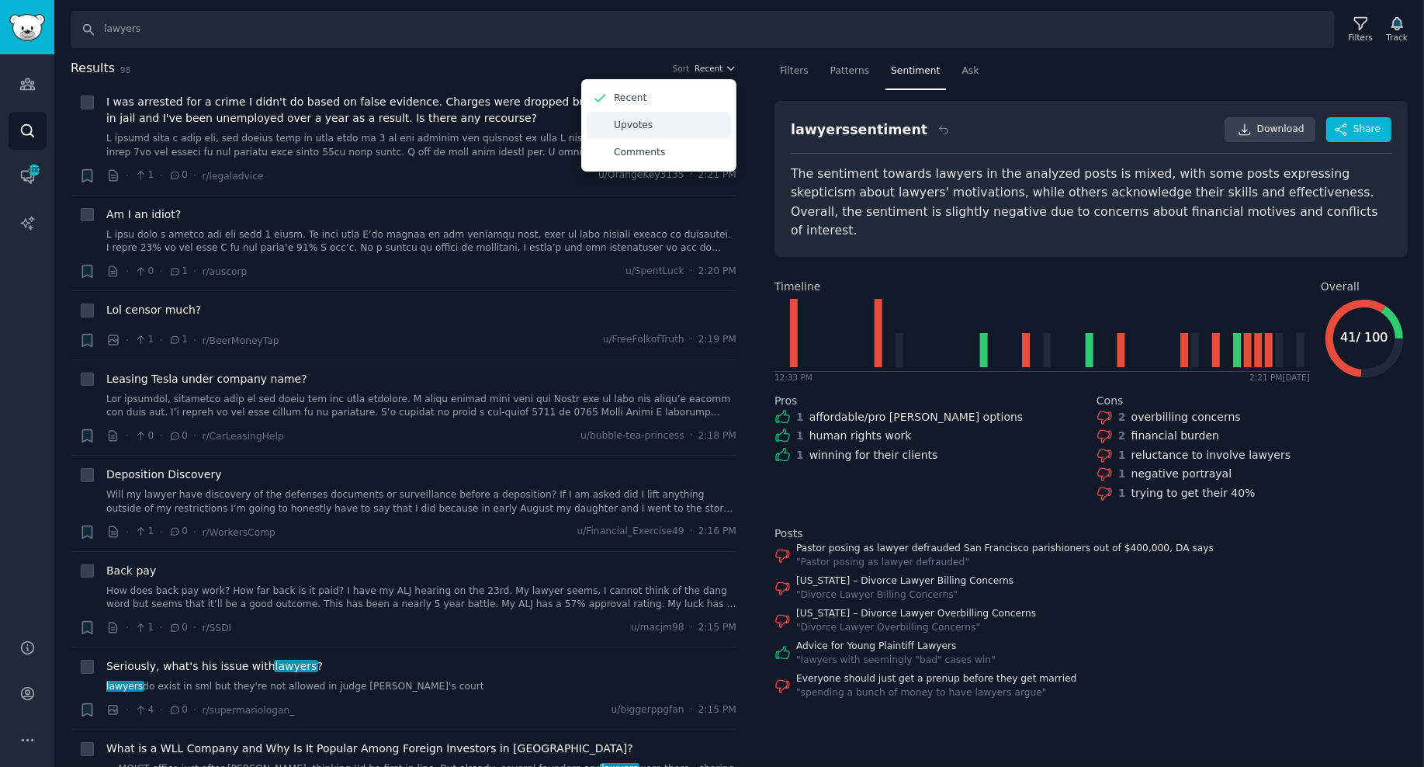
click at [642, 125] on p "Upvotes" at bounding box center [633, 126] width 39 height 14
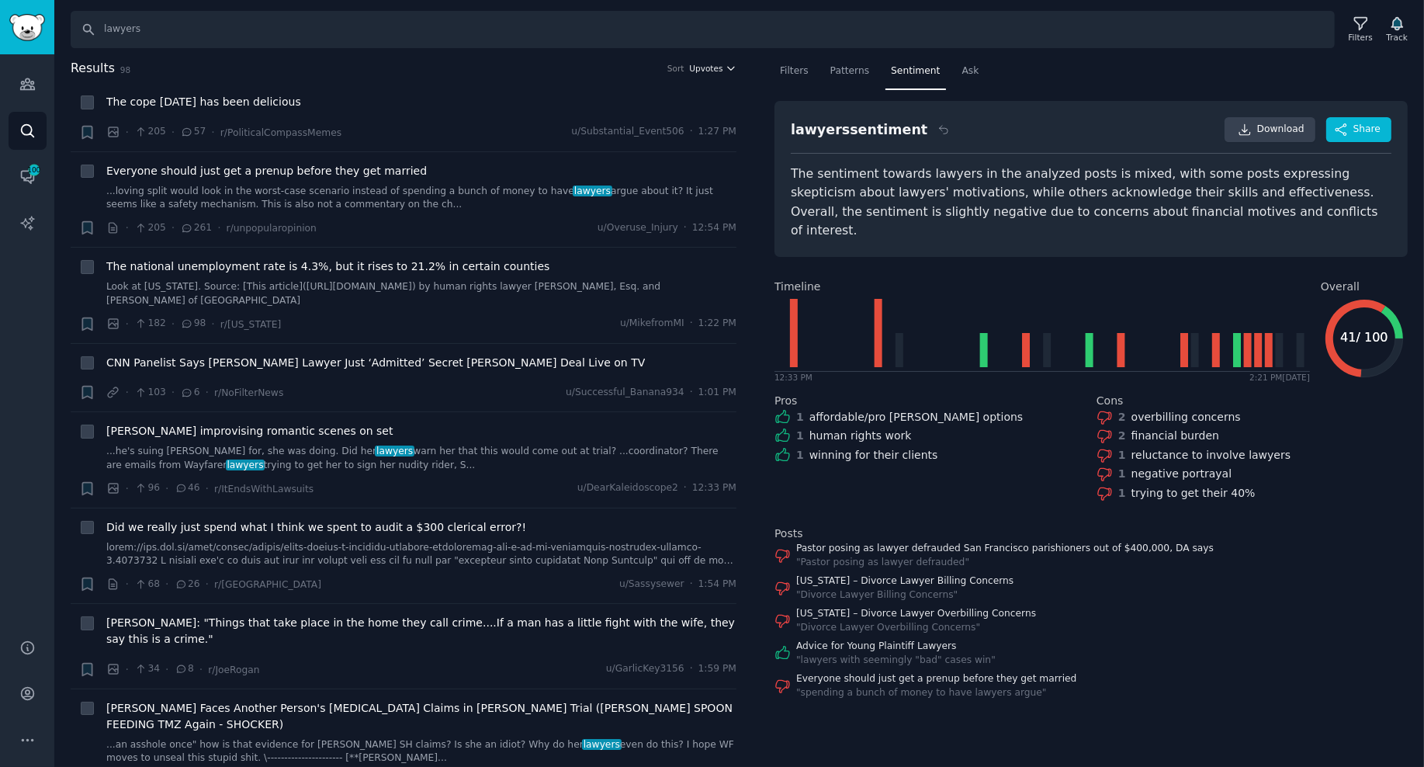
click at [708, 67] on span "Upvotes" at bounding box center [705, 68] width 33 height 11
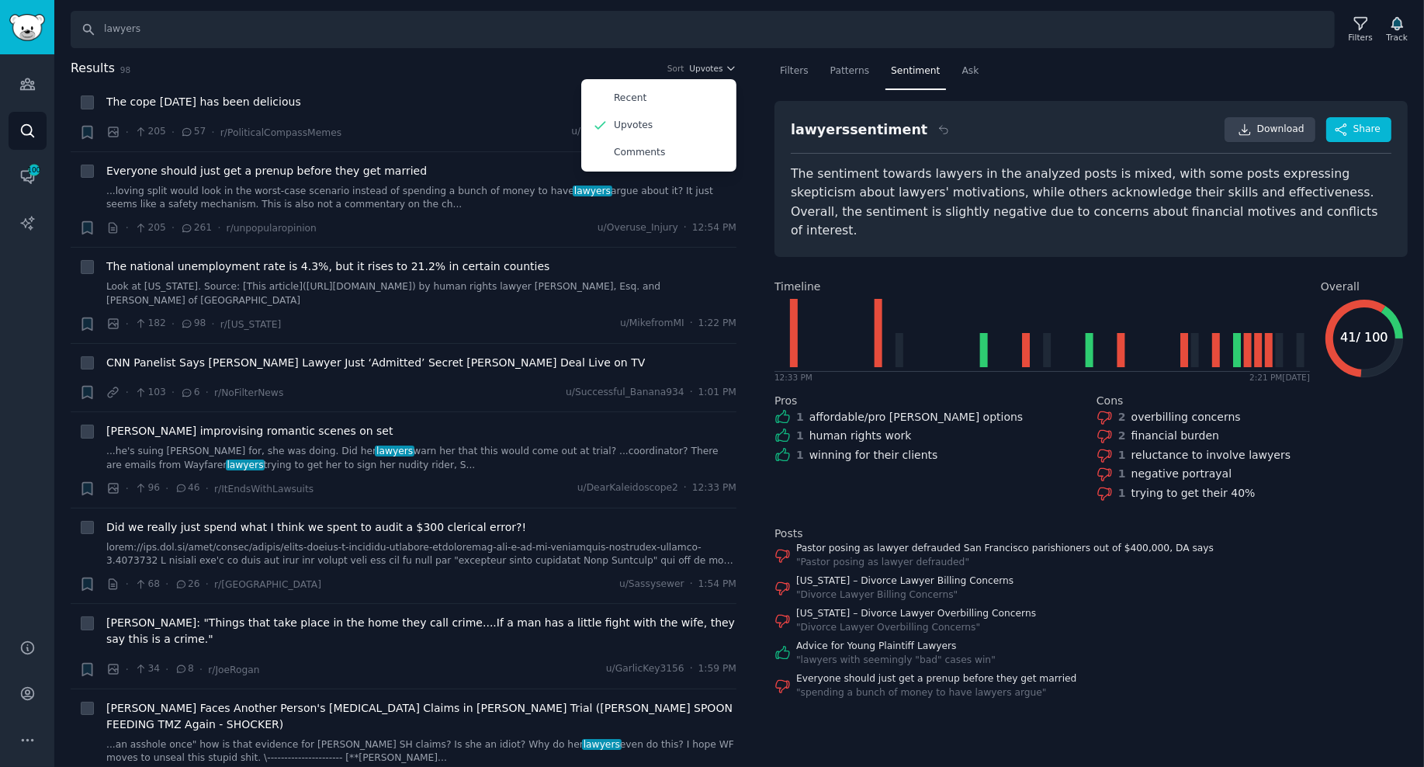
click at [424, 80] on div "Results 98 Sort Upvotes Recent Upvotes Comments" at bounding box center [404, 71] width 666 height 25
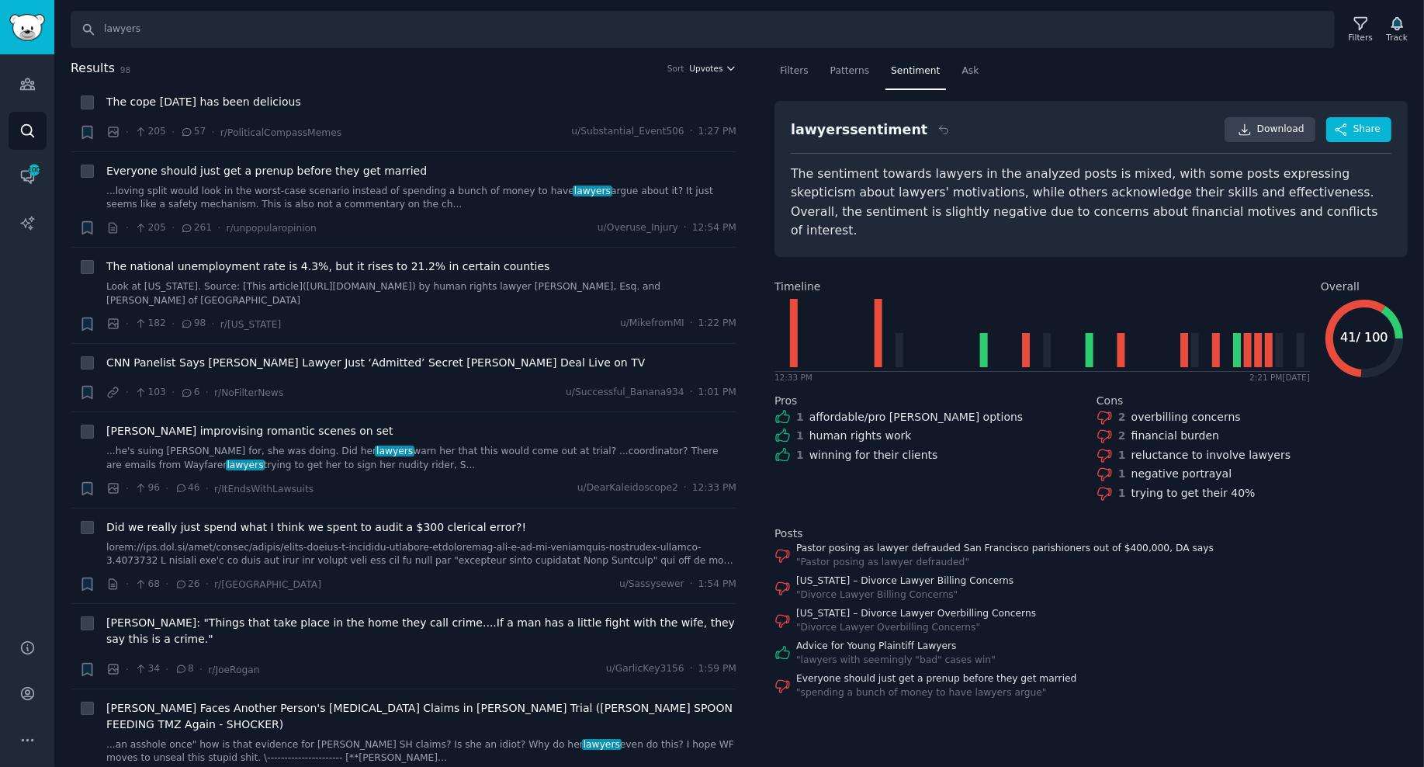
click at [713, 69] on span "Upvotes" at bounding box center [705, 68] width 33 height 11
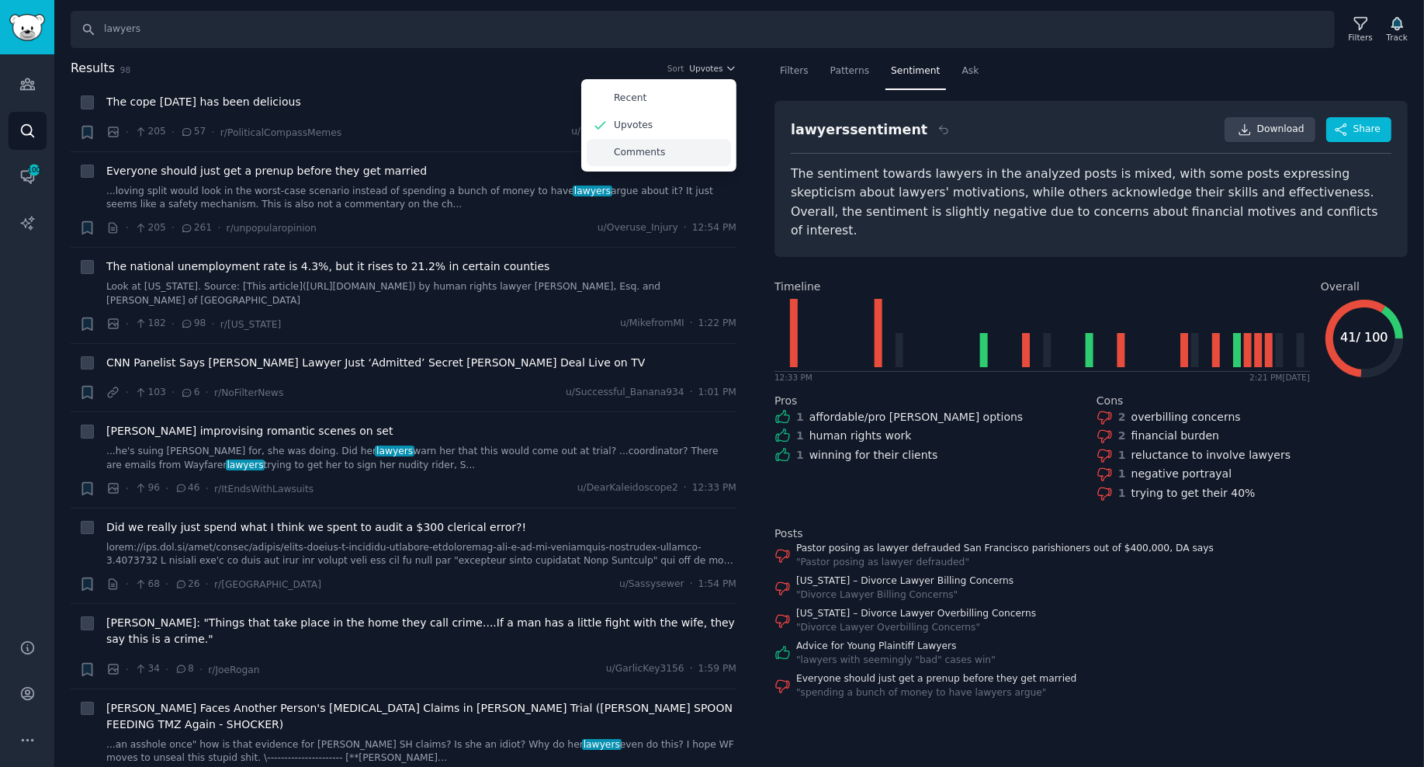
click at [651, 149] on p "Comments" at bounding box center [639, 153] width 51 height 14
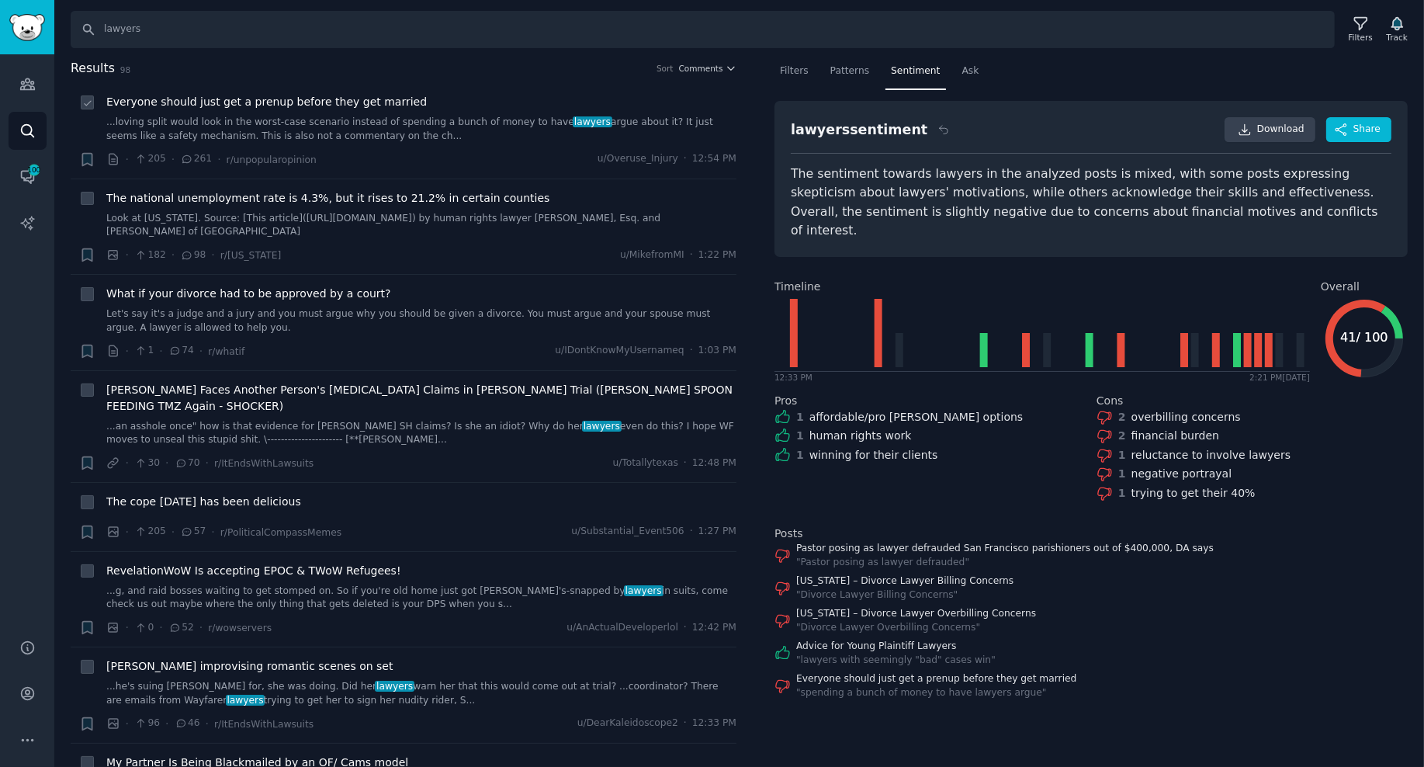
click at [383, 104] on span "Everyone should just get a prenup before they get married" at bounding box center [266, 102] width 321 height 16
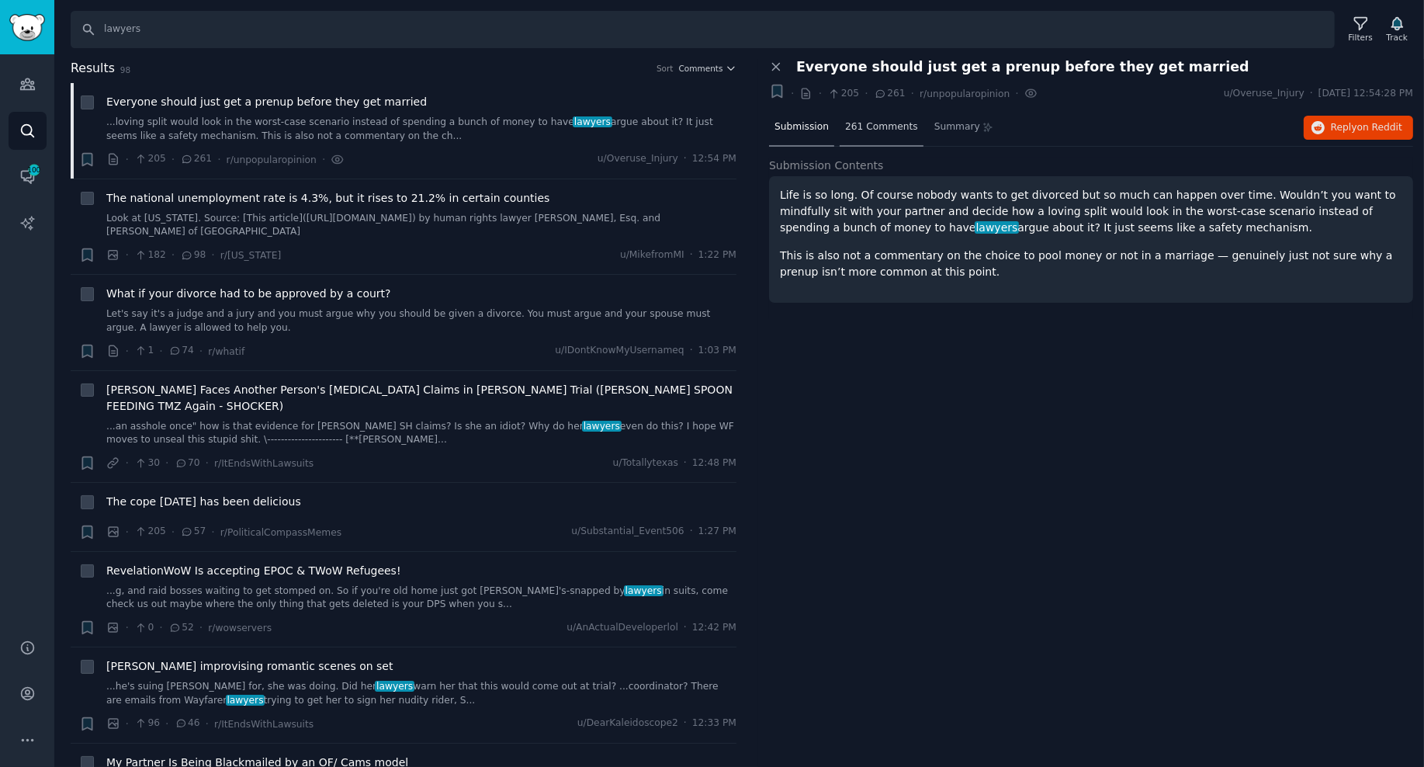
click at [879, 128] on span "261 Comments" at bounding box center [881, 127] width 73 height 14
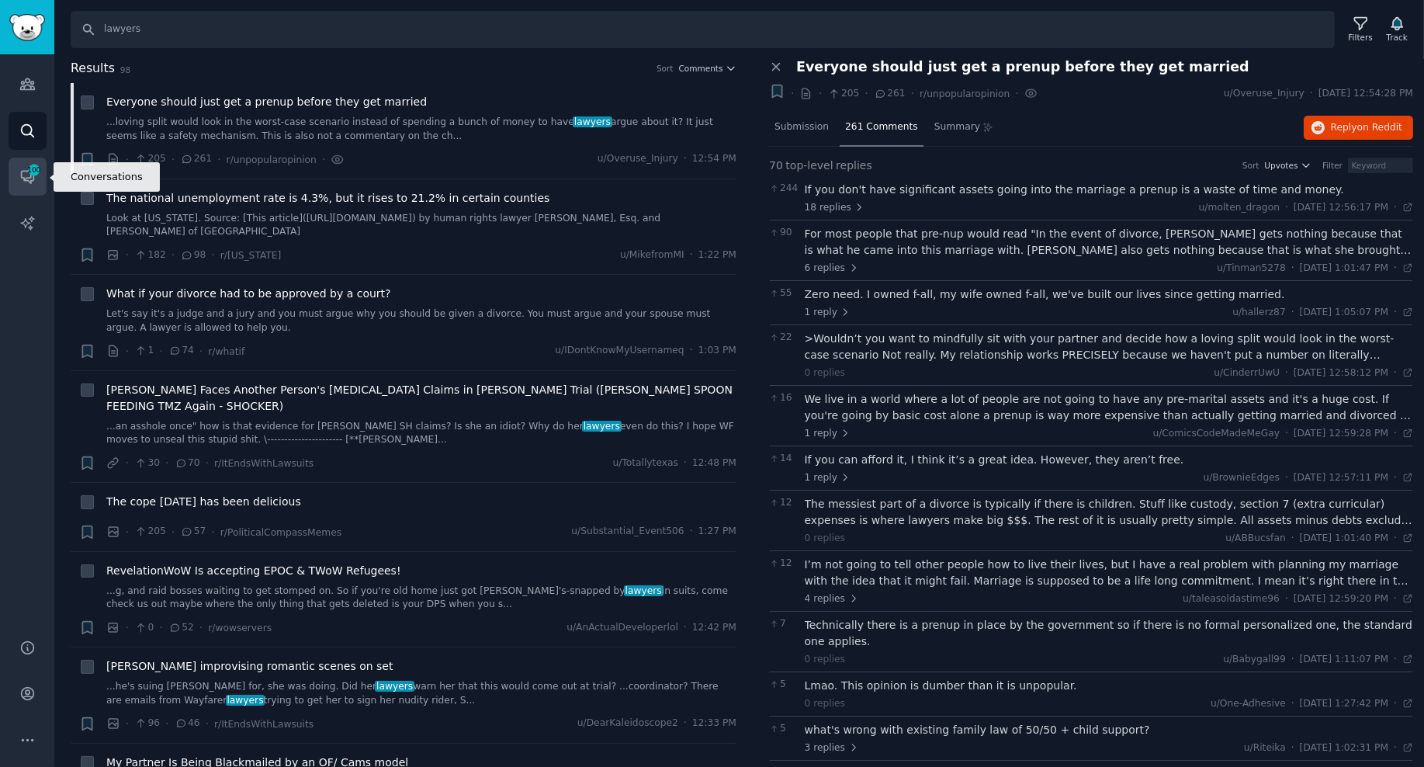
click at [32, 173] on span "100" at bounding box center [34, 170] width 14 height 11
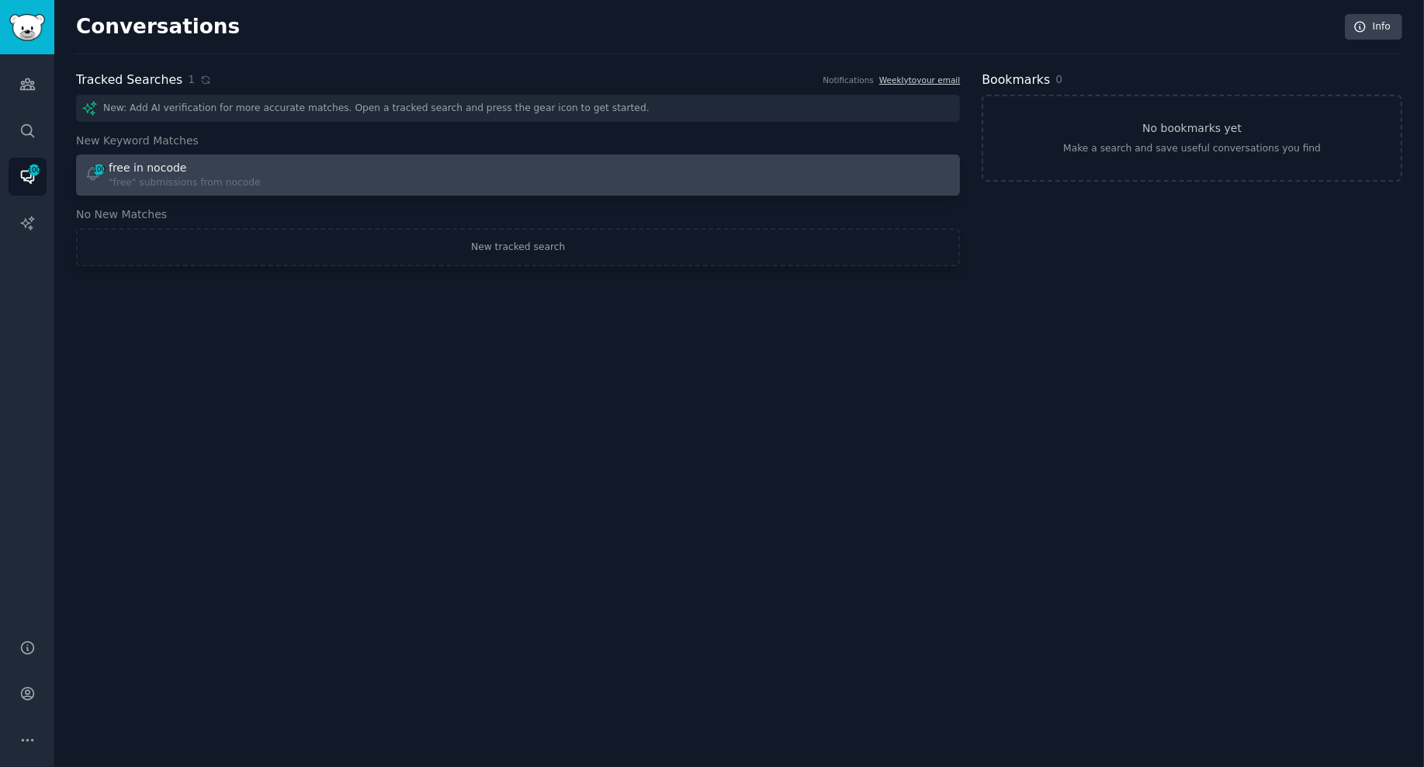
click at [122, 174] on div "free in nocode" at bounding box center [148, 168] width 78 height 16
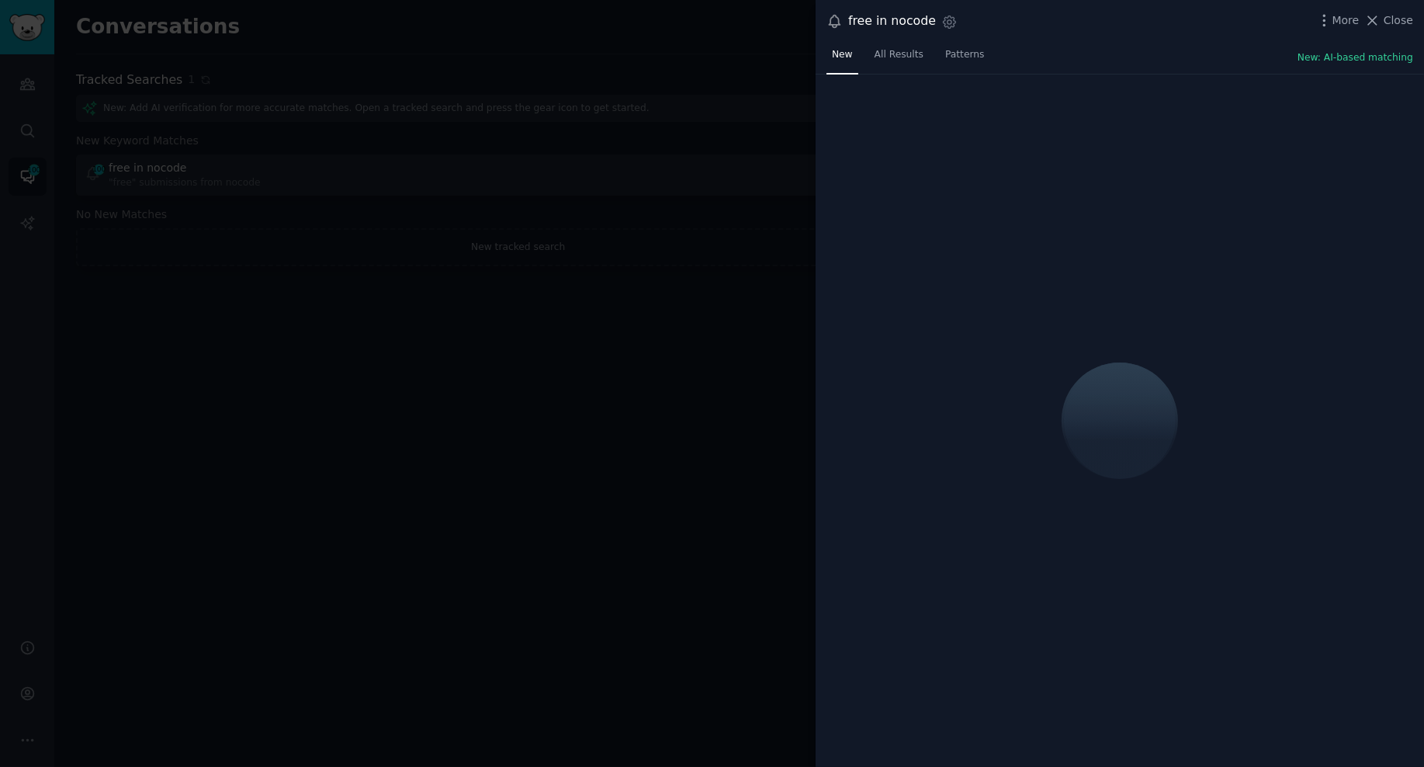
click at [637, 367] on div at bounding box center [712, 383] width 1424 height 767
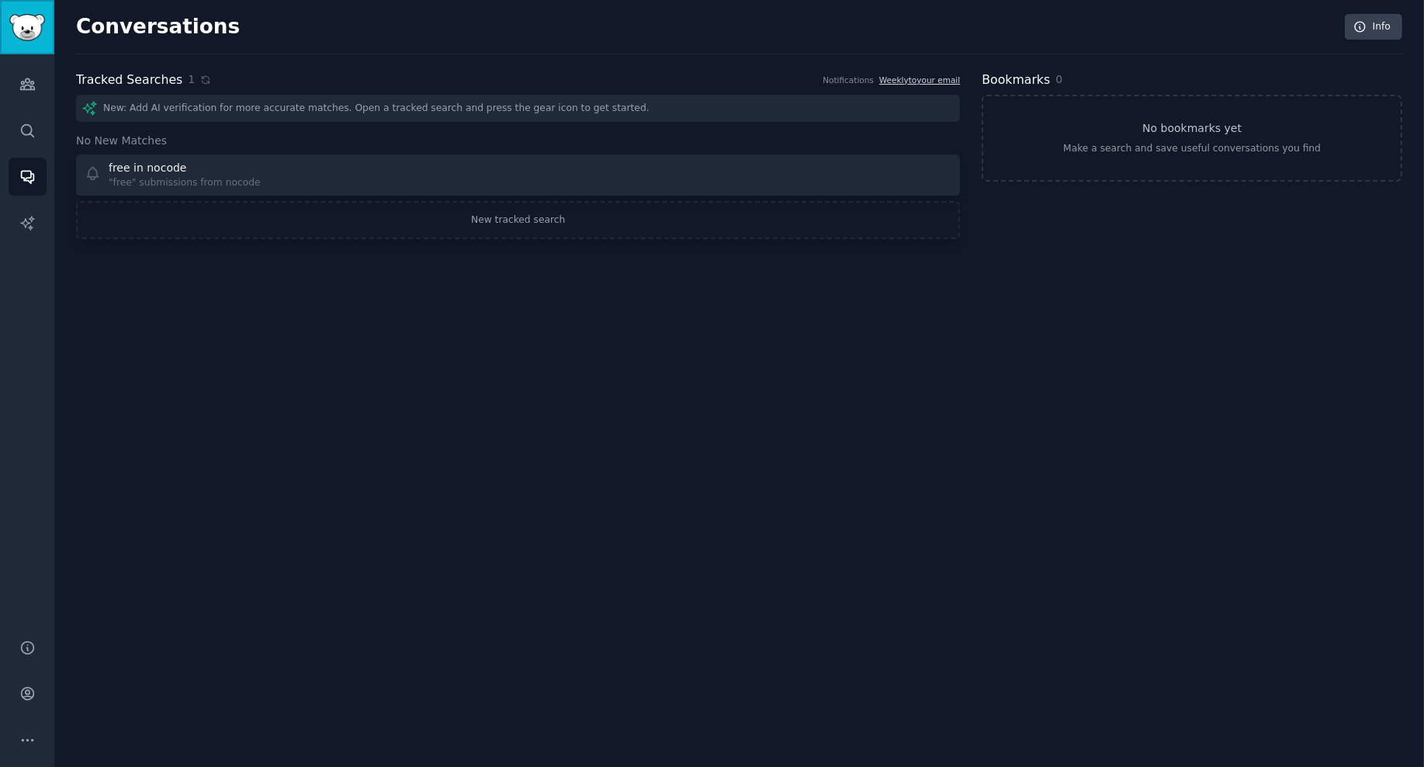
click at [27, 24] on img "Sidebar" at bounding box center [27, 27] width 36 height 27
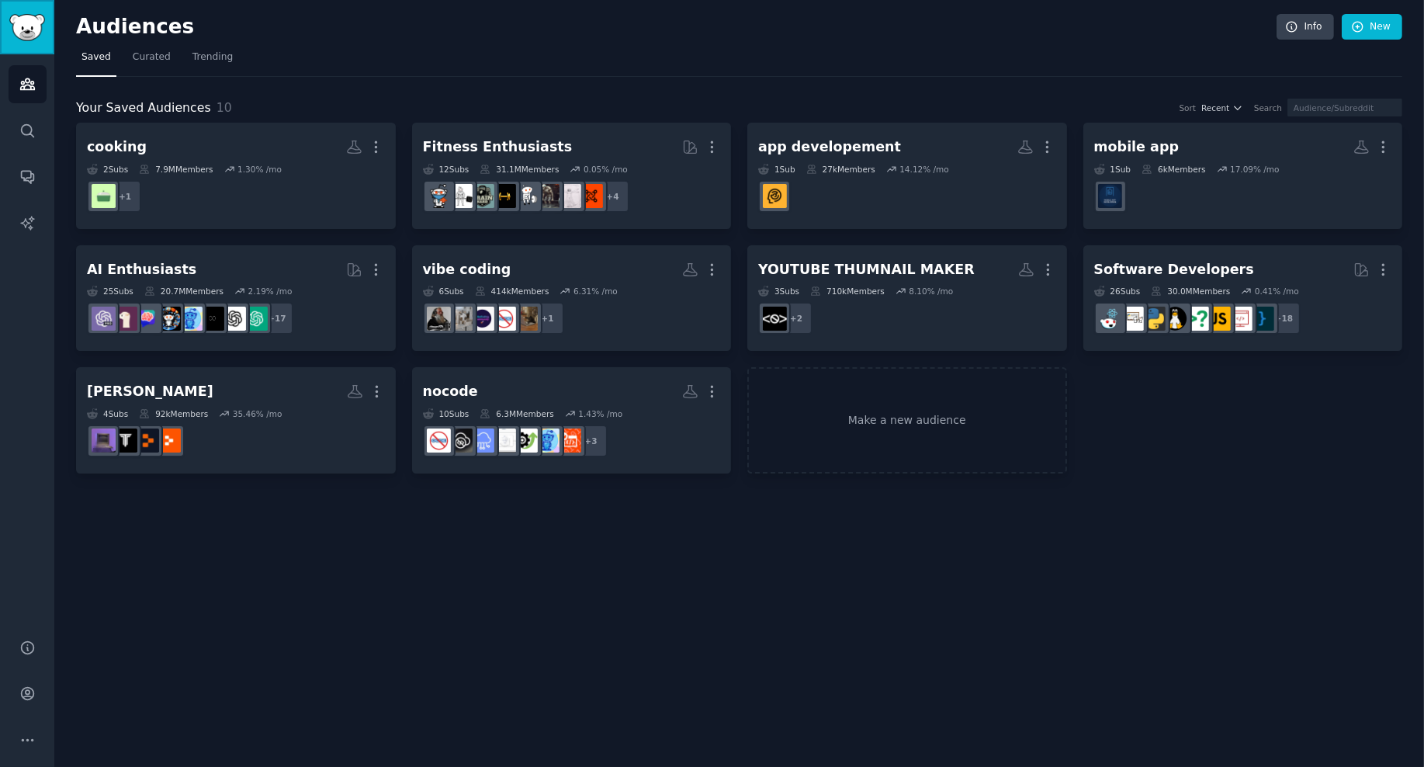
click at [18, 22] on img "Sidebar" at bounding box center [27, 27] width 36 height 27
